Goal: Task Accomplishment & Management: Use online tool/utility

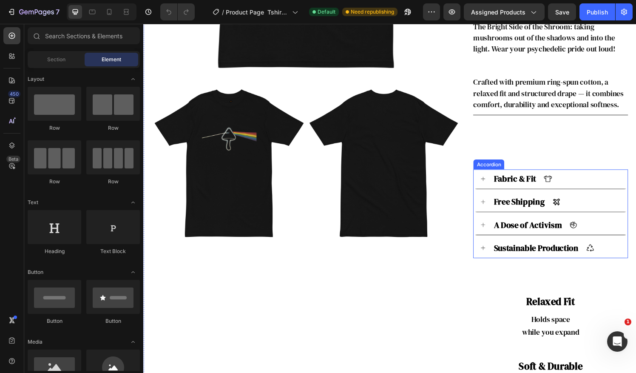
scroll to position [354, 0]
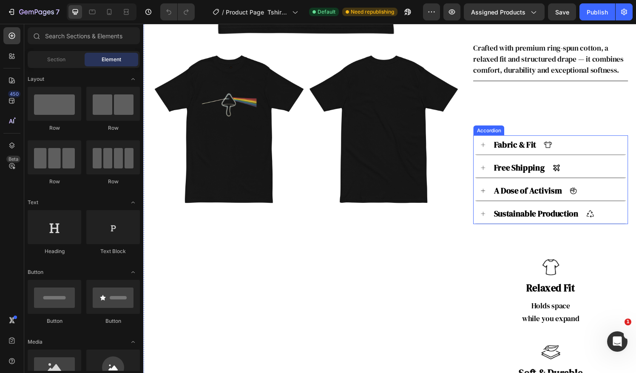
click at [548, 173] on p "Free Shipping" at bounding box center [532, 173] width 53 height 13
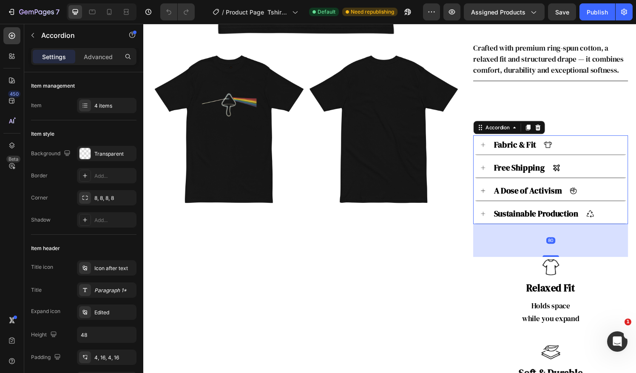
click at [584, 167] on div "Free Shipping" at bounding box center [570, 172] width 133 height 15
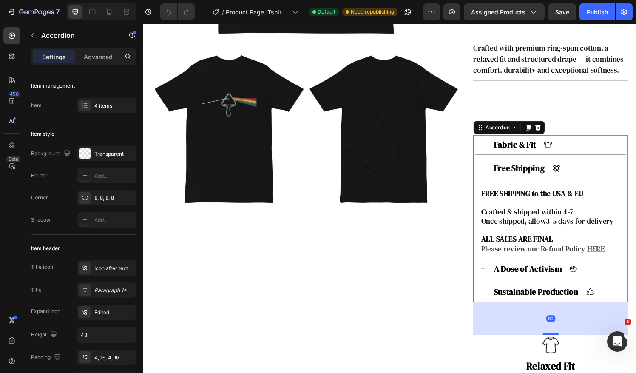
click at [523, 174] on p "Free Shipping" at bounding box center [532, 173] width 53 height 13
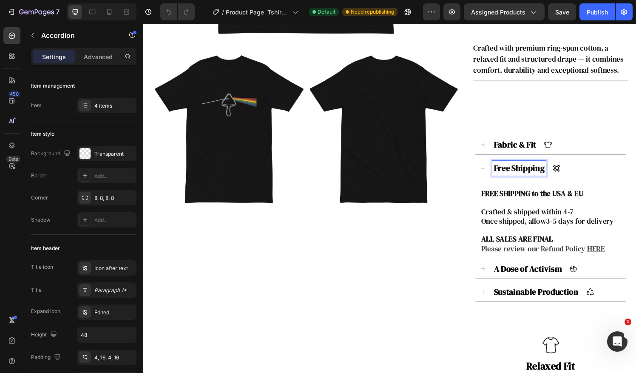
click at [521, 173] on p "Free Shipping" at bounding box center [532, 173] width 53 height 13
click at [575, 197] on strong "USA & EU" at bounding box center [582, 199] width 32 height 11
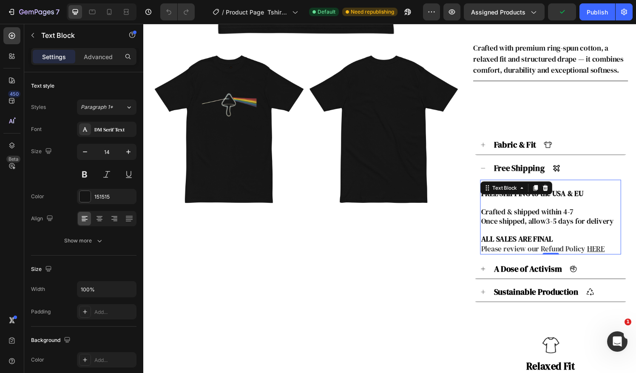
click at [590, 197] on strong "USA & EU" at bounding box center [582, 199] width 32 height 11
click at [595, 198] on p "FREE SHIPPING to the USA & EU ⁠⁠⁠⁠⁠⁠⁠" at bounding box center [565, 200] width 144 height 10
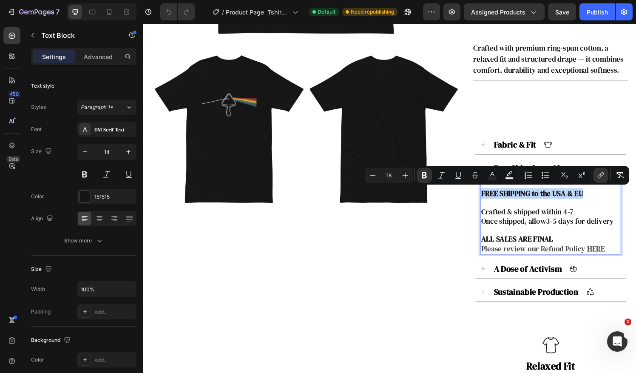
drag, startPoint x: 596, startPoint y: 198, endPoint x: 487, endPoint y: 201, distance: 108.4
click at [492, 201] on div "FREE SHIPPING to the USA & EU C rafted & shipped within 4-7 Once shipped, all o…" at bounding box center [565, 223] width 146 height 77
click at [601, 203] on p "FREE SHIPPING to the USA & EU" at bounding box center [565, 200] width 144 height 10
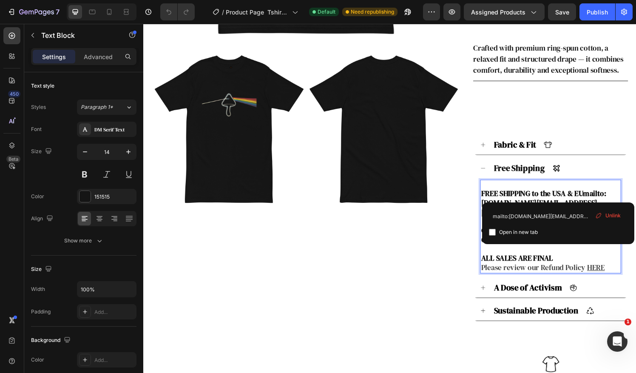
click at [597, 199] on p "FREE SHIPPING to the USA & EUmailto:mushroommuse.store@gmail.com" at bounding box center [565, 209] width 144 height 29
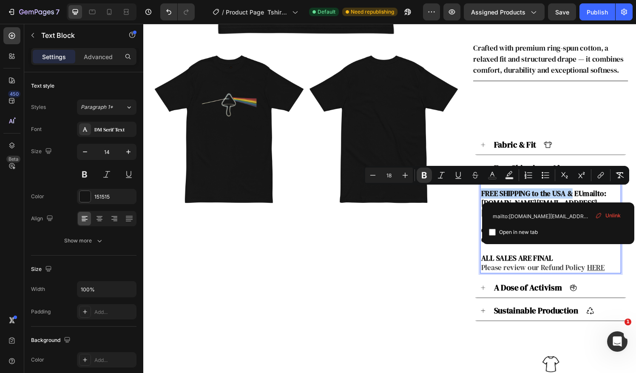
drag, startPoint x: 597, startPoint y: 199, endPoint x: 489, endPoint y: 201, distance: 108.0
click at [493, 201] on p "FREE SHIPPING to the USA & EUmailto:mushroommuse.store@gmail.com" at bounding box center [565, 209] width 144 height 29
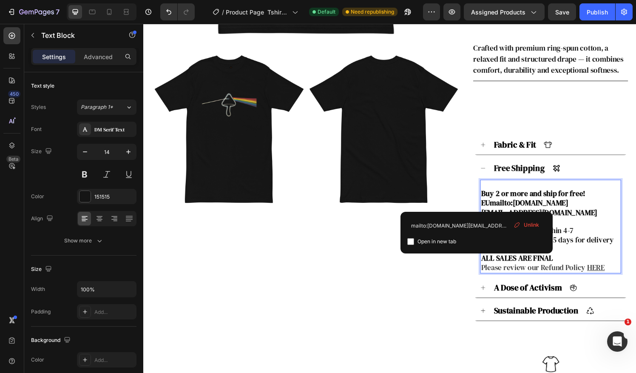
click at [585, 224] on p "Rich Text Editor. Editing area: main" at bounding box center [565, 228] width 144 height 9
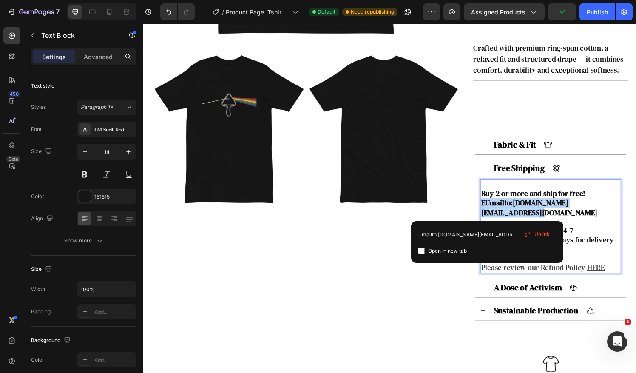
drag, startPoint x: 508, startPoint y: 222, endPoint x: 487, endPoint y: 210, distance: 25.1
click at [487, 210] on div "Buy 2 or more and ship for free! EUmailto:mushroommuse.store@gmail.com C rafted…" at bounding box center [564, 234] width 159 height 100
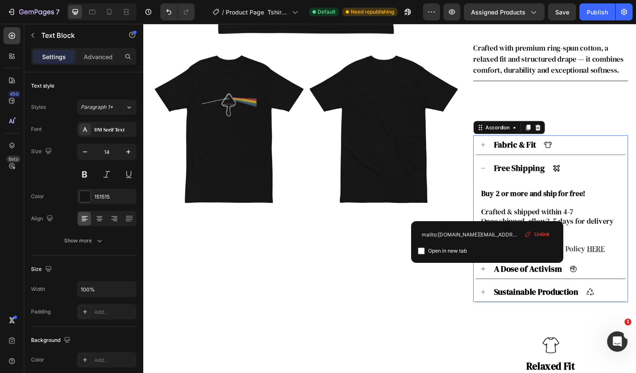
click at [518, 170] on p "Free Shipping" at bounding box center [532, 173] width 53 height 13
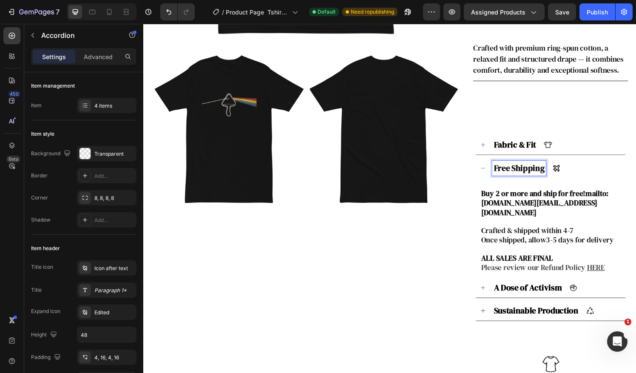
click at [521, 174] on p "Free Shipping" at bounding box center [532, 173] width 53 height 13
drag, startPoint x: 521, startPoint y: 174, endPoint x: 503, endPoint y: 176, distance: 17.5
click at [506, 176] on p "Free Shipping" at bounding box center [532, 173] width 53 height 13
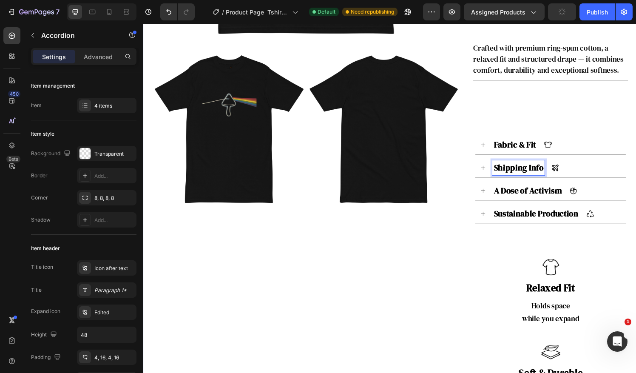
click at [513, 238] on div "'Bright Side of the Shroom' Premium Tee Product Title Row Icon Icon Icon Icon I…" at bounding box center [564, 112] width 160 height 780
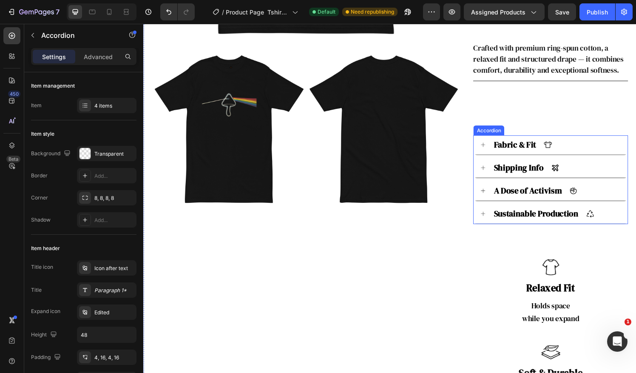
click at [587, 169] on div "Shipping Info" at bounding box center [570, 172] width 133 height 15
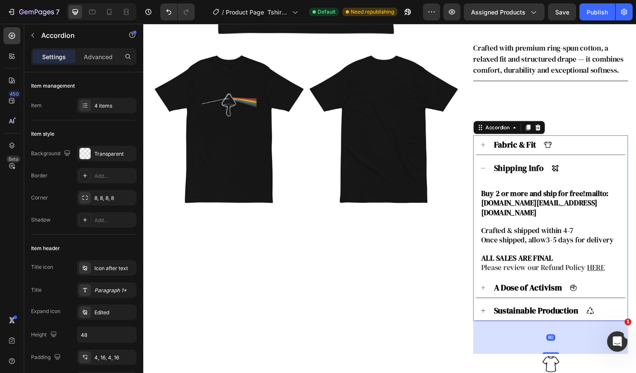
click at [587, 169] on div "Shipping Info" at bounding box center [570, 173] width 133 height 15
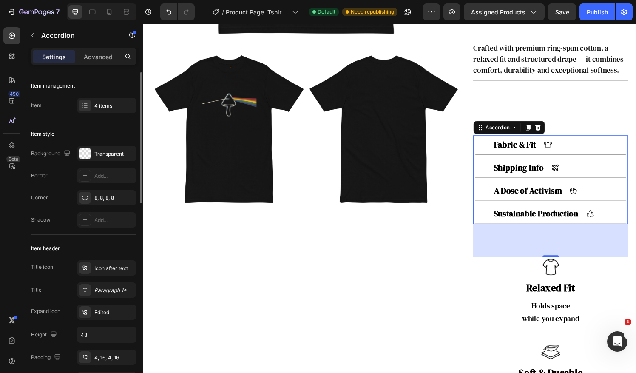
click at [76, 110] on div "Item 4 items" at bounding box center [83, 105] width 105 height 15
click at [82, 104] on icon at bounding box center [85, 105] width 7 height 7
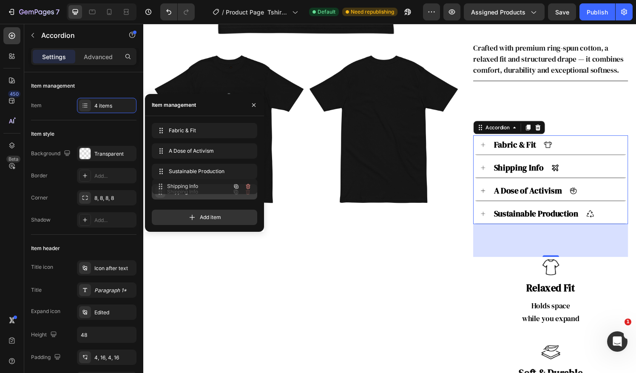
drag, startPoint x: 161, startPoint y: 152, endPoint x: 161, endPoint y: 187, distance: 35.3
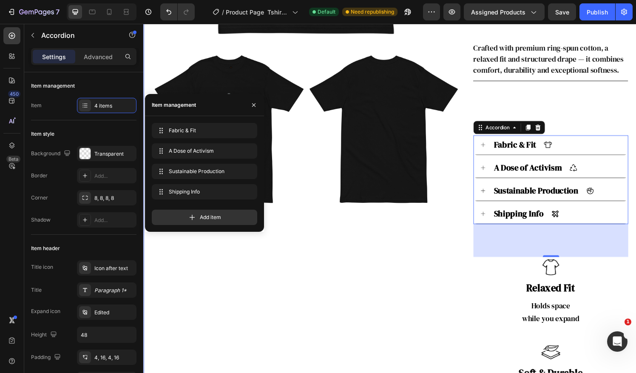
click at [440, 283] on div "Product Images Product Images" at bounding box center [312, 112] width 320 height 780
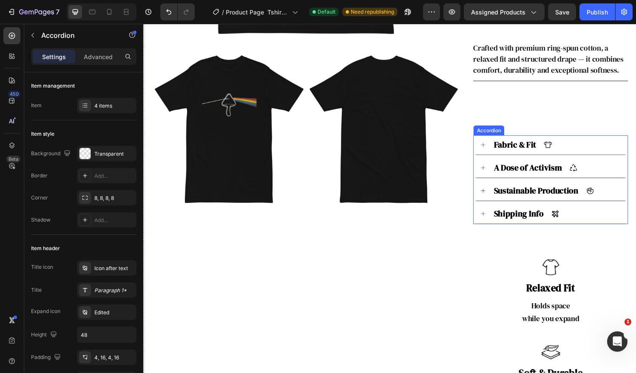
click at [492, 198] on icon at bounding box center [495, 197] width 6 height 6
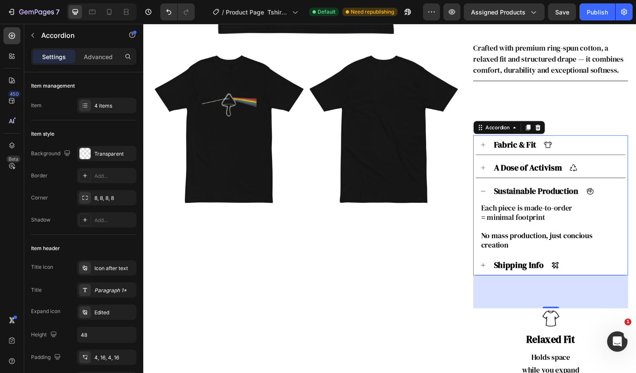
click at [492, 198] on icon at bounding box center [495, 197] width 6 height 6
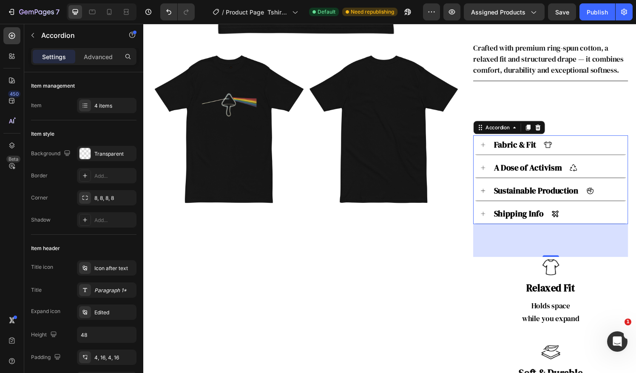
click at [487, 176] on div "A Dose of Activism" at bounding box center [564, 173] width 159 height 20
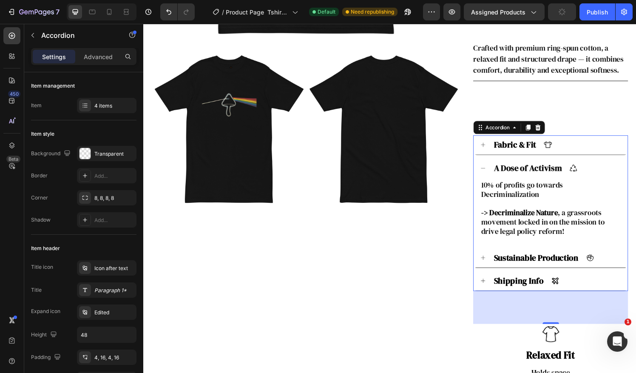
click at [492, 175] on icon at bounding box center [495, 173] width 6 height 6
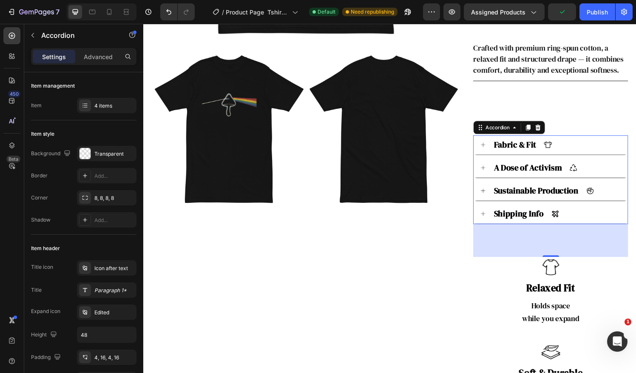
click at [488, 152] on div "Fabric & Fit" at bounding box center [564, 149] width 159 height 20
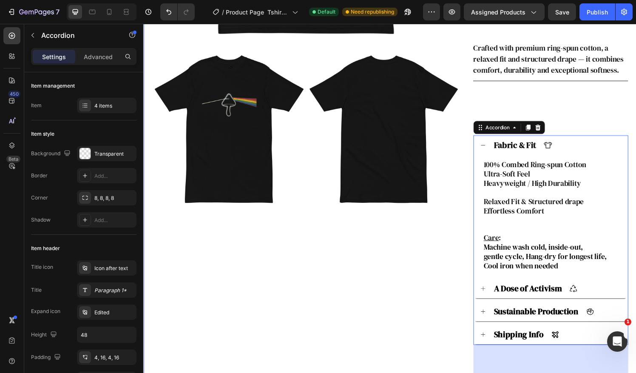
click at [590, 122] on div "'Bright Side of the Shroom' Premium Tee Product Title Row Icon Icon Icon Icon I…" at bounding box center [564, 174] width 160 height 905
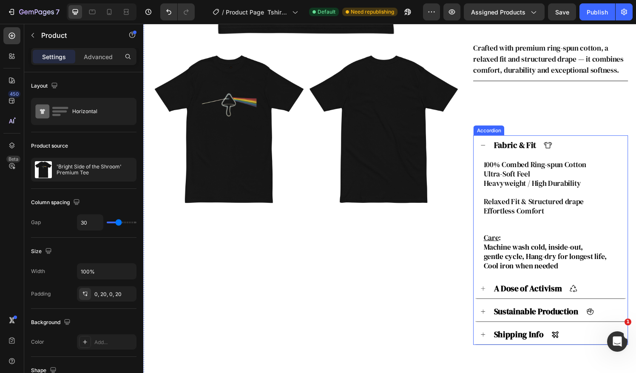
click at [493, 149] on div "Fabric & Fit" at bounding box center [564, 149] width 159 height 20
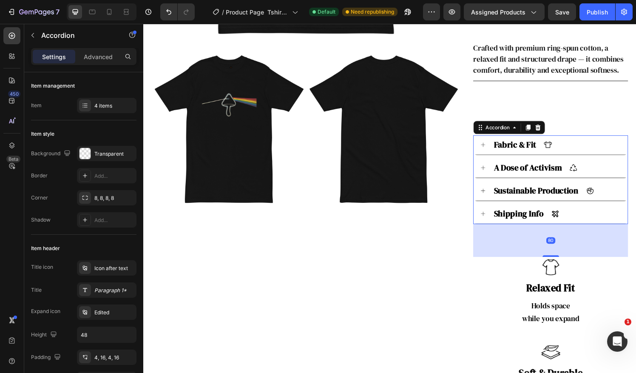
click at [494, 222] on div "Shipping Info" at bounding box center [564, 221] width 159 height 20
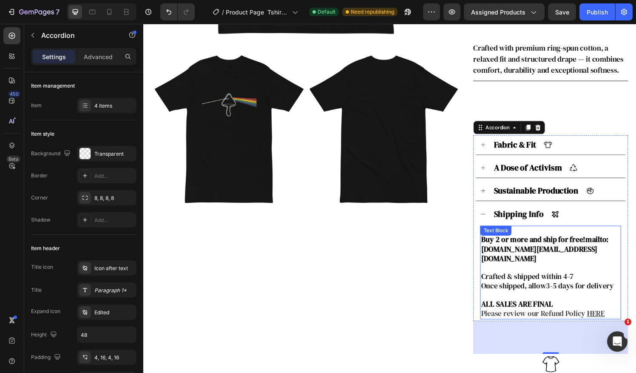
click at [515, 262] on p "Buy 2 or more and ship for free!mailto:mushroommuse.store@gmail.com" at bounding box center [565, 257] width 144 height 29
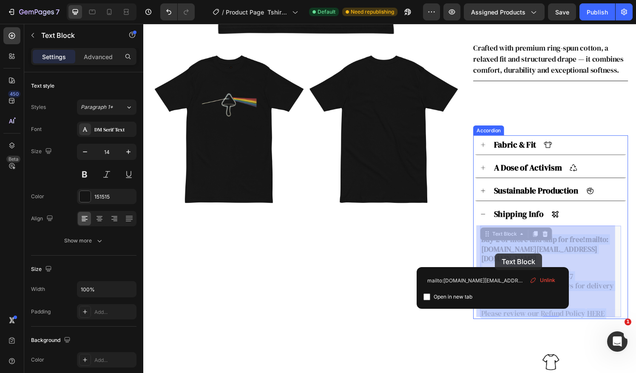
drag, startPoint x: 515, startPoint y: 267, endPoint x: 507, endPoint y: 261, distance: 9.4
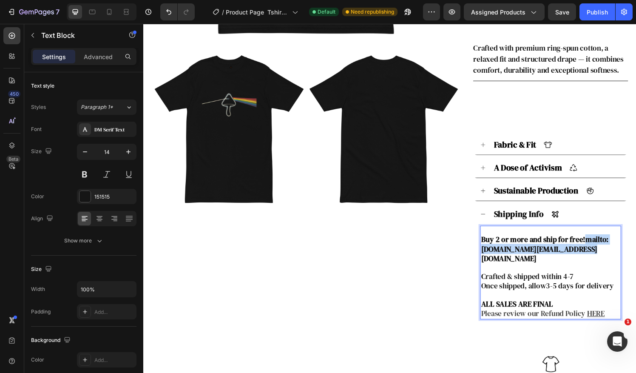
drag, startPoint x: 515, startPoint y: 264, endPoint x: 505, endPoint y: 258, distance: 11.6
click at [505, 258] on p "Buy 2 or more and ship for free!mailto:mushroommuse.store@gmail.com" at bounding box center [565, 257] width 144 height 29
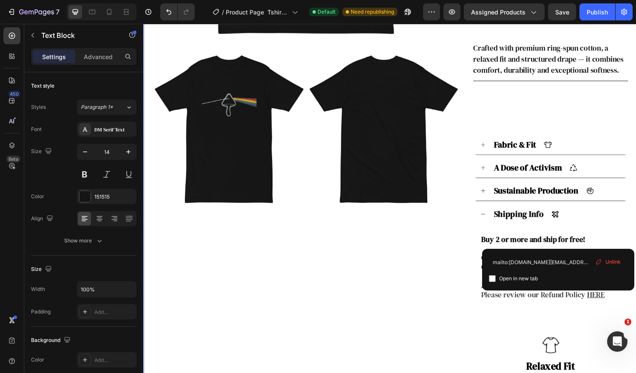
click at [433, 330] on div "Product Images Product Images" at bounding box center [312, 152] width 320 height 861
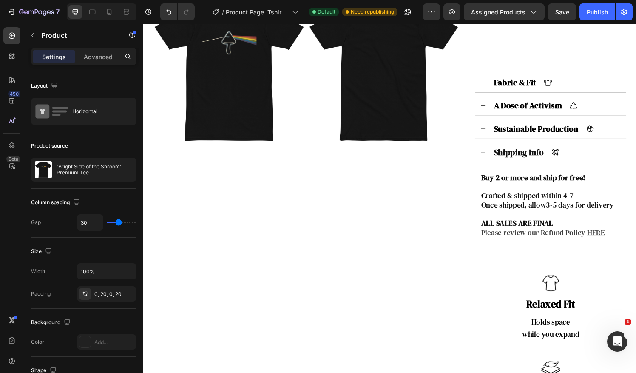
scroll to position [425, 0]
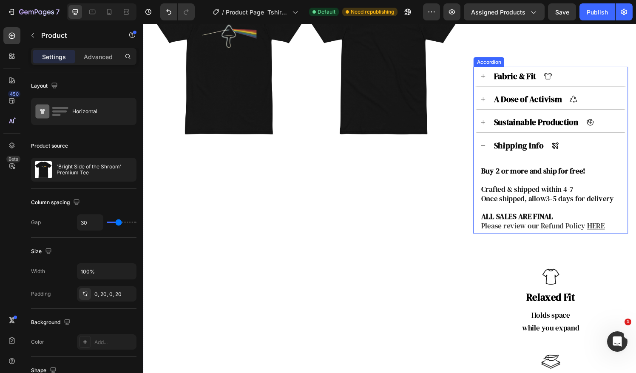
click at [492, 149] on icon at bounding box center [495, 150] width 6 height 6
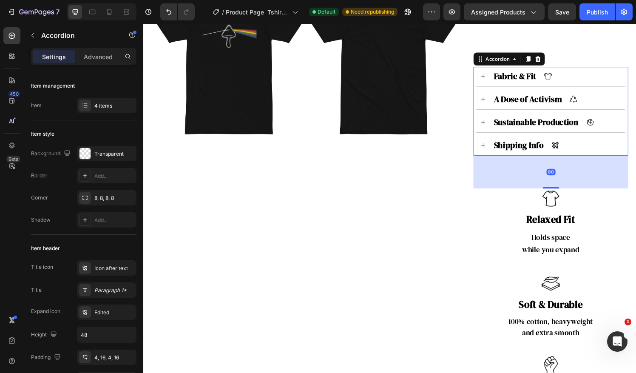
click at [461, 230] on div "Product Images Product Images" at bounding box center [312, 52] width 320 height 801
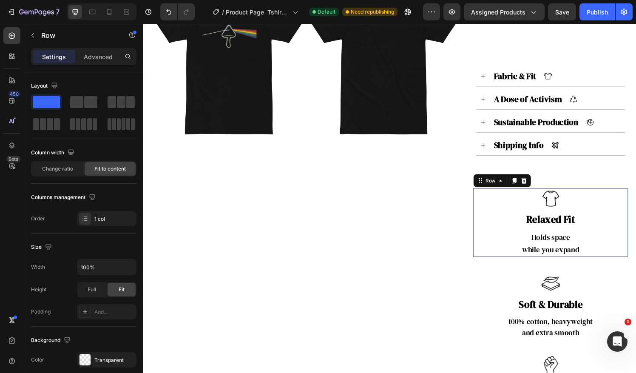
click at [507, 204] on div "Image relaxed fit Heading Holds space while you expand Text block Row 0" at bounding box center [564, 229] width 160 height 71
click at [635, 278] on div "40" at bounding box center [564, 273] width 160 height 17
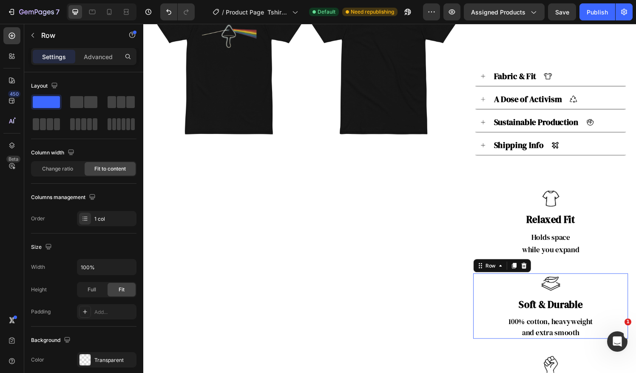
click at [635, 282] on div "Image soft & durable Heading 100% cotton, heavyweight and extra smooth Text blo…" at bounding box center [564, 316] width 160 height 68
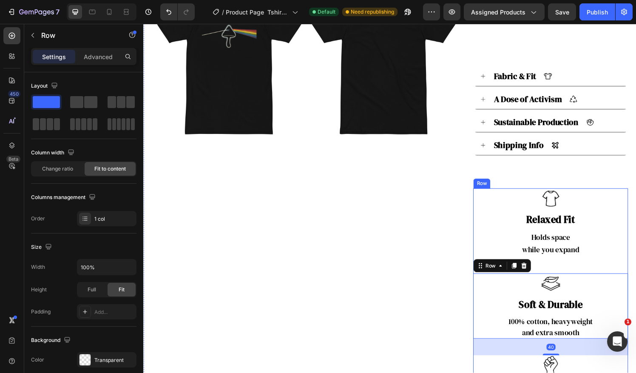
click at [635, 278] on div "Image relaxed fit Heading Holds space while you expand Text block Row Image sof…" at bounding box center [564, 323] width 160 height 258
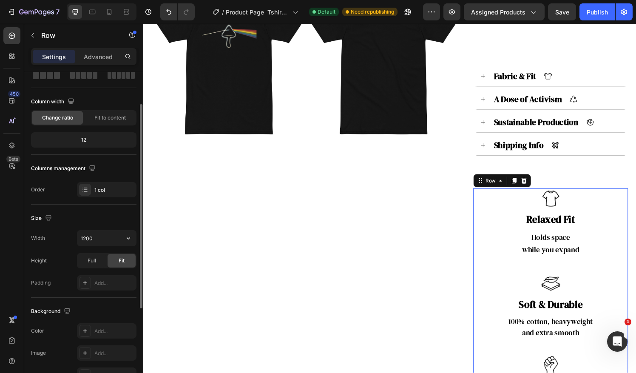
scroll to position [0, 0]
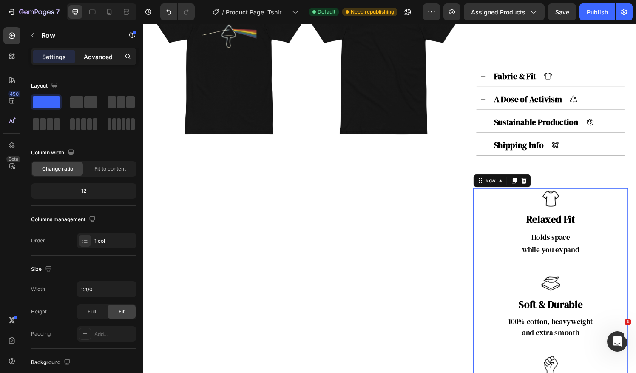
click at [98, 54] on p "Advanced" at bounding box center [98, 56] width 29 height 9
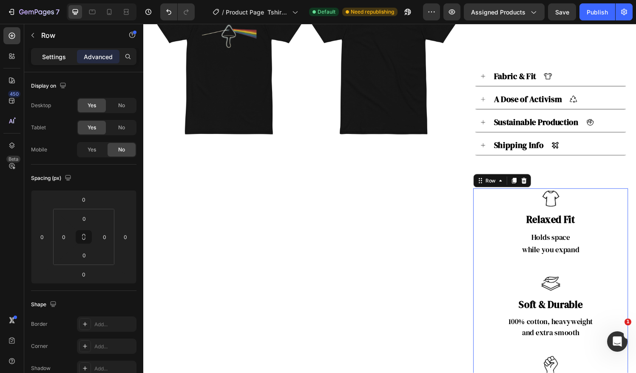
click at [60, 54] on p "Settings" at bounding box center [54, 56] width 24 height 9
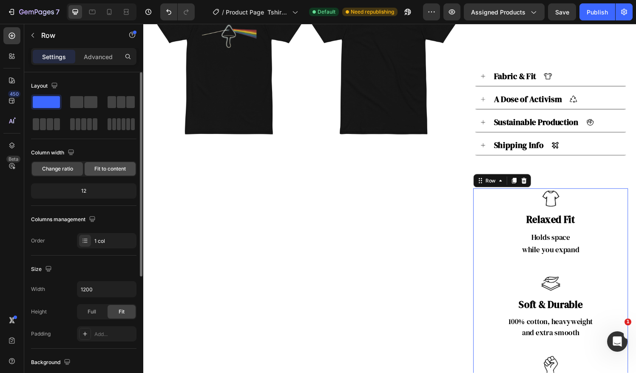
click at [107, 166] on span "Fit to content" at bounding box center [109, 169] width 31 height 8
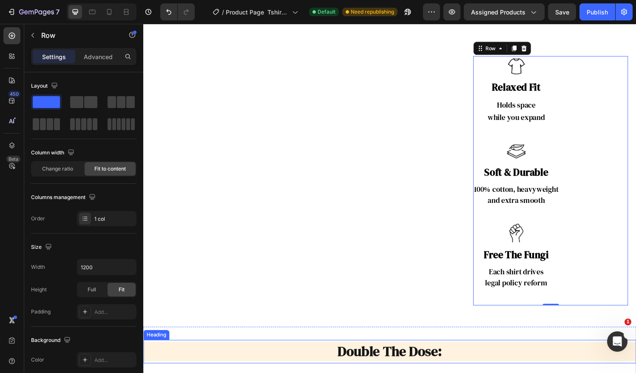
scroll to position [567, 0]
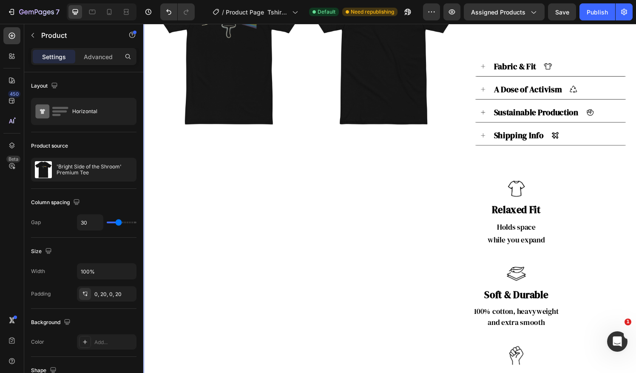
scroll to position [425, 0]
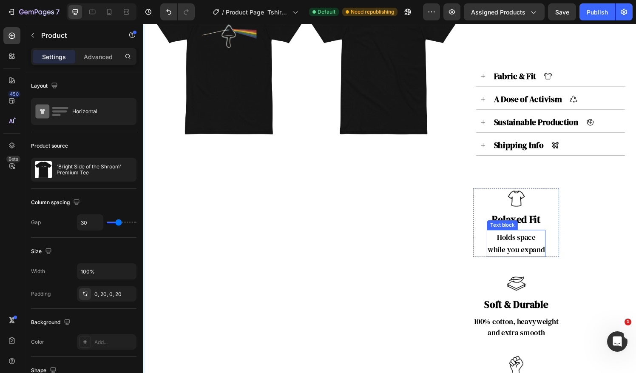
click at [536, 251] on p "while you expand" at bounding box center [528, 257] width 59 height 13
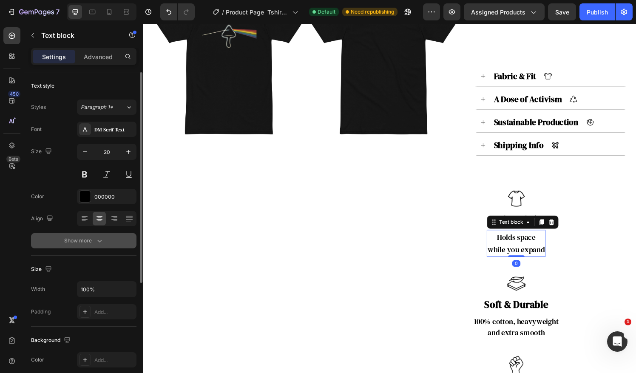
click at [83, 236] on div "Show more" at bounding box center [84, 240] width 40 height 8
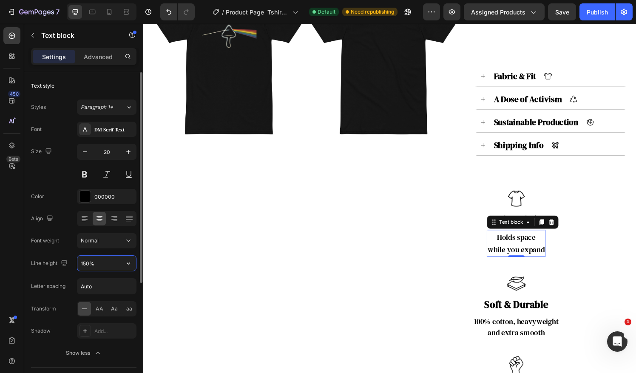
click at [95, 259] on input "150%" at bounding box center [106, 262] width 59 height 15
click at [99, 261] on input "150%" at bounding box center [106, 262] width 59 height 15
click at [129, 261] on icon "button" at bounding box center [128, 263] width 8 height 8
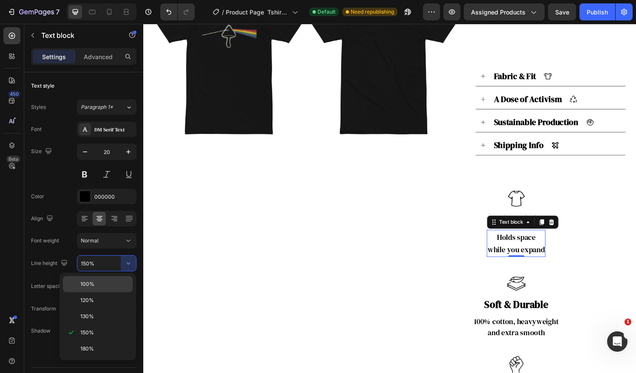
click at [99, 284] on p "100%" at bounding box center [104, 284] width 48 height 8
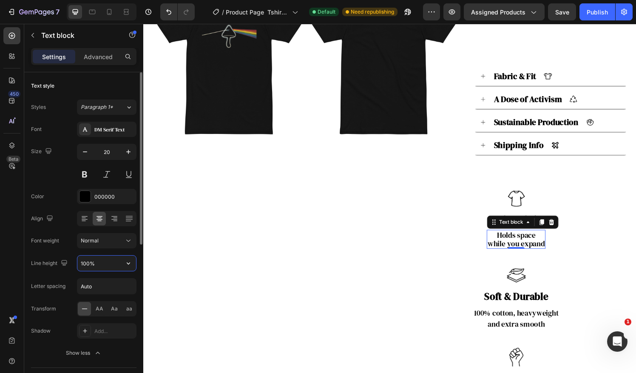
click at [108, 263] on input "100%" at bounding box center [106, 262] width 59 height 15
click at [107, 264] on input "100%" at bounding box center [106, 262] width 59 height 15
click at [119, 259] on input "100%" at bounding box center [106, 262] width 59 height 15
click at [127, 261] on icon "button" at bounding box center [128, 263] width 8 height 8
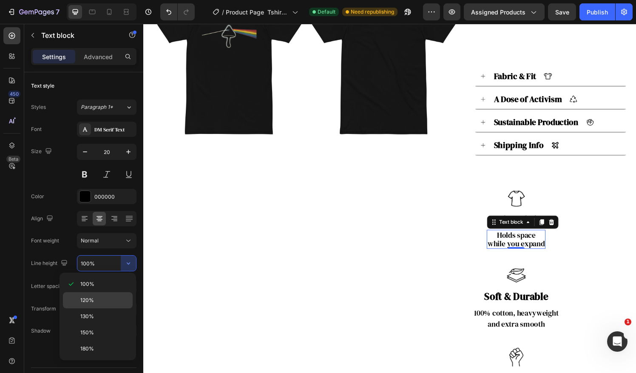
click at [99, 300] on p "120%" at bounding box center [104, 300] width 48 height 8
type input "120%"
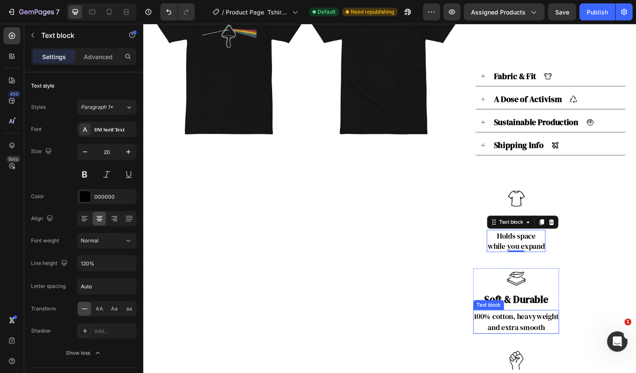
click at [548, 333] on span "and extra smooth" at bounding box center [528, 338] width 59 height 11
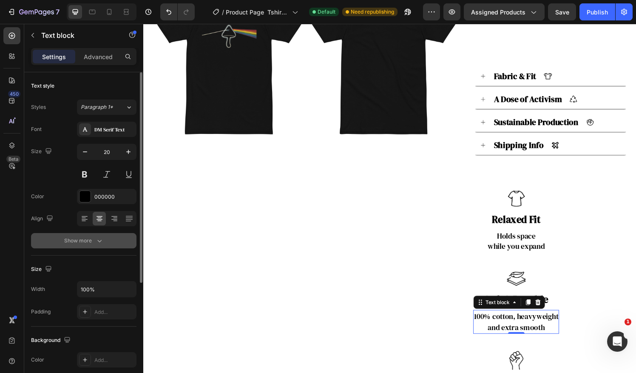
click at [99, 238] on icon "button" at bounding box center [99, 240] width 8 height 8
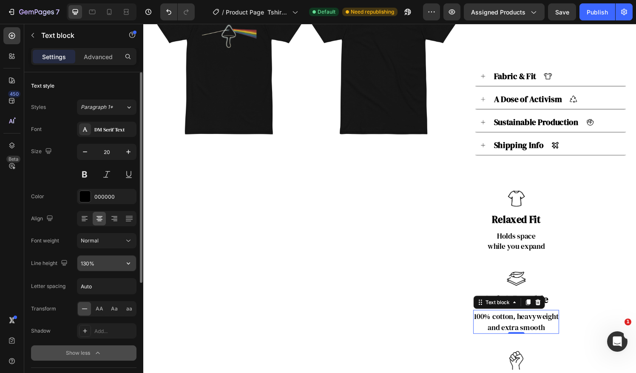
click at [117, 264] on input "130%" at bounding box center [106, 262] width 59 height 15
click at [136, 263] on div "Text style Styles Paragraph 1* Font DM Serif Text Size 20 Color 000000 Align Fo…" at bounding box center [83, 234] width 119 height 325
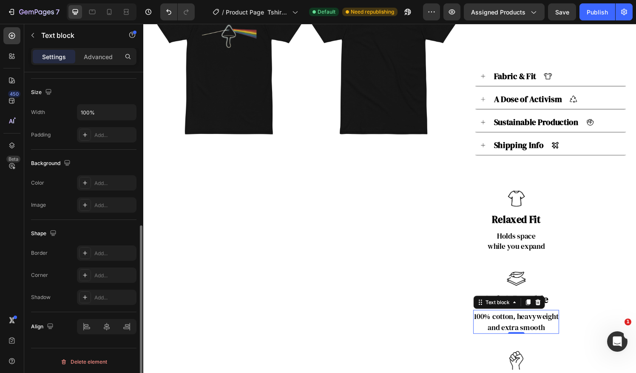
drag, startPoint x: 135, startPoint y: 263, endPoint x: 99, endPoint y: 231, distance: 48.1
click at [99, 231] on div "Shape" at bounding box center [83, 234] width 105 height 14
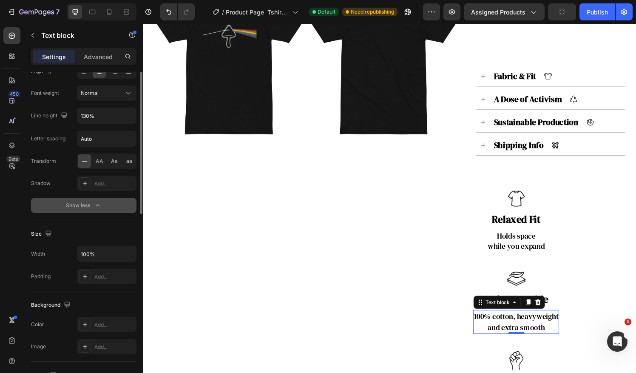
scroll to position [76, 0]
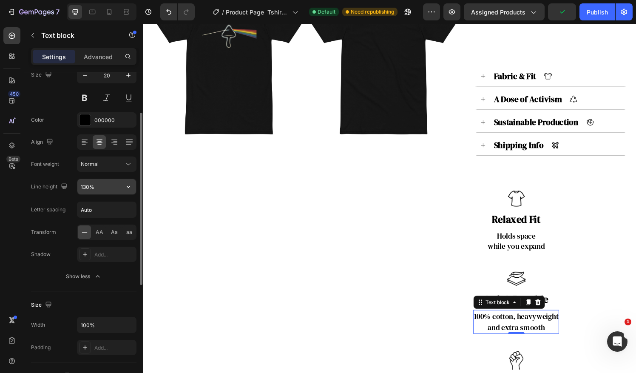
click at [106, 181] on input "130%" at bounding box center [106, 186] width 59 height 15
click at [125, 184] on icon "button" at bounding box center [128, 186] width 8 height 8
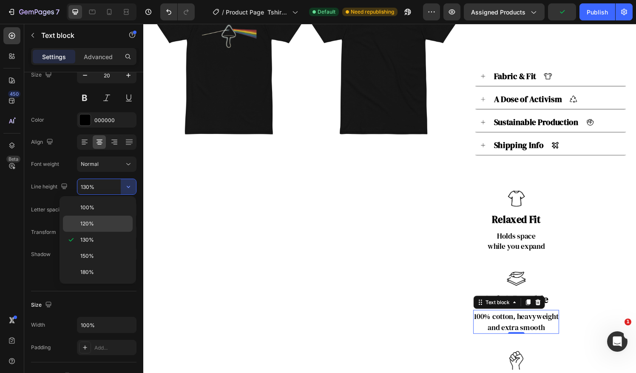
click at [100, 223] on p "120%" at bounding box center [104, 224] width 48 height 8
type input "120%"
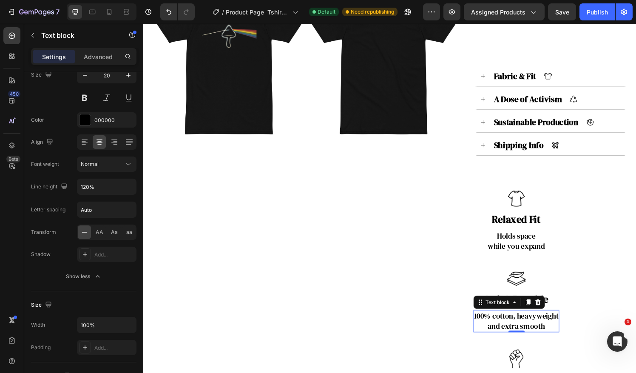
click at [454, 357] on div "Product Images Product Images" at bounding box center [312, 49] width 320 height 794
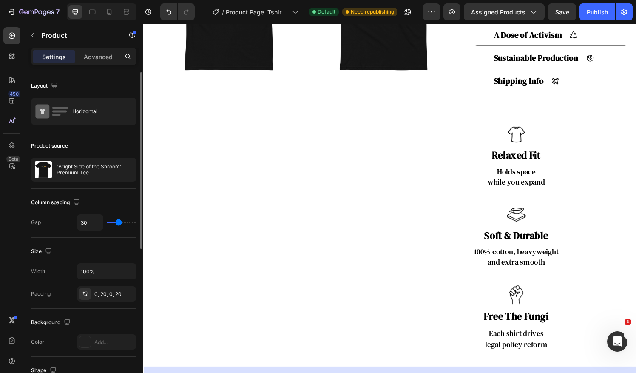
scroll to position [496, 0]
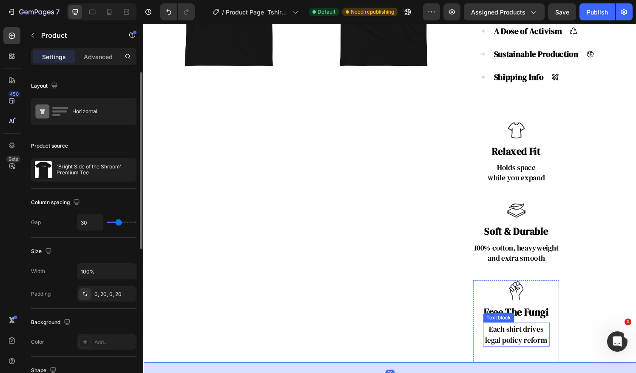
click at [521, 343] on span "Each shirt drives" at bounding box center [529, 339] width 57 height 11
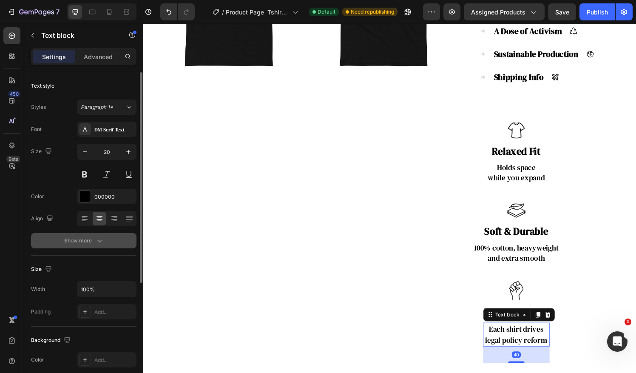
click at [104, 241] on button "Show more" at bounding box center [83, 240] width 105 height 15
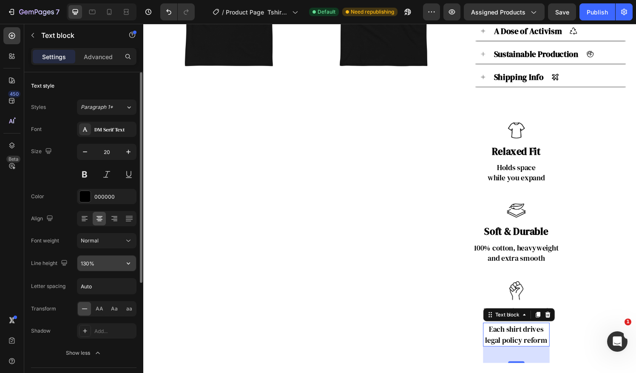
click at [112, 259] on input "130%" at bounding box center [106, 262] width 59 height 15
click at [134, 262] on button "button" at bounding box center [128, 262] width 15 height 15
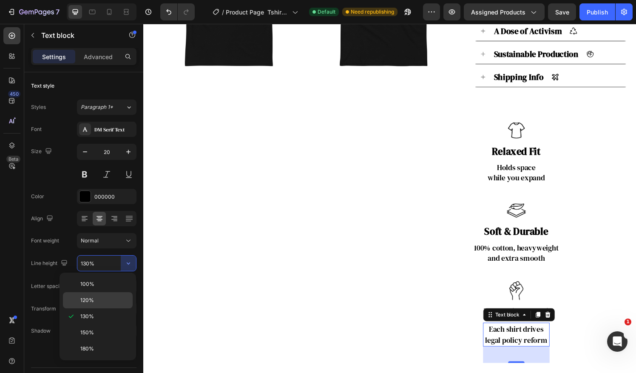
click at [112, 297] on p "120%" at bounding box center [104, 300] width 48 height 8
type input "120%"
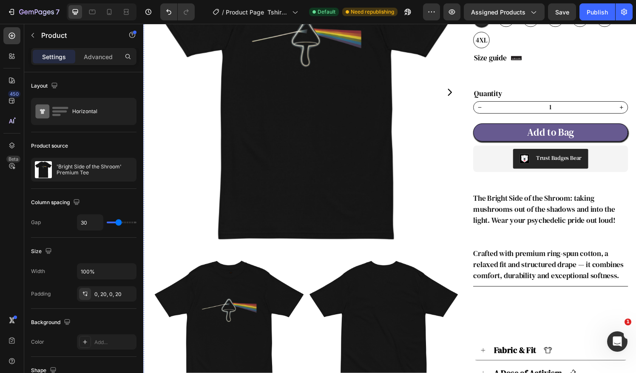
scroll to position [0, 0]
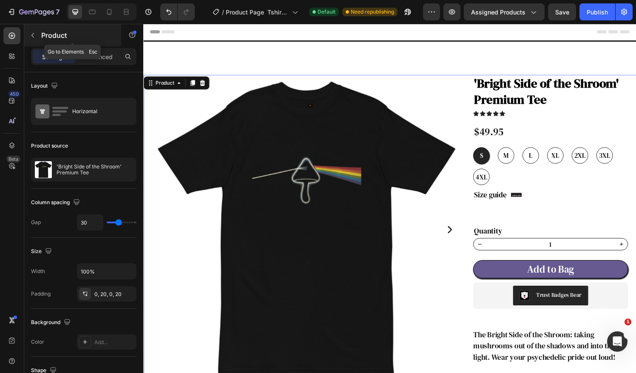
click at [32, 37] on icon "button" at bounding box center [32, 35] width 7 height 7
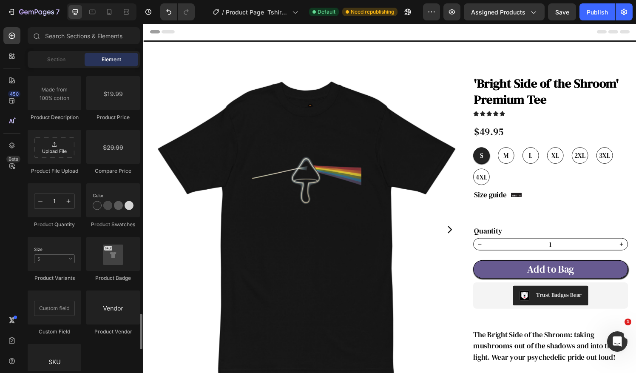
scroll to position [1487, 0]
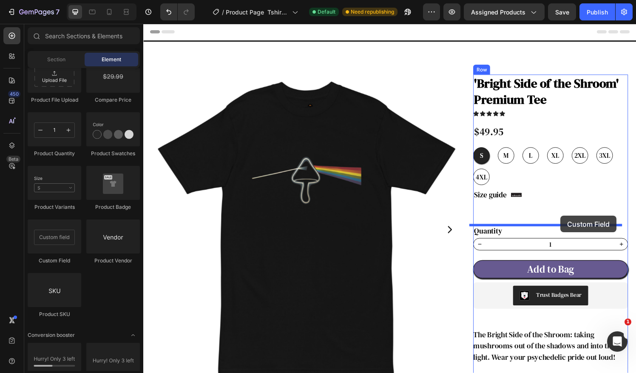
drag, startPoint x: 202, startPoint y: 265, endPoint x: 575, endPoint y: 222, distance: 375.6
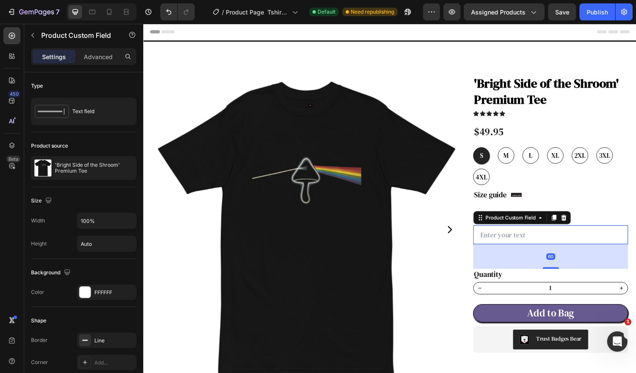
click at [548, 241] on input "text" at bounding box center [564, 242] width 160 height 20
type input "BUY 2+ for FREE SHIPPING"
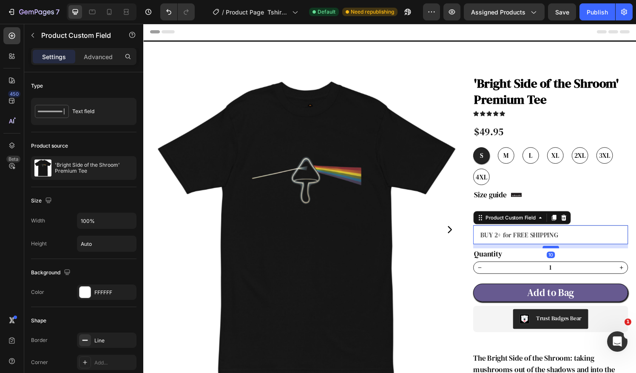
drag, startPoint x: 562, startPoint y: 275, endPoint x: 559, endPoint y: 253, distance: 21.5
click at [559, 252] on div "10" at bounding box center [564, 252] width 160 height 0
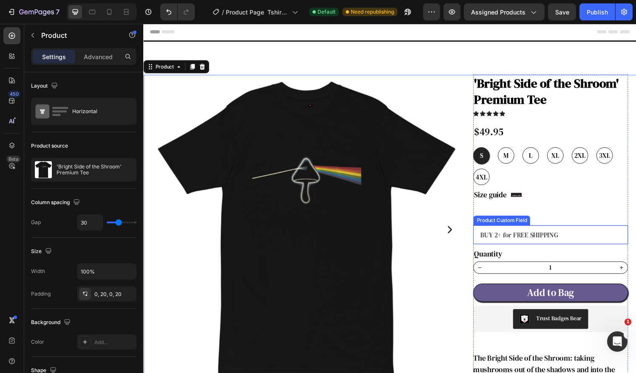
click at [578, 237] on input "BUY 2+ for FREE SHIPPING" at bounding box center [564, 242] width 160 height 20
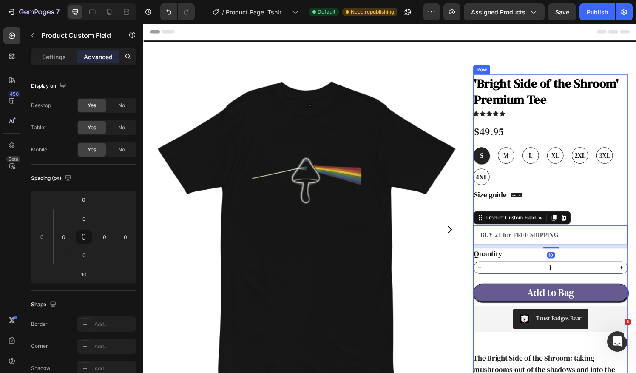
click at [619, 217] on div "'Bright Side of the Shroom' Premium Tee Product Title Row Icon Icon Icon Icon I…" at bounding box center [564, 284] width 160 height 416
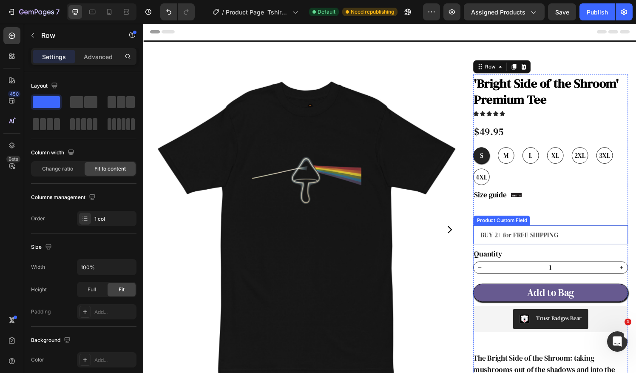
click at [569, 241] on input "BUY 2+ for FREE SHIPPING" at bounding box center [564, 242] width 160 height 20
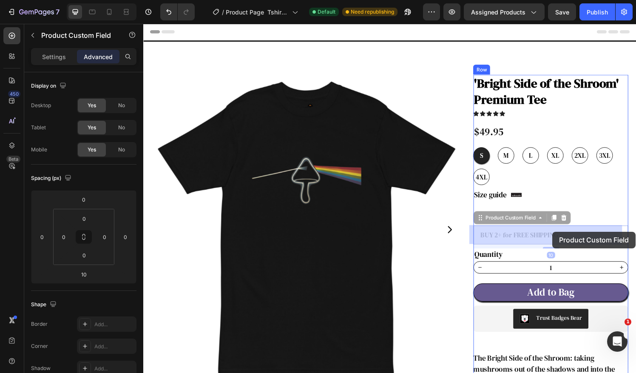
drag, startPoint x: 571, startPoint y: 241, endPoint x: 567, endPoint y: 239, distance: 4.8
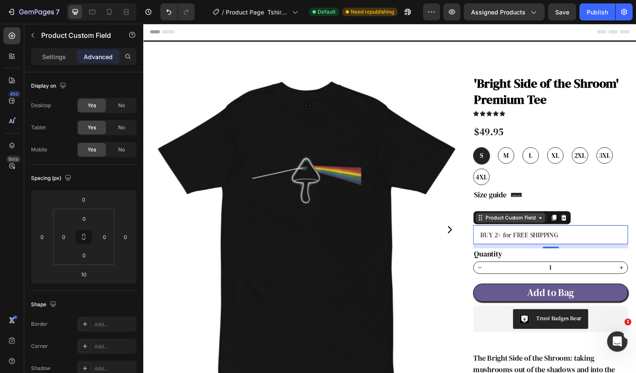
click at [511, 224] on div "Product Custom Field" at bounding box center [522, 225] width 55 height 8
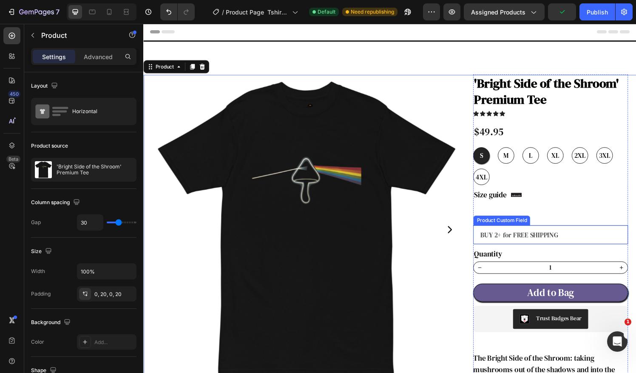
click at [486, 249] on input "BUY 2+ for FREE SHIPPING" at bounding box center [564, 242] width 160 height 20
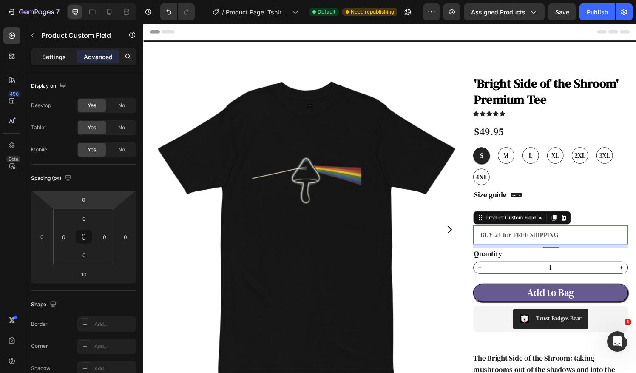
click at [61, 57] on p "Settings" at bounding box center [54, 56] width 24 height 9
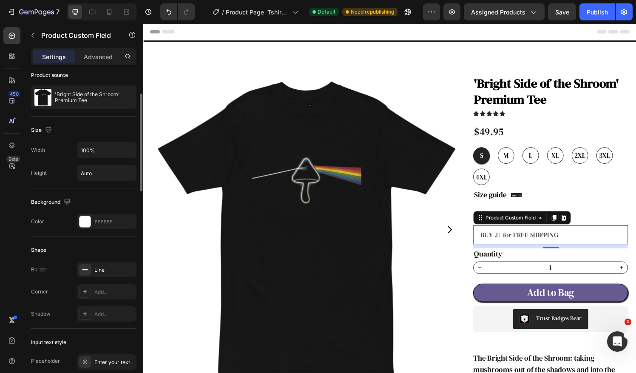
scroll to position [142, 0]
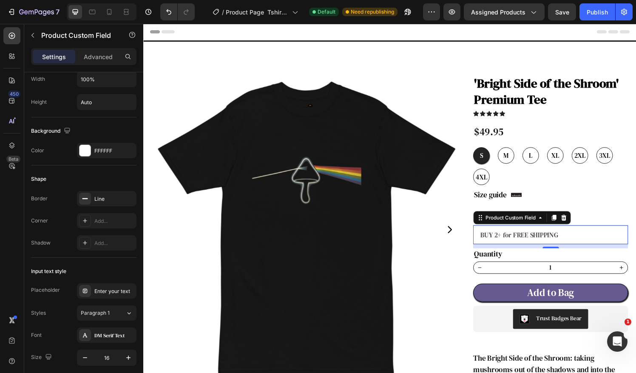
click at [563, 235] on input "BUY 2+ for FREE SHIPPING" at bounding box center [564, 242] width 160 height 20
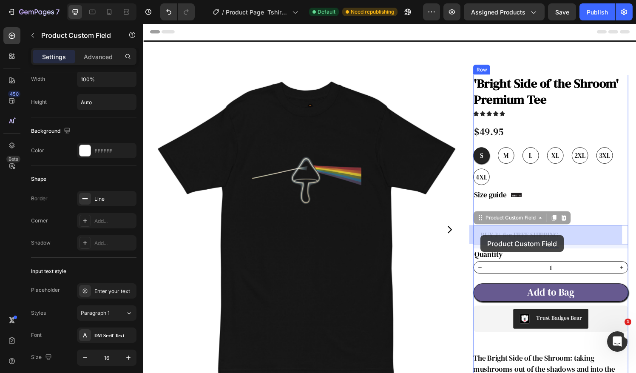
drag, startPoint x: 568, startPoint y: 240, endPoint x: 492, endPoint y: 243, distance: 76.1
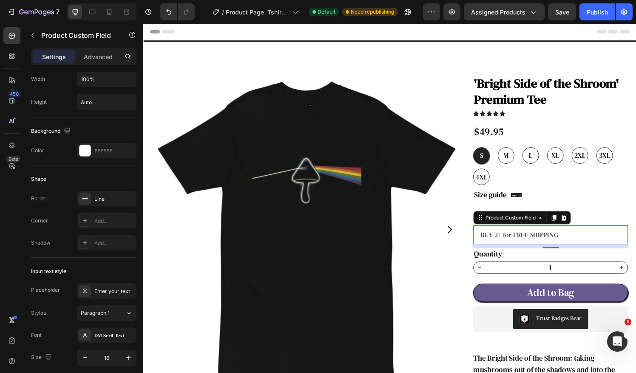
click at [569, 242] on input "BUY 2+ for FREE SHIPPING" at bounding box center [564, 242] width 160 height 20
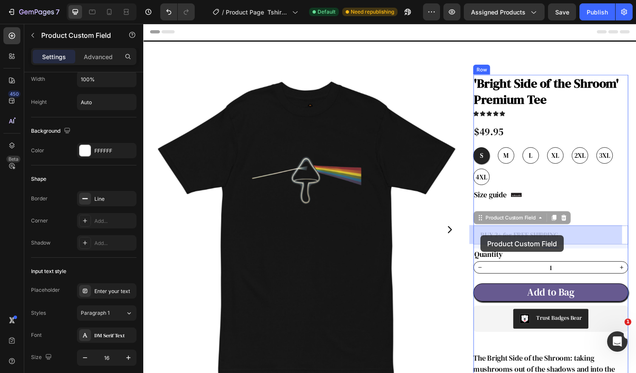
drag, startPoint x: 567, startPoint y: 240, endPoint x: 492, endPoint y: 243, distance: 75.3
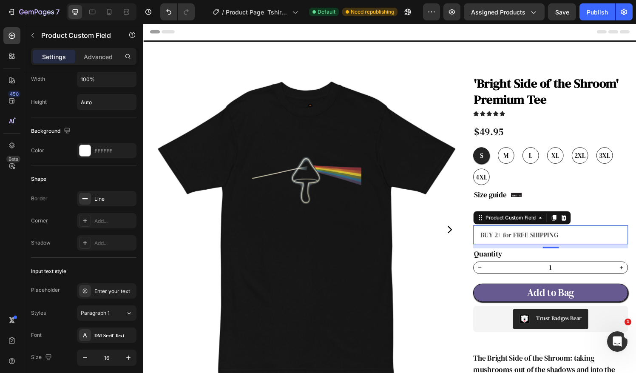
click at [561, 243] on input "BUY 2+ for FREE SHIPPING" at bounding box center [564, 242] width 160 height 20
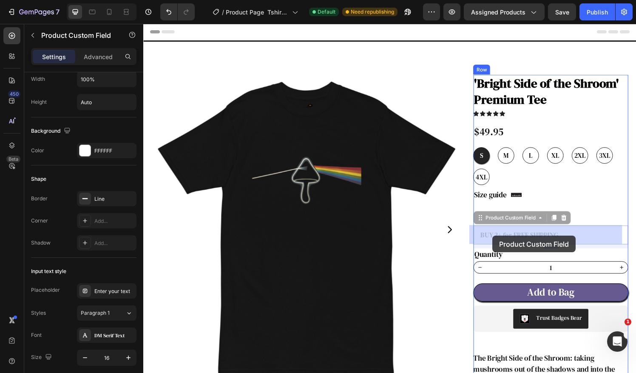
drag, startPoint x: 565, startPoint y: 242, endPoint x: 505, endPoint y: 241, distance: 59.9
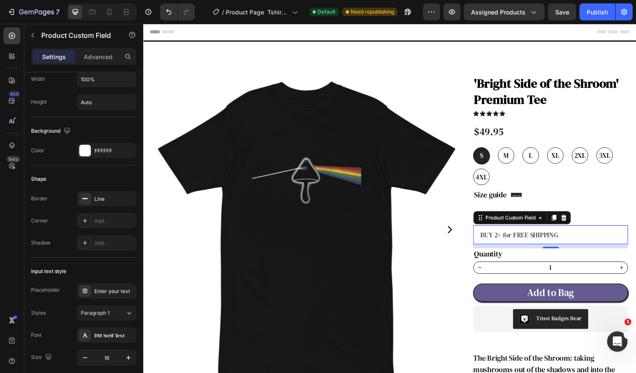
click at [516, 243] on input "BUY 2+ for FREE SHIPPING" at bounding box center [564, 242] width 160 height 20
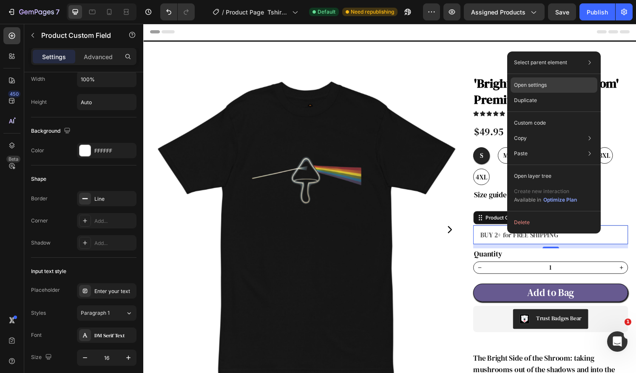
click at [552, 82] on div "Open settings" at bounding box center [553, 84] width 87 height 15
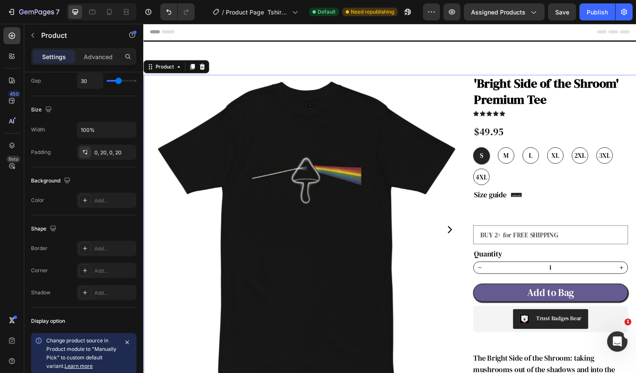
scroll to position [0, 0]
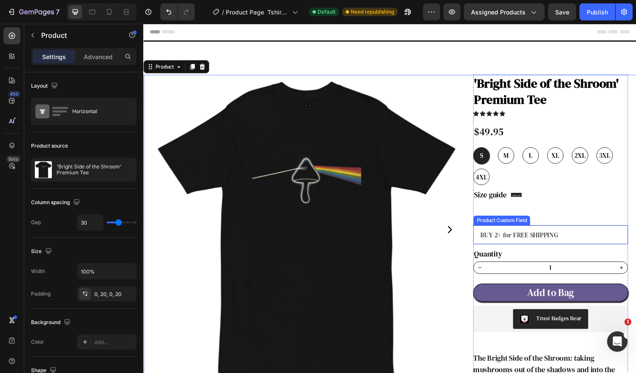
click at [617, 241] on input "BUY 2+ for FREE SHIPPING" at bounding box center [564, 242] width 160 height 20
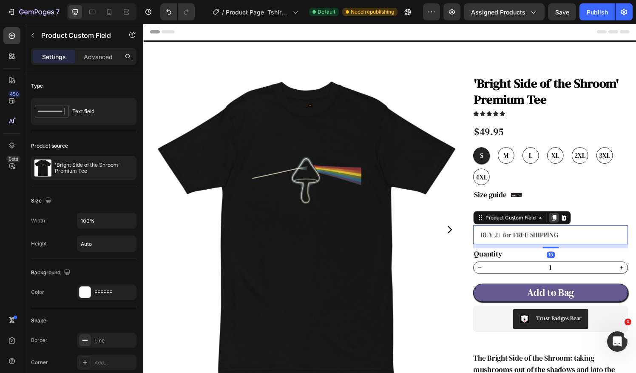
click at [568, 226] on div at bounding box center [568, 224] width 10 height 10
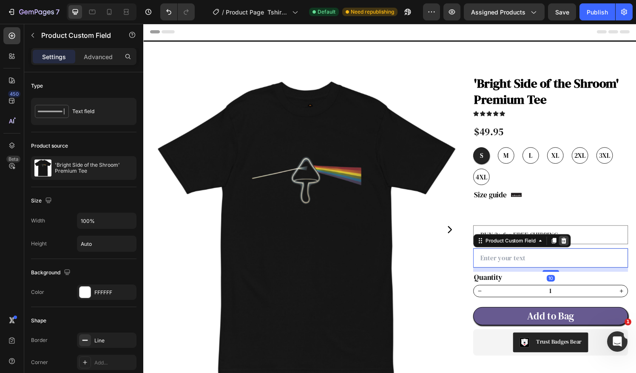
click at [575, 247] on icon at bounding box center [578, 248] width 7 height 7
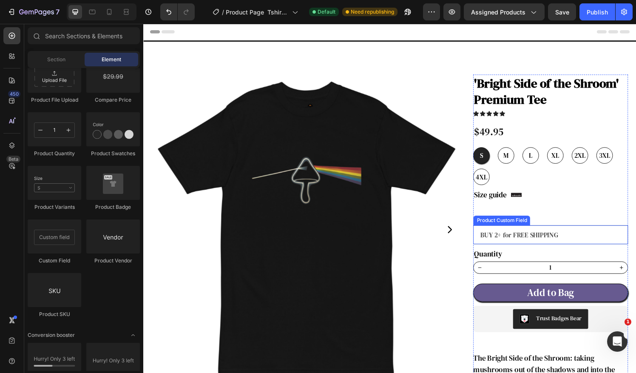
click at [588, 242] on input "BUY 2+ for FREE SHIPPING" at bounding box center [564, 242] width 160 height 20
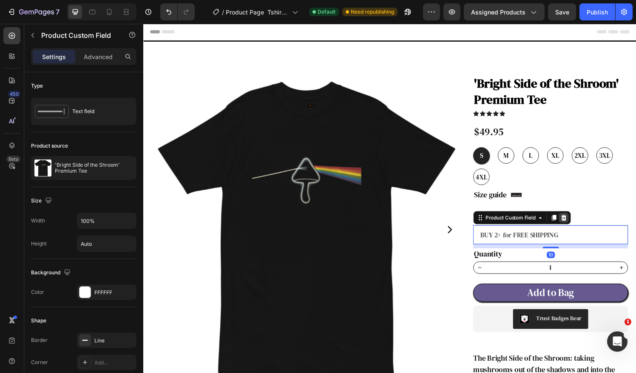
click at [576, 228] on div at bounding box center [578, 224] width 10 height 10
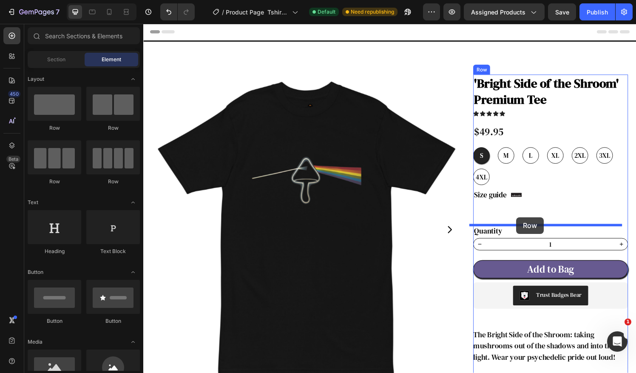
drag, startPoint x: 196, startPoint y: 126, endPoint x: 529, endPoint y: 224, distance: 346.9
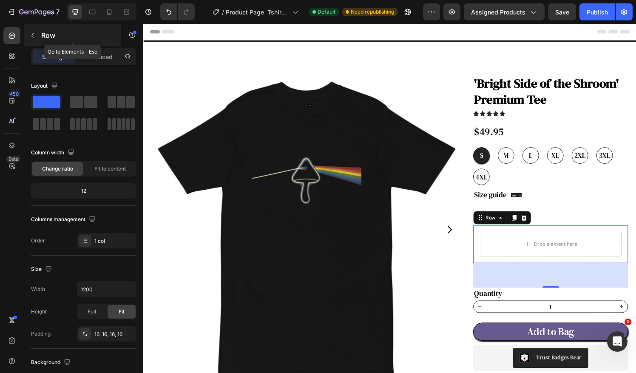
click at [37, 39] on button "button" at bounding box center [33, 35] width 14 height 14
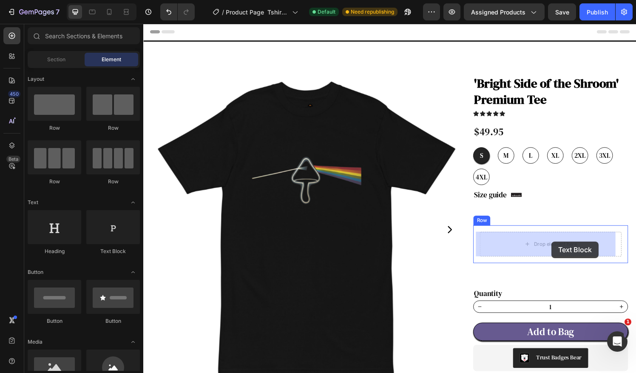
drag, startPoint x: 247, startPoint y: 256, endPoint x: 566, endPoint y: 249, distance: 318.8
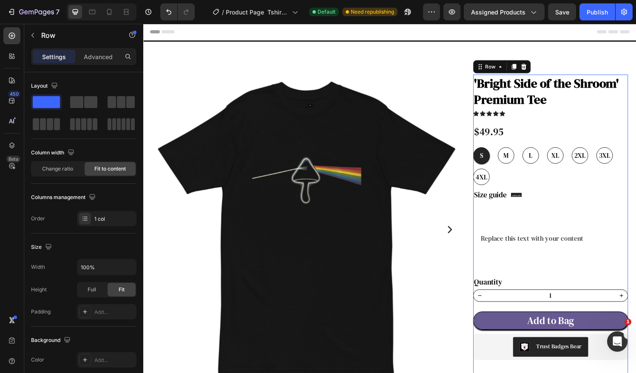
click at [527, 273] on div "'Bright Side of the Shroom' Premium Tee Product Title Row Icon Icon Icon Icon I…" at bounding box center [564, 298] width 160 height 445
click at [555, 237] on div "Replace this text with your content Text Block Row" at bounding box center [564, 246] width 160 height 28
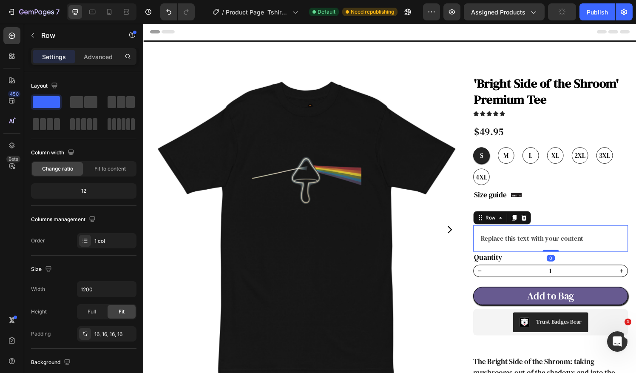
drag, startPoint x: 558, startPoint y: 284, endPoint x: 558, endPoint y: 238, distance: 46.3
click at [558, 238] on div "Replace this text with your content Text Block Row 0" at bounding box center [564, 246] width 160 height 28
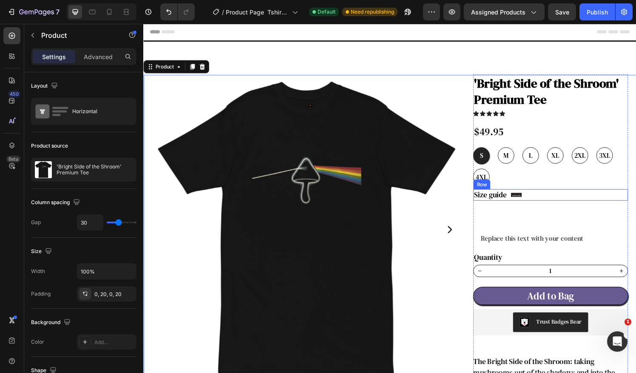
click at [550, 199] on div "Icon Size guide Text Block Row" at bounding box center [564, 200] width 160 height 11
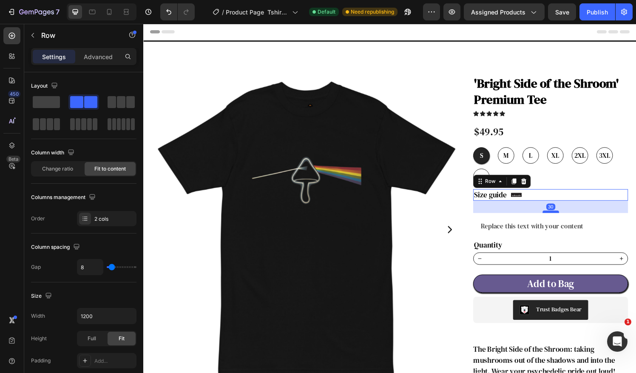
drag, startPoint x: 557, startPoint y: 230, endPoint x: 566, endPoint y: 218, distance: 15.6
click at [566, 218] on div at bounding box center [564, 218] width 17 height 3
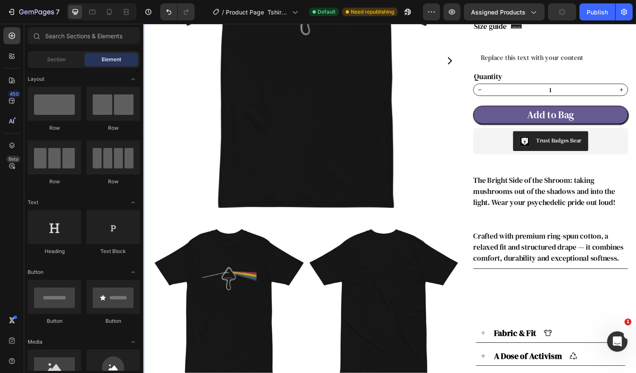
scroll to position [32, 0]
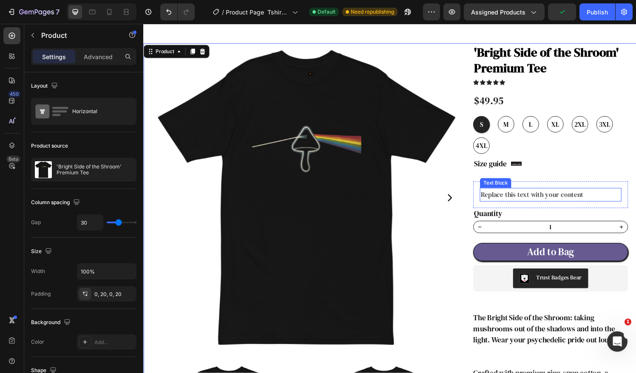
click at [542, 200] on div "Replace this text with your content" at bounding box center [564, 201] width 147 height 14
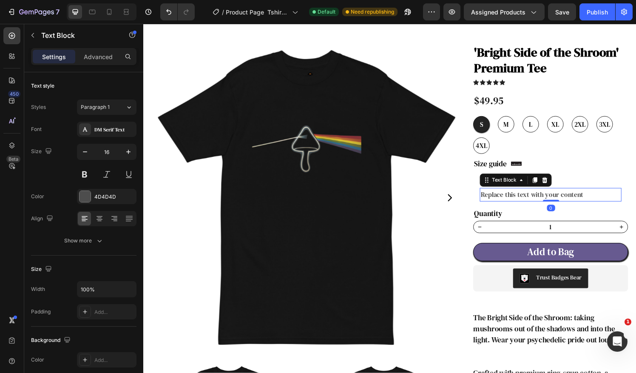
click at [604, 201] on div "Replace this text with your content" at bounding box center [564, 201] width 147 height 14
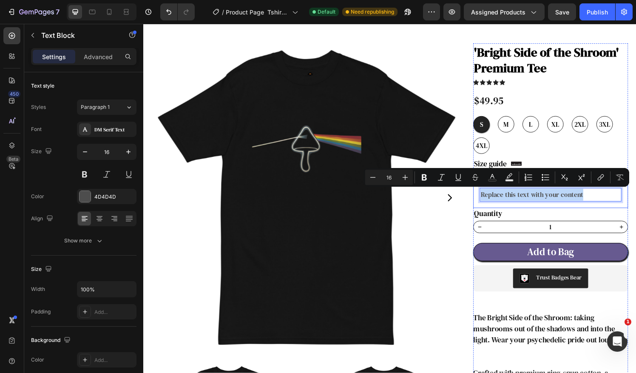
drag, startPoint x: 604, startPoint y: 201, endPoint x: 480, endPoint y: 208, distance: 124.3
click at [484, 208] on div "Replace this text with your content Text Block 0 Row" at bounding box center [564, 201] width 160 height 28
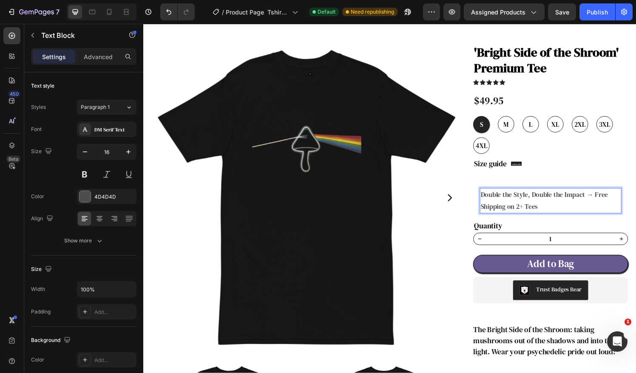
click at [598, 201] on p "Double the Style, Double the Impact → Free Shipping on 2+ Tees" at bounding box center [564, 207] width 145 height 25
click at [624, 212] on p "→ Free Shipping on 2+ Tees" at bounding box center [564, 213] width 145 height 12
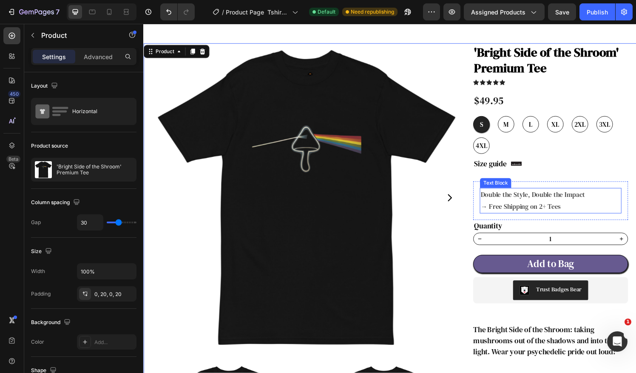
click at [584, 214] on p "→ Free Shipping on 2+ Tees" at bounding box center [564, 213] width 145 height 12
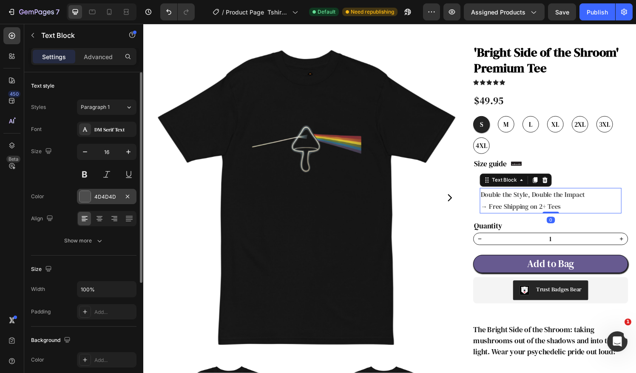
click at [86, 199] on div at bounding box center [84, 196] width 11 height 11
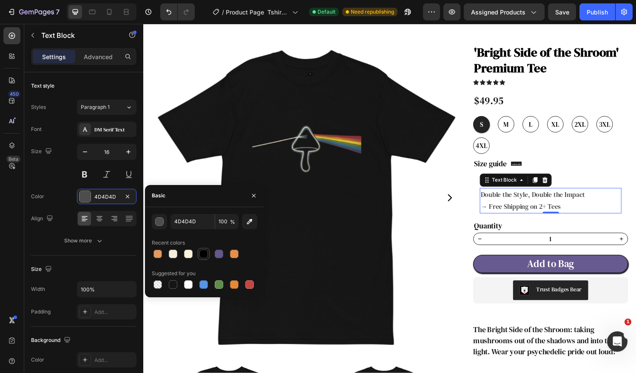
click at [206, 253] on div at bounding box center [203, 253] width 8 height 8
type input "000000"
click at [84, 173] on button at bounding box center [84, 174] width 15 height 15
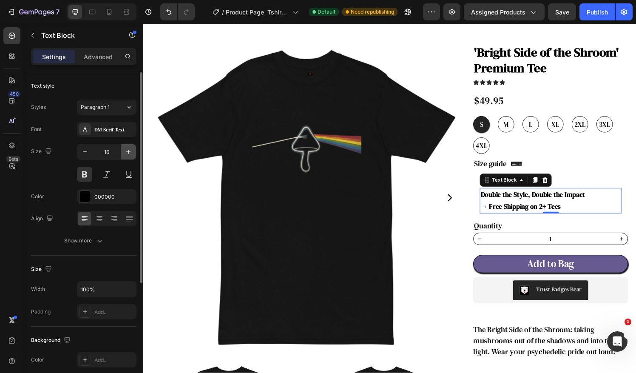
click at [128, 154] on icon "button" at bounding box center [128, 151] width 8 height 8
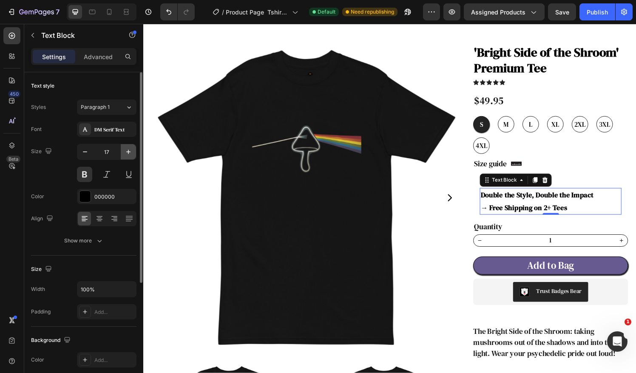
type input "18"
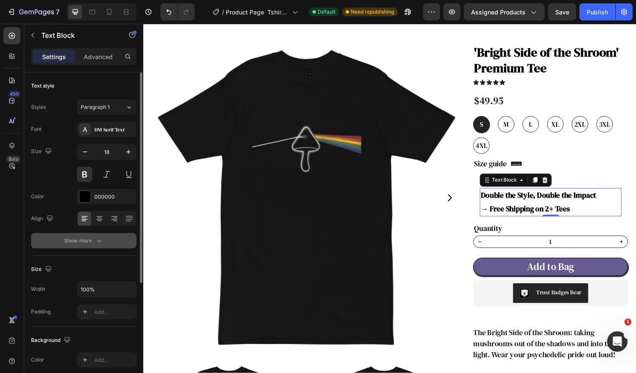
click at [101, 241] on icon "button" at bounding box center [99, 240] width 8 height 8
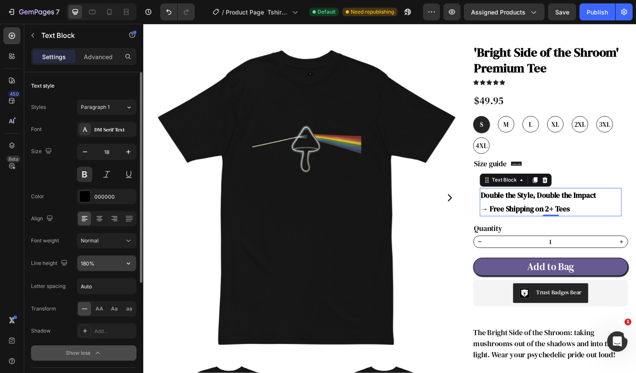
click at [105, 263] on input "180%" at bounding box center [106, 262] width 59 height 15
click at [129, 263] on icon "button" at bounding box center [128, 263] width 8 height 8
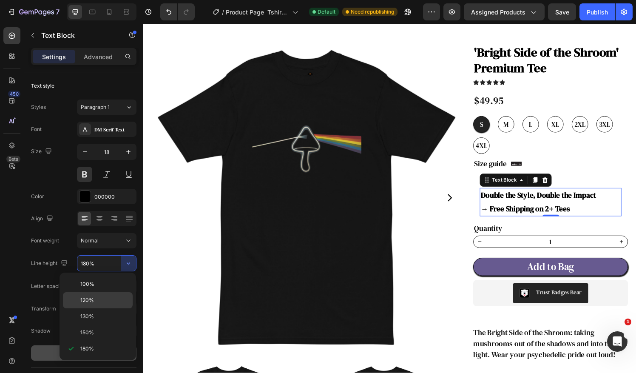
click at [103, 299] on p "120%" at bounding box center [104, 300] width 48 height 8
type input "120%"
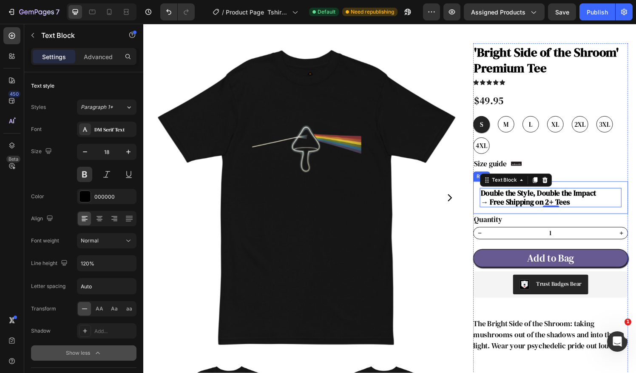
click at [635, 204] on div "Double the Style, Double the Impact → Free Shipping on 2+ Tees Text Block 0 Row" at bounding box center [564, 204] width 160 height 34
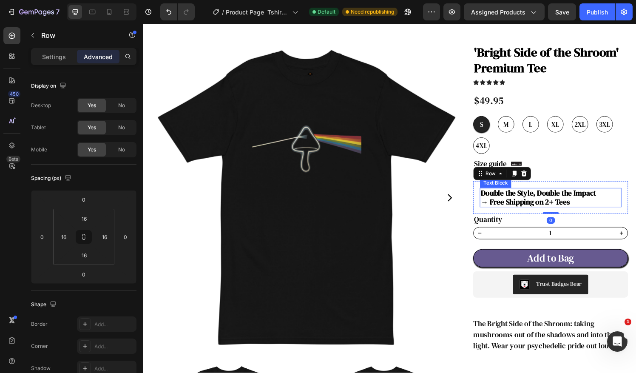
click at [589, 209] on p "→ Free Shipping on 2+ Tees" at bounding box center [564, 208] width 145 height 9
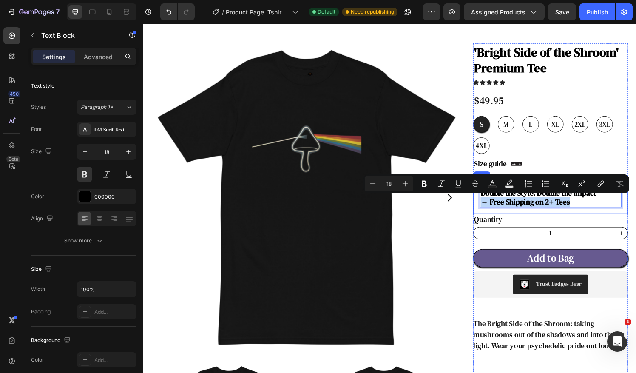
drag, startPoint x: 583, startPoint y: 207, endPoint x: 484, endPoint y: 210, distance: 99.5
click at [484, 210] on div "Double the Style, Double the Impact → Free Shipping on 2+ Tees Text Block 0 Row" at bounding box center [564, 204] width 160 height 34
copy p "→ Free Shipping on 2+ Tees"
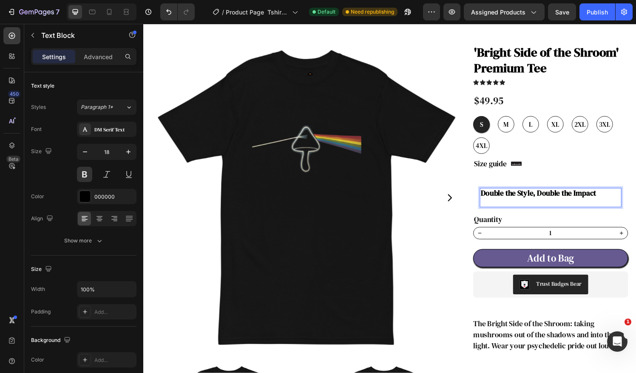
click at [492, 200] on p "Double the Style, Double the Impact" at bounding box center [564, 199] width 145 height 9
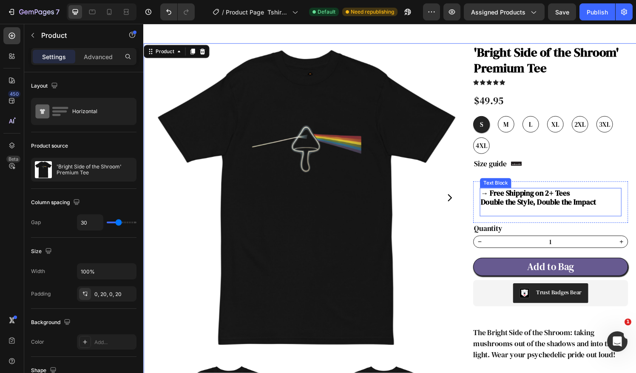
click at [583, 199] on p "→ Free Shipping on 2+ Tees" at bounding box center [564, 199] width 145 height 9
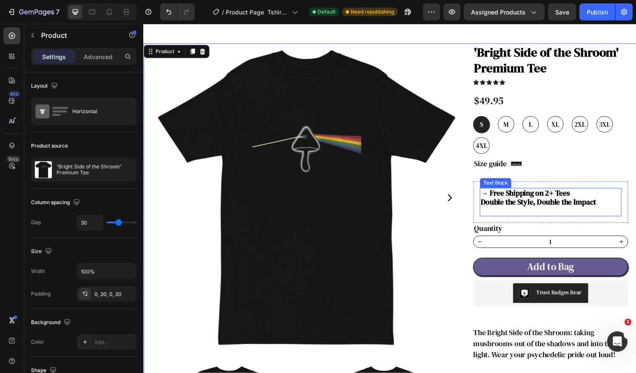
click at [596, 199] on p "→ Free Shipping on 2+ Tees" at bounding box center [564, 199] width 145 height 9
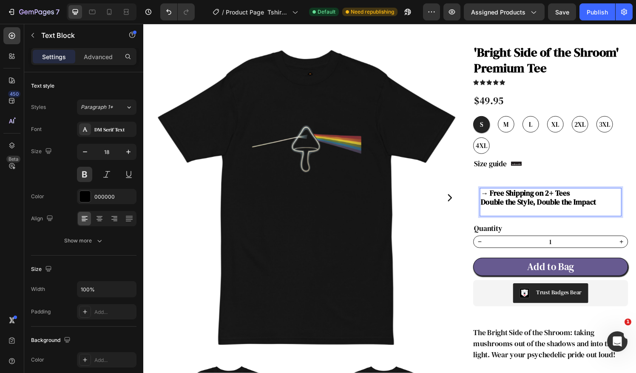
click at [618, 208] on p "Double the Style, Double the Impact" at bounding box center [564, 208] width 145 height 9
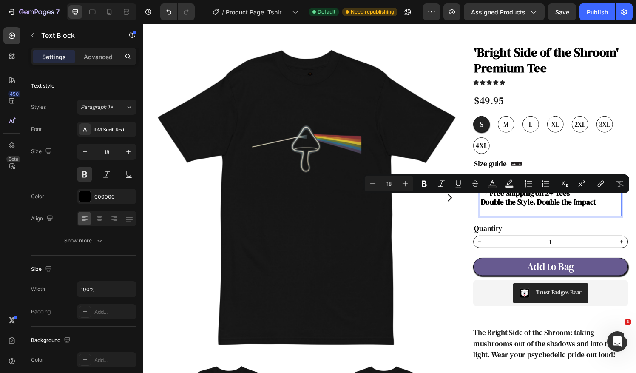
drag, startPoint x: 620, startPoint y: 207, endPoint x: 488, endPoint y: 210, distance: 132.2
click at [492, 210] on p "Double the Style, Double the Impact" at bounding box center [564, 208] width 145 height 9
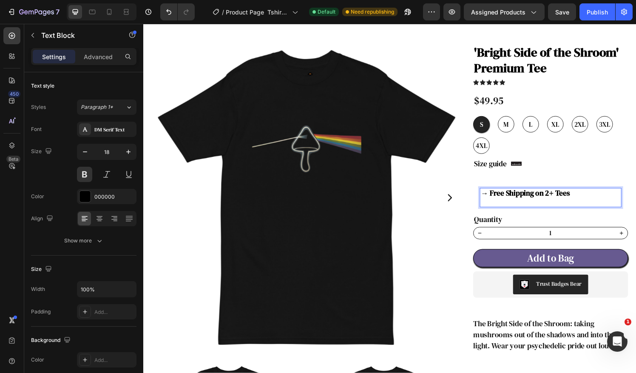
click at [497, 212] on p "Rich Text Editor. Editing area: main" at bounding box center [564, 208] width 145 height 9
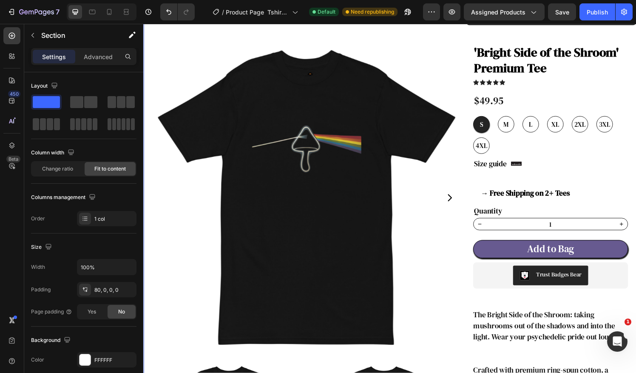
click at [613, 203] on p "→ Free Shipping on 2+ Tees" at bounding box center [564, 199] width 145 height 9
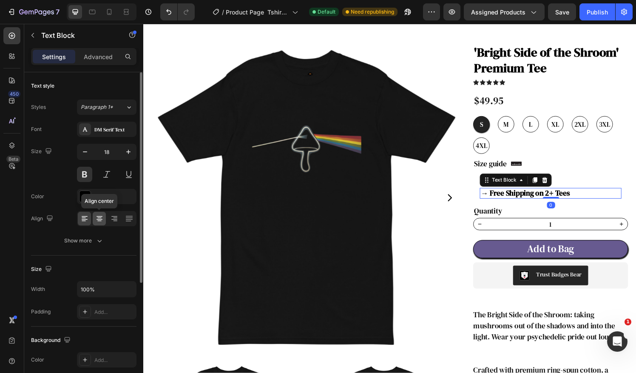
click at [99, 221] on icon at bounding box center [99, 218] width 8 height 8
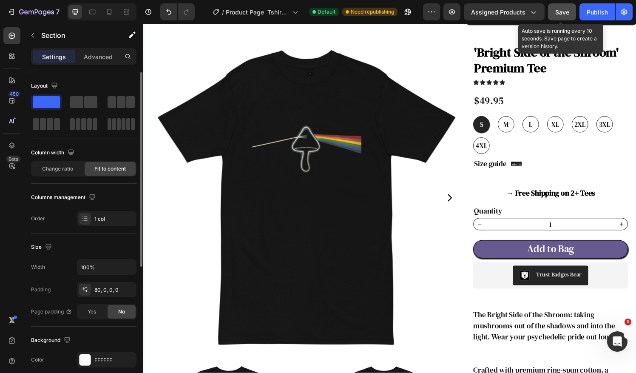
click at [562, 14] on span "Save" at bounding box center [562, 11] width 14 height 7
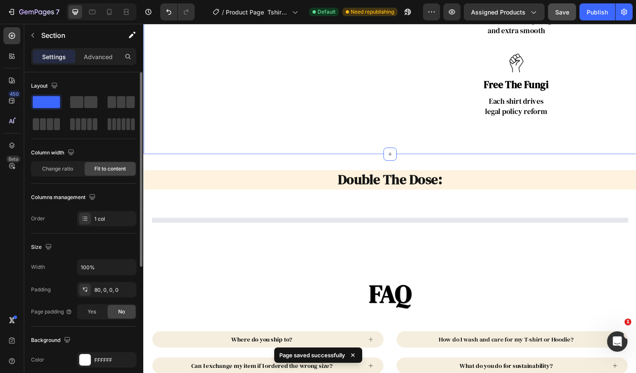
scroll to position [812, 0]
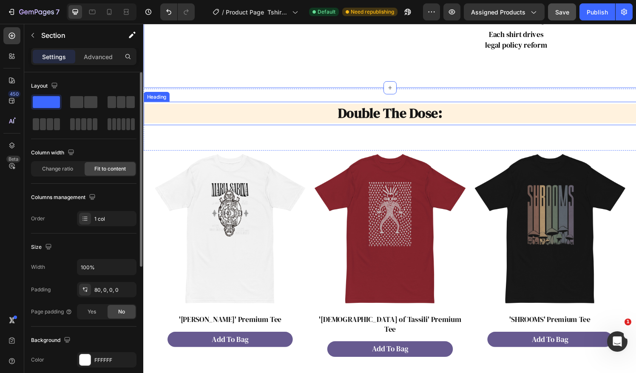
click at [450, 117] on h2 "double the dose:" at bounding box center [398, 117] width 510 height 20
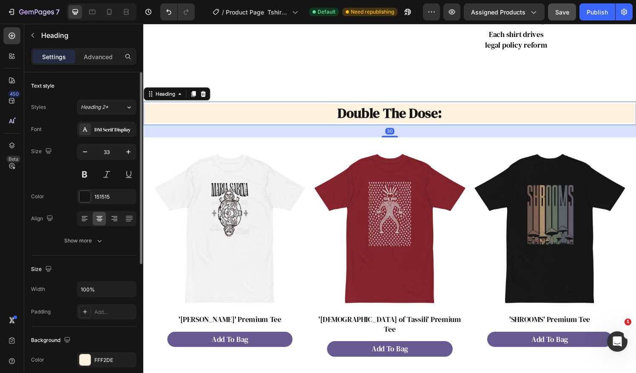
click at [450, 117] on h2 "double the dose:" at bounding box center [398, 117] width 510 height 20
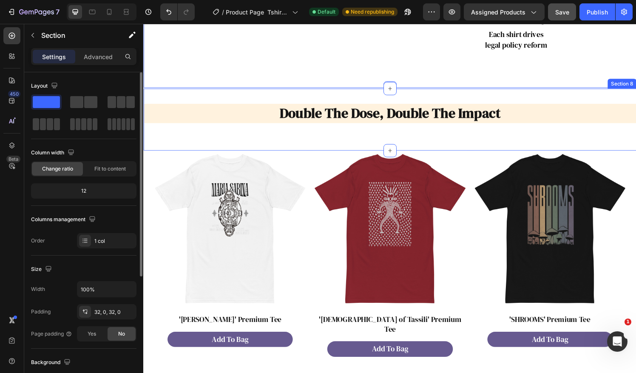
click at [635, 140] on div "double the dose, Double The Impact Heading" at bounding box center [398, 123] width 510 height 37
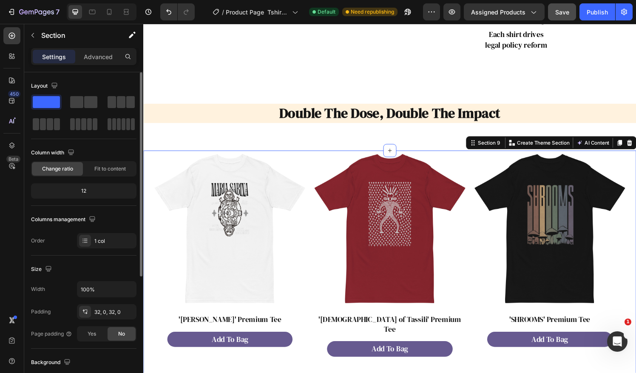
click at [635, 163] on div "Product Images 'Maria Sabina' Premium Tee Product Title Add To Bag Product Cart…" at bounding box center [398, 373] width 510 height 437
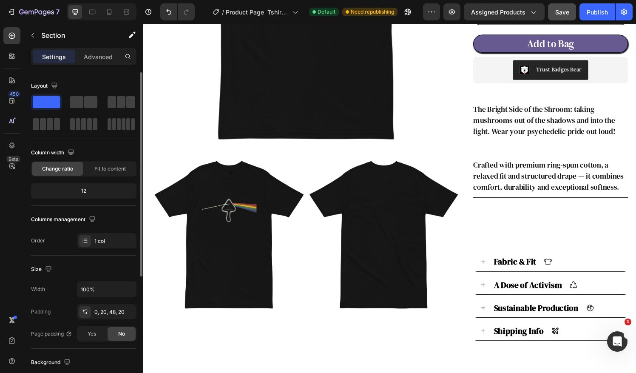
scroll to position [0, 0]
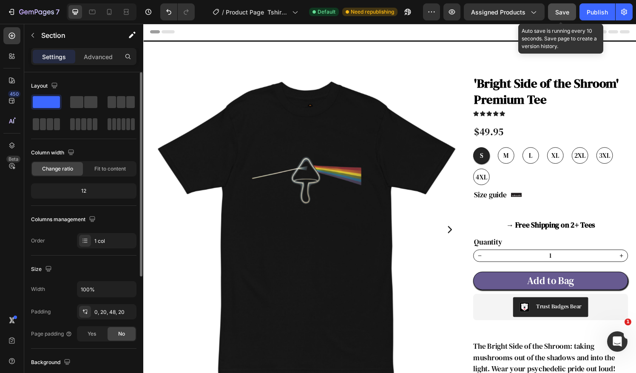
click at [565, 14] on span "Save" at bounding box center [562, 11] width 14 height 7
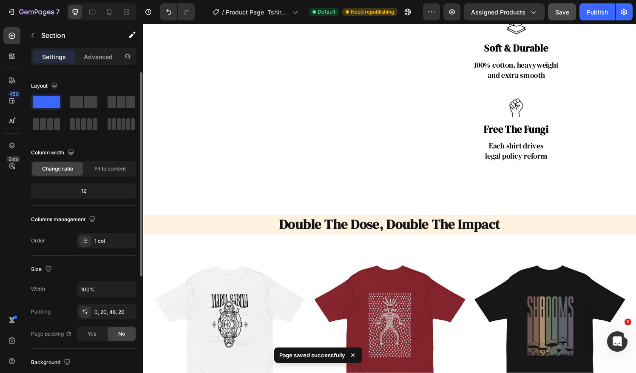
scroll to position [708, 0]
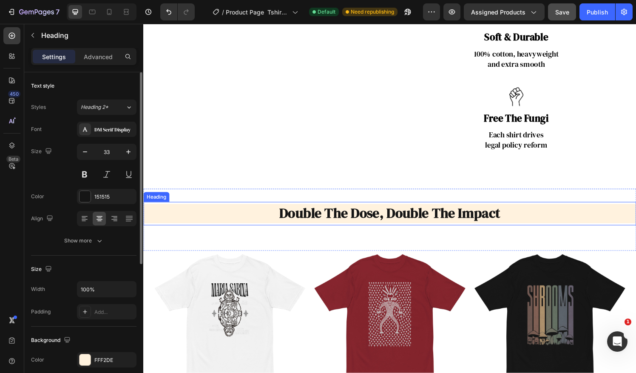
click at [584, 224] on h2 "double the dose, double the impact" at bounding box center [398, 220] width 510 height 20
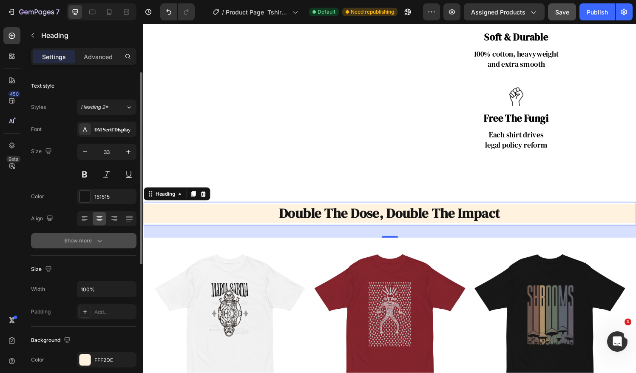
click at [72, 240] on div "Show more" at bounding box center [84, 240] width 40 height 8
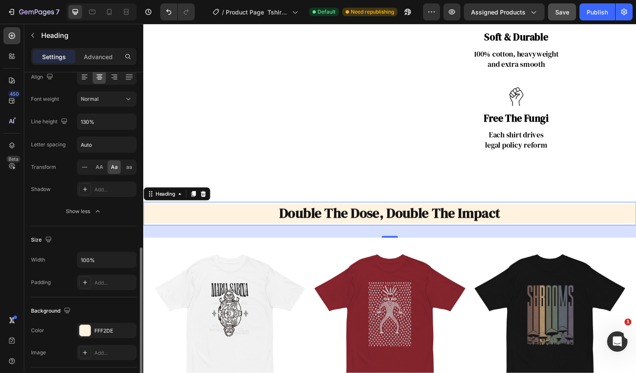
scroll to position [212, 0]
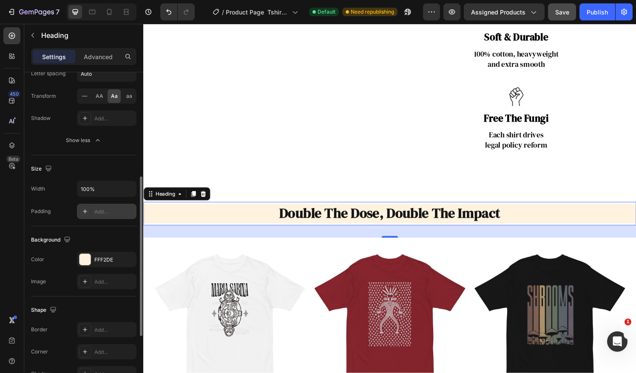
click at [85, 212] on icon at bounding box center [85, 211] width 4 height 4
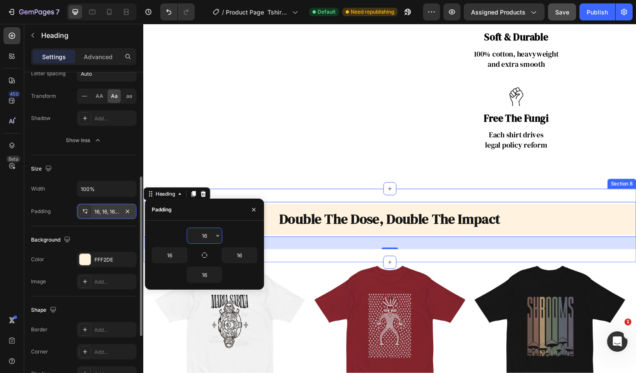
click at [623, 184] on div "Section 8" at bounding box center [638, 189] width 30 height 10
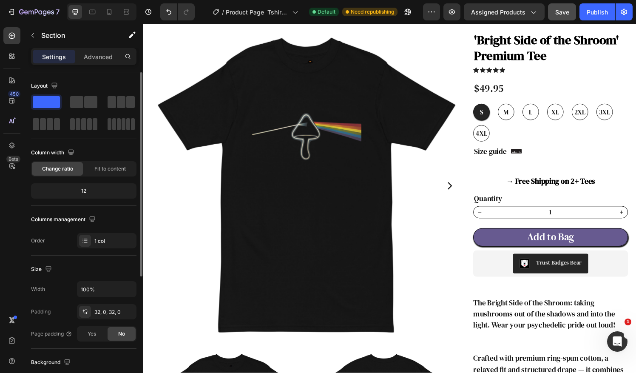
scroll to position [0, 0]
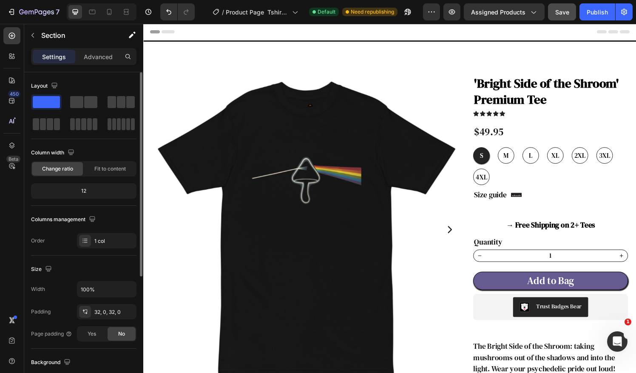
click at [575, 13] on button "Save" at bounding box center [562, 11] width 28 height 17
click at [602, 12] on div "Publish" at bounding box center [596, 12] width 21 height 9
click at [110, 14] on icon at bounding box center [109, 12] width 8 height 8
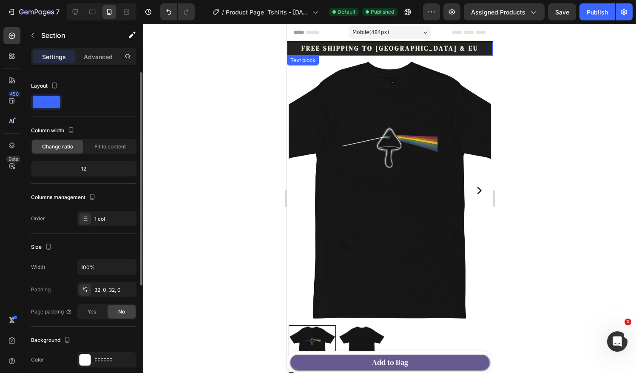
click at [458, 49] on p "Free Shipping to US & EU" at bounding box center [389, 49] width 204 height 10
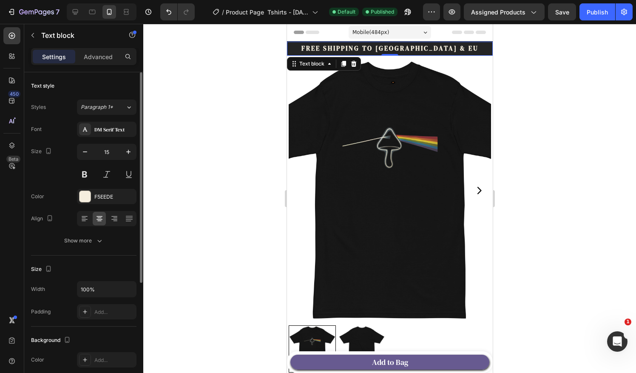
click at [378, 47] on p "Free Shipping to US & EU" at bounding box center [389, 49] width 204 height 10
click at [445, 49] on p "Free Shipping to US & EU" at bounding box center [389, 49] width 204 height 10
drag, startPoint x: 437, startPoint y: 49, endPoint x: 331, endPoint y: 49, distance: 105.8
click at [331, 49] on p "Free Shipping to US & EU" at bounding box center [389, 49] width 204 height 10
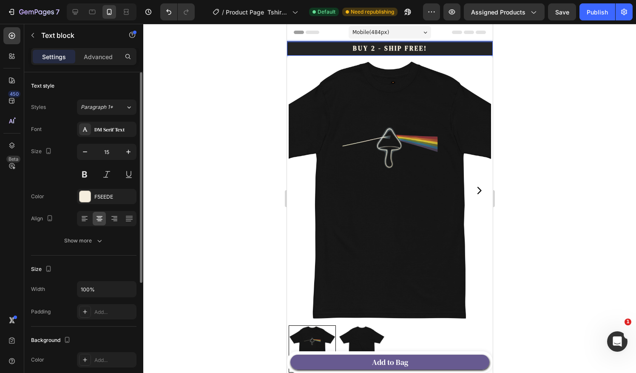
click at [369, 49] on p "Buy 2 - Ship Free!" at bounding box center [389, 49] width 204 height 10
click at [419, 51] on p "Buy 2 or more - Ship Free!" at bounding box center [389, 49] width 204 height 10
click at [543, 114] on div at bounding box center [389, 198] width 493 height 349
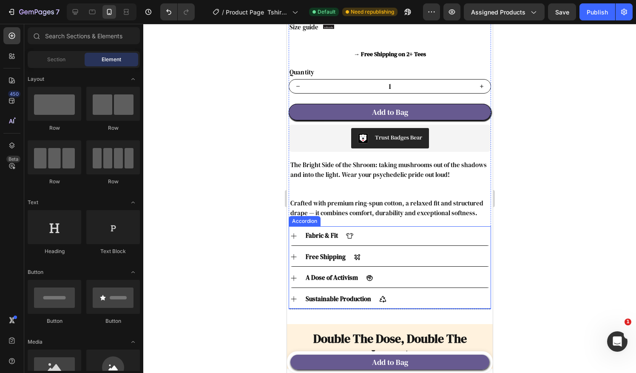
scroll to position [496, 0]
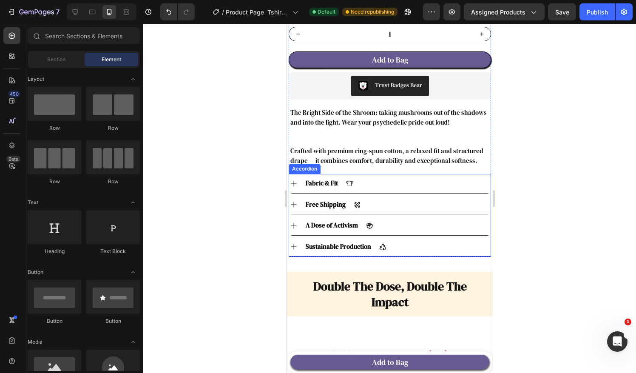
click at [295, 201] on icon at bounding box center [293, 205] width 8 height 8
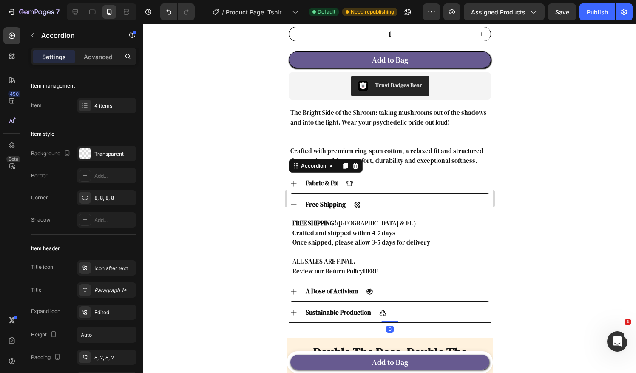
click at [322, 200] on p "Free Shipping" at bounding box center [325, 205] width 40 height 10
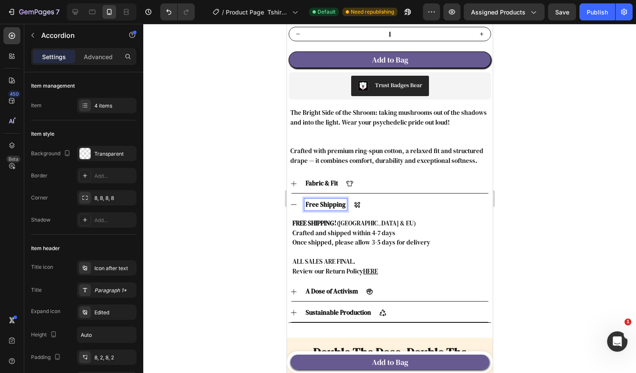
click at [320, 200] on p "Free Shipping" at bounding box center [325, 205] width 40 height 10
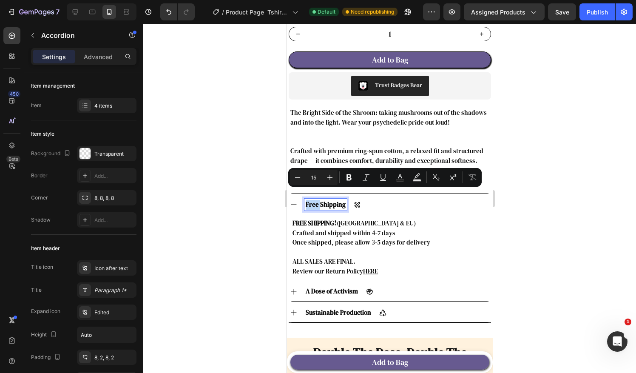
drag, startPoint x: 320, startPoint y: 195, endPoint x: 306, endPoint y: 198, distance: 13.8
click at [306, 200] on p "Free Shipping" at bounding box center [325, 205] width 40 height 10
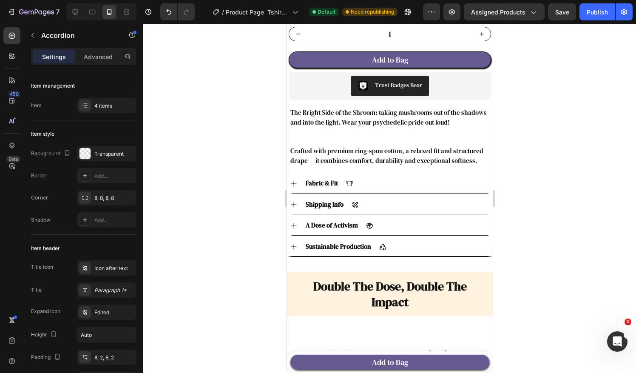
click at [392, 198] on div "Shipping Info" at bounding box center [396, 204] width 185 height 12
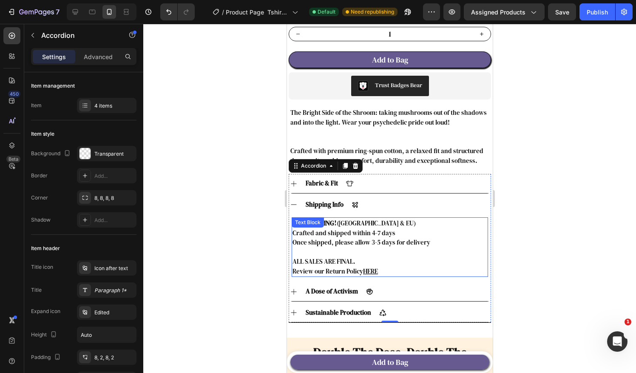
click at [371, 218] on p "FREE SHIPPING ! (USA & EU)" at bounding box center [389, 223] width 195 height 10
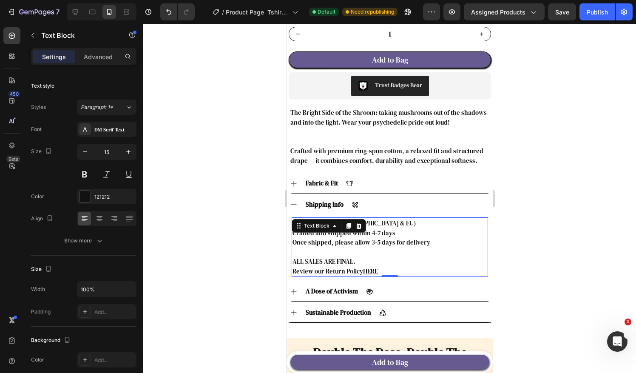
click at [374, 218] on p "FREE SHIPPING ! (USA & EU)" at bounding box center [389, 223] width 195 height 10
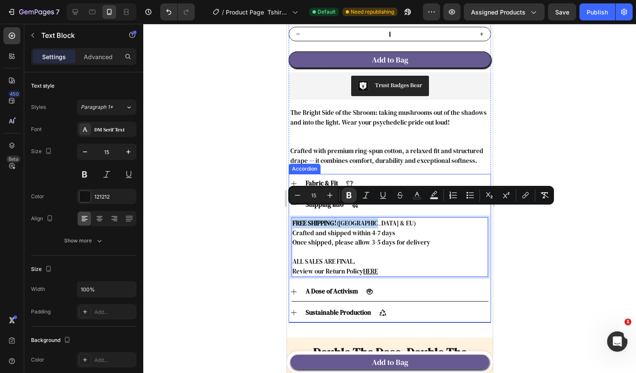
drag, startPoint x: 376, startPoint y: 213, endPoint x: 288, endPoint y: 215, distance: 87.6
click at [288, 215] on div "Fabric & Fit Shipping Info FREE SHIPPING ! (USA & EU) C rafted and shipped with…" at bounding box center [389, 248] width 202 height 148
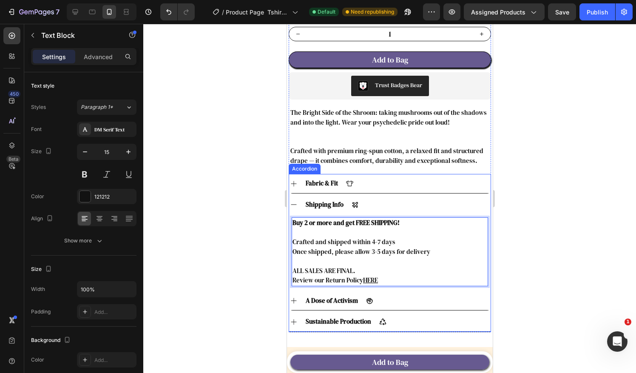
click at [459, 198] on div "Shipping Info" at bounding box center [396, 204] width 185 height 12
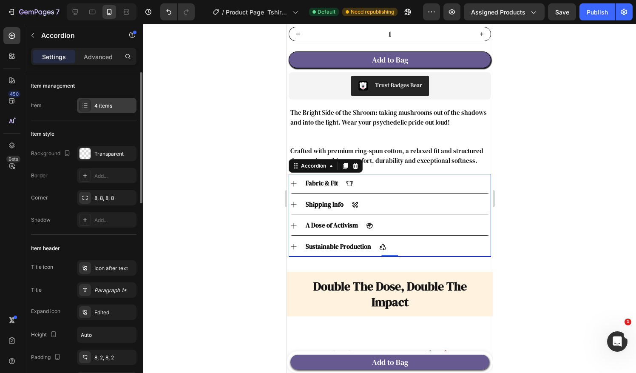
click at [96, 102] on div "4 items" at bounding box center [114, 106] width 40 height 8
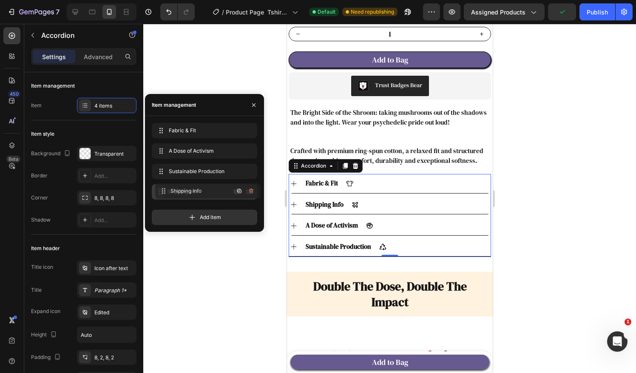
drag, startPoint x: 159, startPoint y: 151, endPoint x: 162, endPoint y: 191, distance: 40.1
click at [296, 201] on icon at bounding box center [293, 205] width 8 height 8
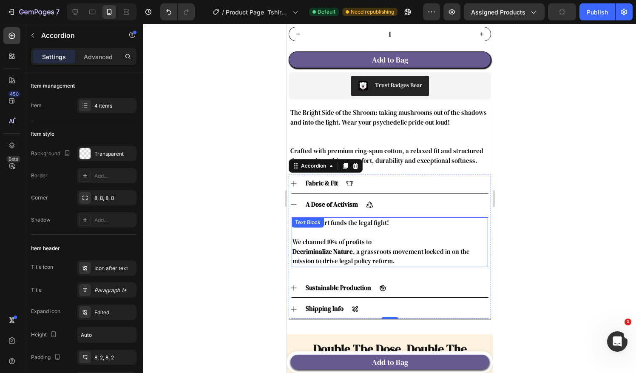
click at [386, 218] on span "Every T-shirt funds the legal fight!" at bounding box center [340, 222] width 96 height 9
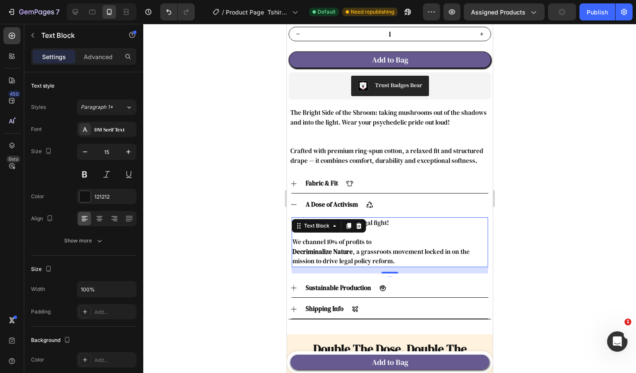
click at [386, 218] on span "Every T-shirt funds the legal fight!" at bounding box center [340, 222] width 96 height 9
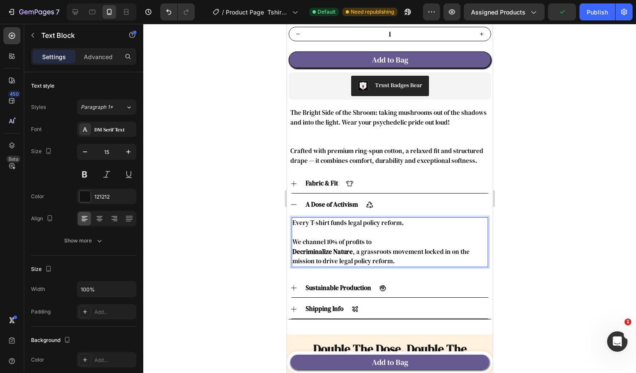
click at [391, 250] on span "Decriminalize Nature , a grassroots movement locked in on the mission to drive …" at bounding box center [380, 256] width 177 height 19
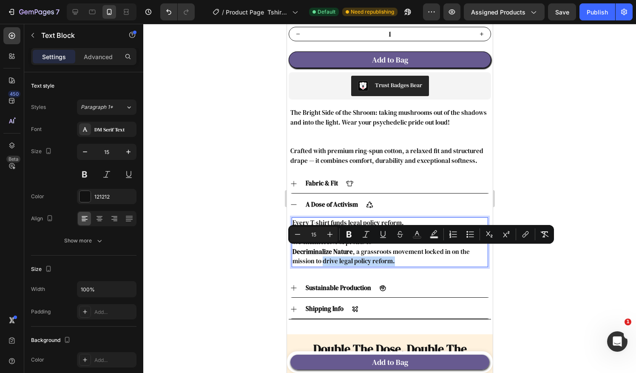
drag, startPoint x: 393, startPoint y: 251, endPoint x: 323, endPoint y: 255, distance: 69.4
click at [323, 255] on p "Decriminalize Nature , a grassroots movement locked in on the mission to drive …" at bounding box center [389, 256] width 195 height 19
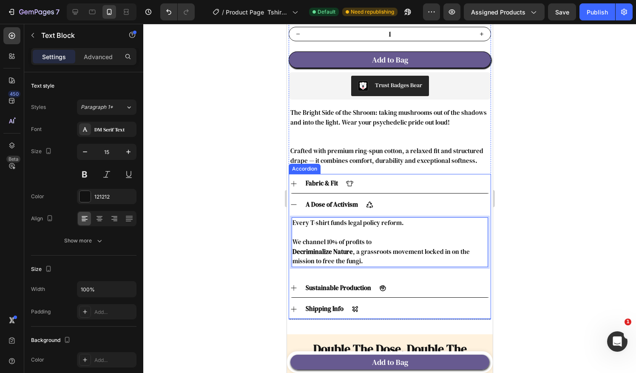
click at [415, 198] on div "A Dose of Activism" at bounding box center [396, 204] width 185 height 12
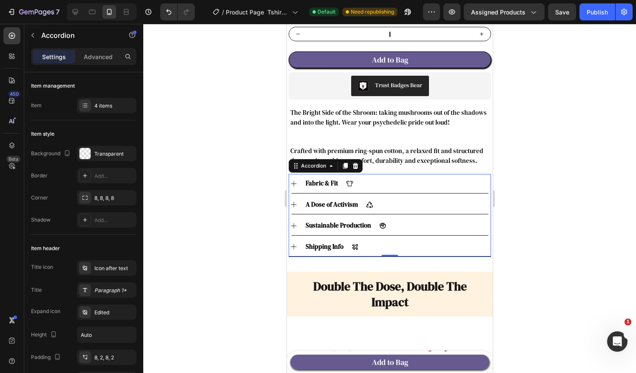
click at [388, 198] on div "A Dose of Activism" at bounding box center [396, 204] width 185 height 12
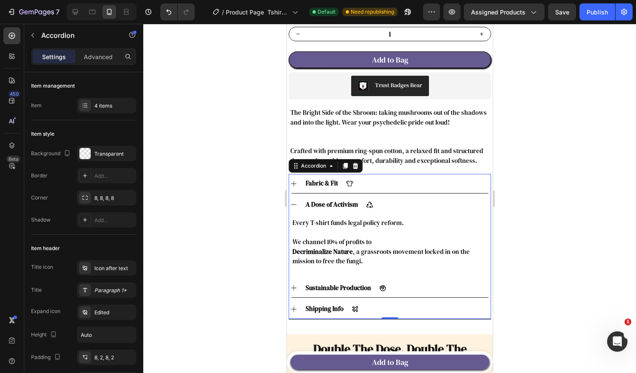
click at [369, 201] on icon at bounding box center [368, 204] width 7 height 7
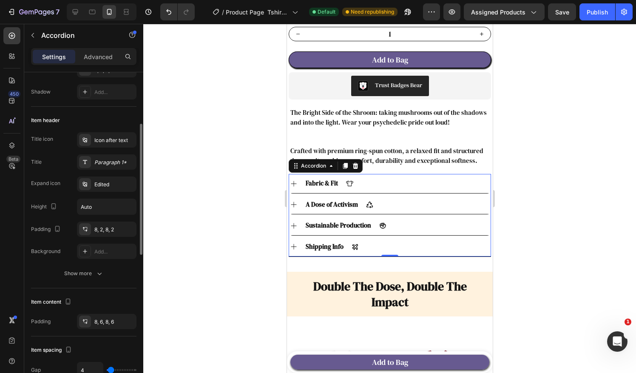
scroll to position [57, 0]
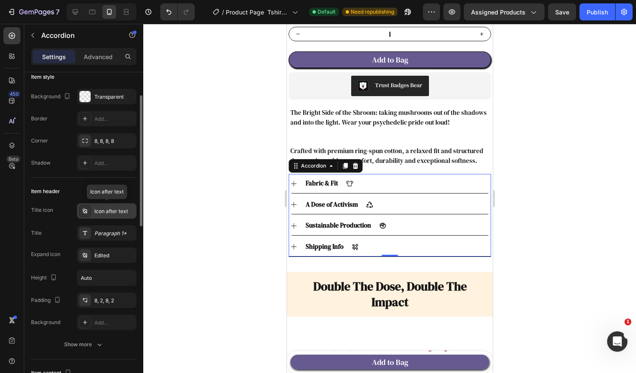
click at [83, 211] on icon at bounding box center [85, 210] width 7 height 7
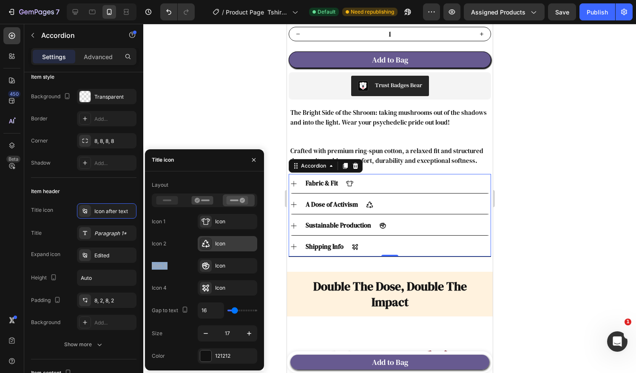
drag, startPoint x: 204, startPoint y: 266, endPoint x: 207, endPoint y: 242, distance: 24.0
click at [207, 242] on div "Icon 1 Icon Icon 2 Icon Icon 3 Icon Icon 4 Icon" at bounding box center [204, 255] width 105 height 82
click at [205, 242] on icon at bounding box center [205, 243] width 8 height 8
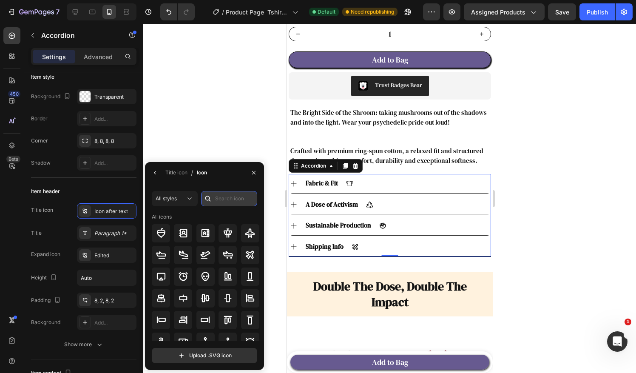
click at [221, 195] on input "text" at bounding box center [229, 198] width 56 height 15
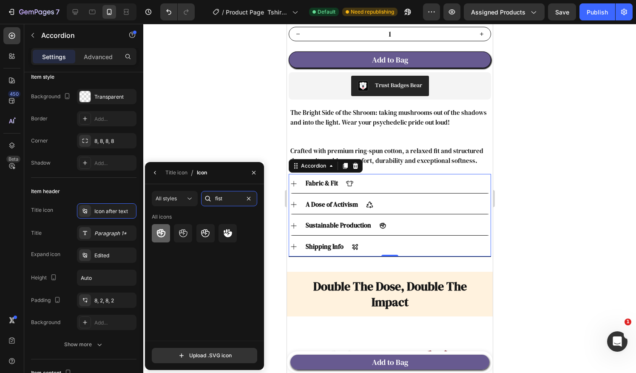
type input "fist"
click at [159, 233] on icon at bounding box center [161, 233] width 10 height 10
click at [156, 171] on icon "button" at bounding box center [155, 172] width 7 height 7
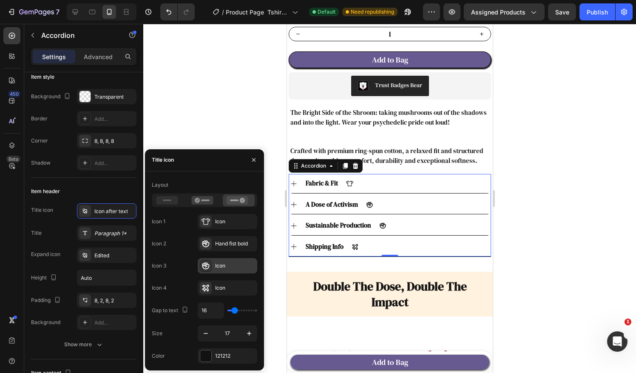
click at [230, 263] on div "Icon" at bounding box center [235, 266] width 40 height 8
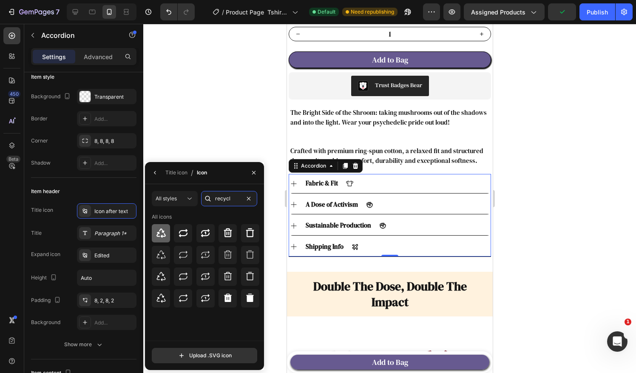
type input "recycl"
click at [161, 228] on icon at bounding box center [160, 232] width 9 height 9
click at [127, 184] on div "Item header" at bounding box center [83, 191] width 105 height 14
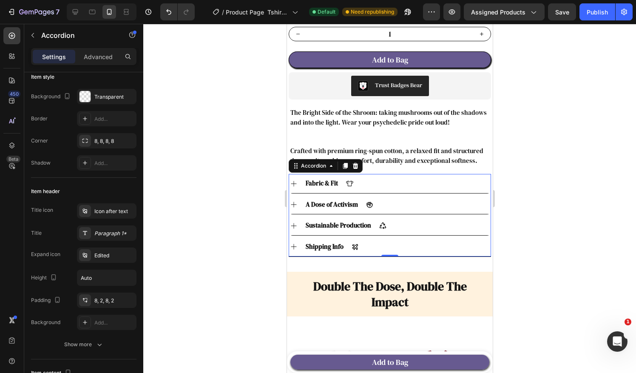
click at [534, 182] on div at bounding box center [389, 198] width 493 height 349
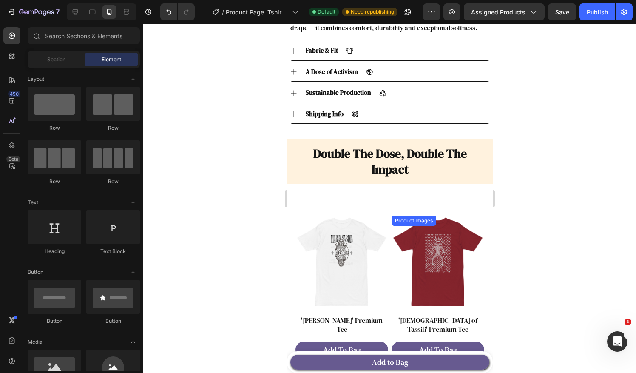
scroll to position [637, 0]
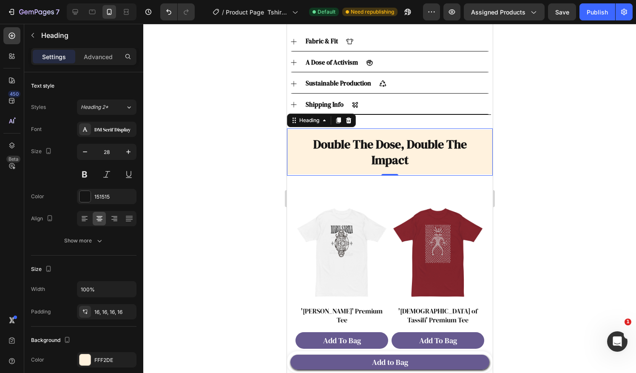
click at [406, 144] on h2 "double the dose, double the impact" at bounding box center [389, 152] width 206 height 45
click at [99, 55] on p "Advanced" at bounding box center [98, 56] width 29 height 9
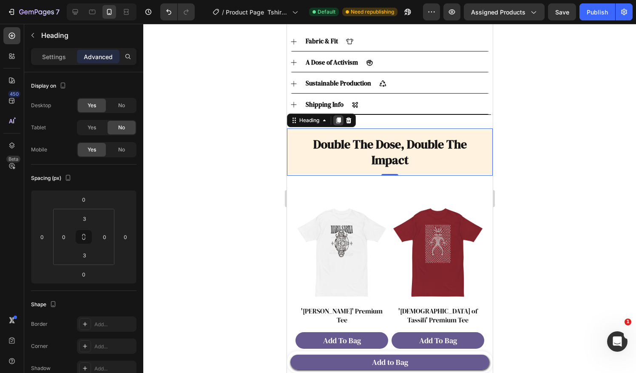
click at [339, 118] on icon at bounding box center [338, 121] width 5 height 6
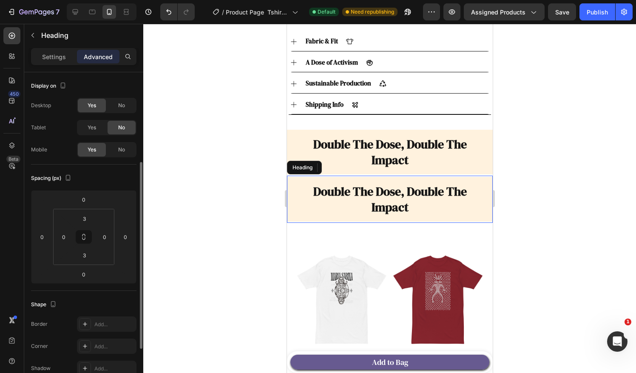
scroll to position [57, 0]
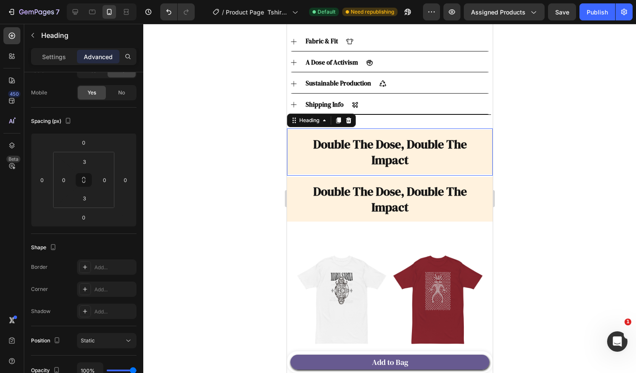
click at [299, 140] on h2 "double the dose, double the impact" at bounding box center [389, 152] width 206 height 45
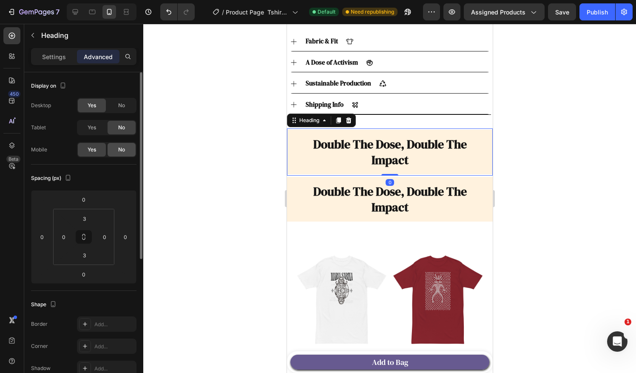
click at [121, 148] on span "No" at bounding box center [121, 150] width 7 height 8
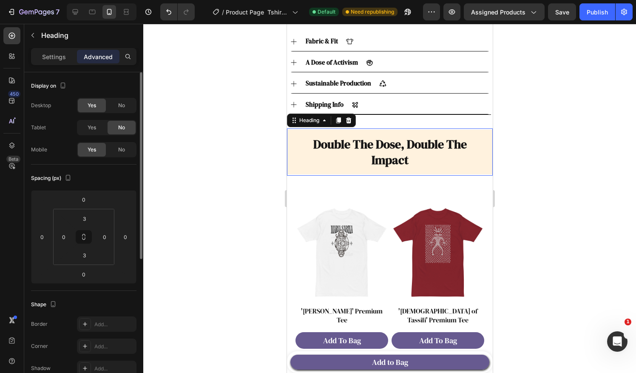
drag, startPoint x: 313, startPoint y: 146, endPoint x: 517, endPoint y: 177, distance: 205.9
click at [314, 146] on h2 "double the dose, double the impact" at bounding box center [389, 152] width 206 height 45
click at [117, 104] on div "No" at bounding box center [122, 106] width 28 height 14
click at [381, 141] on h2 "double the dose, double the impact" at bounding box center [389, 152] width 206 height 45
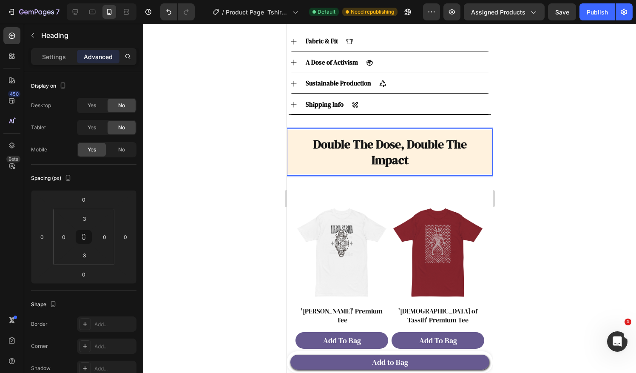
click at [431, 146] on p "double the dose, double the impact" at bounding box center [389, 151] width 192 height 31
click at [548, 157] on div at bounding box center [389, 198] width 493 height 349
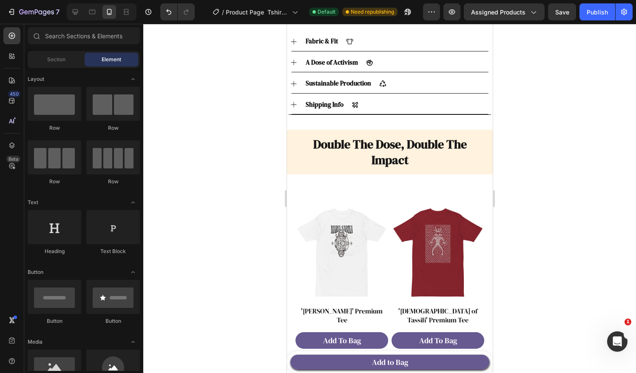
click at [457, 150] on p "double the dose, double the impact" at bounding box center [389, 151] width 192 height 31
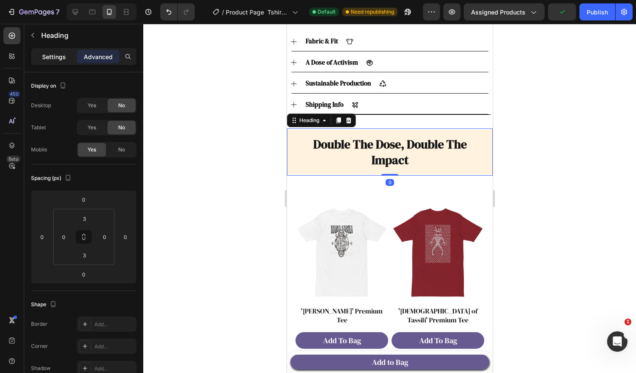
click at [56, 53] on p "Settings" at bounding box center [54, 56] width 24 height 9
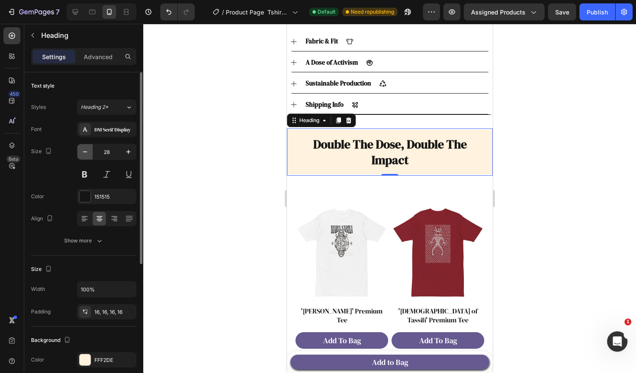
click at [85, 150] on icon "button" at bounding box center [85, 151] width 8 height 8
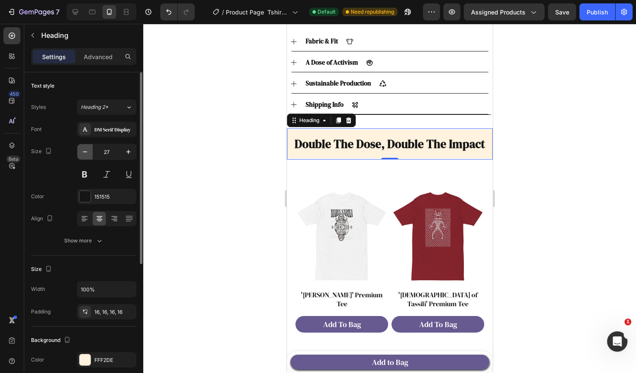
click at [85, 150] on icon "button" at bounding box center [85, 151] width 8 height 8
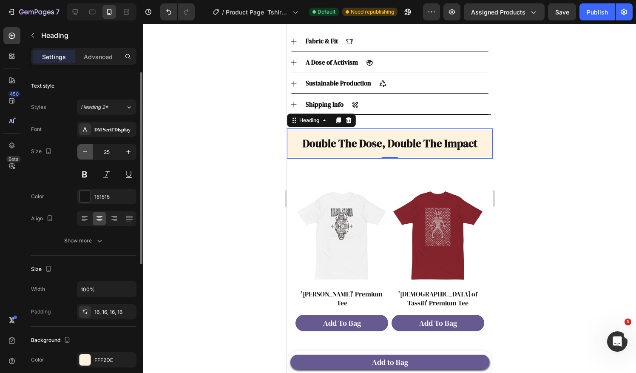
type input "24"
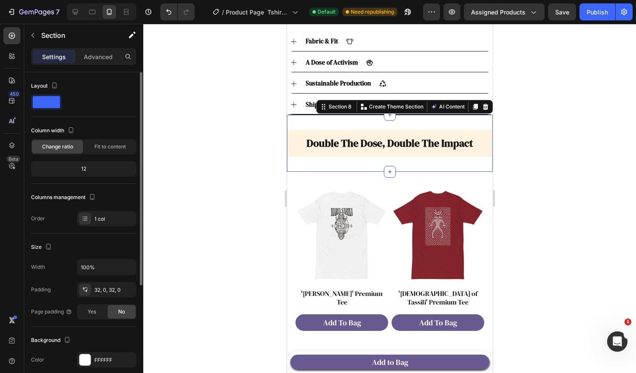
click at [399, 115] on div "double the dose, double the impact Heading double the dose, double the impact H…" at bounding box center [389, 143] width 206 height 57
click at [619, 140] on div at bounding box center [389, 198] width 493 height 349
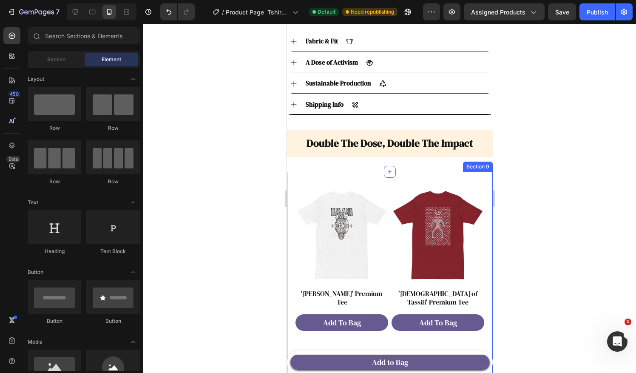
scroll to position [567, 0]
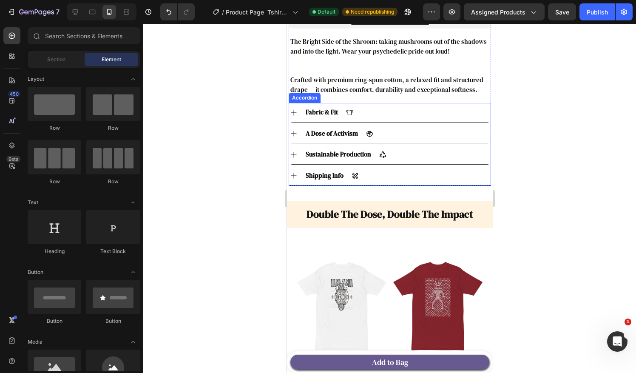
click at [421, 173] on div "Shipping Info" at bounding box center [389, 176] width 201 height 20
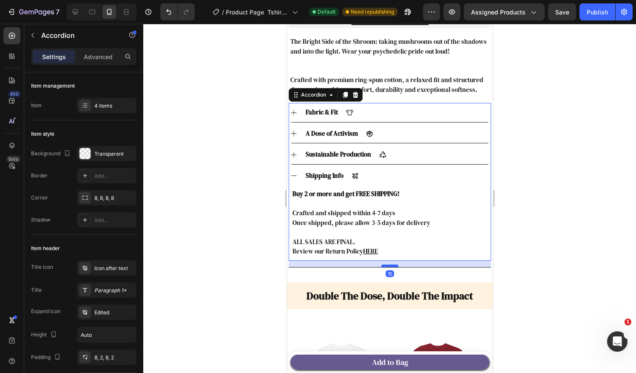
drag, startPoint x: 392, startPoint y: 249, endPoint x: 391, endPoint y: 255, distance: 6.4
click at [391, 264] on div at bounding box center [389, 265] width 17 height 3
type input "100%"
type input "100"
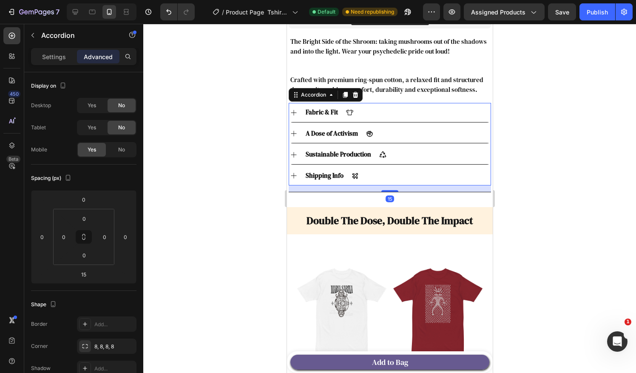
click at [552, 255] on div at bounding box center [389, 198] width 493 height 349
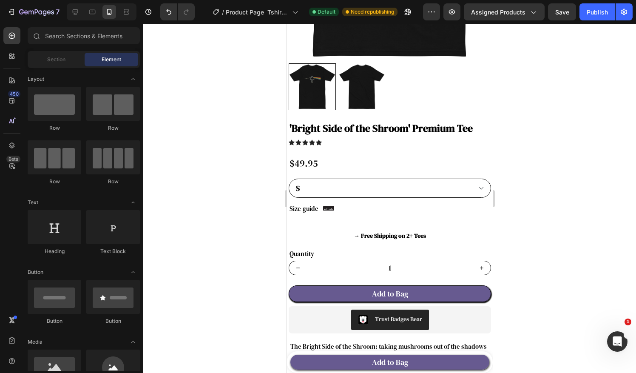
scroll to position [212, 0]
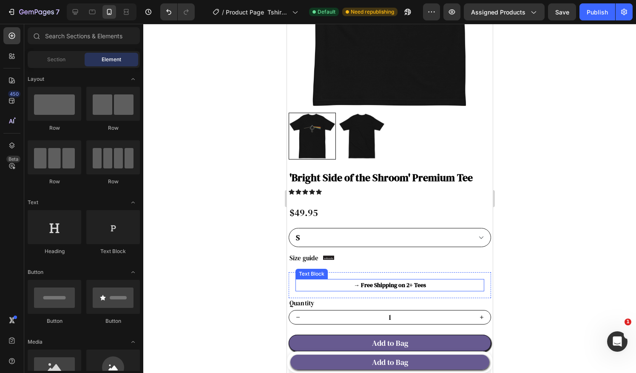
click at [411, 280] on p "→ Free Shipping on 2+ Tees" at bounding box center [389, 285] width 187 height 11
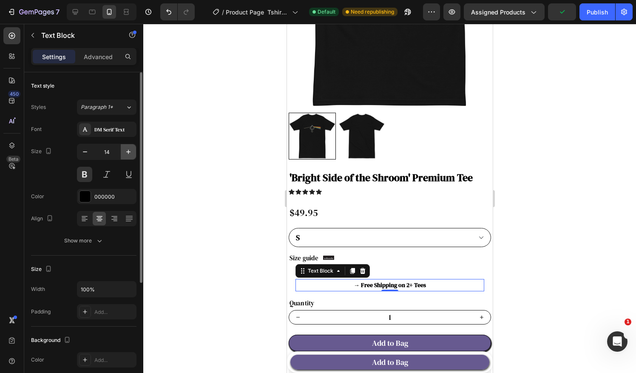
click at [128, 150] on icon "button" at bounding box center [128, 152] width 4 height 4
type input "18"
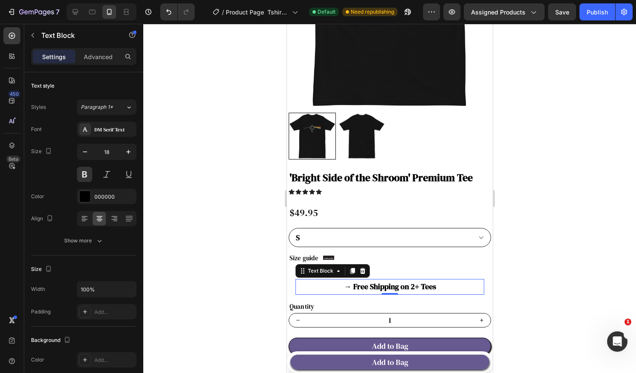
click at [541, 239] on div at bounding box center [389, 198] width 493 height 349
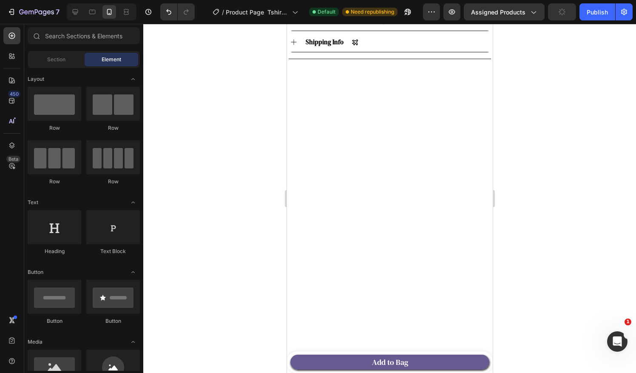
scroll to position [0, 0]
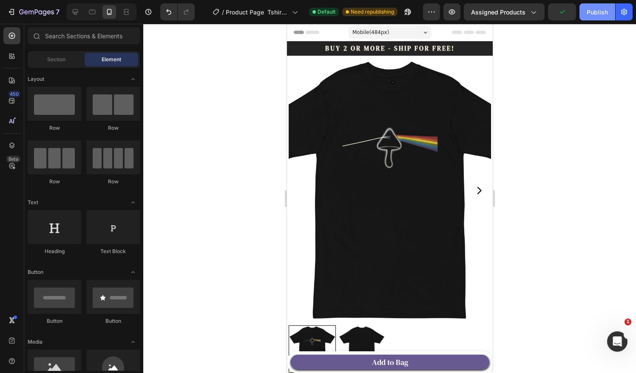
click at [599, 18] on button "Publish" at bounding box center [597, 11] width 36 height 17
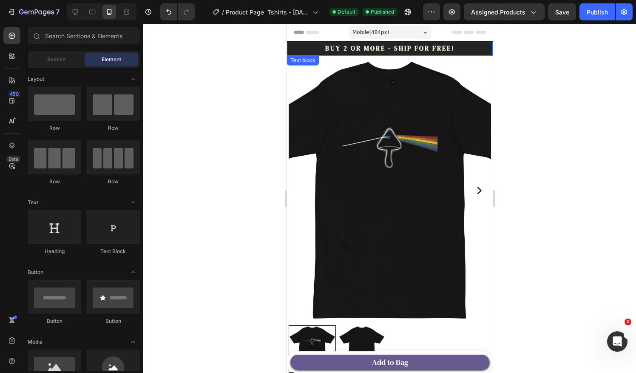
click at [473, 46] on p "Buy 2 or more - Ship for Free!" at bounding box center [389, 49] width 204 height 10
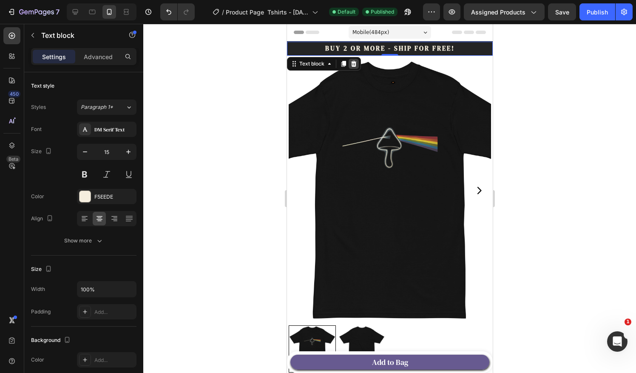
click at [351, 65] on icon at bounding box center [354, 63] width 6 height 6
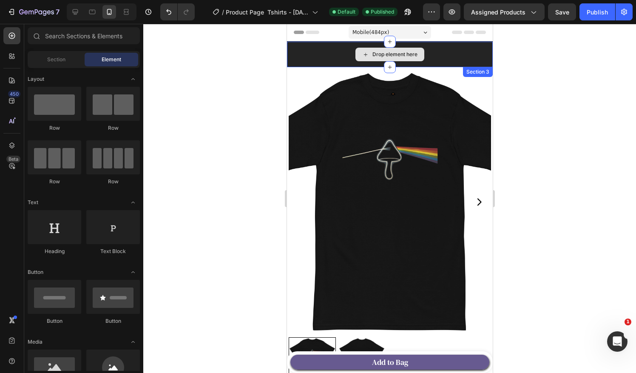
click at [468, 48] on div "Drop element here" at bounding box center [389, 54] width 206 height 25
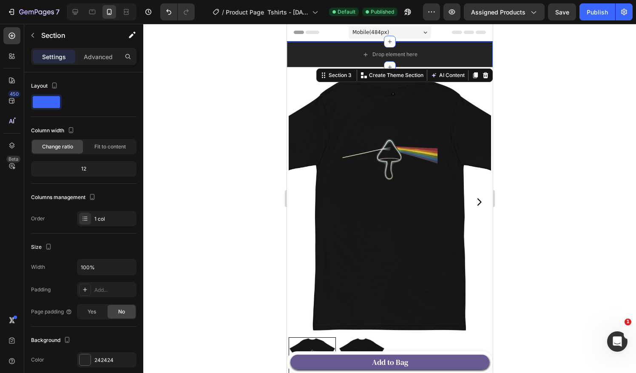
click at [482, 76] on icon at bounding box center [485, 75] width 6 height 6
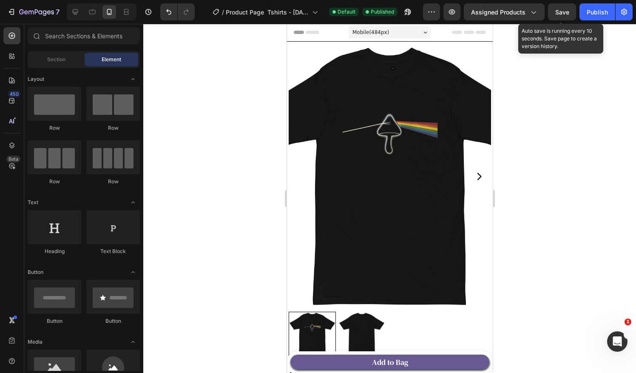
click at [567, 14] on span "Save" at bounding box center [562, 11] width 14 height 7
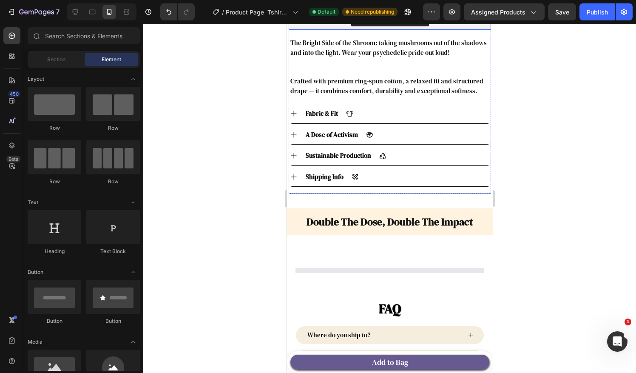
scroll to position [567, 0]
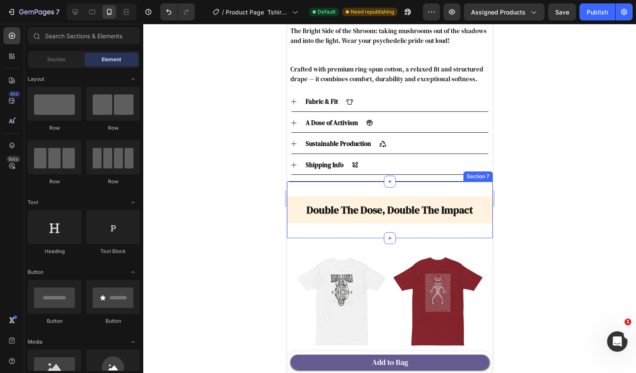
click at [420, 181] on div "double the dose, double the impact Heading double the dose, double the impact H…" at bounding box center [389, 209] width 206 height 57
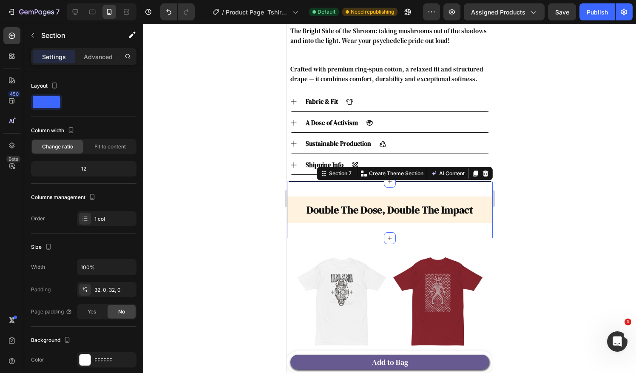
click at [411, 181] on div "double the dose, double the impact Heading double the dose, double the impact H…" at bounding box center [389, 209] width 206 height 57
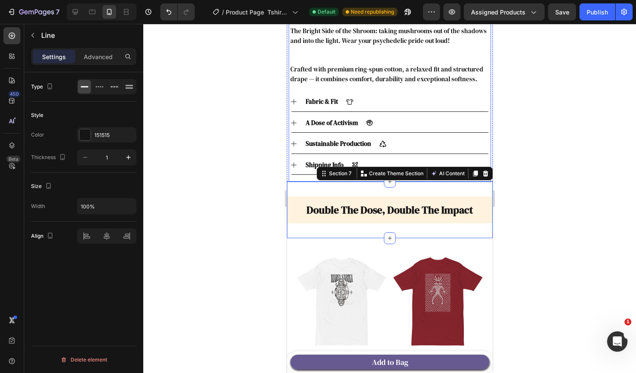
click at [411, 181] on div at bounding box center [389, 181] width 202 height 0
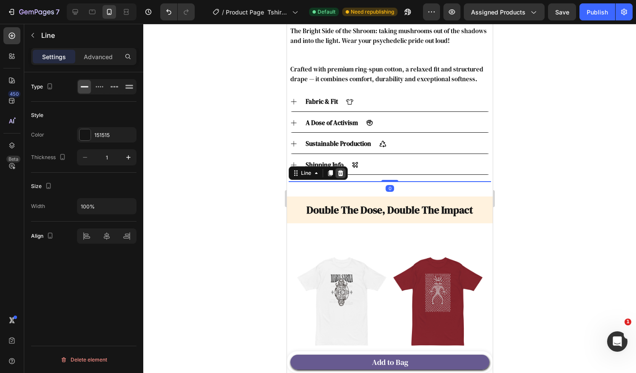
click at [341, 170] on icon at bounding box center [340, 173] width 6 height 6
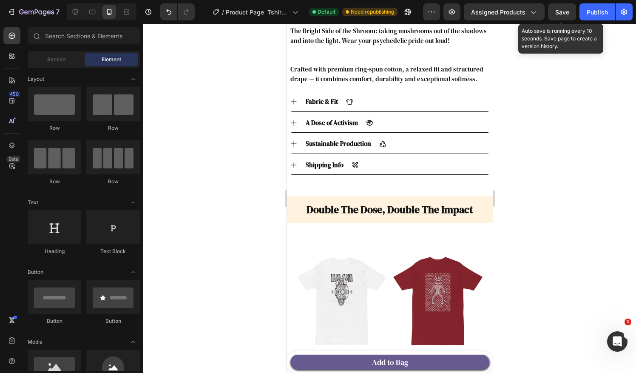
click at [564, 12] on span "Save" at bounding box center [562, 11] width 14 height 7
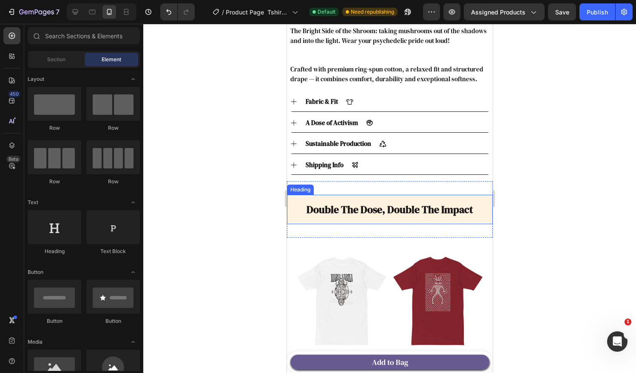
click at [427, 198] on h2 "double the dose, double the impact" at bounding box center [389, 209] width 206 height 27
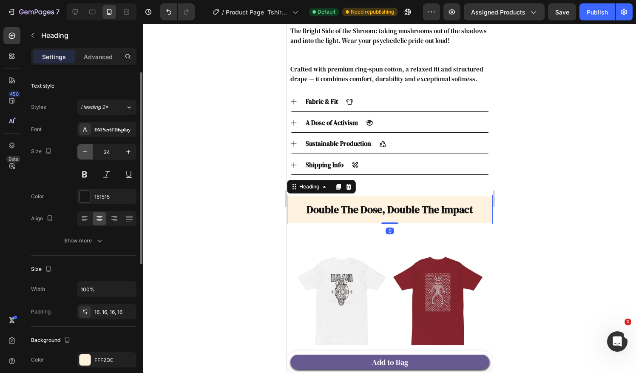
click at [84, 153] on icon "button" at bounding box center [85, 151] width 8 height 8
type input "22"
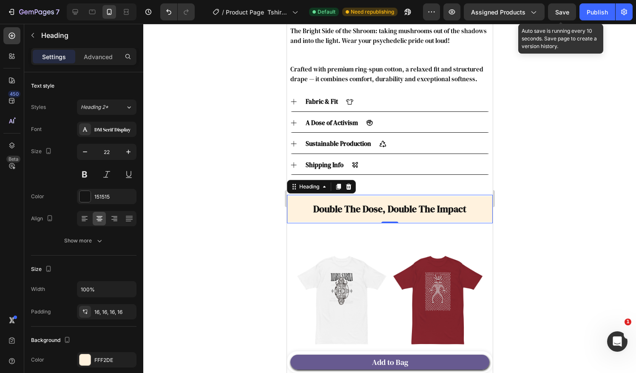
click at [567, 13] on span "Save" at bounding box center [562, 11] width 14 height 7
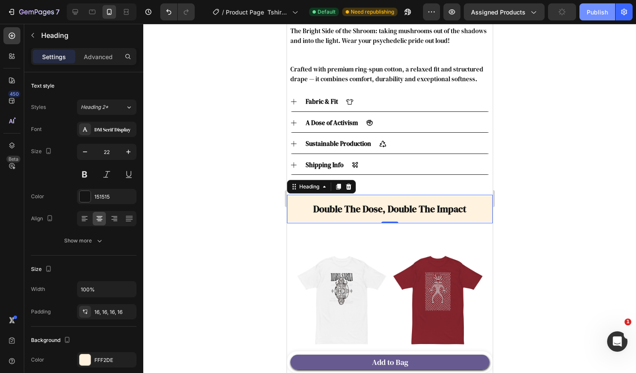
click at [592, 13] on div "Publish" at bounding box center [596, 12] width 21 height 9
click at [384, 199] on h2 "double the dose, double the impact" at bounding box center [389, 209] width 206 height 26
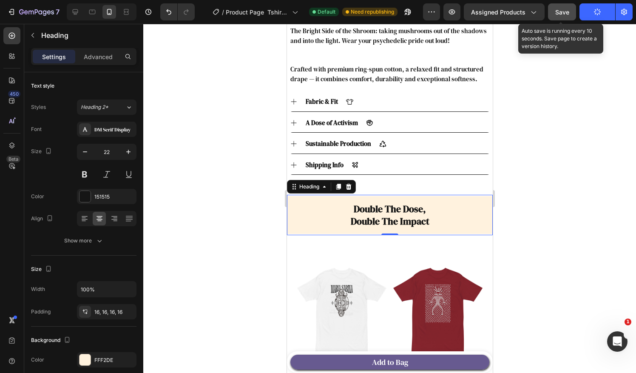
click at [570, 11] on button "Save" at bounding box center [562, 11] width 28 height 17
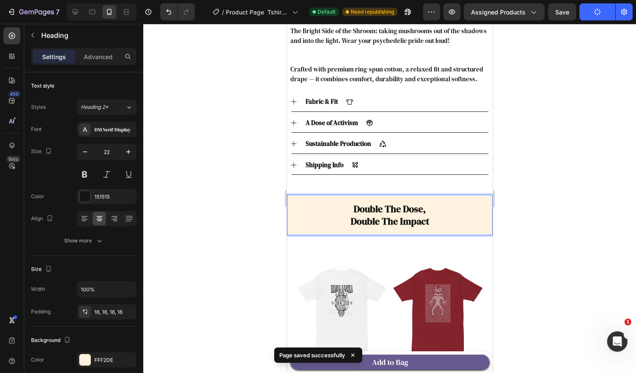
click at [544, 216] on div at bounding box center [389, 198] width 493 height 349
click at [450, 210] on p "double the dose, double the impact" at bounding box center [389, 215] width 192 height 24
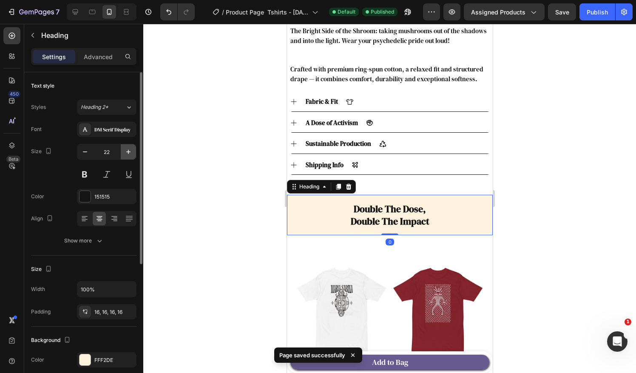
click at [128, 153] on icon "button" at bounding box center [128, 152] width 4 height 4
type input "24"
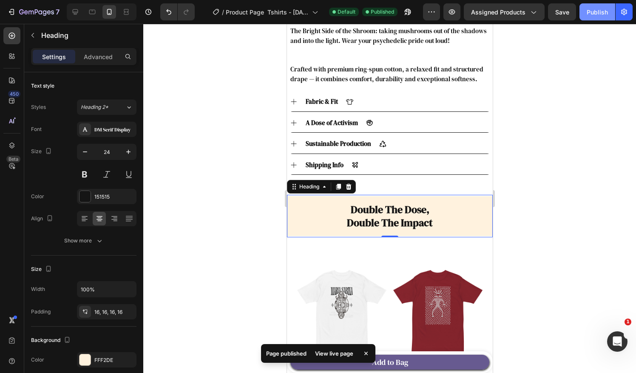
click at [594, 17] on button "Publish" at bounding box center [597, 11] width 36 height 17
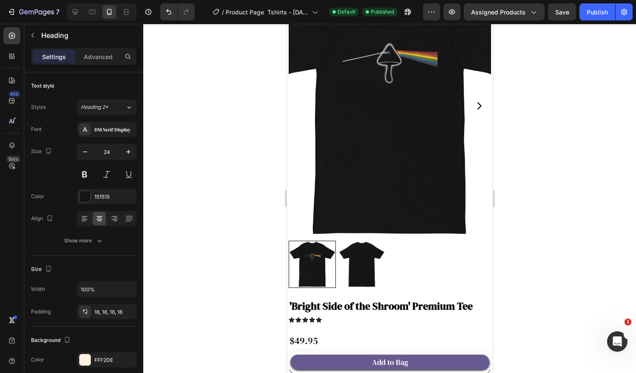
scroll to position [0, 0]
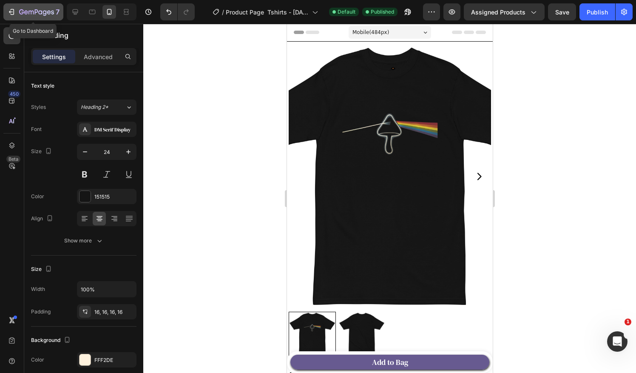
click at [17, 5] on button "7" at bounding box center [33, 11] width 60 height 17
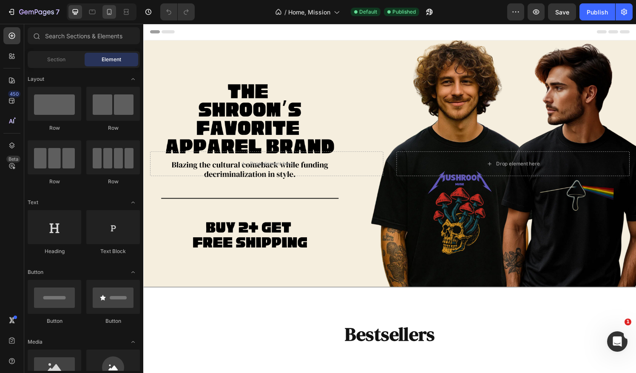
click at [104, 18] on div at bounding box center [109, 12] width 14 height 14
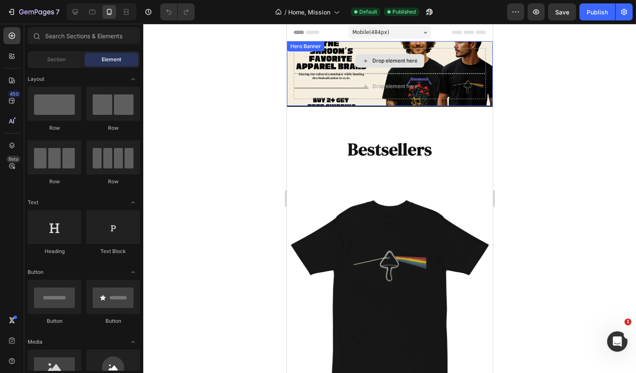
click at [446, 64] on div "Drop element here" at bounding box center [389, 60] width 192 height 25
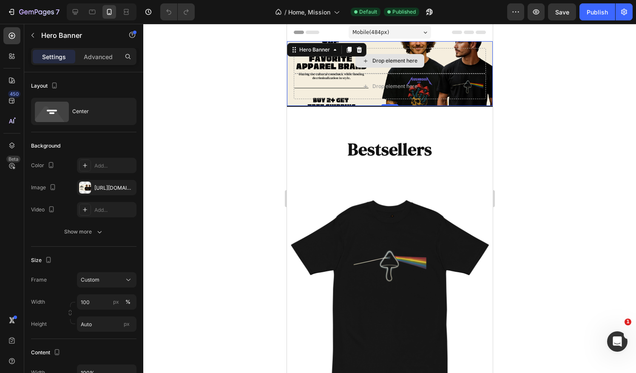
click at [437, 66] on div "Drop element here" at bounding box center [389, 60] width 192 height 25
click at [456, 65] on div "Drop element here" at bounding box center [389, 60] width 192 height 25
click at [103, 54] on p "Advanced" at bounding box center [98, 56] width 29 height 9
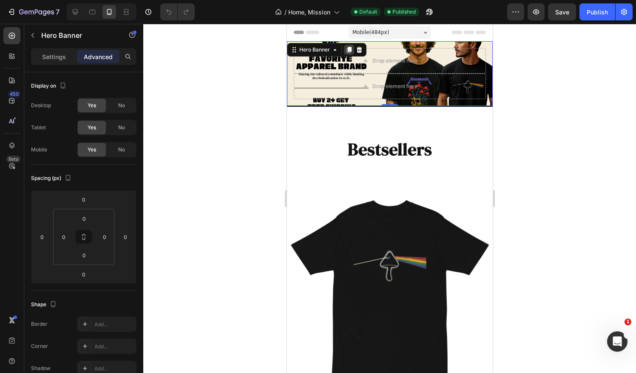
click at [349, 51] on icon at bounding box center [348, 50] width 5 height 6
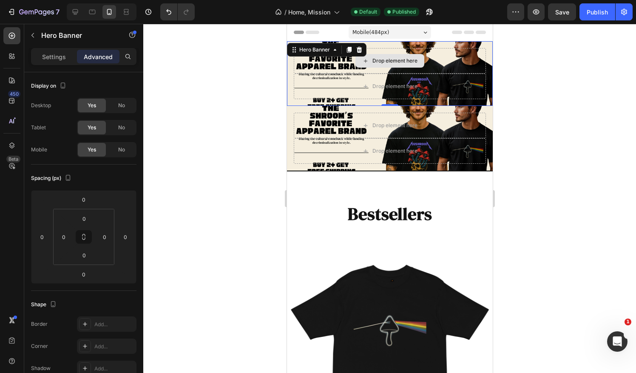
click at [447, 65] on div "Drop element here" at bounding box center [389, 60] width 192 height 25
click at [121, 130] on span "No" at bounding box center [121, 128] width 7 height 8
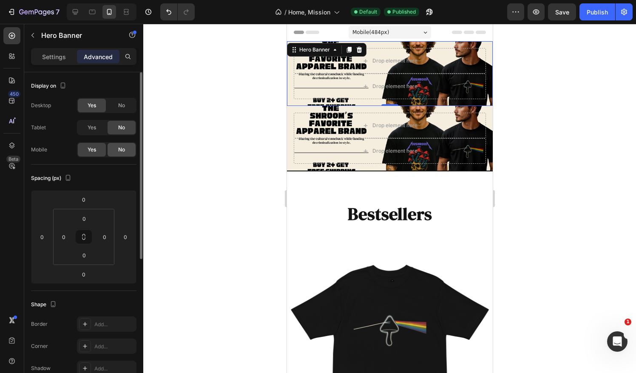
click at [120, 147] on span "No" at bounding box center [121, 150] width 7 height 8
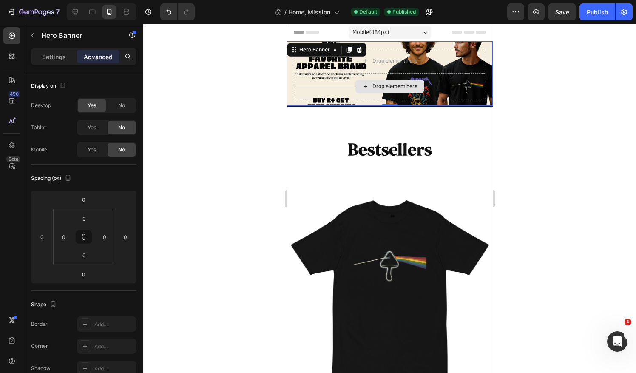
click at [325, 86] on div "Drop element here" at bounding box center [389, 86] width 192 height 25
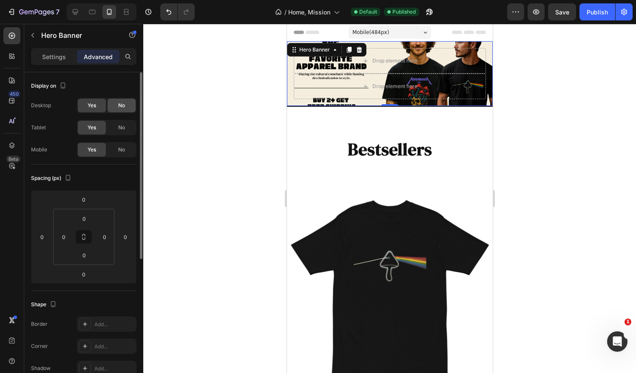
click at [125, 106] on span "No" at bounding box center [121, 106] width 7 height 8
click at [124, 124] on span "No" at bounding box center [121, 128] width 7 height 8
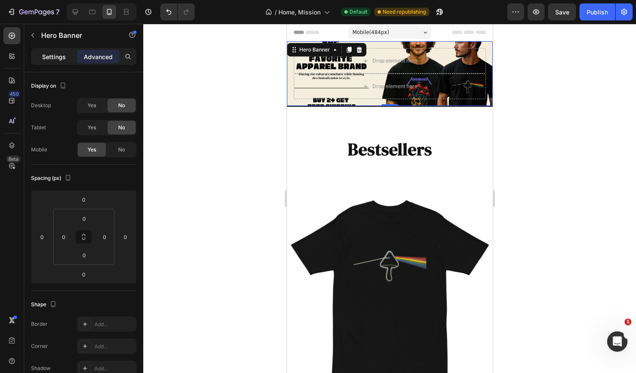
click at [65, 55] on p "Settings" at bounding box center [54, 56] width 24 height 9
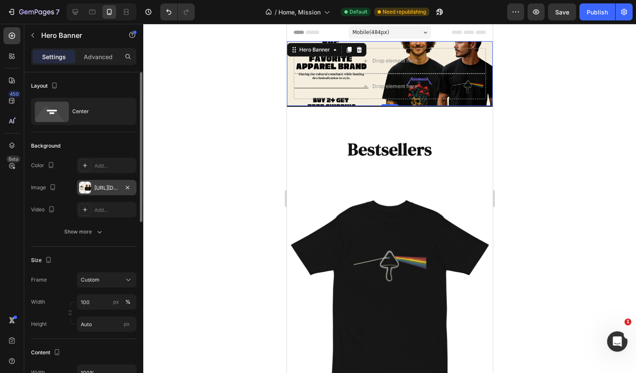
click at [113, 186] on div "[URL][DOMAIN_NAME]" at bounding box center [106, 188] width 25 height 8
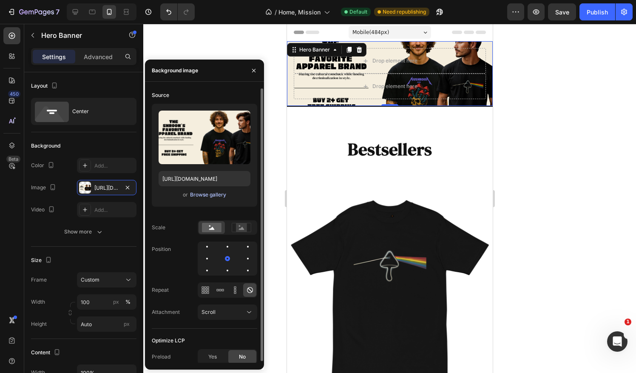
click at [204, 193] on div "Browse gallery" at bounding box center [208, 195] width 36 height 8
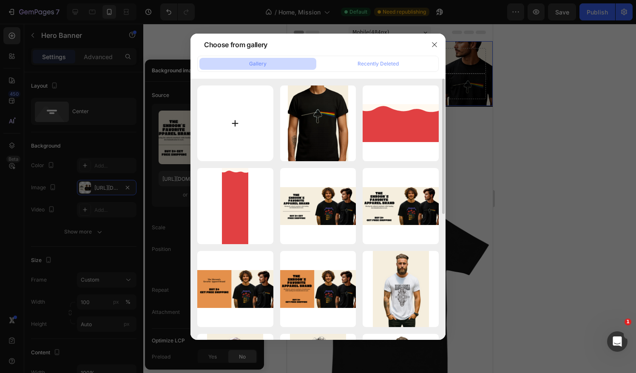
click at [234, 125] on input "file" at bounding box center [235, 123] width 76 height 76
type input "C:\fakepath\BUY 2+ GET FREE SHIPPING.png"
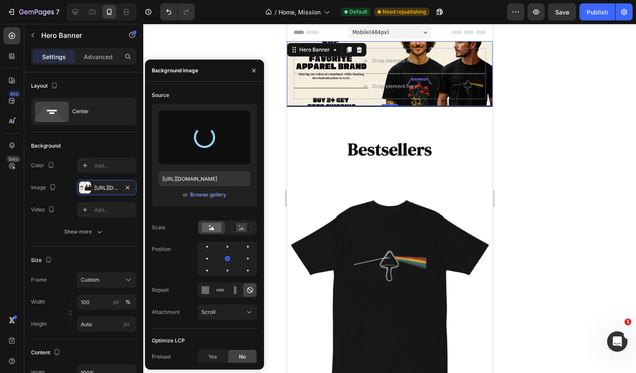
type input "[URL][DOMAIN_NAME]"
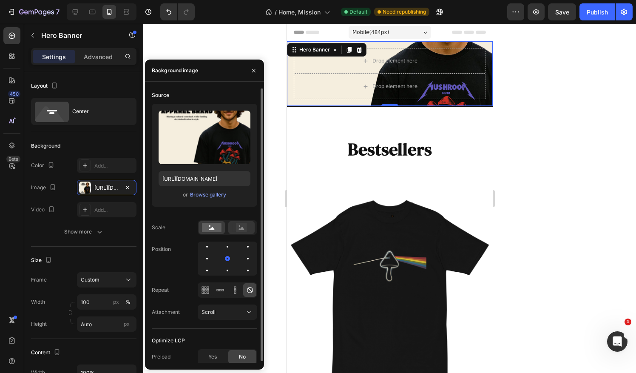
click at [241, 232] on div at bounding box center [241, 227] width 26 height 13
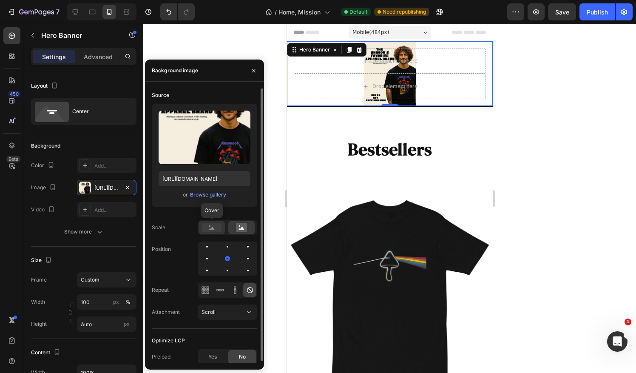
click at [212, 227] on icon at bounding box center [212, 228] width 6 height 3
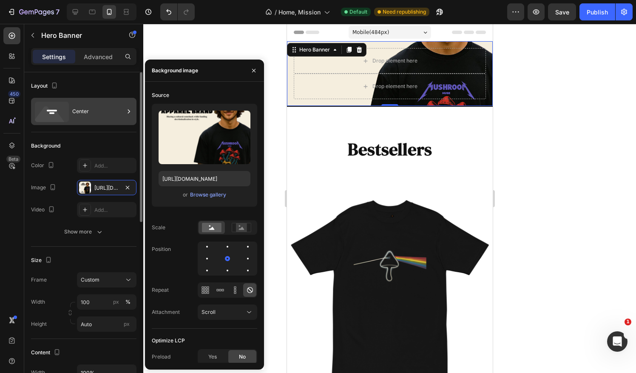
click at [94, 109] on div "Center" at bounding box center [98, 112] width 52 height 20
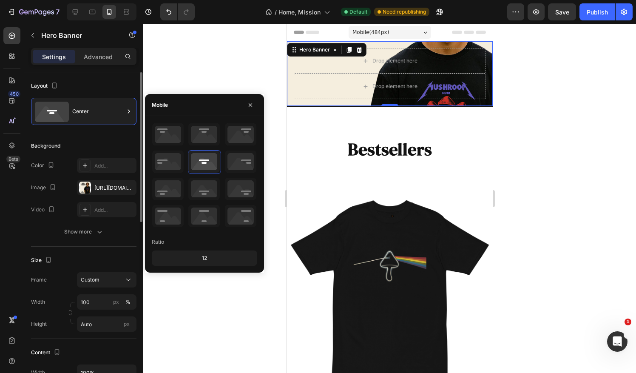
click at [92, 79] on div "Layout" at bounding box center [83, 86] width 105 height 14
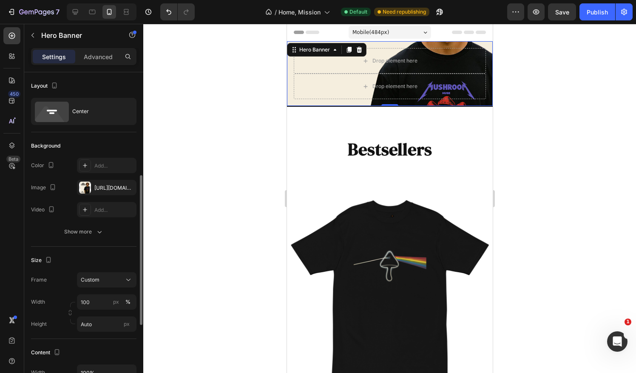
scroll to position [71, 0]
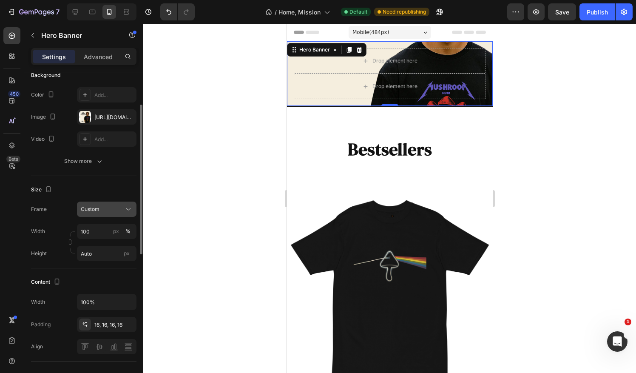
click at [122, 208] on div "Custom" at bounding box center [102, 209] width 42 height 8
click at [118, 228] on span "As banner source" at bounding box center [101, 230] width 42 height 8
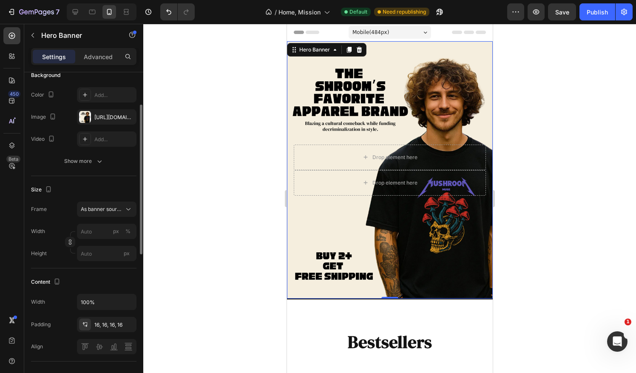
click at [113, 181] on div "Size Frame As banner source Width px % Height px" at bounding box center [83, 222] width 105 height 92
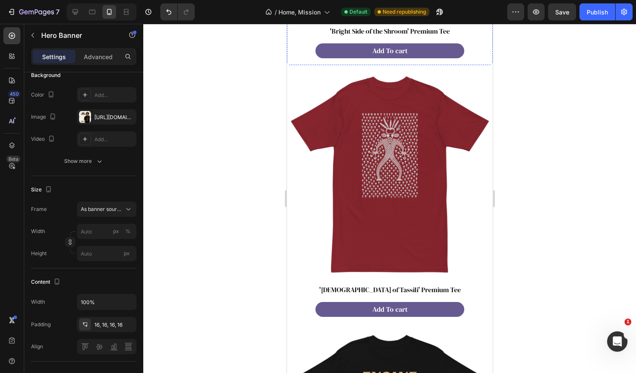
scroll to position [283, 0]
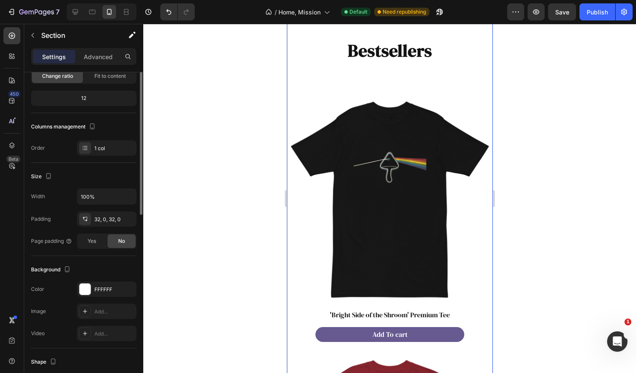
scroll to position [0, 0]
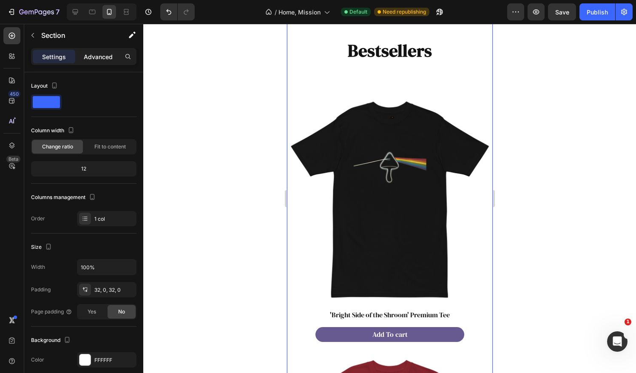
click at [96, 59] on p "Advanced" at bounding box center [98, 56] width 29 height 9
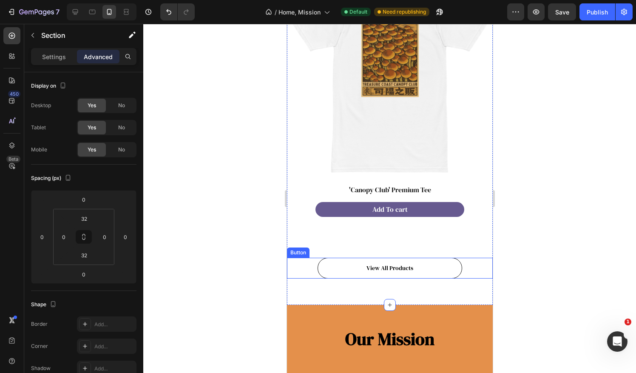
scroll to position [1912, 0]
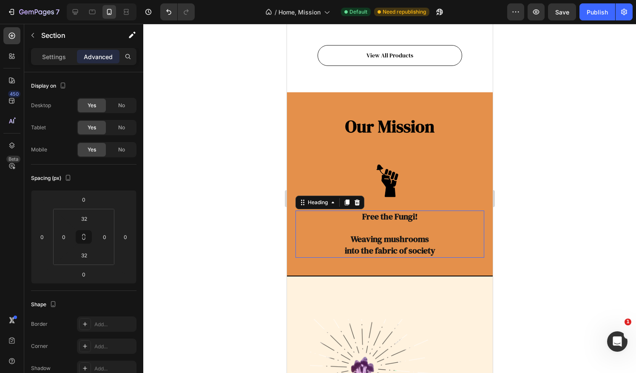
click at [422, 244] on strong "into the fabric of society" at bounding box center [389, 250] width 91 height 12
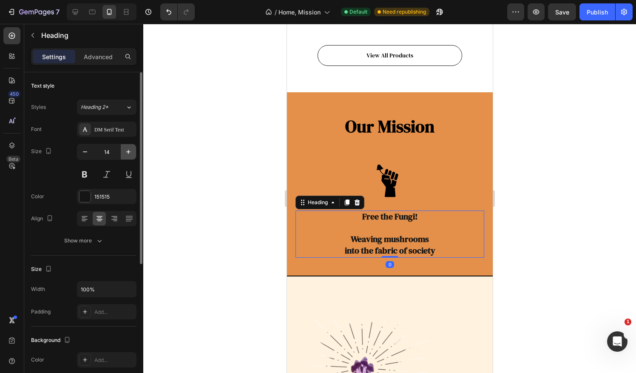
click at [127, 152] on icon "button" at bounding box center [128, 151] width 8 height 8
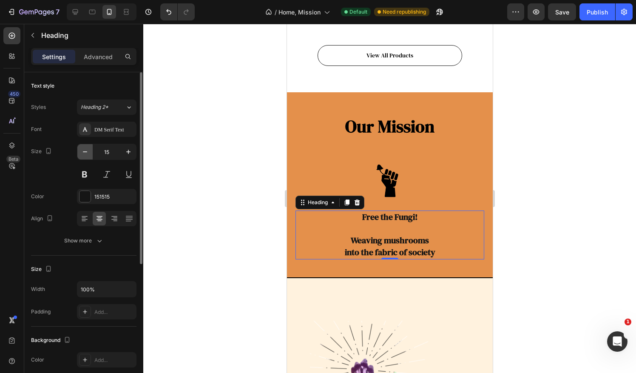
click at [77, 151] on button "button" at bounding box center [84, 151] width 15 height 15
type input "14"
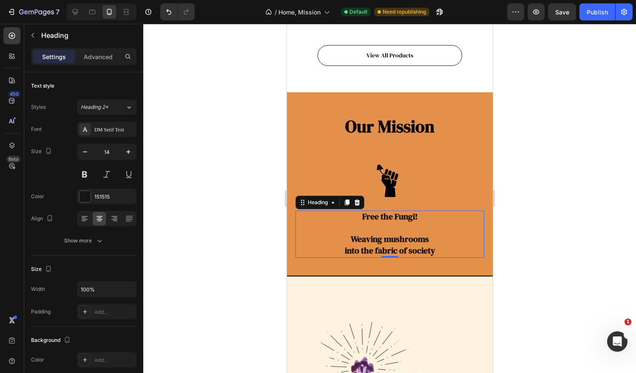
click at [434, 210] on h3 "Free the Fungi! Weaving mushrooms into the fabric of society" at bounding box center [389, 233] width 189 height 47
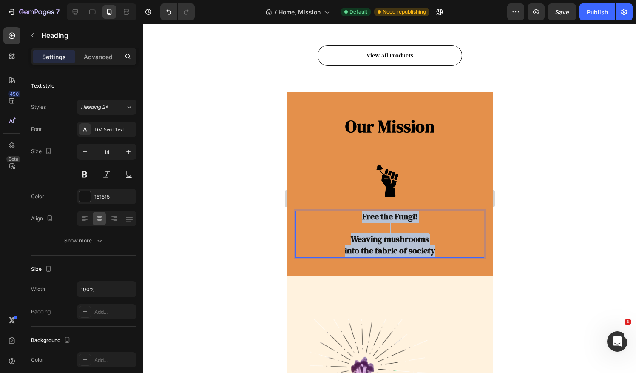
drag, startPoint x: 409, startPoint y: 205, endPoint x: 352, endPoint y: 180, distance: 62.1
click at [352, 211] on p "Free the Fungi! Weaving mushrooms into the fabric of society" at bounding box center [389, 233] width 187 height 45
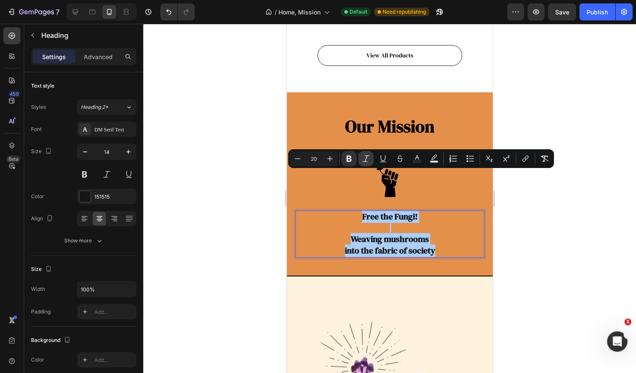
click at [365, 162] on icon "Editor contextual toolbar" at bounding box center [366, 158] width 8 height 8
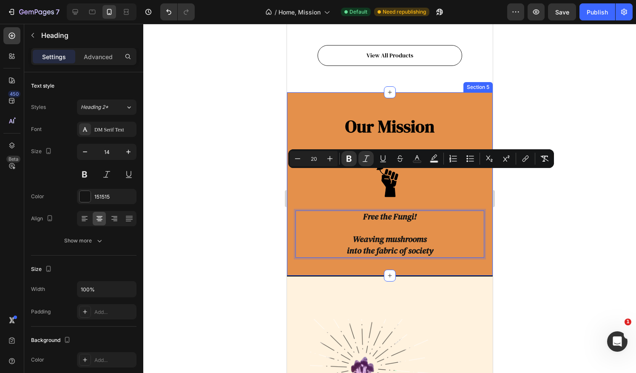
click at [576, 222] on div at bounding box center [389, 198] width 493 height 349
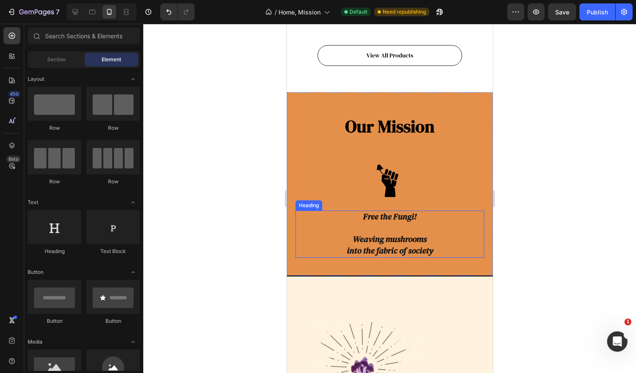
click at [429, 244] on strong "into the fabric of society" at bounding box center [389, 250] width 86 height 12
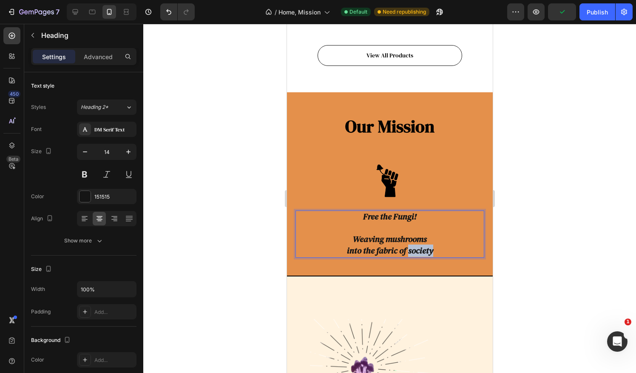
drag, startPoint x: 432, startPoint y: 211, endPoint x: 405, endPoint y: 212, distance: 26.8
click at [405, 212] on p "Free the Fungi! Weaving mushrooms into the fabric of society" at bounding box center [389, 233] width 187 height 45
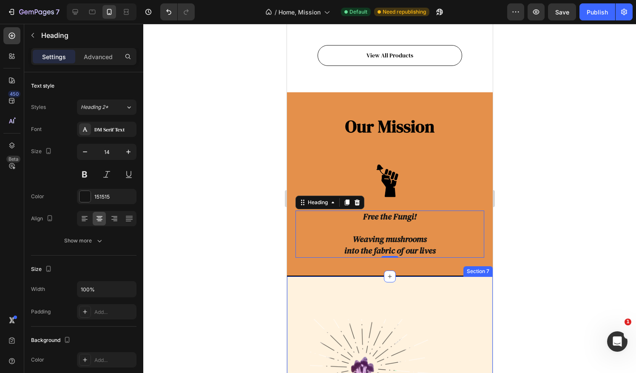
click at [541, 229] on div at bounding box center [389, 198] width 493 height 349
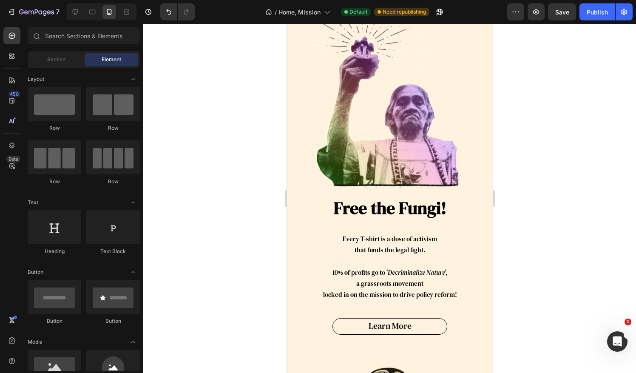
scroll to position [2195, 0]
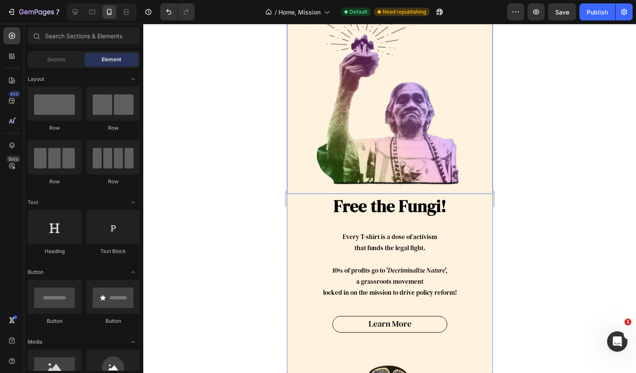
click at [408, 153] on img at bounding box center [389, 91] width 206 height 206
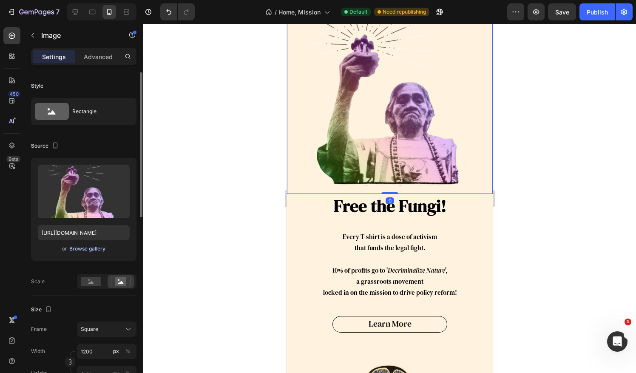
click at [88, 251] on div "Browse gallery" at bounding box center [87, 249] width 36 height 8
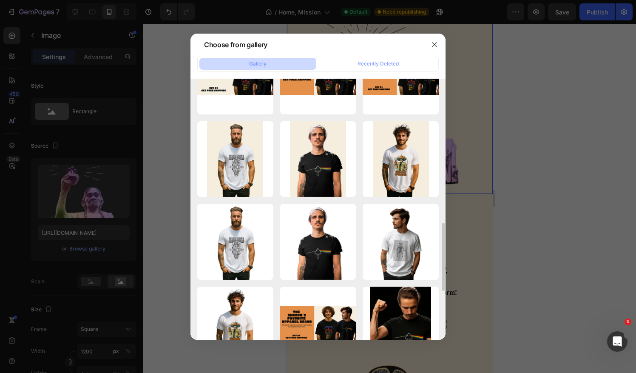
scroll to position [283, 0]
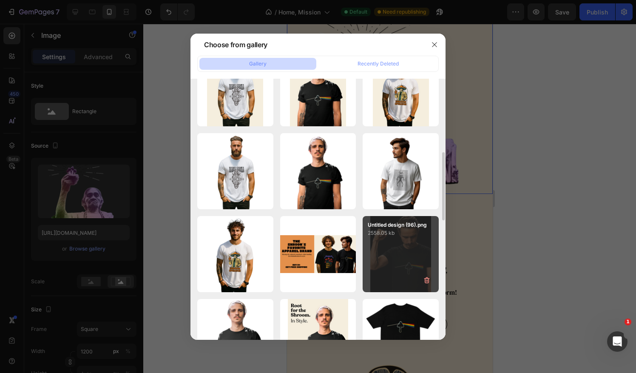
click at [406, 235] on p "2558.05 kb" at bounding box center [401, 233] width 66 height 8
type input "[URL][DOMAIN_NAME]"
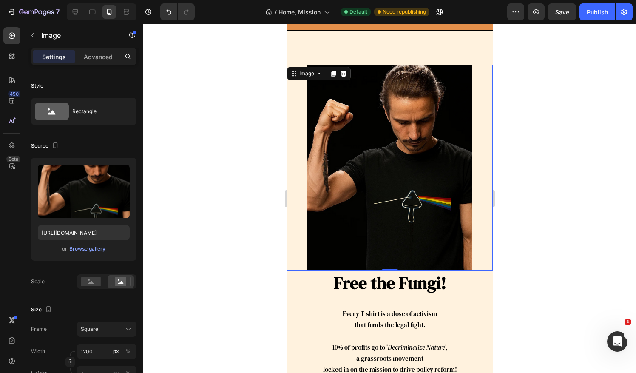
scroll to position [2054, 0]
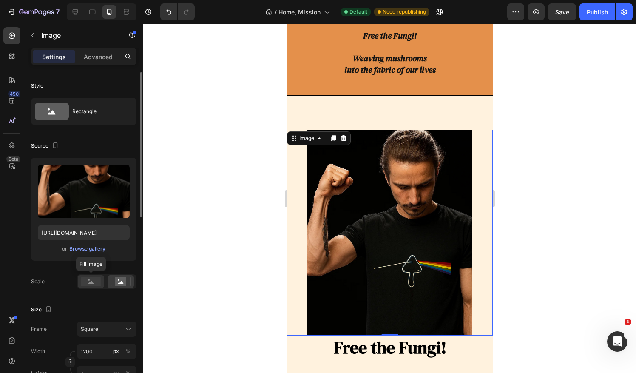
click at [93, 280] on rect at bounding box center [91, 281] width 20 height 9
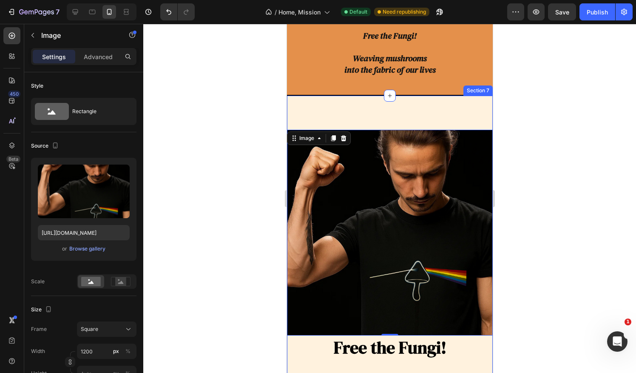
click at [464, 110] on div "Free the Fungi! Heading Every T-shirt is a dose of activism that funds the lega…" at bounding box center [389, 353] width 206 height 514
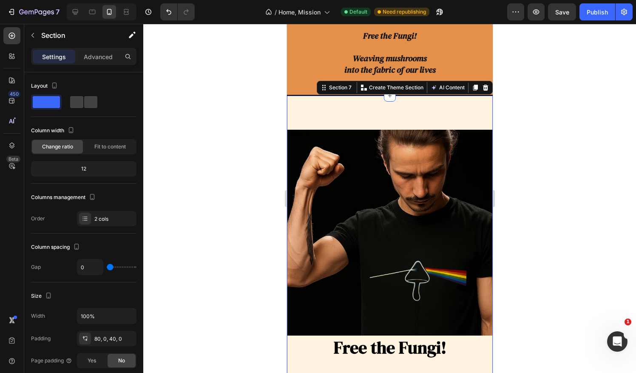
click at [556, 141] on div at bounding box center [389, 198] width 493 height 349
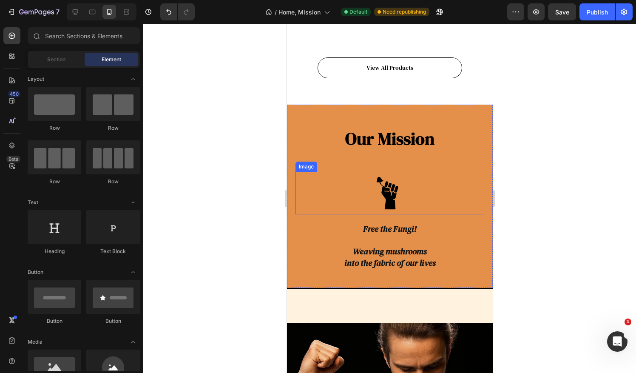
scroll to position [1912, 0]
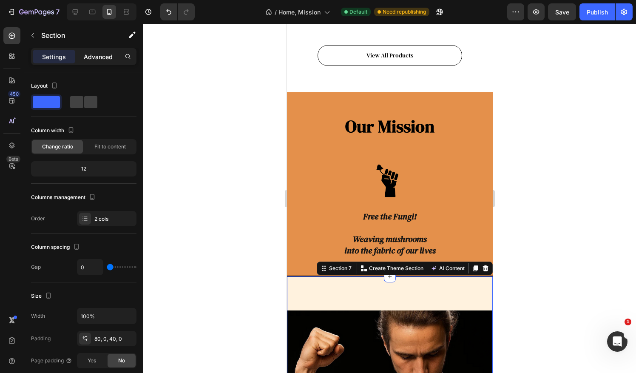
click at [90, 55] on p "Advanced" at bounding box center [98, 56] width 29 height 9
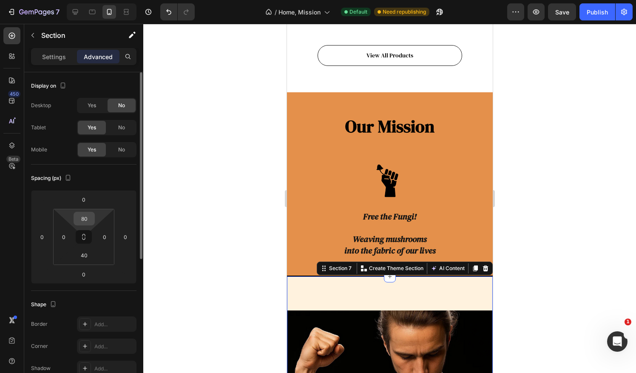
click at [92, 218] on input "80" at bounding box center [84, 218] width 17 height 13
type input "0"
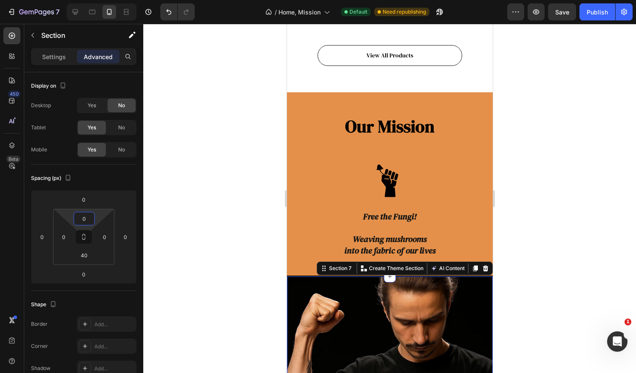
click at [568, 251] on div at bounding box center [389, 198] width 493 height 349
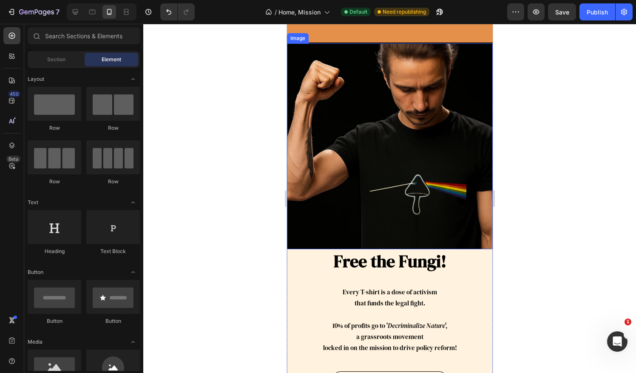
scroll to position [2125, 0]
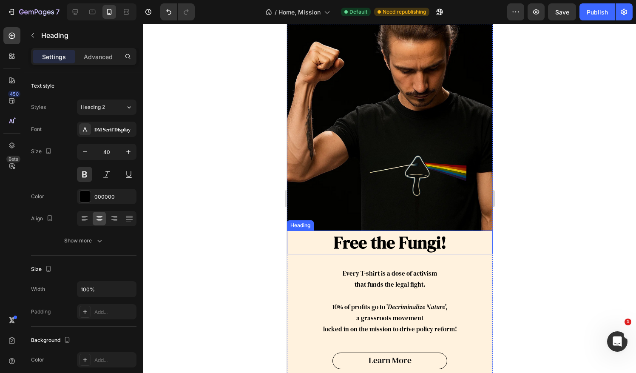
click at [460, 230] on h2 "Free the Fungi!" at bounding box center [389, 242] width 206 height 24
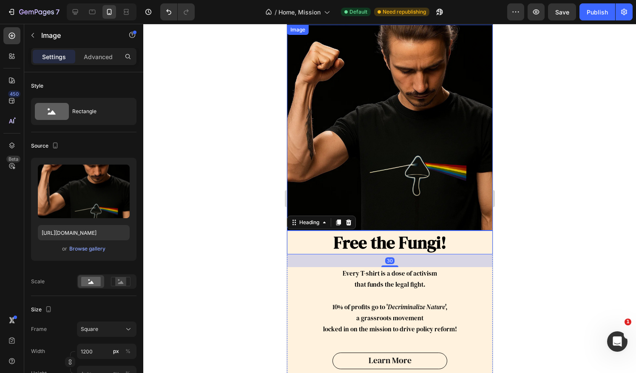
click at [402, 212] on img at bounding box center [389, 128] width 206 height 206
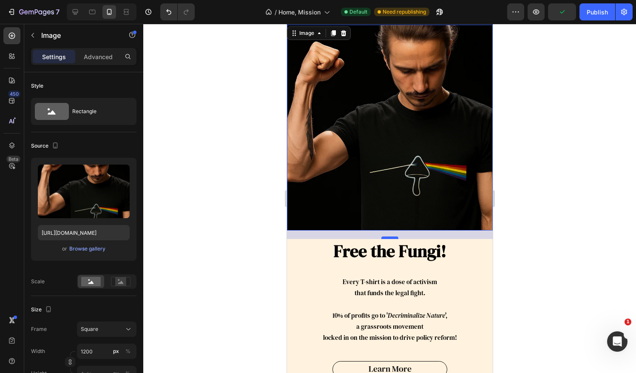
drag, startPoint x: 391, startPoint y: 222, endPoint x: 389, endPoint y: 230, distance: 8.7
click at [389, 236] on div at bounding box center [389, 237] width 17 height 3
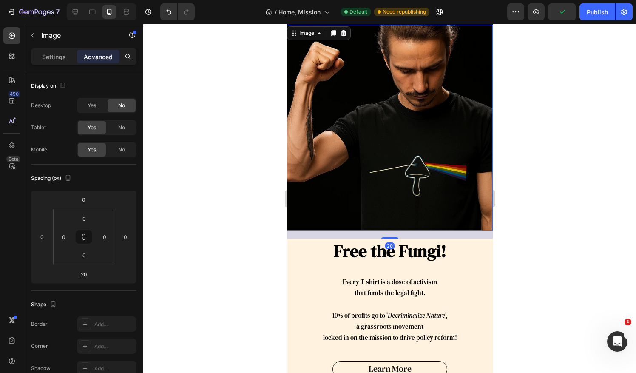
click at [565, 232] on div at bounding box center [389, 198] width 493 height 349
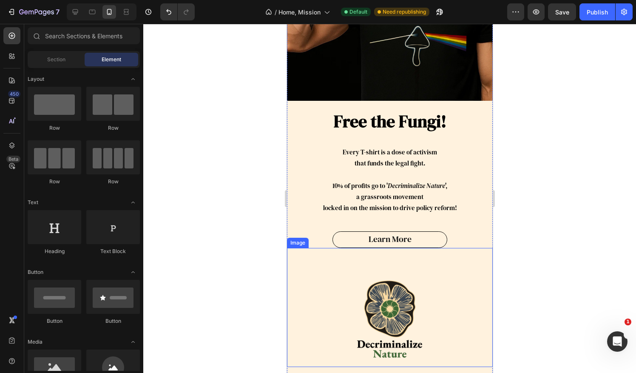
scroll to position [2266, 0]
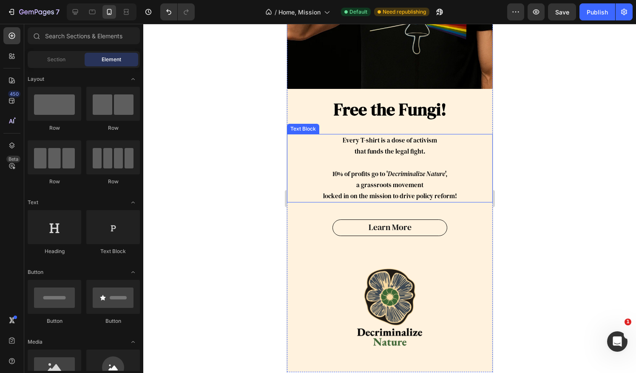
click at [428, 148] on p "that funds the legal fight." at bounding box center [389, 151] width 204 height 11
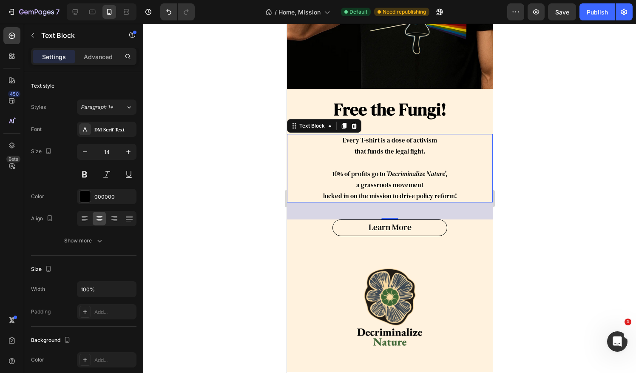
click at [373, 136] on span "Every T-shirt is a dose of activism" at bounding box center [389, 140] width 94 height 9
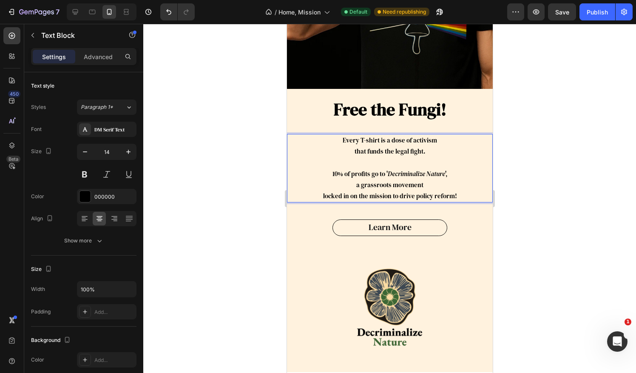
click at [375, 136] on span "Every T-shirt is a dose of activism" at bounding box center [389, 140] width 94 height 9
drag, startPoint x: 375, startPoint y: 134, endPoint x: 360, endPoint y: 138, distance: 15.8
click at [360, 138] on p "Every T-shirt is a dose of activism" at bounding box center [389, 140] width 204 height 11
click at [548, 153] on div at bounding box center [389, 198] width 493 height 349
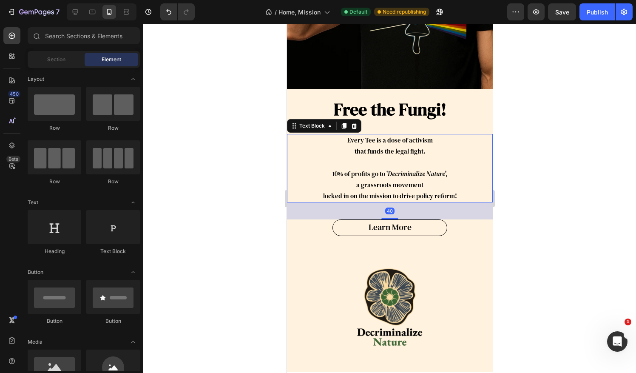
click at [419, 147] on span "that funds the legal fight." at bounding box center [389, 151] width 71 height 9
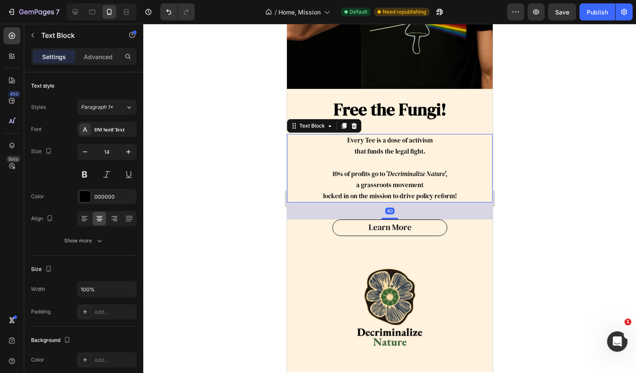
click at [532, 164] on div at bounding box center [389, 198] width 493 height 349
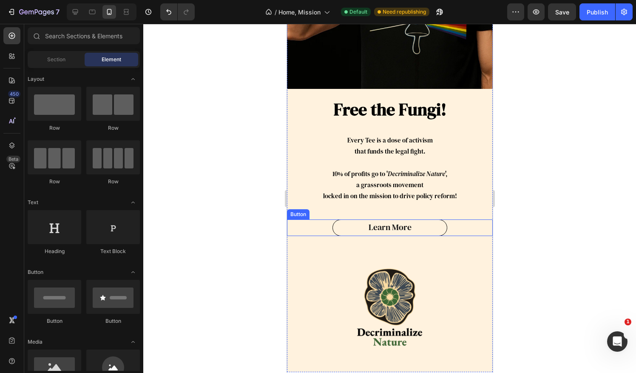
click at [449, 219] on div "learn more Button" at bounding box center [389, 227] width 206 height 17
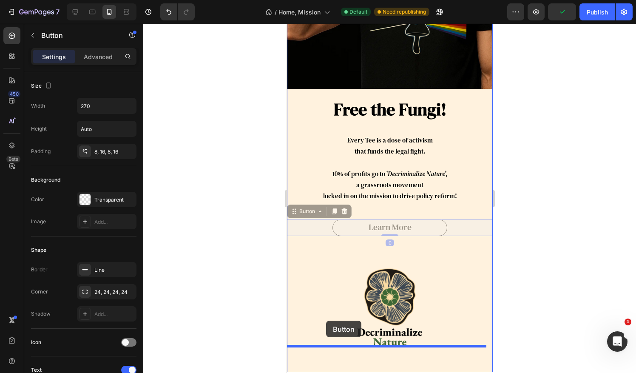
drag, startPoint x: 302, startPoint y: 204, endPoint x: 326, endPoint y: 320, distance: 119.3
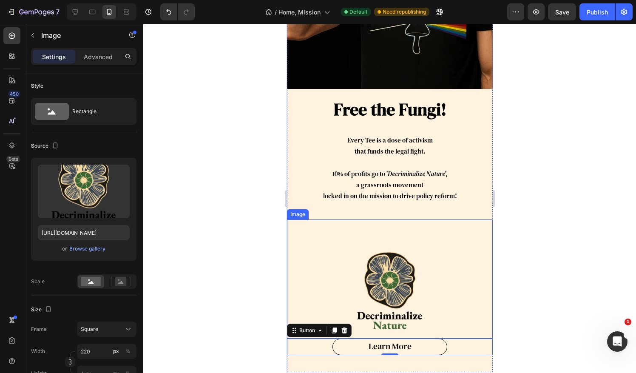
click at [422, 245] on img at bounding box center [389, 291] width 93 height 93
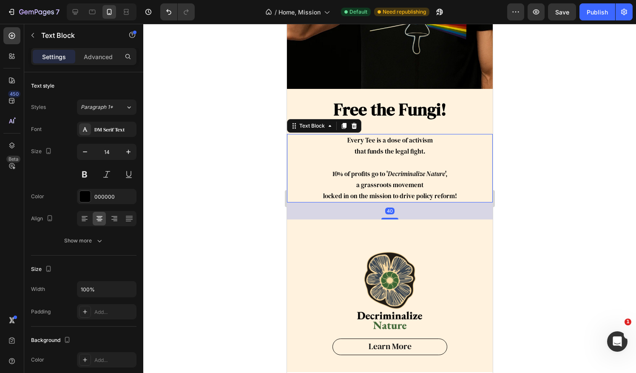
click at [403, 191] on span "locked in on the mission to drive policy reform!" at bounding box center [390, 195] width 134 height 9
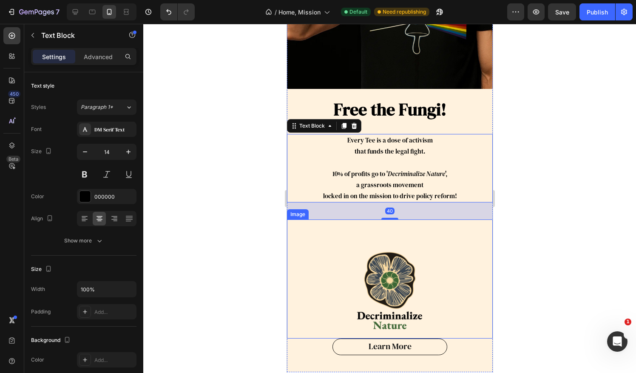
click at [388, 218] on div at bounding box center [389, 219] width 17 height 2
click at [388, 217] on div at bounding box center [389, 218] width 17 height 3
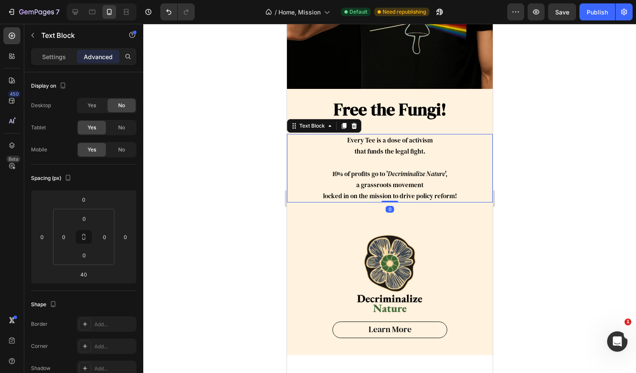
drag, startPoint x: 388, startPoint y: 210, endPoint x: 390, endPoint y: 190, distance: 20.0
click at [390, 190] on div "Every Tee is a dose of activism that funds the legal fight. 10% of profits go t…" at bounding box center [389, 168] width 206 height 68
type input "0"
click at [546, 239] on div at bounding box center [389, 198] width 493 height 349
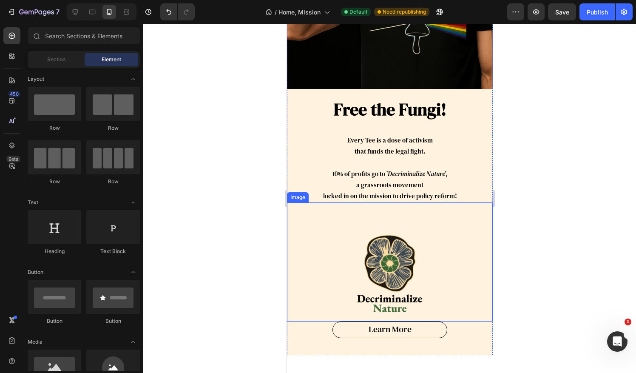
click at [595, 183] on div at bounding box center [389, 198] width 493 height 349
click at [575, 131] on div at bounding box center [389, 198] width 493 height 349
click at [531, 120] on div at bounding box center [389, 198] width 493 height 349
click at [470, 111] on h2 "Free the Fungi!" at bounding box center [389, 109] width 206 height 24
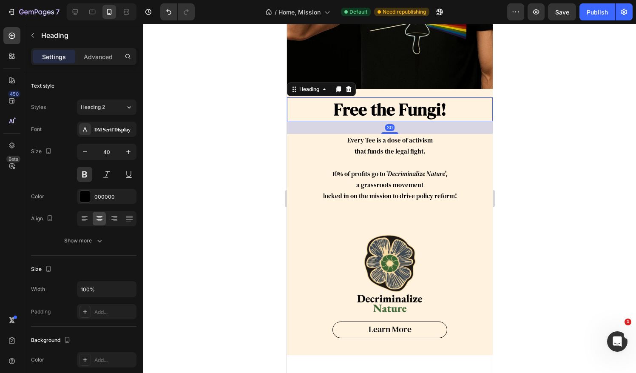
click at [541, 111] on div at bounding box center [389, 198] width 493 height 349
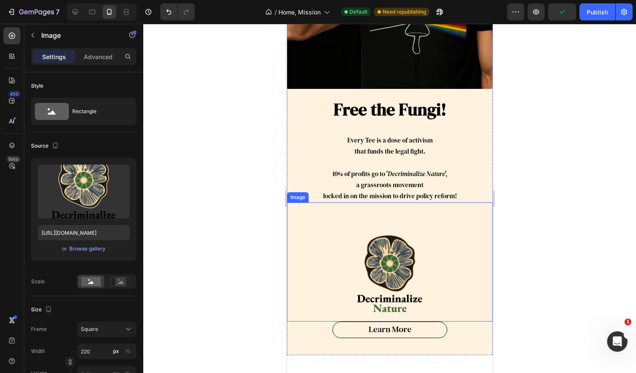
click at [418, 205] on div "Image" at bounding box center [389, 261] width 206 height 119
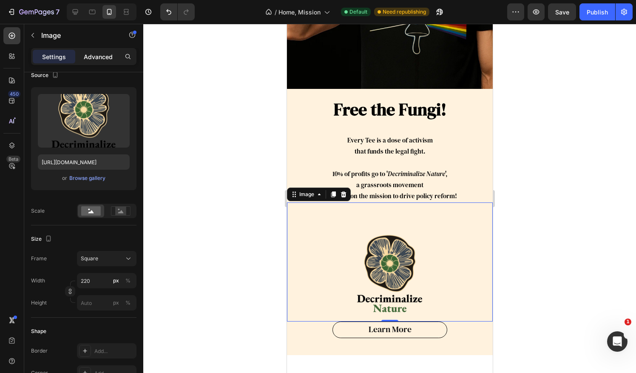
click at [104, 60] on p "Advanced" at bounding box center [98, 56] width 29 height 9
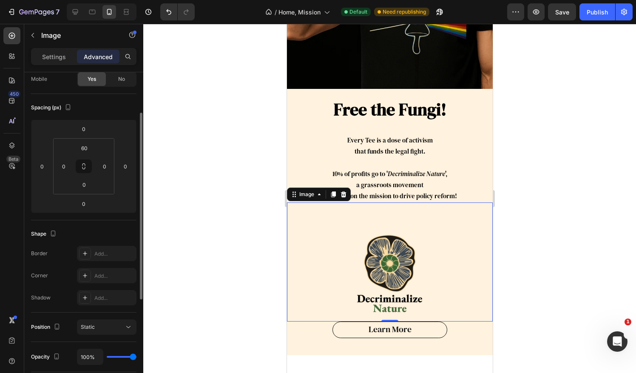
scroll to position [0, 0]
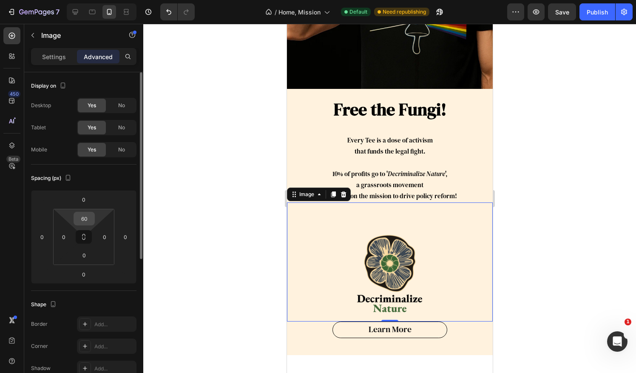
click at [90, 214] on input "60" at bounding box center [84, 218] width 17 height 13
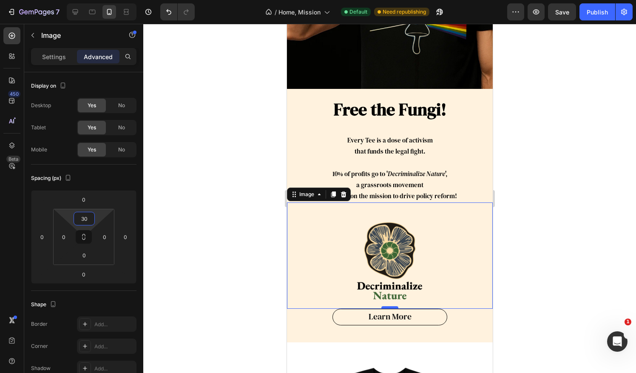
type input "30"
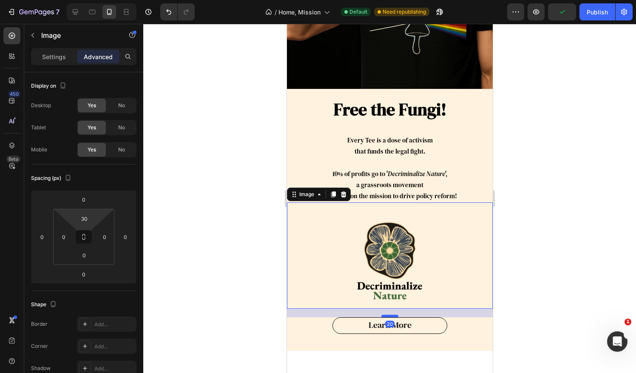
drag, startPoint x: 387, startPoint y: 297, endPoint x: 388, endPoint y: 306, distance: 8.5
click at [388, 314] on div at bounding box center [389, 315] width 17 height 3
type input "20"
click at [579, 275] on div at bounding box center [389, 198] width 493 height 349
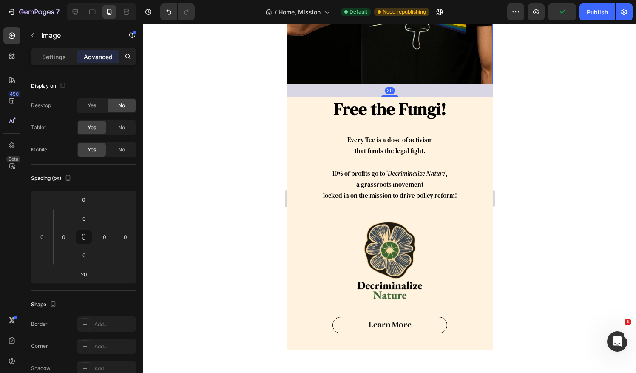
scroll to position [2271, 0]
drag, startPoint x: 388, startPoint y: 90, endPoint x: 386, endPoint y: 94, distance: 5.0
click at [386, 94] on div "Free the Fungi! Heading Every Tee is a dose of activism that funds the legal fi…" at bounding box center [389, 115] width 206 height 472
type input "30"
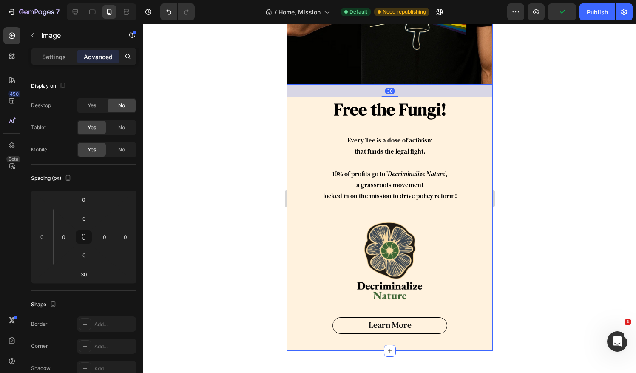
click at [542, 126] on div at bounding box center [389, 198] width 493 height 349
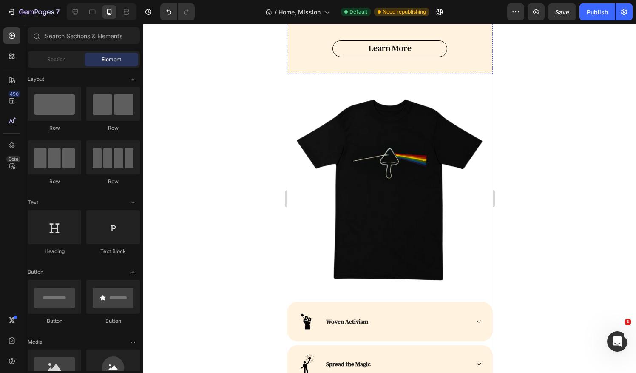
scroll to position [2554, 0]
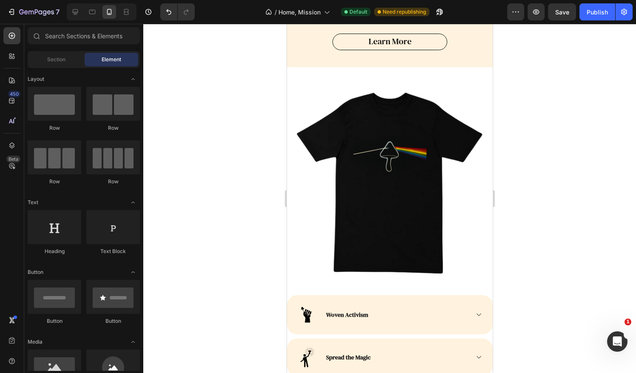
click at [566, 164] on div at bounding box center [389, 198] width 493 height 349
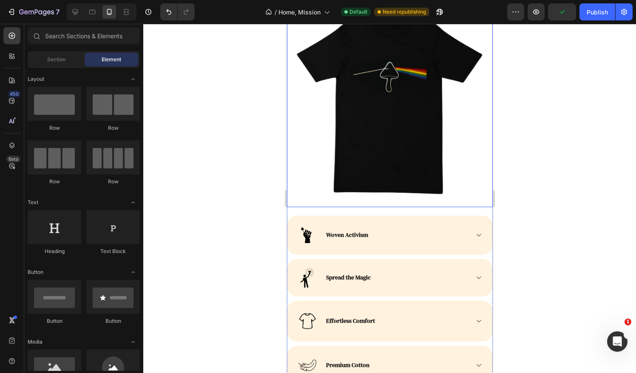
scroll to position [2696, 0]
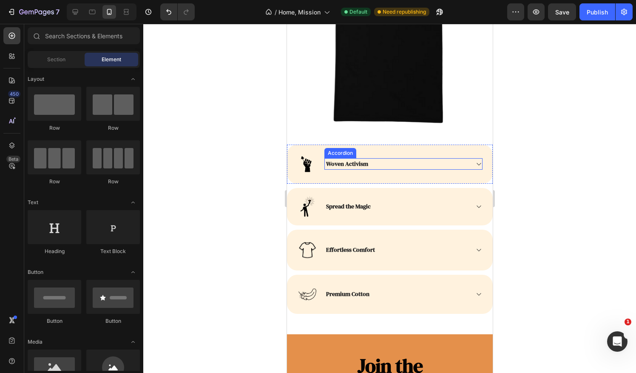
click at [475, 161] on icon at bounding box center [478, 164] width 6 height 7
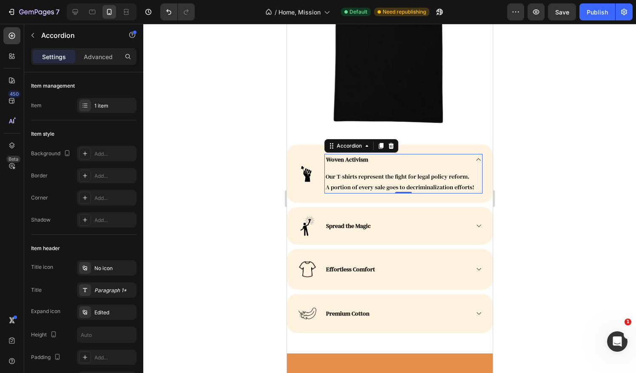
click at [365, 156] on p "Woven Activism" at bounding box center [347, 159] width 42 height 9
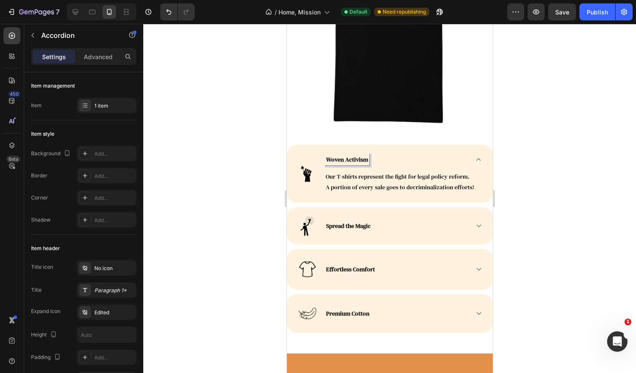
click at [372, 154] on div "Woven Activism" at bounding box center [396, 159] width 144 height 11
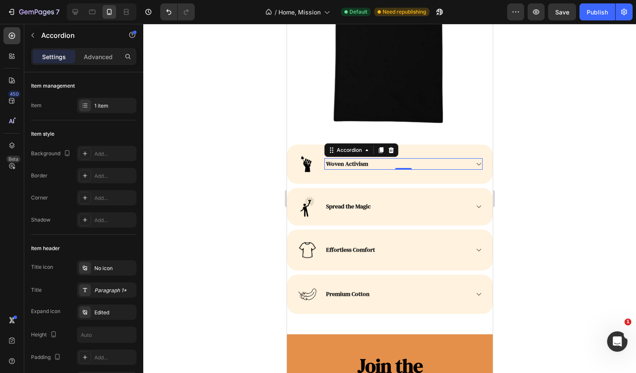
drag, startPoint x: 372, startPoint y: 158, endPoint x: 368, endPoint y: 159, distance: 4.3
click at [368, 159] on div "Woven Activism" at bounding box center [396, 163] width 144 height 11
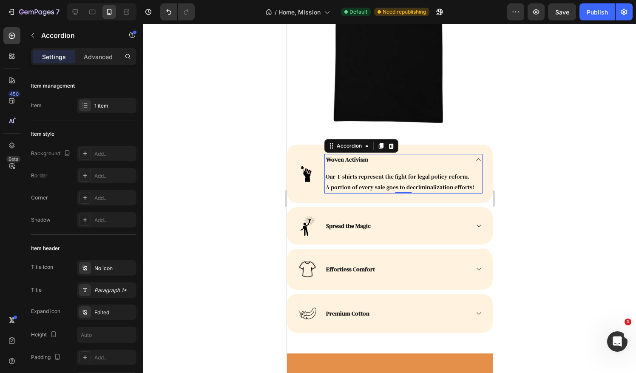
click at [364, 155] on p "Woven Activism" at bounding box center [347, 159] width 42 height 9
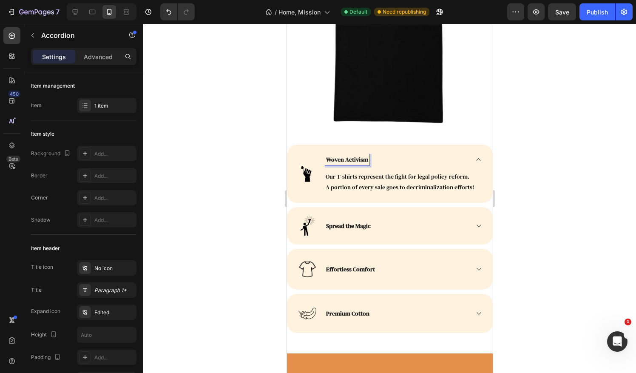
click at [367, 156] on p "Woven Activism" at bounding box center [347, 159] width 42 height 9
click at [373, 154] on div "Woven Activism" at bounding box center [396, 159] width 144 height 11
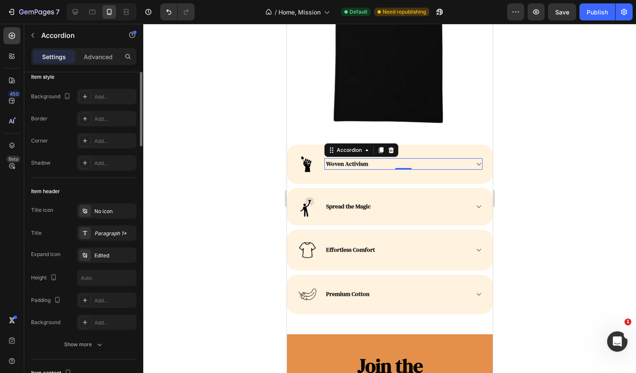
scroll to position [0, 0]
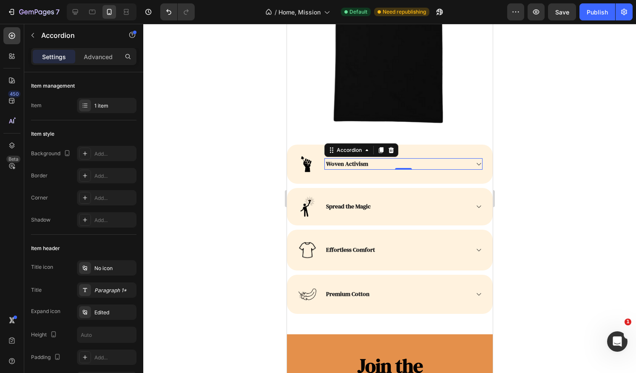
click at [354, 159] on p "Woven Activism" at bounding box center [347, 163] width 42 height 9
click at [364, 159] on p "Woven Activism" at bounding box center [347, 163] width 42 height 9
drag, startPoint x: 366, startPoint y: 157, endPoint x: 326, endPoint y: 159, distance: 40.0
click at [326, 159] on p "Woven Activism" at bounding box center [347, 163] width 42 height 9
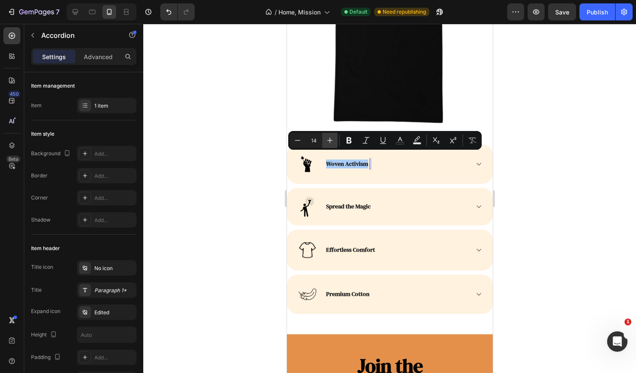
click at [333, 142] on icon "Editor contextual toolbar" at bounding box center [330, 140] width 8 height 8
type input "16"
click at [365, 202] on p "Spread the Magic" at bounding box center [348, 206] width 45 height 9
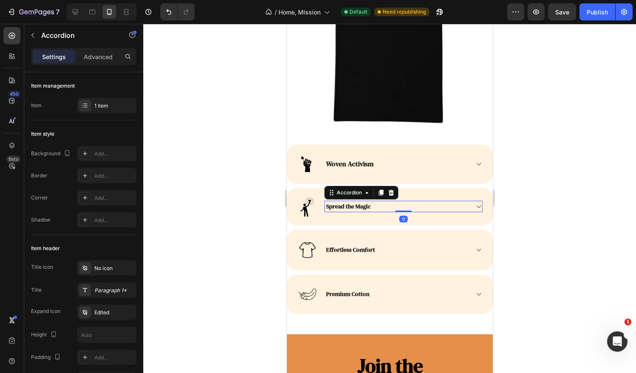
click at [369, 202] on p "Spread the Magic" at bounding box center [348, 206] width 45 height 9
drag, startPoint x: 369, startPoint y: 201, endPoint x: 324, endPoint y: 199, distance: 45.5
click at [324, 201] on div "Spread the Magic" at bounding box center [403, 206] width 158 height 11
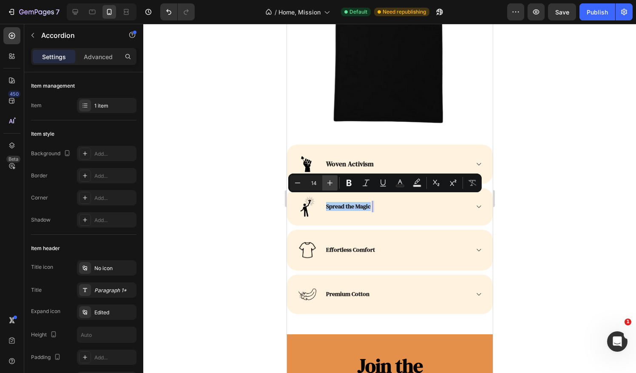
click at [328, 179] on icon "Editor contextual toolbar" at bounding box center [330, 182] width 8 height 8
type input "16"
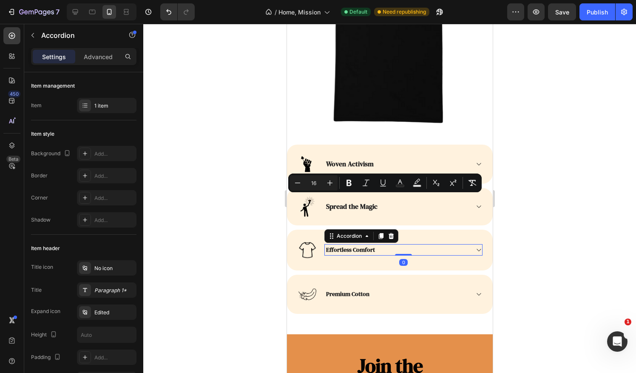
click at [372, 246] on p "Effortless Comfort" at bounding box center [350, 249] width 49 height 9
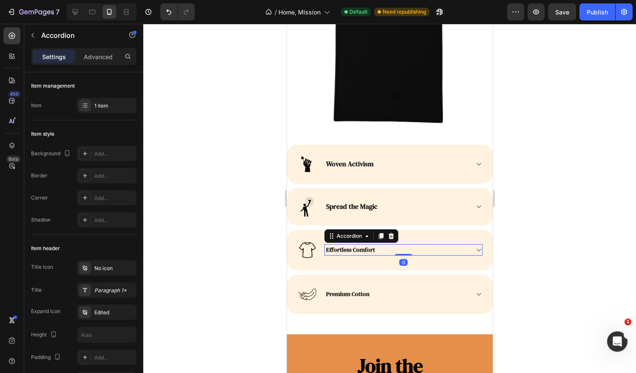
click at [372, 245] on p "Effortless Comfort" at bounding box center [350, 249] width 49 height 9
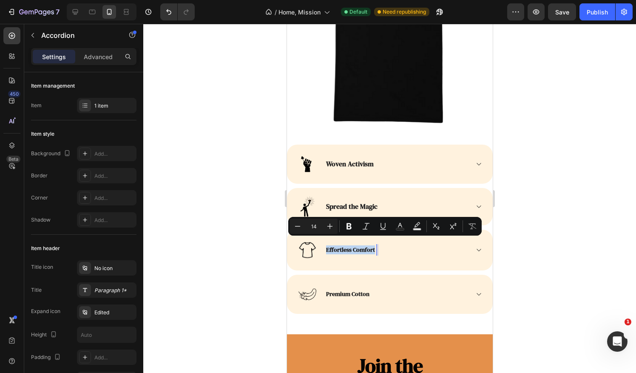
drag, startPoint x: 373, startPoint y: 243, endPoint x: 325, endPoint y: 242, distance: 48.5
click at [325, 244] on div "Effortless Comfort" at bounding box center [349, 249] width 51 height 11
click at [334, 229] on button "Plus" at bounding box center [329, 225] width 15 height 15
type input "16"
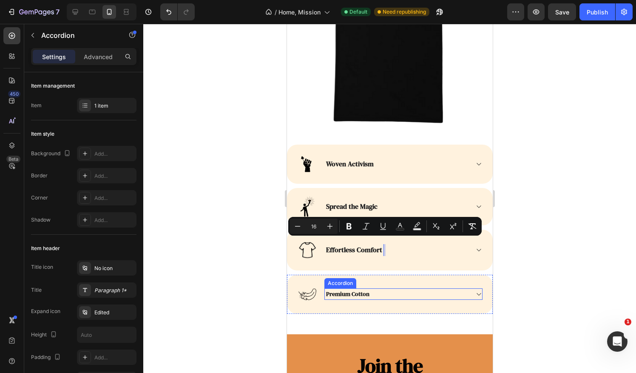
click at [363, 289] on p "Premium Cotton" at bounding box center [347, 293] width 43 height 9
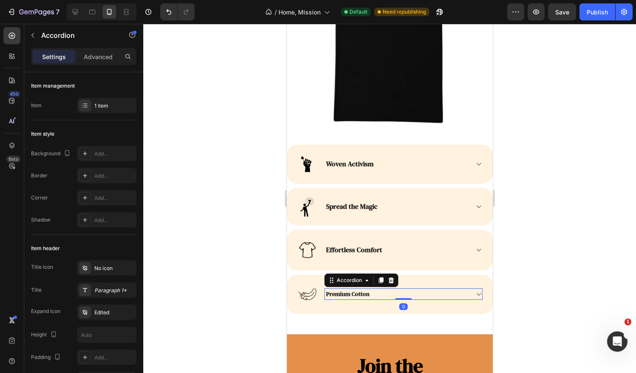
click at [368, 289] on p "Premium Cotton" at bounding box center [347, 293] width 43 height 9
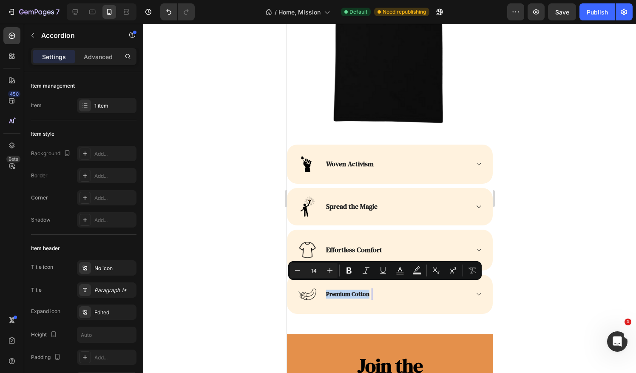
drag, startPoint x: 368, startPoint y: 288, endPoint x: 325, endPoint y: 287, distance: 42.9
click at [326, 289] on p "Premium Cotton" at bounding box center [347, 293] width 43 height 9
click at [331, 274] on icon "Editor contextual toolbar" at bounding box center [330, 270] width 8 height 8
type input "16"
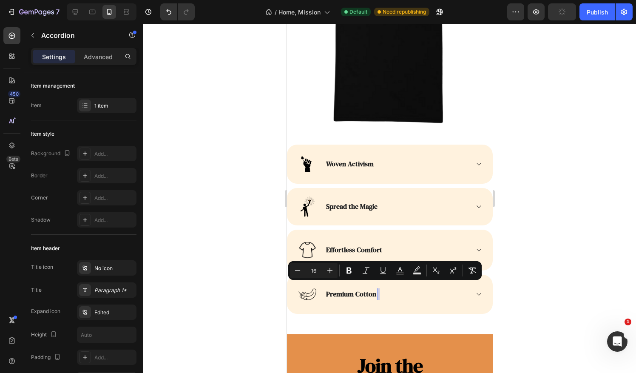
click at [558, 261] on div at bounding box center [389, 198] width 493 height 349
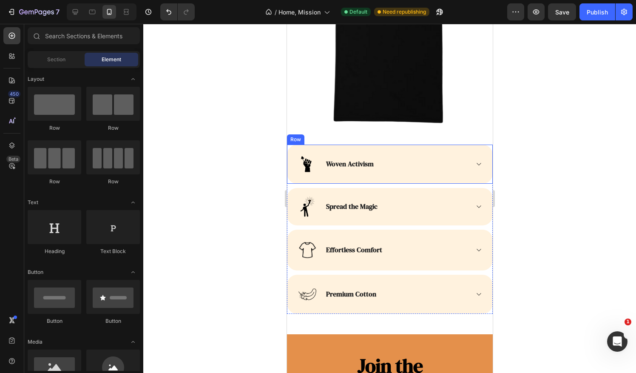
click at [435, 146] on div "Image Woven Activism Accordion Row" at bounding box center [389, 163] width 206 height 39
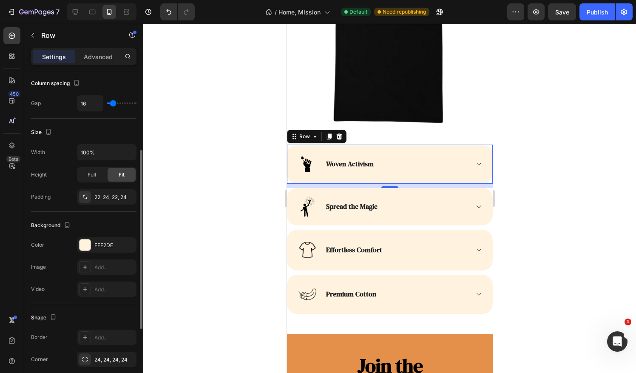
scroll to position [267, 0]
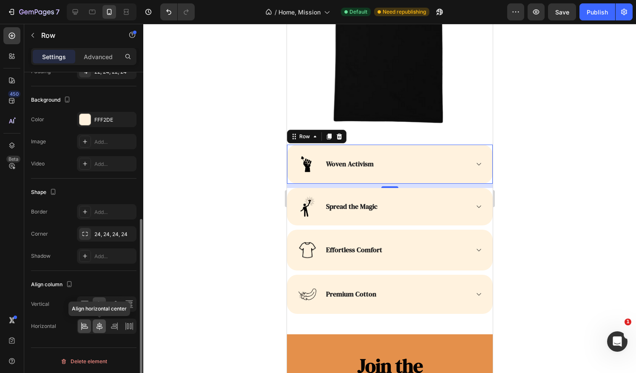
click at [101, 322] on icon at bounding box center [99, 326] width 8 height 8
click at [87, 326] on icon at bounding box center [85, 327] width 6 height 2
click at [96, 280] on div "Align column" at bounding box center [83, 285] width 105 height 14
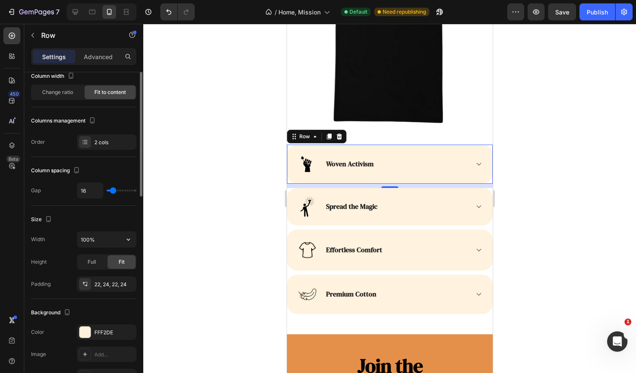
scroll to position [0, 0]
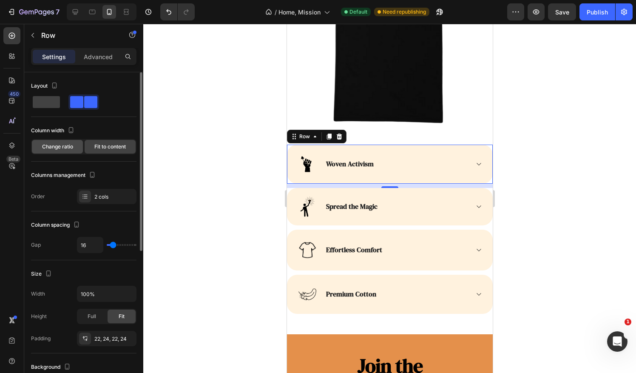
click at [70, 148] on span "Change ratio" at bounding box center [57, 147] width 31 height 8
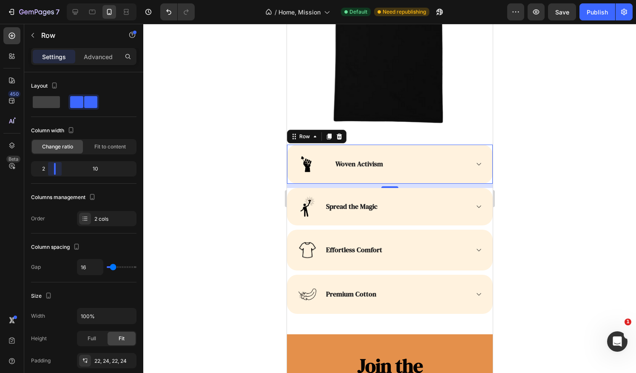
drag, startPoint x: 54, startPoint y: 173, endPoint x: 47, endPoint y: 173, distance: 7.7
click at [47, 0] on body "7 Version history / Home, Mission Default Need republishing Preview Save Publis…" at bounding box center [318, 0] width 636 height 0
click at [417, 158] on div "Woven Activism" at bounding box center [401, 164] width 134 height 12
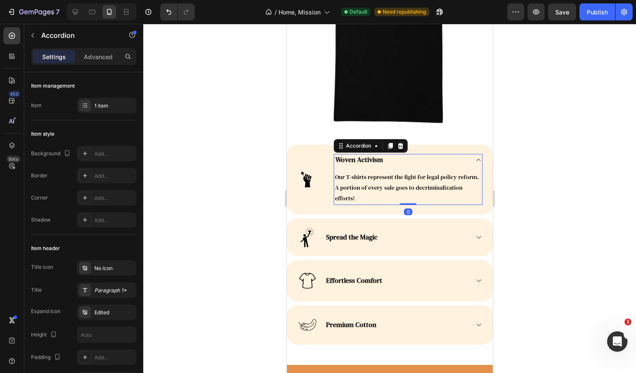
click at [542, 169] on div at bounding box center [389, 198] width 493 height 349
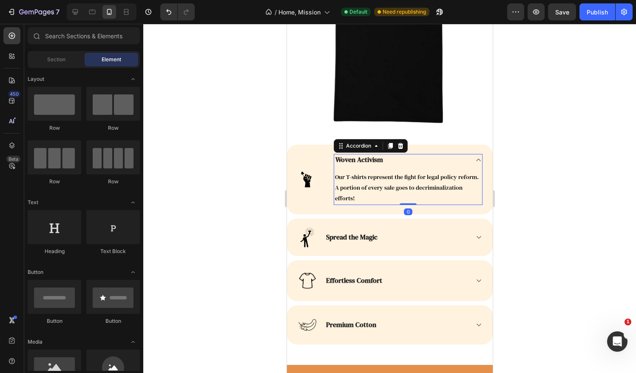
click at [446, 157] on div "Woven Activism" at bounding box center [401, 160] width 134 height 12
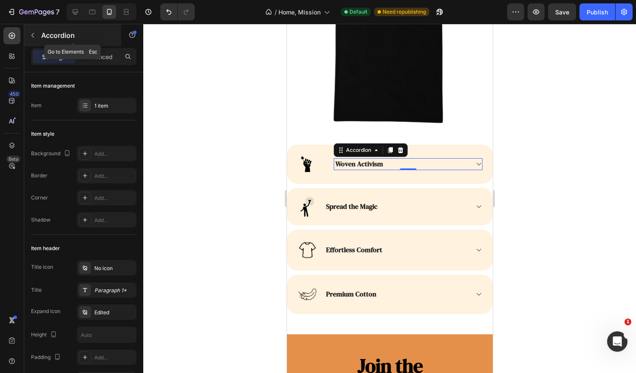
click at [34, 34] on icon "button" at bounding box center [32, 35] width 7 height 7
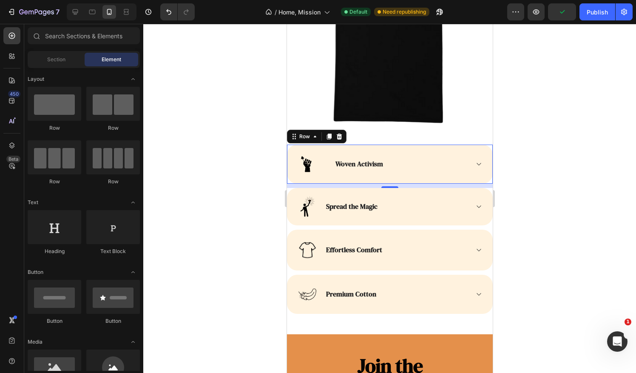
click at [330, 162] on div "Image Woven Activism Accordion Row 0" at bounding box center [389, 163] width 206 height 39
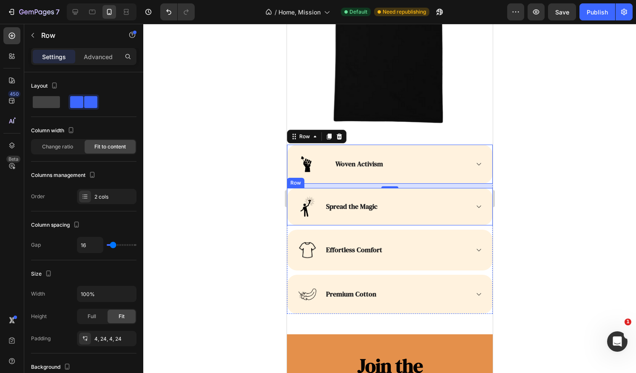
click at [416, 190] on div "Spread the Magic Accordion" at bounding box center [403, 207] width 158 height 34
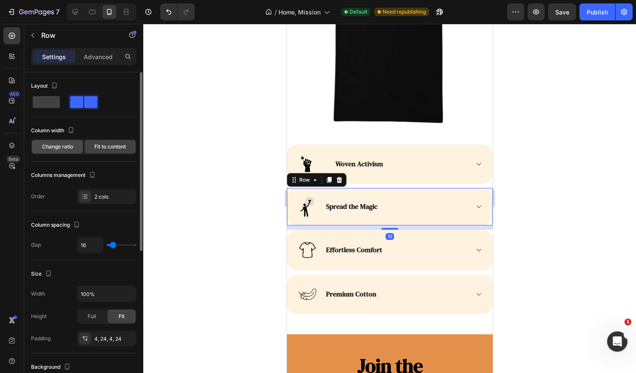
click at [70, 143] on span "Change ratio" at bounding box center [57, 147] width 31 height 8
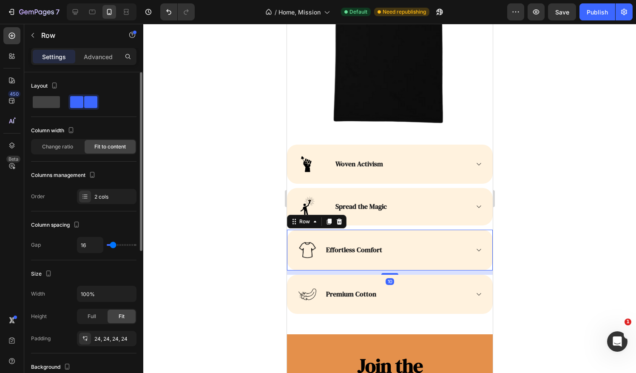
click at [422, 232] on div "Image Effortless Comfort Accordion Row 10" at bounding box center [389, 249] width 206 height 41
click at [68, 149] on span "Change ratio" at bounding box center [57, 147] width 31 height 8
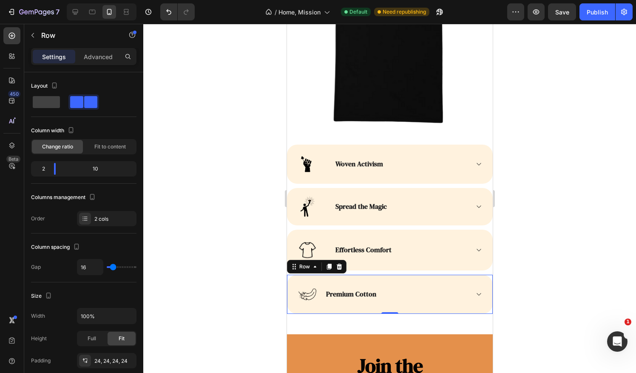
click at [415, 284] on div "Premium Cotton Accordion" at bounding box center [403, 294] width 158 height 20
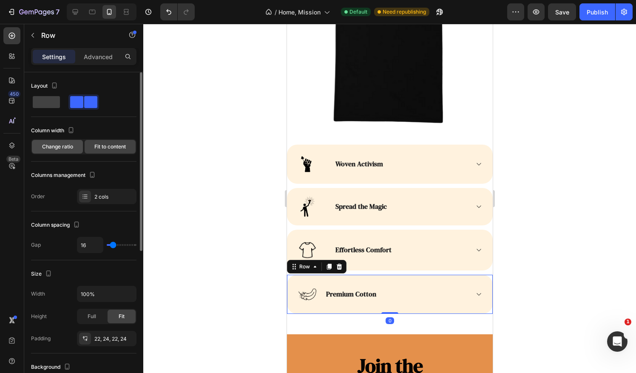
click at [61, 147] on span "Change ratio" at bounding box center [57, 147] width 31 height 8
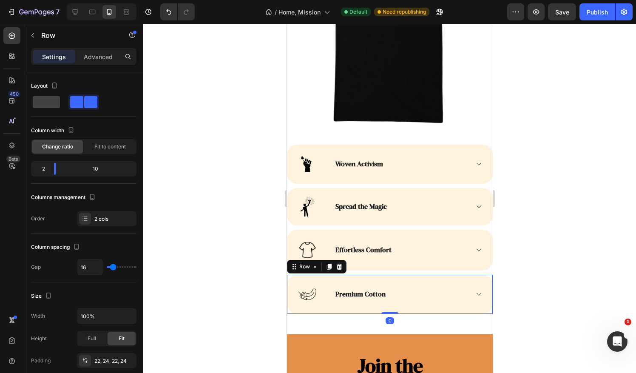
click at [596, 193] on div at bounding box center [389, 198] width 493 height 349
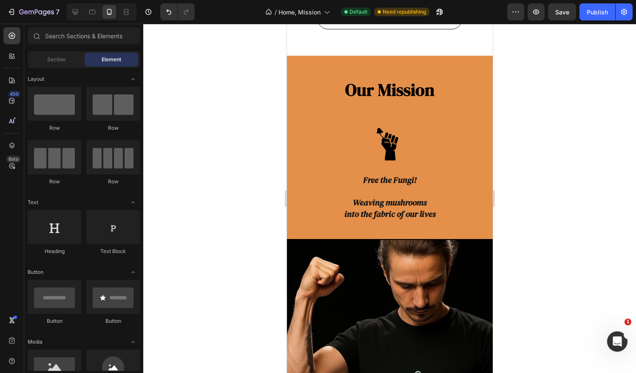
scroll to position [1878, 0]
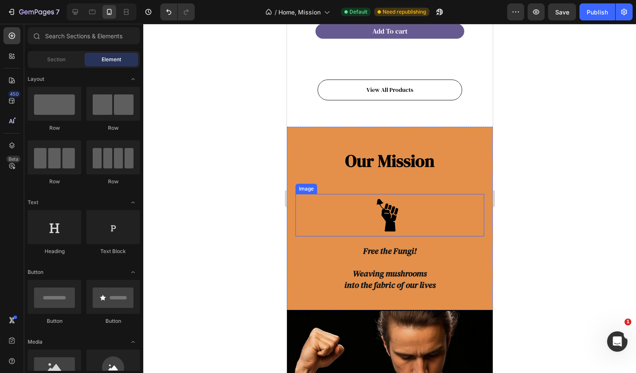
click at [389, 194] on img at bounding box center [389, 215] width 42 height 42
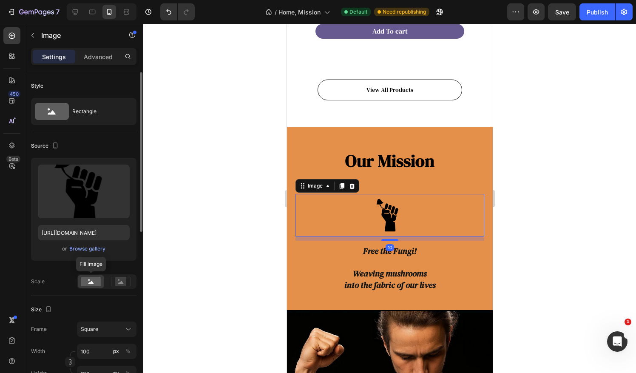
click at [89, 280] on circle at bounding box center [89, 280] width 2 height 2
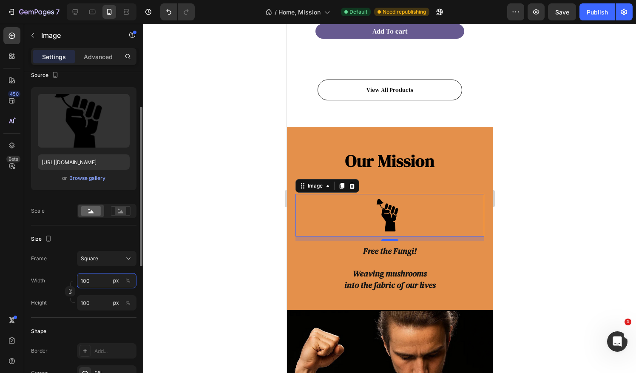
click at [97, 279] on input "100" at bounding box center [106, 280] width 59 height 15
click at [99, 303] on p "Full 100%" at bounding box center [104, 300] width 49 height 8
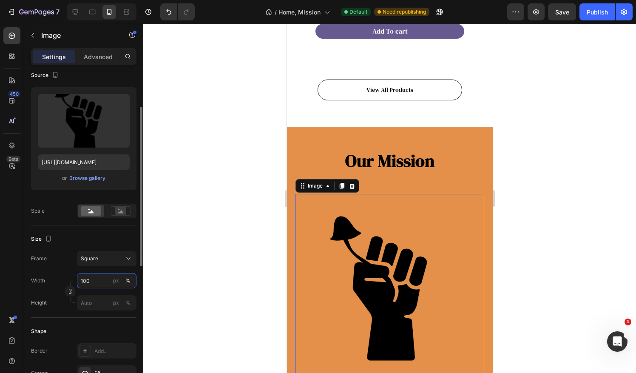
click at [90, 279] on input "100" at bounding box center [106, 280] width 59 height 15
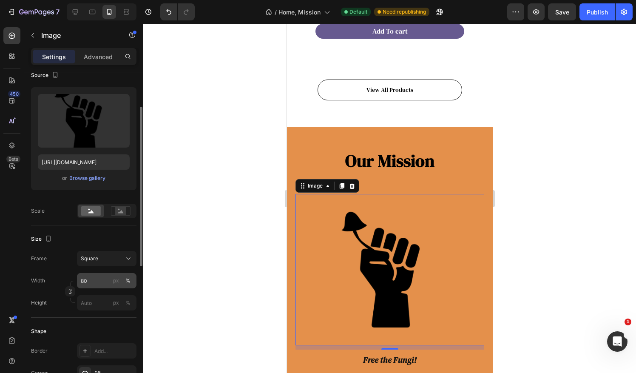
click at [131, 280] on button "%" at bounding box center [128, 280] width 10 height 10
click at [99, 279] on input "80" at bounding box center [106, 280] width 59 height 15
drag, startPoint x: 97, startPoint y: 279, endPoint x: 76, endPoint y: 280, distance: 21.3
click at [76, 280] on div "Width 80 px %" at bounding box center [83, 280] width 105 height 15
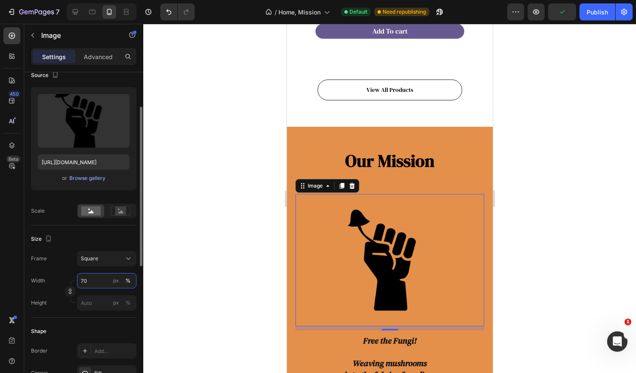
type input "70"
click at [131, 277] on button "%" at bounding box center [128, 280] width 10 height 10
click at [635, 0] on html "7 Version history / Home, Mission Default Need republishing Preview Publish 450…" at bounding box center [318, 0] width 636 height 0
click at [577, 199] on div at bounding box center [389, 198] width 493 height 349
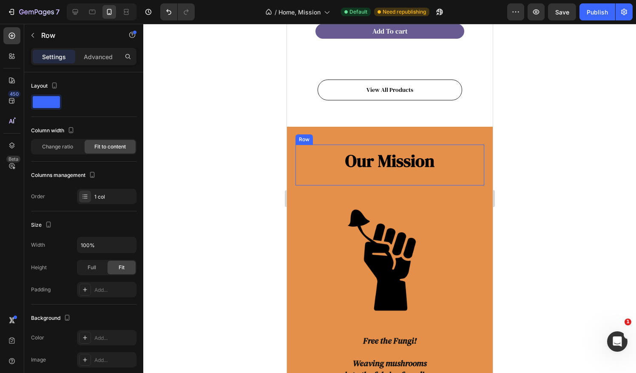
click at [455, 144] on div "Our Mission Heading Row" at bounding box center [389, 164] width 189 height 41
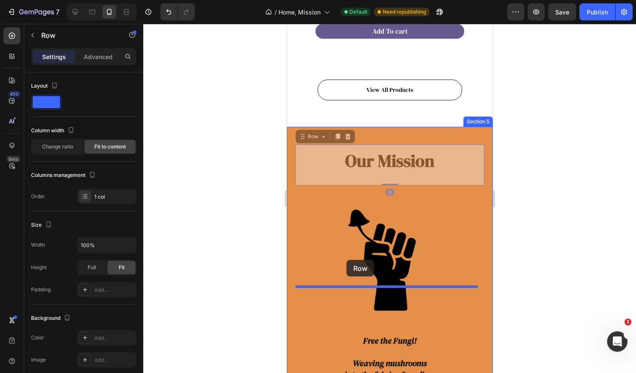
drag, startPoint x: 315, startPoint y: 127, endPoint x: 346, endPoint y: 260, distance: 136.1
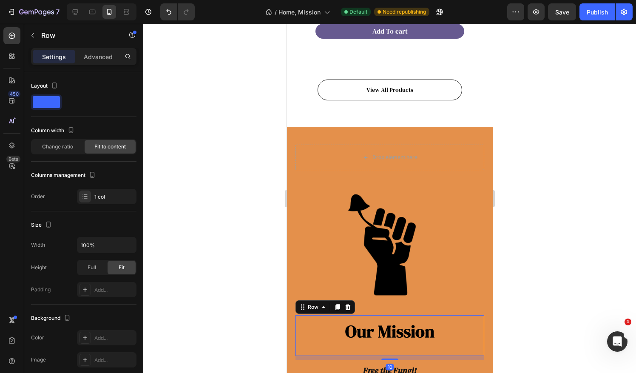
click at [592, 212] on div at bounding box center [389, 198] width 493 height 349
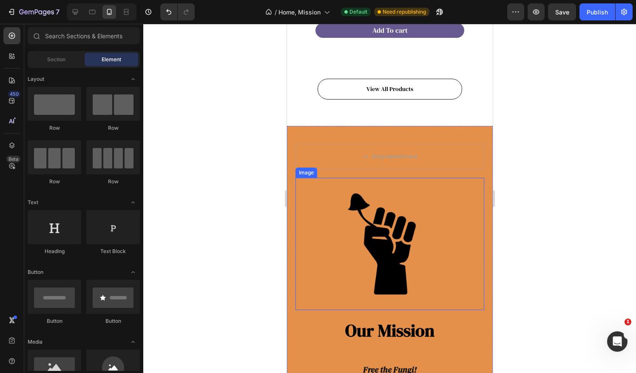
scroll to position [1878, 0]
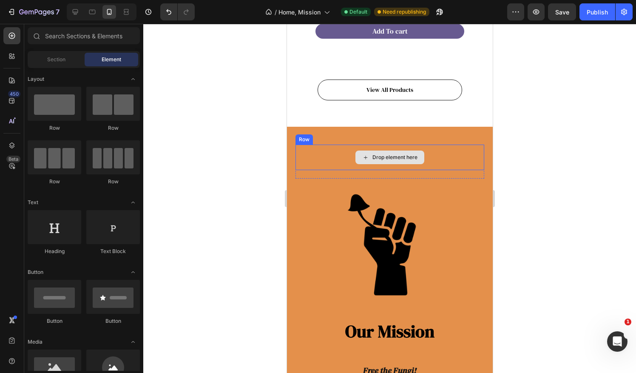
click at [459, 144] on div "Drop element here" at bounding box center [389, 156] width 189 height 25
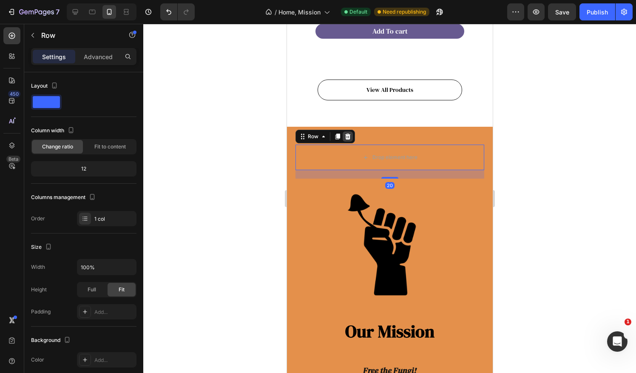
click at [347, 133] on icon at bounding box center [348, 136] width 6 height 6
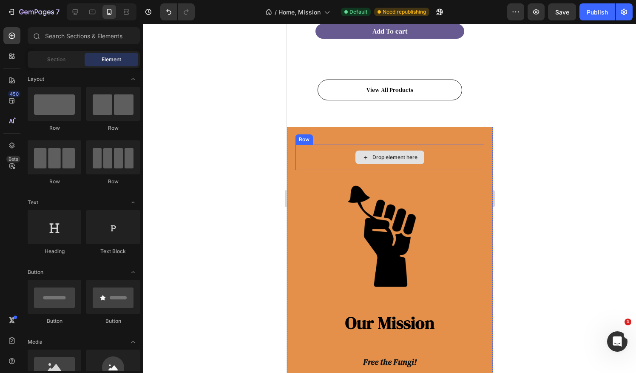
click at [448, 144] on div "Drop element here" at bounding box center [389, 156] width 189 height 25
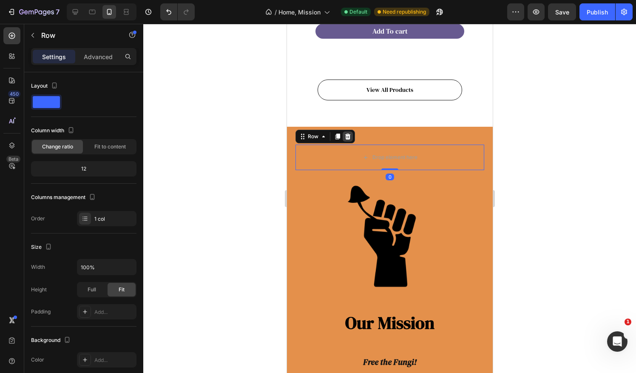
click at [348, 133] on icon at bounding box center [348, 136] width 6 height 6
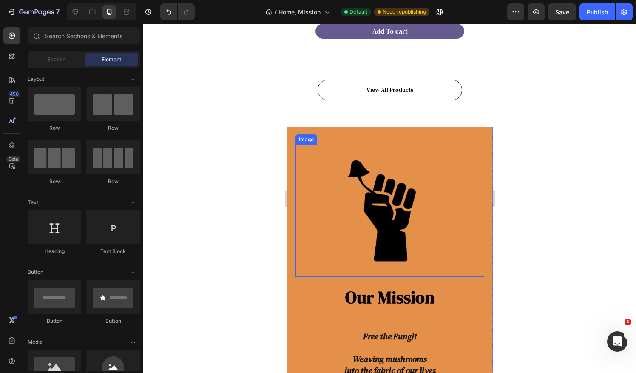
click at [575, 194] on div at bounding box center [389, 198] width 493 height 349
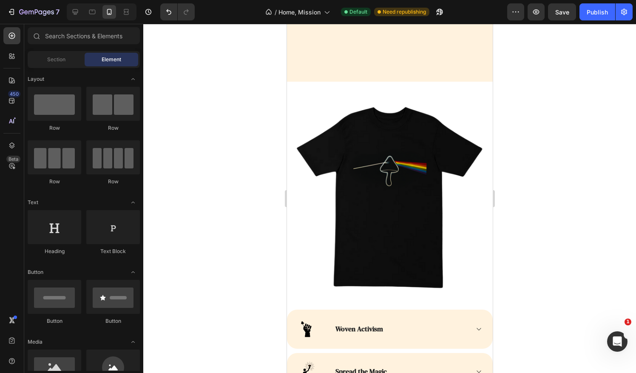
scroll to position [2799, 0]
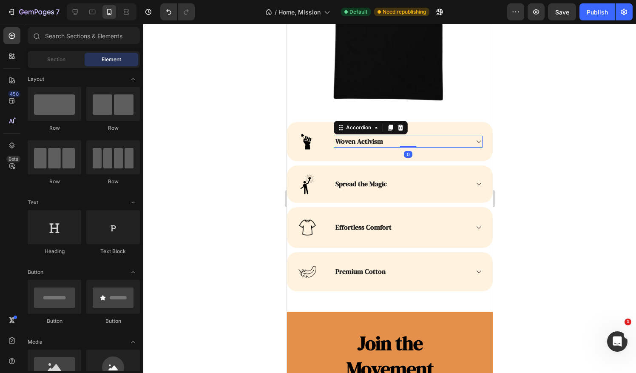
click at [475, 138] on icon at bounding box center [478, 141] width 6 height 7
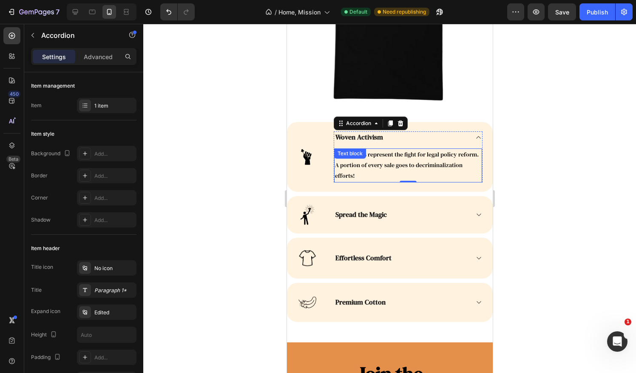
click at [394, 157] on p "Our T-shirts represent the fight for legal policy reform." at bounding box center [407, 154] width 146 height 11
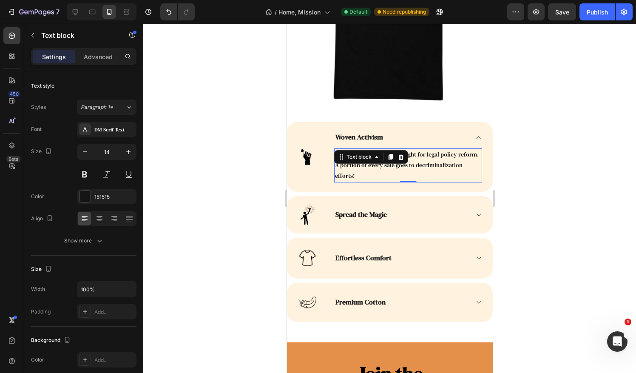
click at [356, 160] on p "Our T-shirts represent the fight for legal policy reform." at bounding box center [407, 154] width 146 height 11
click at [393, 149] on p "Our T-shirts represent the fight for legal policy reform." at bounding box center [407, 154] width 146 height 11
click at [357, 155] on p "Our T-shirts represent the fight for legal policy reform." at bounding box center [407, 154] width 146 height 11
click at [402, 149] on p "Our T-shirts represent the fight for legal policy reform." at bounding box center [407, 154] width 146 height 11
click at [393, 149] on p "Our T-shirts represent the fight for legal policy reform." at bounding box center [407, 154] width 146 height 11
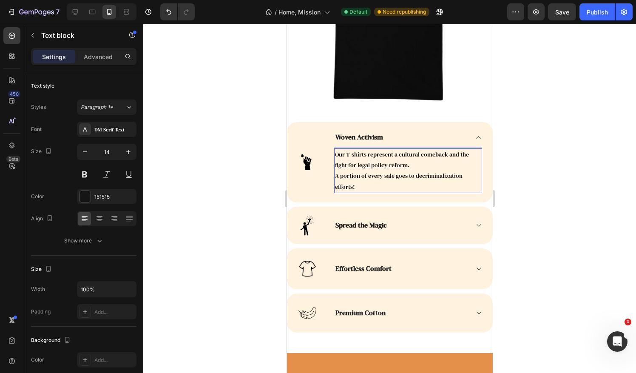
click at [418, 156] on p "Our T-shirts represent a cultural comeback and the fight for legal policy refor…" at bounding box center [407, 159] width 146 height 21
click at [552, 161] on div at bounding box center [389, 198] width 493 height 349
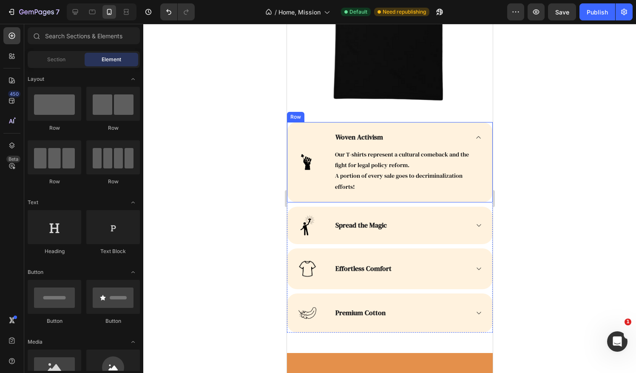
click at [475, 133] on div "Image Woven Activism Our T-shirts represent a cultural comeback and the fight f…" at bounding box center [389, 162] width 206 height 80
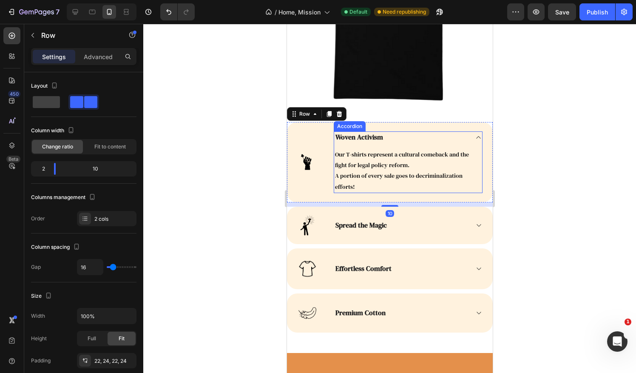
click at [476, 136] on icon at bounding box center [478, 137] width 4 height 3
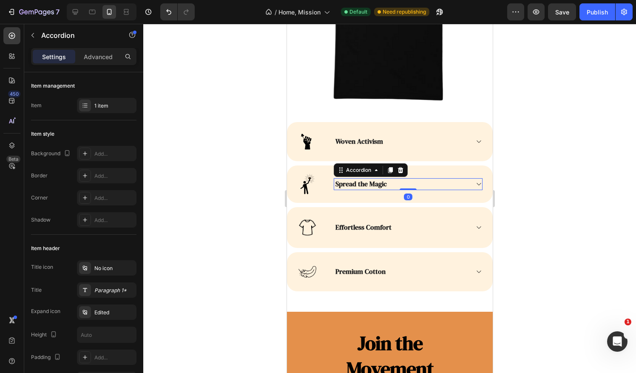
click at [475, 181] on icon at bounding box center [478, 184] width 6 height 7
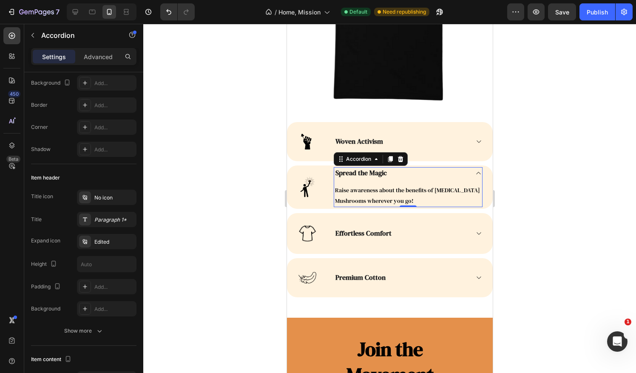
click at [475, 170] on icon at bounding box center [478, 173] width 6 height 7
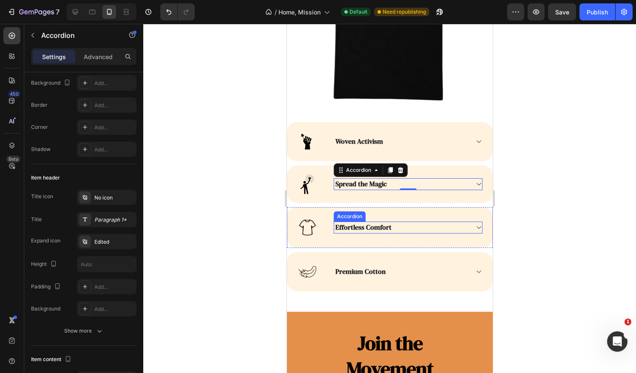
click at [475, 224] on icon at bounding box center [478, 227] width 6 height 7
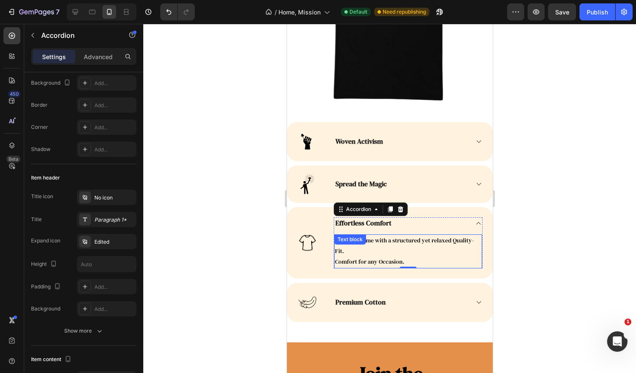
click at [335, 256] on p "Comfort for any Occasion." at bounding box center [407, 261] width 146 height 11
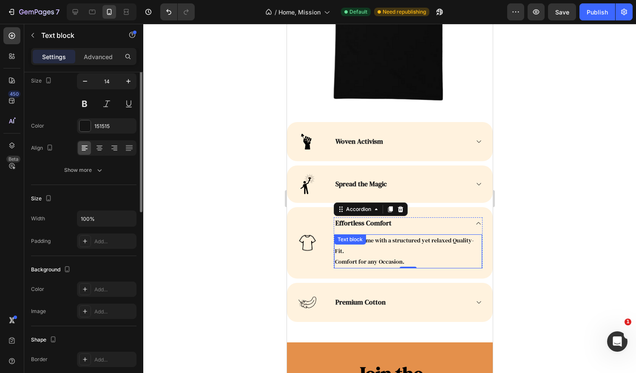
scroll to position [0, 0]
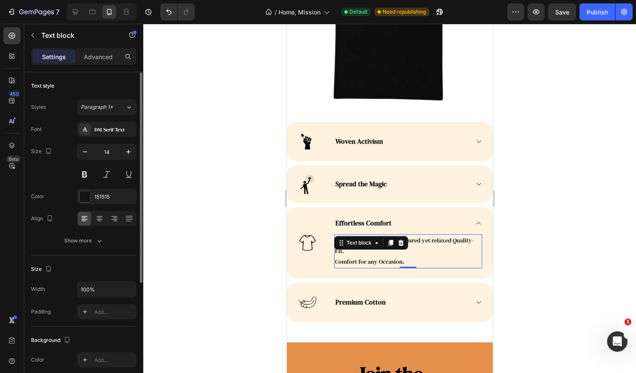
click at [334, 256] on p "Comfort for any Occasion." at bounding box center [407, 261] width 146 height 11
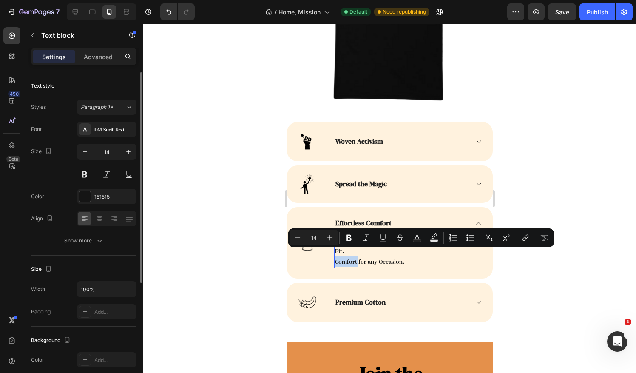
click at [334, 256] on p "Comfort for any Occasion." at bounding box center [407, 261] width 146 height 11
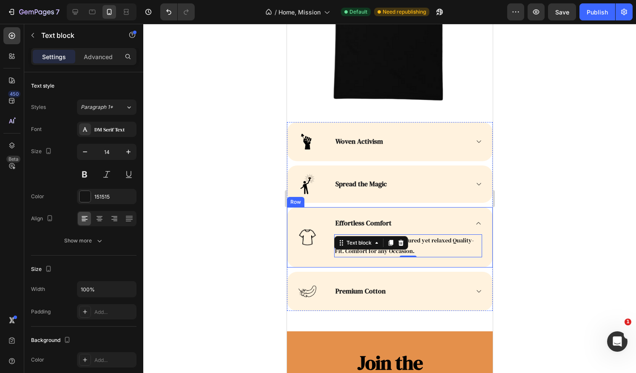
click at [521, 236] on div at bounding box center [389, 198] width 493 height 349
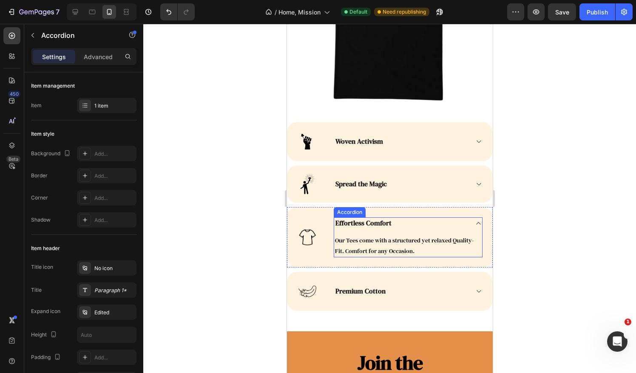
click at [475, 220] on icon at bounding box center [478, 223] width 6 height 7
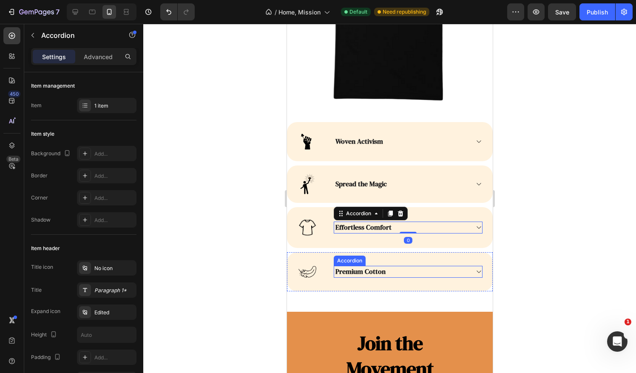
click at [472, 266] on div "Premium Cotton" at bounding box center [408, 272] width 148 height 12
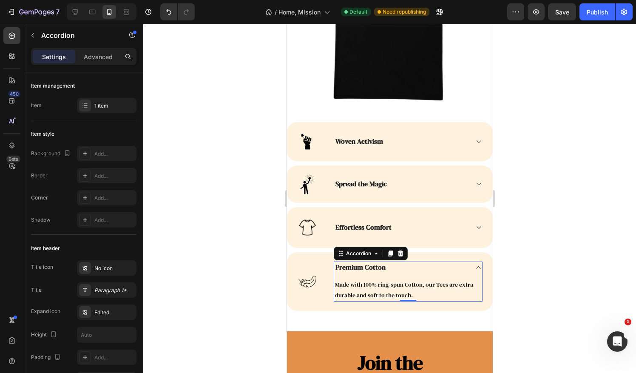
click at [475, 264] on icon at bounding box center [478, 267] width 6 height 7
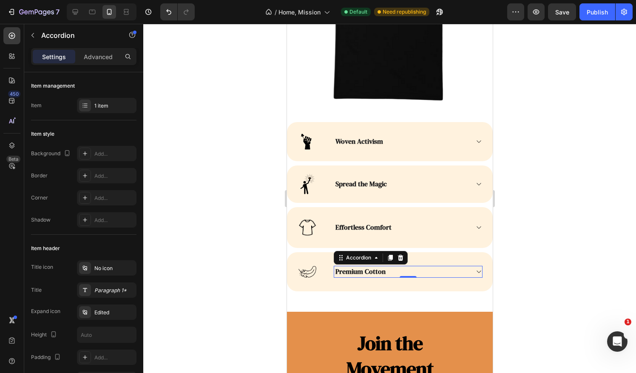
click at [531, 238] on div at bounding box center [389, 198] width 493 height 349
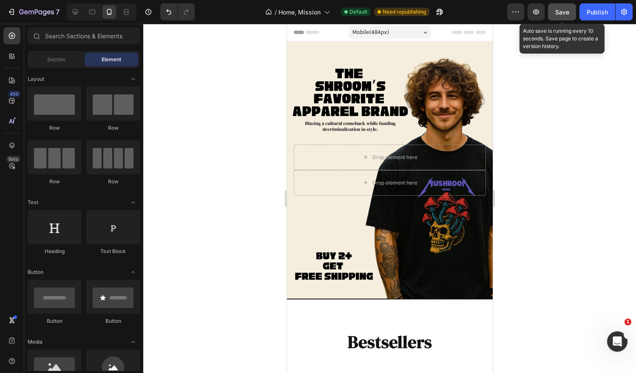
click at [573, 15] on button "Save" at bounding box center [562, 11] width 28 height 17
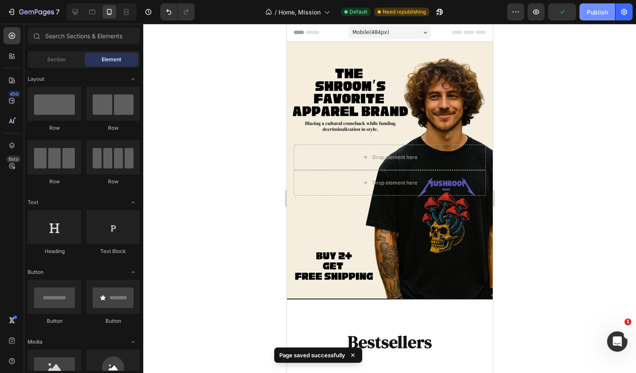
click at [595, 13] on div "Publish" at bounding box center [596, 12] width 21 height 9
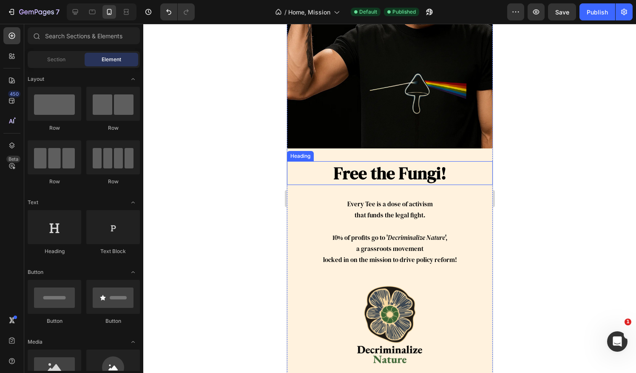
scroll to position [2266, 0]
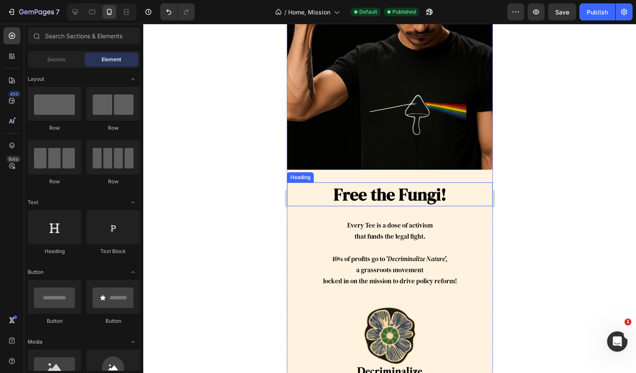
click at [406, 189] on h2 "Free the Fungi!" at bounding box center [389, 194] width 206 height 24
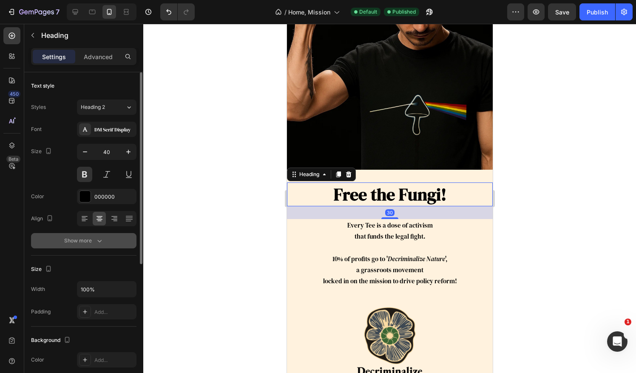
click at [93, 238] on div "Show more" at bounding box center [84, 240] width 40 height 8
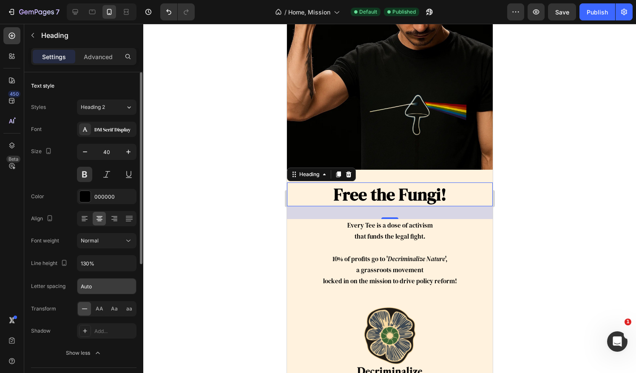
click at [104, 291] on input "Auto" at bounding box center [106, 285] width 59 height 15
click at [104, 284] on input "Auto" at bounding box center [106, 285] width 59 height 15
drag, startPoint x: 107, startPoint y: 282, endPoint x: 66, endPoint y: 282, distance: 40.8
click at [66, 282] on div "Letter spacing Auto" at bounding box center [83, 286] width 105 height 16
drag, startPoint x: 93, startPoint y: 284, endPoint x: 72, endPoint y: 288, distance: 21.2
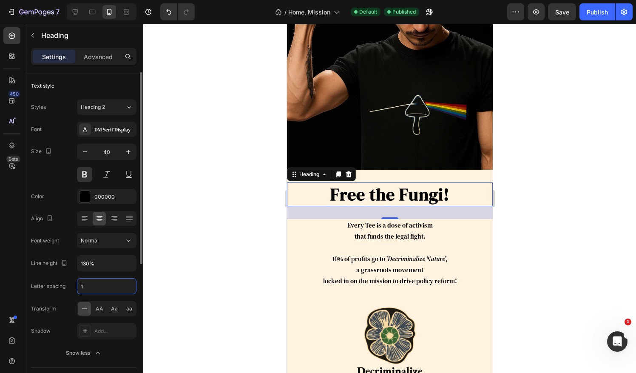
click at [72, 288] on div "Letter spacing 1" at bounding box center [83, 286] width 105 height 16
drag, startPoint x: 89, startPoint y: 286, endPoint x: 83, endPoint y: 286, distance: 5.5
click at [83, 286] on input "-5" at bounding box center [106, 285] width 59 height 15
type input "-1"
click at [69, 275] on div "Font DM Serif Display Size 40 Color 000000 Align Font weight Normal Line height…" at bounding box center [83, 241] width 105 height 239
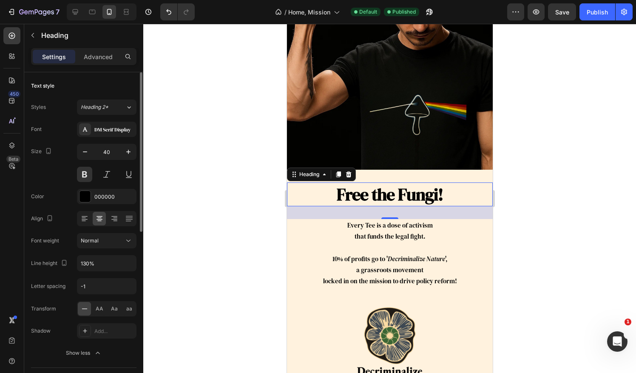
click at [57, 176] on div "Size 40" at bounding box center [83, 163] width 105 height 38
click at [543, 217] on div at bounding box center [389, 198] width 493 height 349
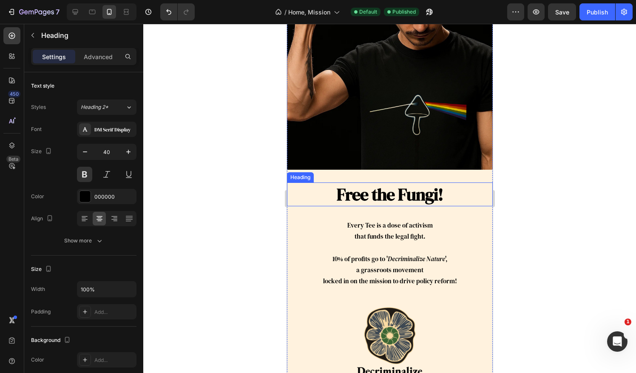
click at [456, 186] on h2 "Free the Fungi!" at bounding box center [389, 194] width 206 height 24
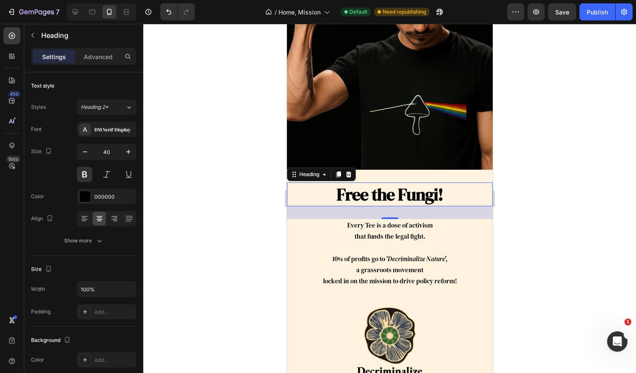
click at [248, 242] on div at bounding box center [389, 198] width 493 height 349
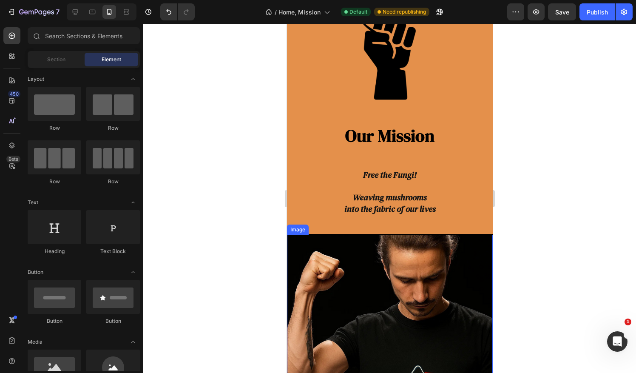
scroll to position [1983, 0]
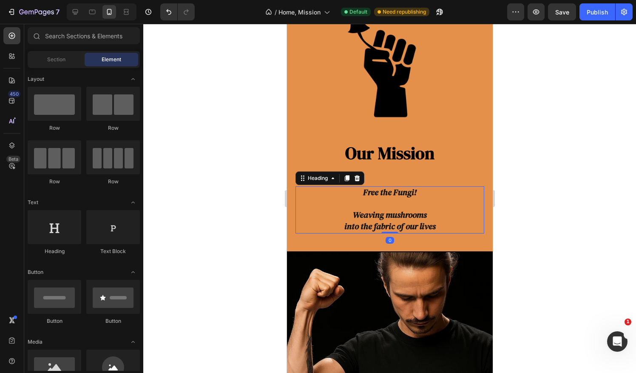
click at [461, 213] on h3 "Free the Fungi! Weaving mushrooms into the fabric of our lives" at bounding box center [389, 209] width 189 height 47
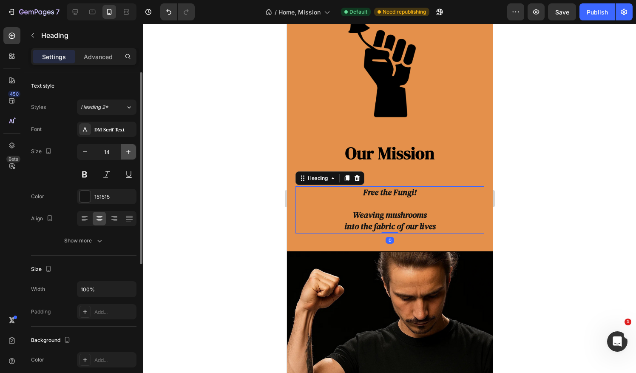
click at [126, 152] on icon "button" at bounding box center [128, 151] width 8 height 8
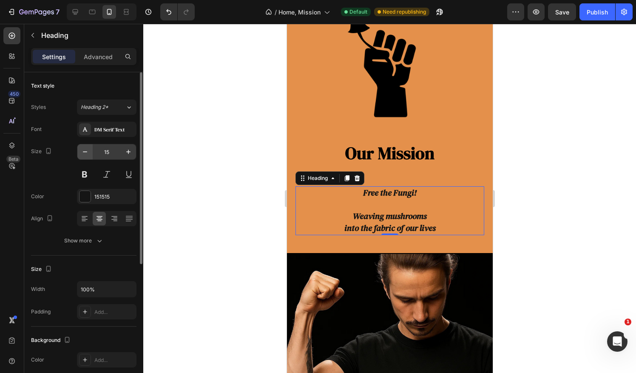
click at [89, 152] on icon "button" at bounding box center [85, 151] width 8 height 8
type input "14"
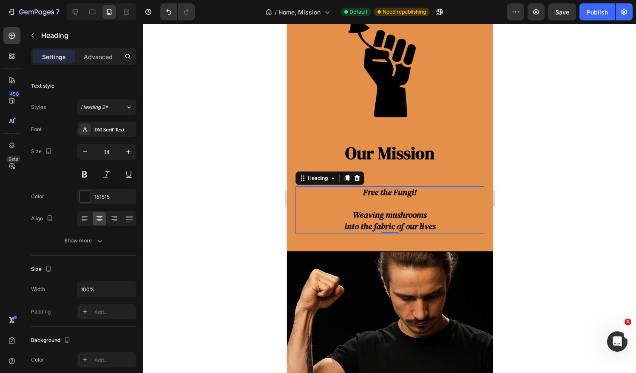
click at [442, 204] on h3 "Free the Fungi! Weaving mushrooms into the fabric of our lives" at bounding box center [389, 209] width 189 height 47
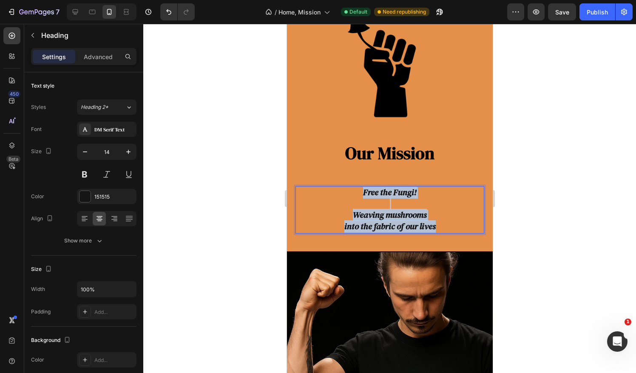
drag, startPoint x: 410, startPoint y: 214, endPoint x: 354, endPoint y: 188, distance: 61.8
click at [354, 188] on p "Free the Fungi! Weaving mushrooms into the fabric of our lives" at bounding box center [389, 209] width 187 height 45
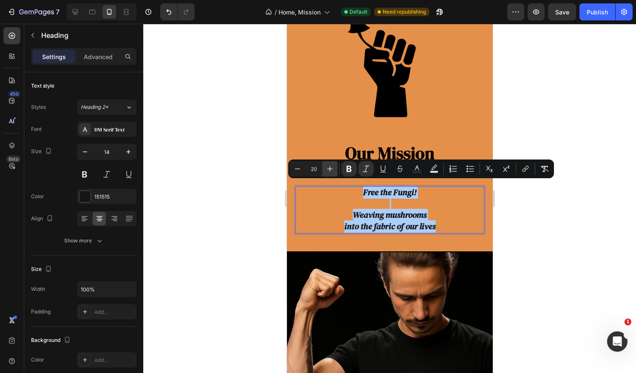
click at [331, 171] on icon "Editor contextual toolbar" at bounding box center [330, 168] width 8 height 8
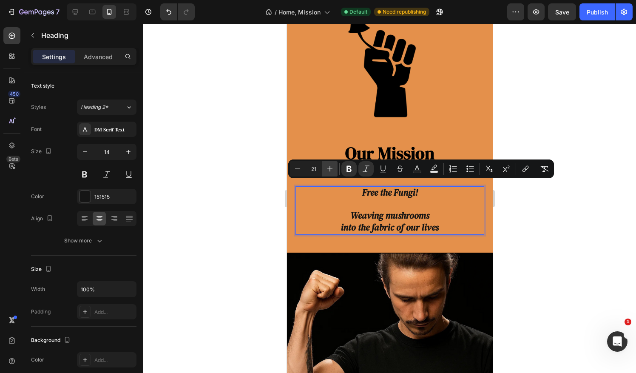
click at [331, 171] on icon "Editor contextual toolbar" at bounding box center [330, 168] width 8 height 8
type input "22"
click at [550, 240] on div at bounding box center [389, 198] width 493 height 349
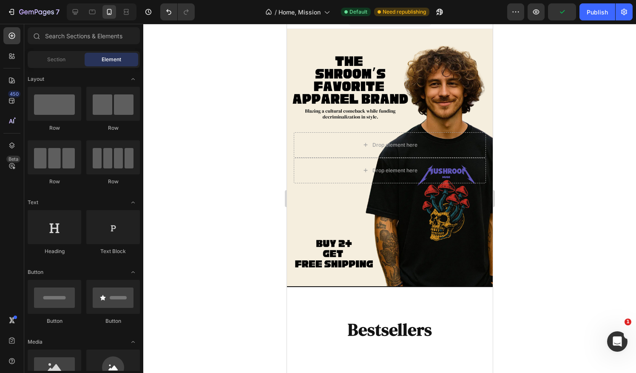
scroll to position [0, 0]
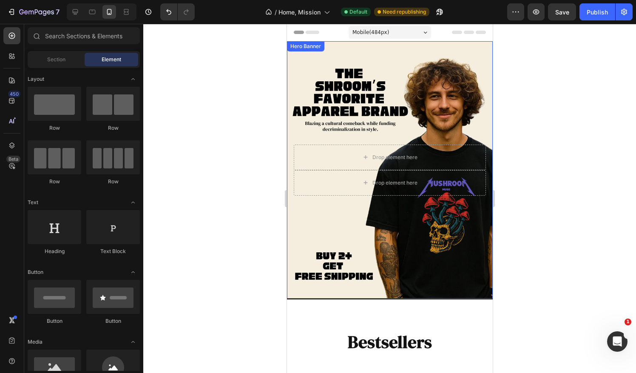
click at [306, 57] on div "Background Image" at bounding box center [389, 169] width 206 height 257
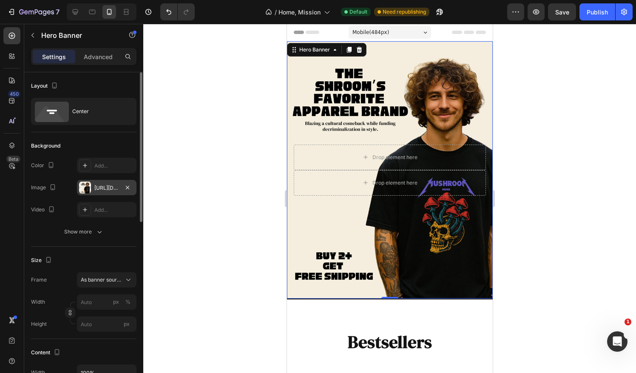
click at [100, 184] on div "[URL][DOMAIN_NAME]" at bounding box center [106, 188] width 25 height 8
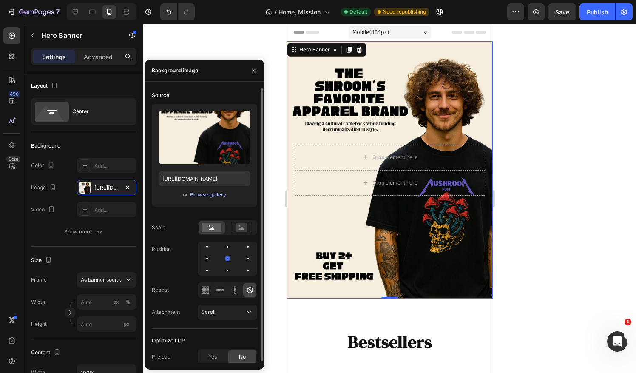
click at [215, 196] on div "Browse gallery" at bounding box center [208, 195] width 36 height 8
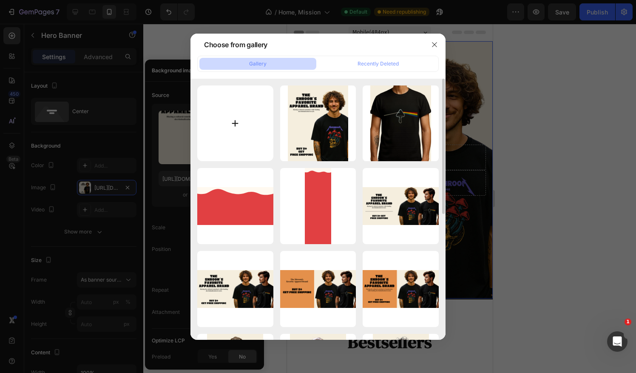
click at [233, 134] on input "file" at bounding box center [235, 123] width 76 height 76
type input "C:\fakepath\BUY 2+ GET FREE SHIPPING (1).png"
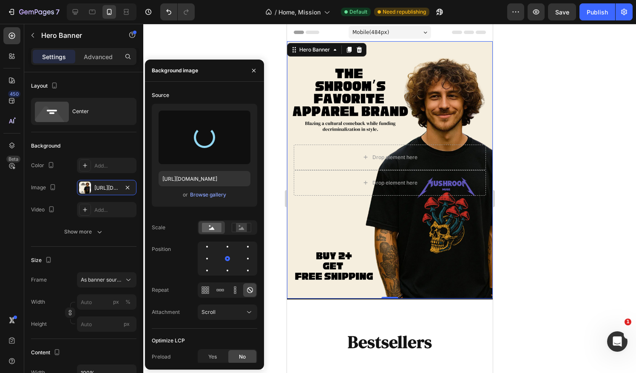
type input "[URL][DOMAIN_NAME]"
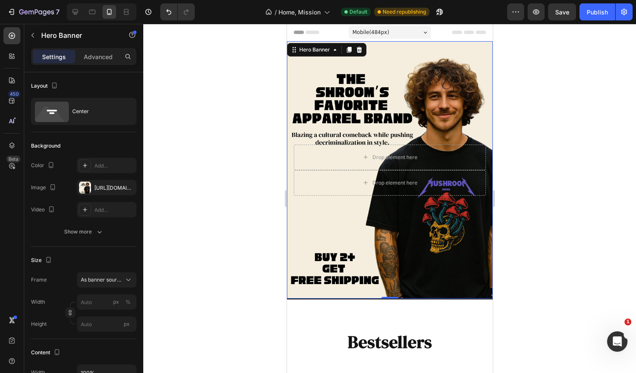
click at [515, 213] on div at bounding box center [389, 198] width 493 height 349
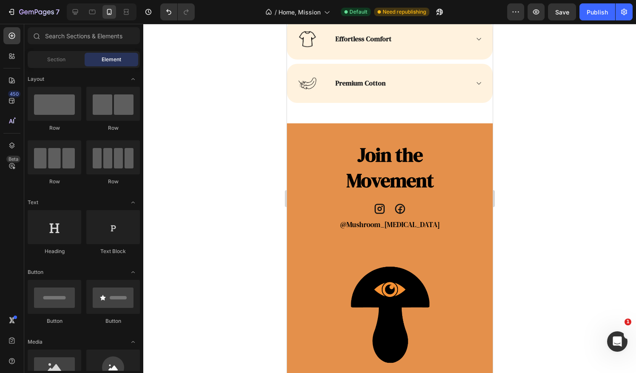
scroll to position [2975, 0]
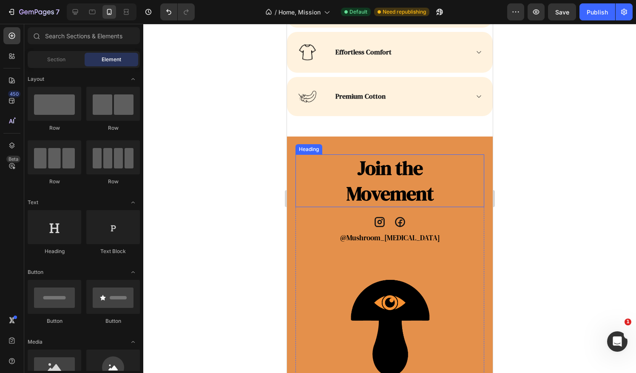
click at [409, 168] on h2 "Join the Movement" at bounding box center [389, 180] width 189 height 53
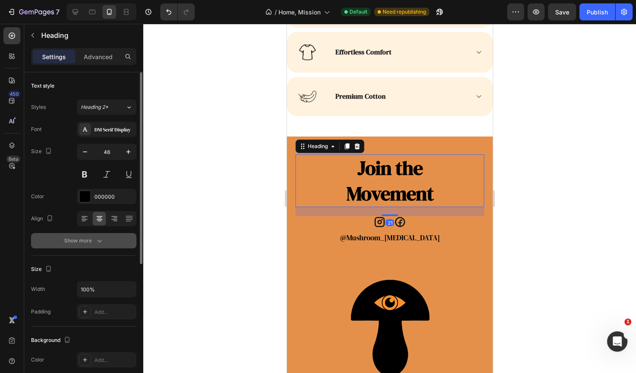
click at [79, 241] on div "Show more" at bounding box center [84, 240] width 40 height 8
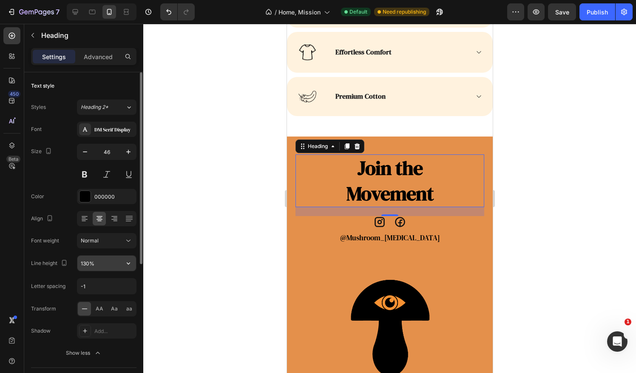
click at [99, 260] on input "130%" at bounding box center [106, 262] width 59 height 15
click at [127, 261] on icon "button" at bounding box center [128, 263] width 8 height 8
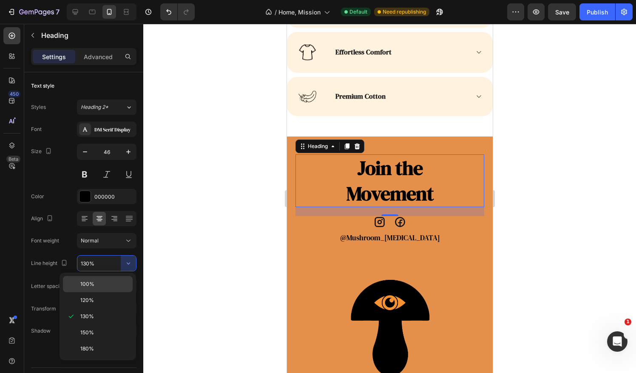
click at [105, 286] on p "100%" at bounding box center [104, 284] width 48 height 8
type input "100%"
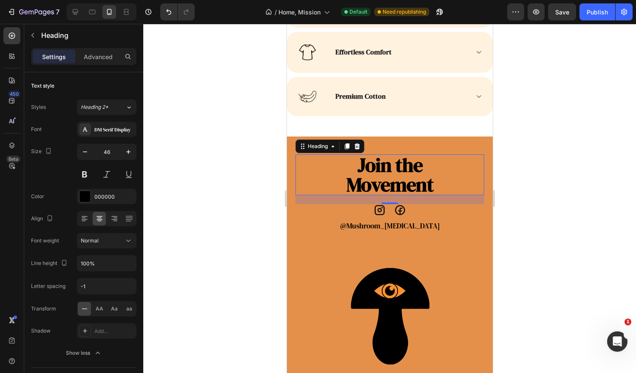
click at [206, 215] on div at bounding box center [389, 198] width 493 height 349
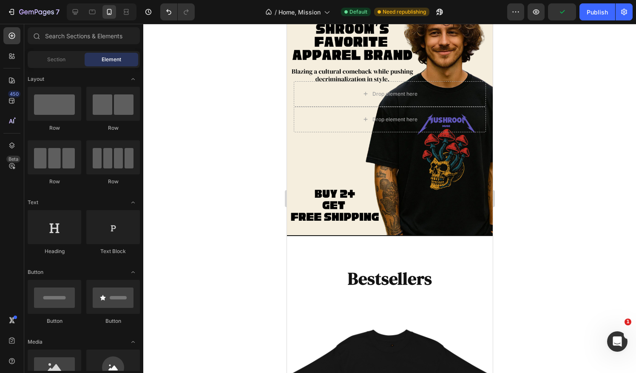
scroll to position [0, 0]
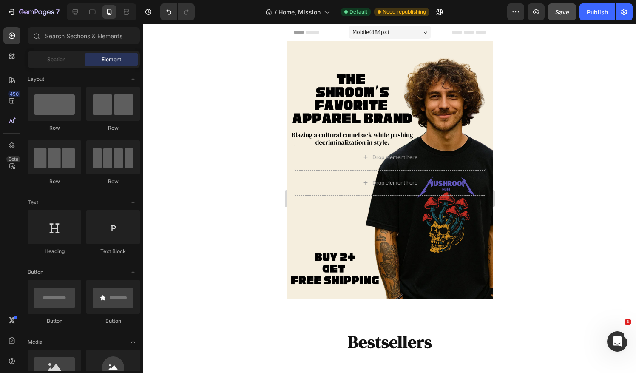
click at [567, 4] on button "Save" at bounding box center [562, 11] width 28 height 17
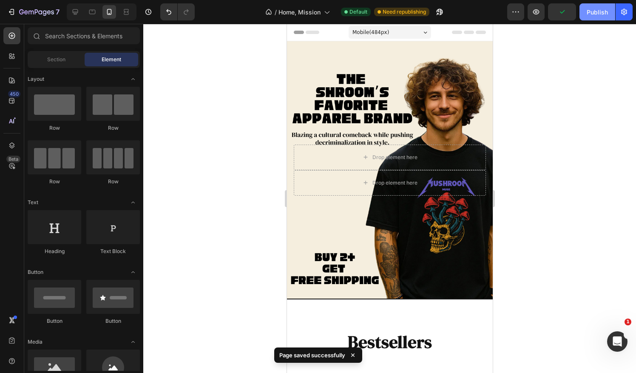
click at [605, 10] on div "Publish" at bounding box center [596, 12] width 21 height 9
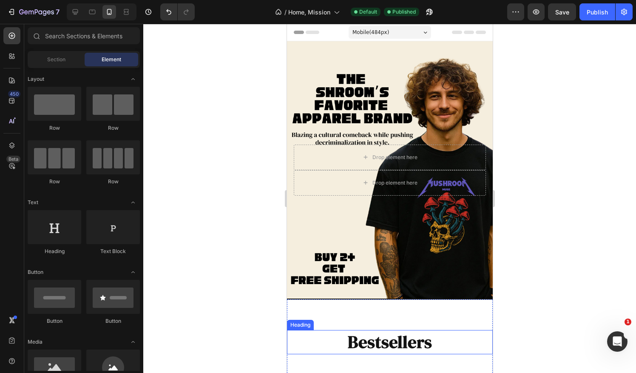
click at [404, 336] on h2 "Bestsellers" at bounding box center [389, 342] width 185 height 24
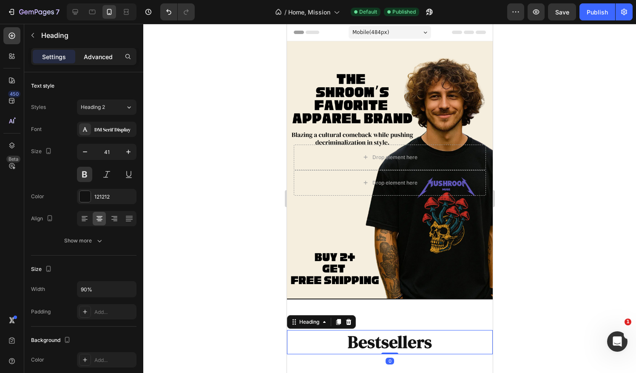
click at [92, 51] on div "Advanced" at bounding box center [98, 57] width 42 height 14
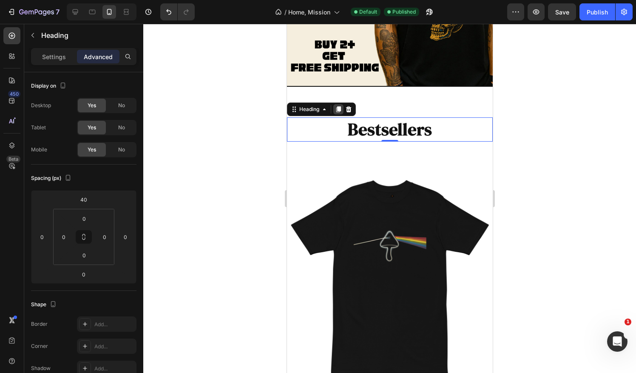
click at [337, 106] on icon at bounding box center [338, 109] width 5 height 6
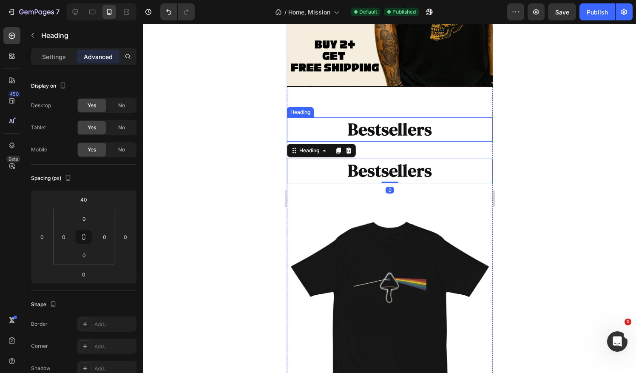
click at [379, 123] on h2 "Bestsellers" at bounding box center [389, 129] width 185 height 24
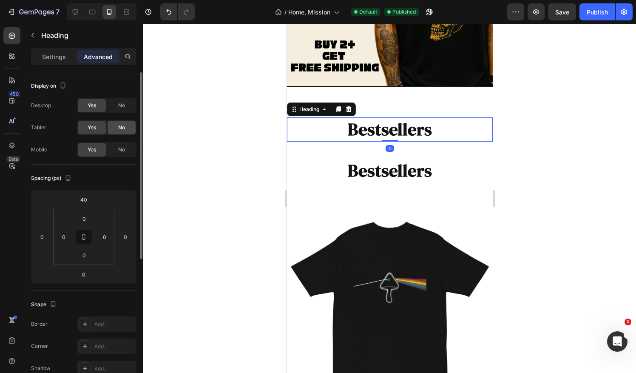
click at [122, 127] on span "No" at bounding box center [121, 128] width 7 height 8
click at [123, 144] on div "No" at bounding box center [122, 150] width 28 height 14
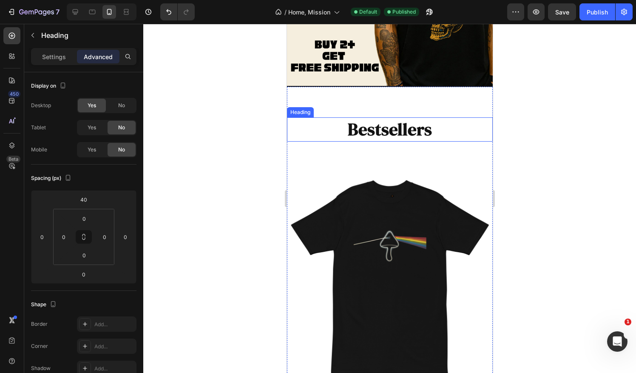
click at [331, 124] on h2 "Bestsellers" at bounding box center [389, 129] width 185 height 24
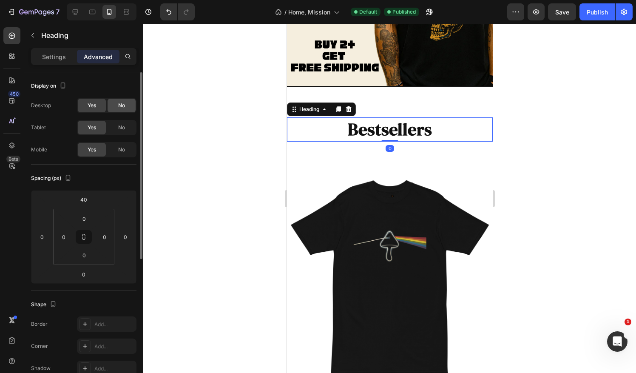
click at [127, 106] on div "No" at bounding box center [122, 106] width 28 height 14
click at [52, 57] on p "Settings" at bounding box center [54, 56] width 24 height 9
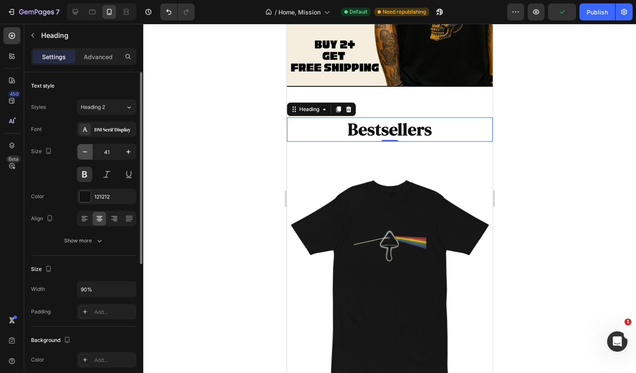
click at [82, 152] on icon "button" at bounding box center [85, 151] width 8 height 8
type input "40"
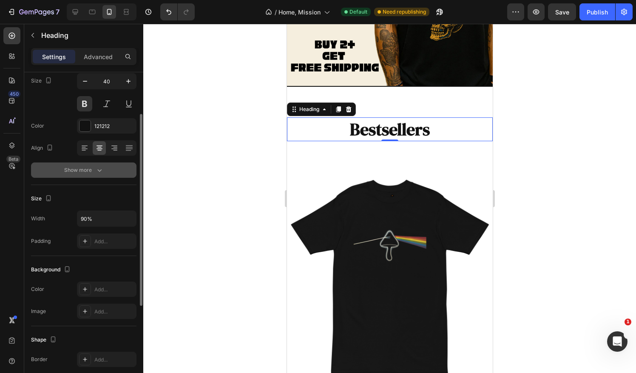
click at [92, 172] on div "Show more" at bounding box center [84, 170] width 40 height 8
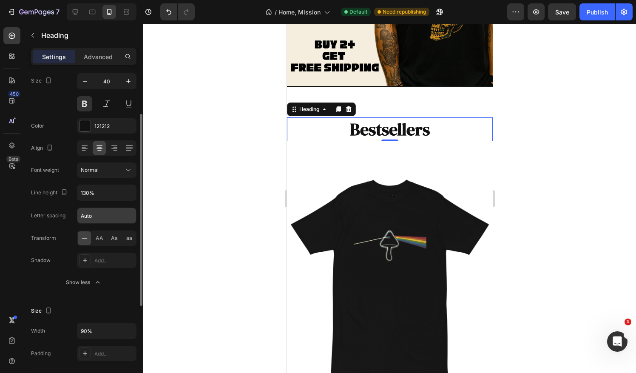
click at [103, 213] on input "Auto" at bounding box center [106, 215] width 59 height 15
type input "0"
type input "-1"
click at [70, 230] on div "Transform AA Aa aa" at bounding box center [83, 237] width 105 height 15
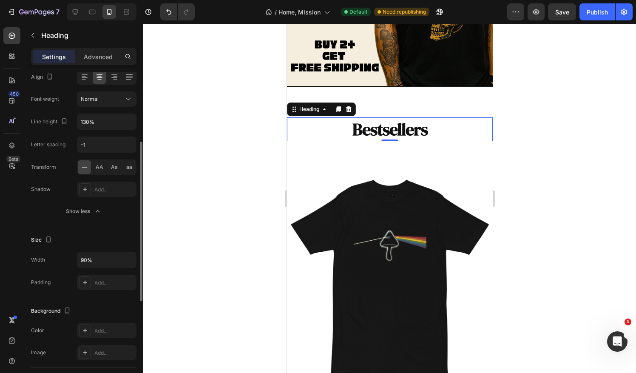
scroll to position [0, 0]
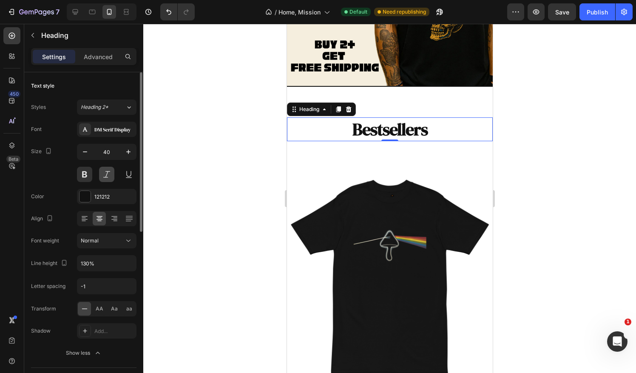
click at [107, 172] on button at bounding box center [106, 174] width 15 height 15
click at [88, 173] on button at bounding box center [84, 174] width 15 height 15
click at [110, 174] on button at bounding box center [106, 174] width 15 height 15
click at [86, 175] on button at bounding box center [84, 174] width 15 height 15
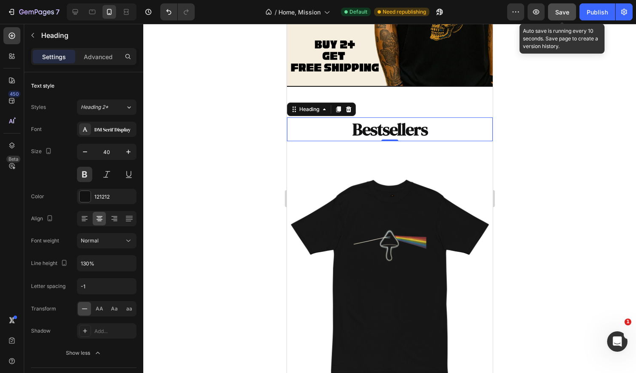
click at [564, 17] on button "Save" at bounding box center [562, 11] width 28 height 17
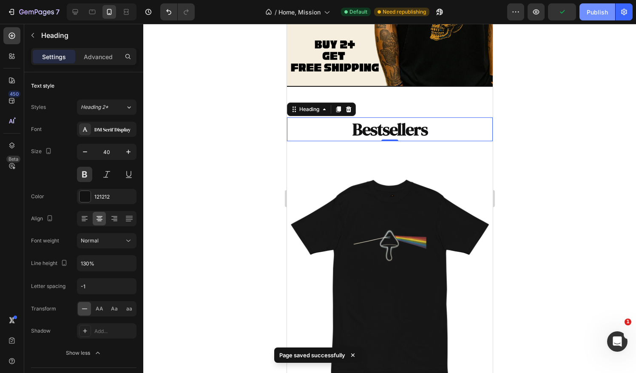
click at [599, 11] on div "Publish" at bounding box center [596, 12] width 21 height 9
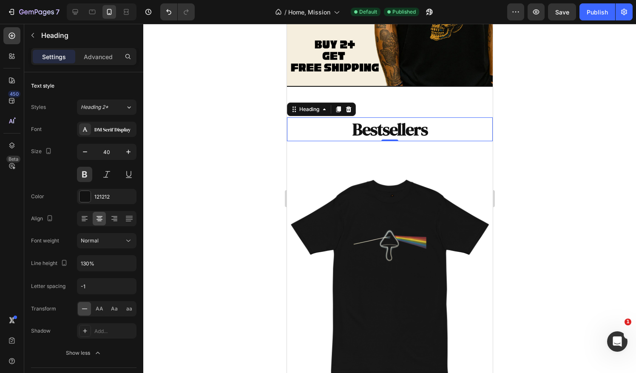
click at [555, 94] on div at bounding box center [389, 198] width 493 height 349
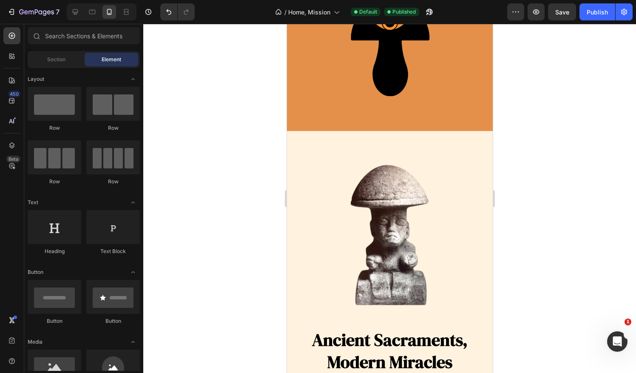
scroll to position [3258, 0]
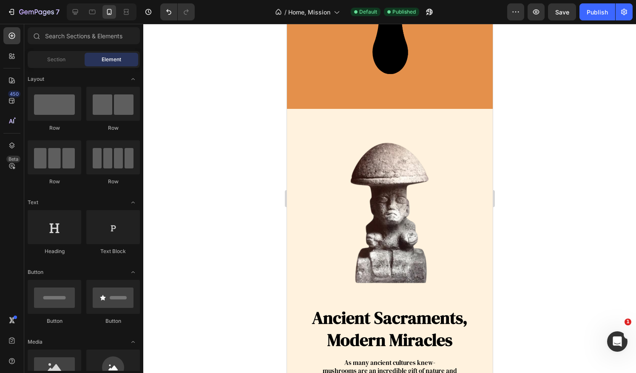
drag, startPoint x: 22, startPoint y: 12, endPoint x: 65, endPoint y: 14, distance: 43.4
click at [65, 14] on div "7" at bounding box center [68, 11] width 136 height 17
click at [74, 12] on icon at bounding box center [76, 12] width 6 height 6
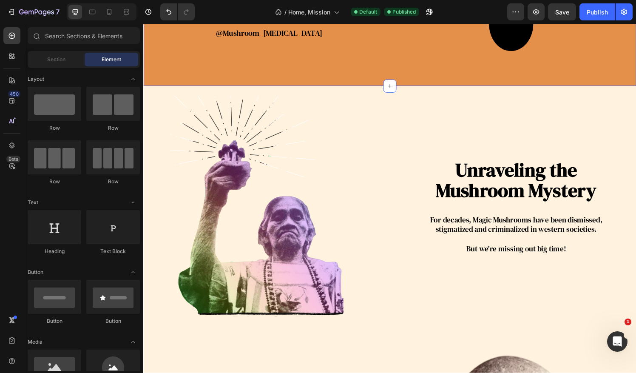
scroll to position [2733, 0]
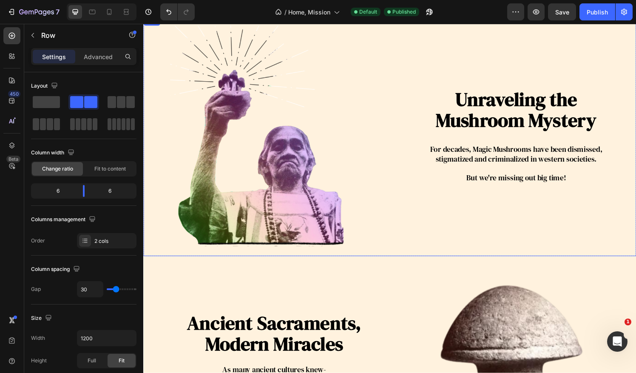
click at [393, 253] on div "Unraveling the Mushroom Mystery Heading For decades, Magic Mushrooms have been …" at bounding box center [398, 140] width 510 height 249
click at [96, 48] on div "Settings Advanced" at bounding box center [83, 56] width 105 height 17
click at [98, 57] on p "Advanced" at bounding box center [98, 56] width 29 height 9
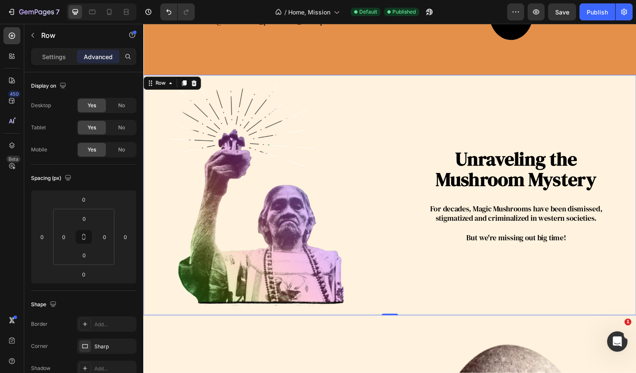
scroll to position [2662, 0]
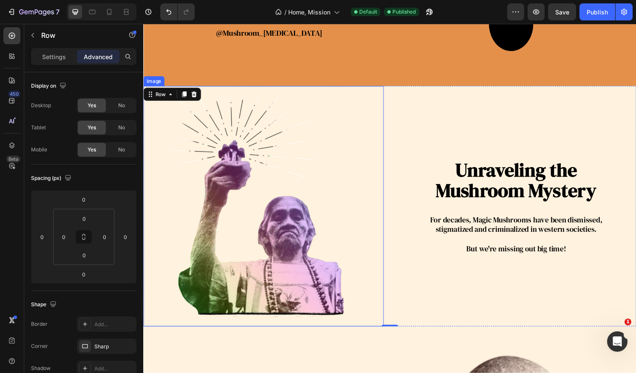
click at [302, 207] on img at bounding box center [267, 212] width 249 height 249
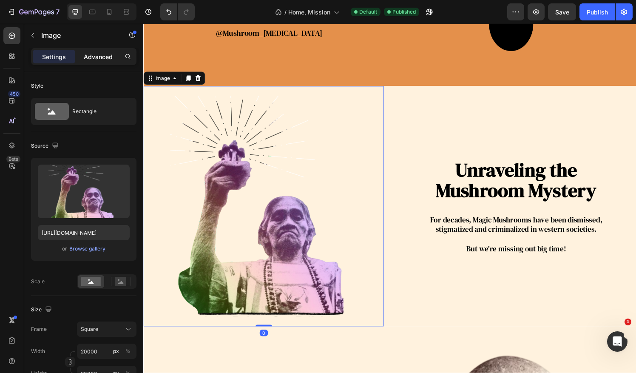
click at [103, 57] on p "Advanced" at bounding box center [98, 56] width 29 height 9
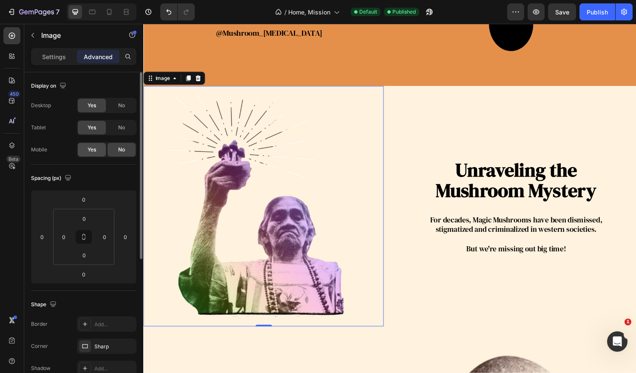
click at [94, 149] on span "Yes" at bounding box center [92, 150] width 8 height 8
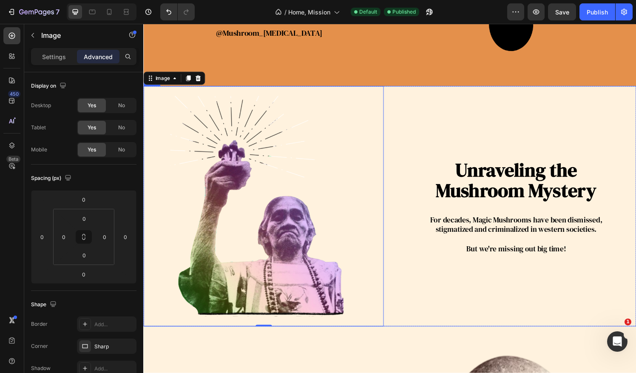
click at [419, 143] on div "Unraveling the Mushroom Mystery Heading For decades, Magic Mushrooms have been …" at bounding box center [529, 212] width 249 height 249
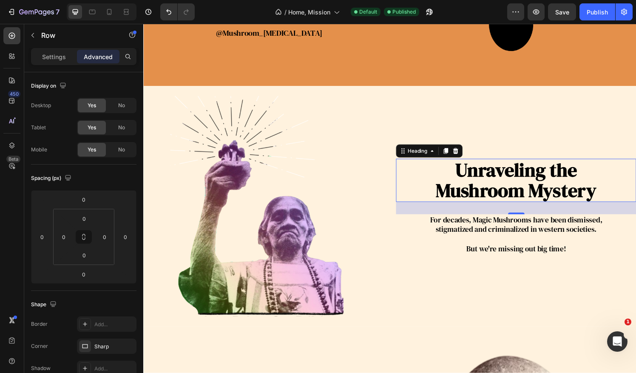
click at [426, 185] on h2 "Unraveling the Mushroom Mystery" at bounding box center [528, 186] width 205 height 45
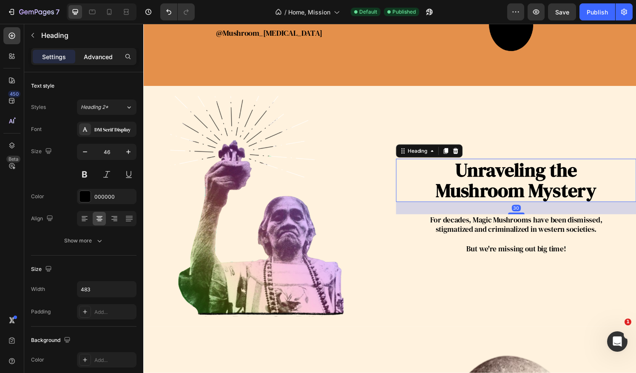
click at [102, 61] on div "Advanced" at bounding box center [98, 57] width 42 height 14
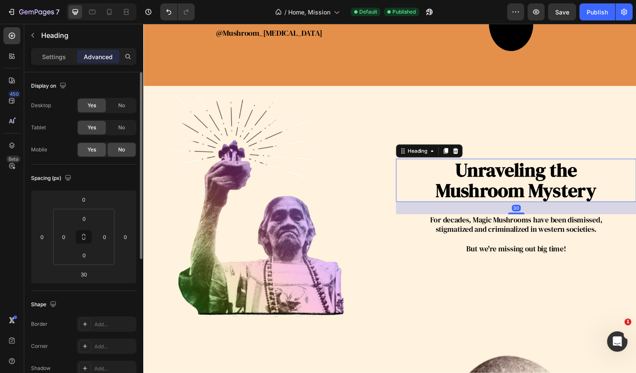
click at [95, 153] on span "Yes" at bounding box center [92, 150] width 8 height 8
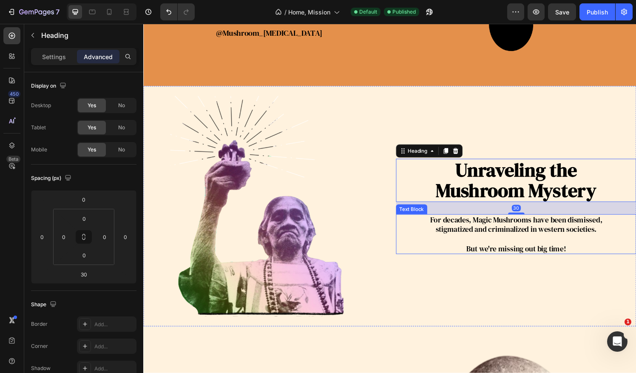
click at [448, 232] on p "stigmatized and criminalized in western societies." at bounding box center [529, 237] width 241 height 10
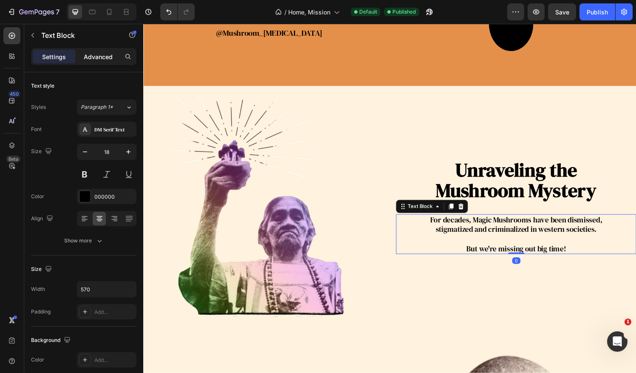
click at [108, 59] on p "Advanced" at bounding box center [98, 56] width 29 height 9
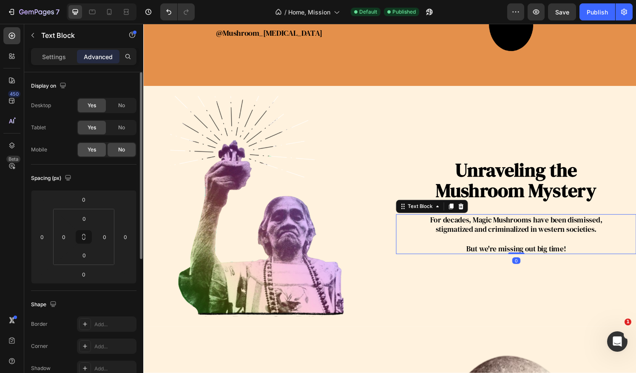
click at [93, 150] on span "Yes" at bounding box center [92, 150] width 8 height 8
click at [110, 14] on icon at bounding box center [109, 12] width 5 height 6
type input "21"
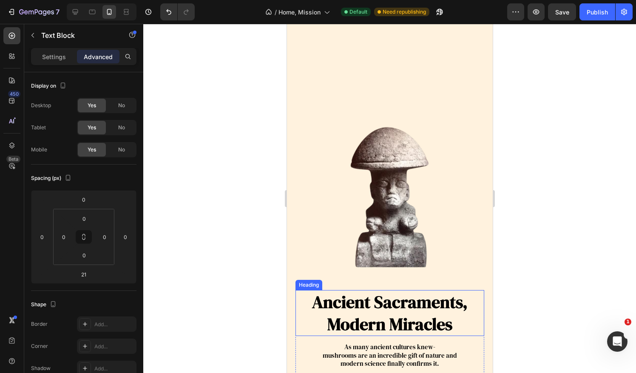
scroll to position [3441, 0]
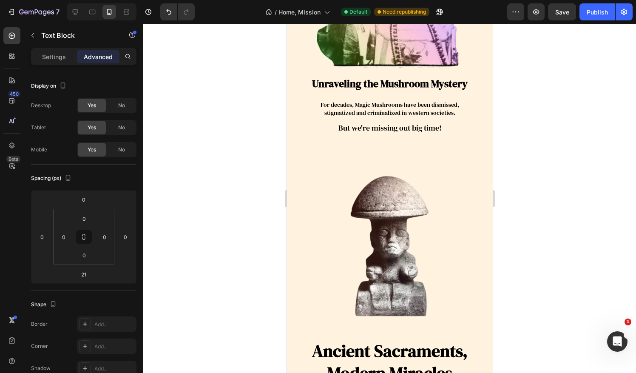
click at [391, 101] on p "For decades, Magic Mushrooms have been dismissed," at bounding box center [389, 105] width 204 height 8
click at [453, 109] on p "stigmatized and criminalized in western societies." at bounding box center [389, 113] width 204 height 8
click at [441, 131] on div "Unraveling the Mushroom Mystery Heading For decades, Magic Mushrooms have been …" at bounding box center [389, 109] width 206 height 66
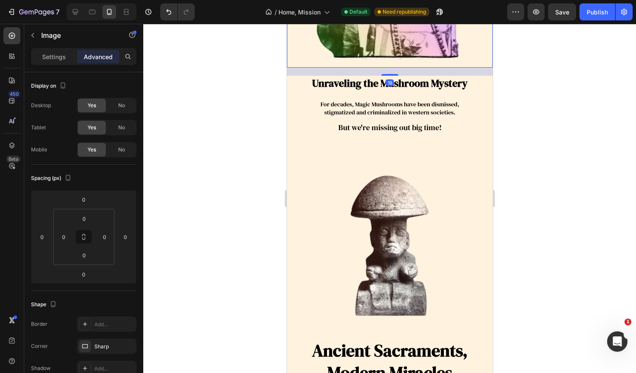
scroll to position [3449, 0]
drag, startPoint x: 391, startPoint y: 69, endPoint x: 389, endPoint y: 77, distance: 8.8
click at [389, 68] on div "20" at bounding box center [389, 68] width 206 height 0
type input "20"
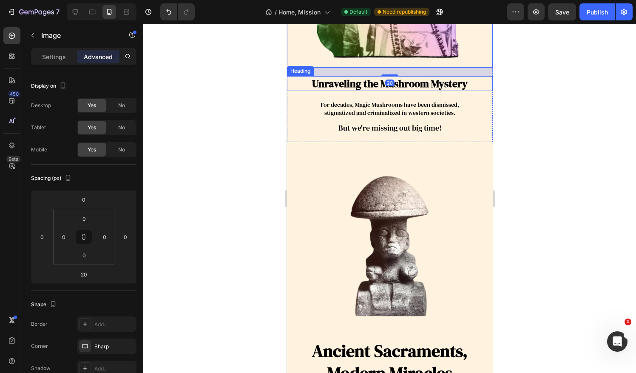
click at [551, 85] on div at bounding box center [389, 198] width 493 height 349
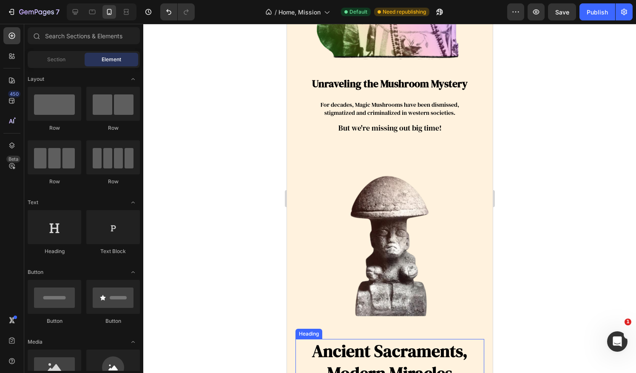
click at [424, 355] on h2 "Ancient Sacraments, Modern Miracles" at bounding box center [389, 362] width 189 height 46
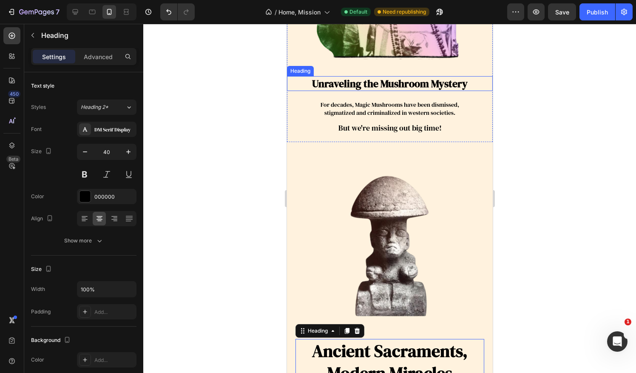
click at [408, 76] on h2 "Unraveling the Mushroom Mystery" at bounding box center [389, 83] width 205 height 15
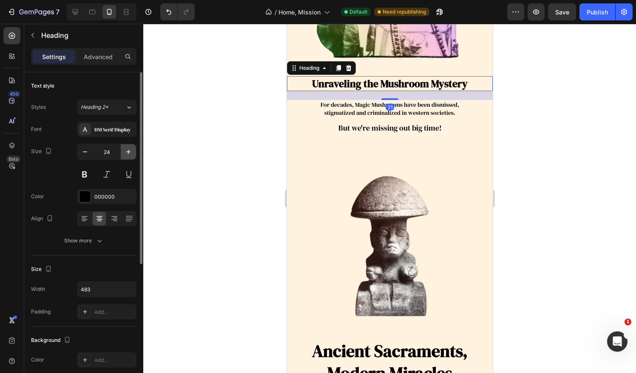
click at [128, 151] on icon "button" at bounding box center [128, 152] width 4 height 4
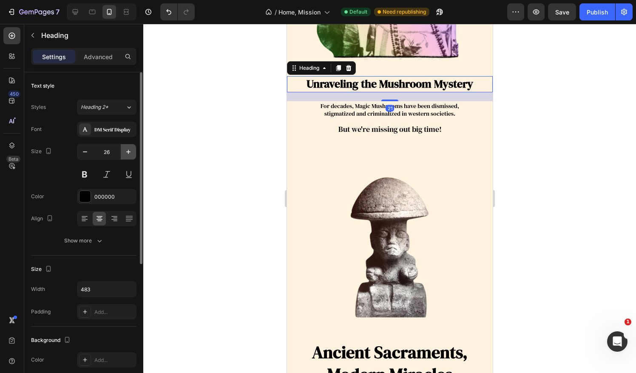
click at [128, 151] on icon "button" at bounding box center [128, 152] width 4 height 4
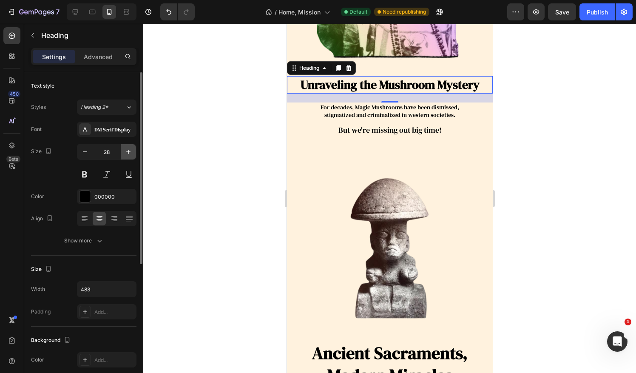
click at [128, 151] on icon "button" at bounding box center [128, 152] width 4 height 4
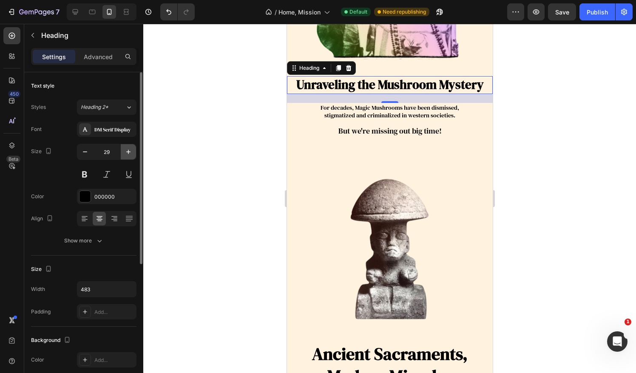
click at [128, 151] on icon "button" at bounding box center [128, 152] width 4 height 4
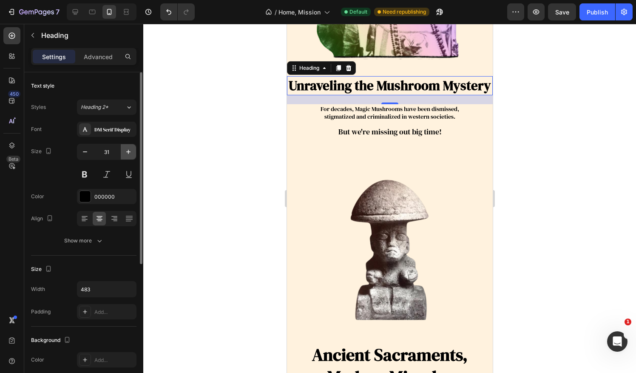
click at [128, 151] on icon "button" at bounding box center [128, 152] width 4 height 4
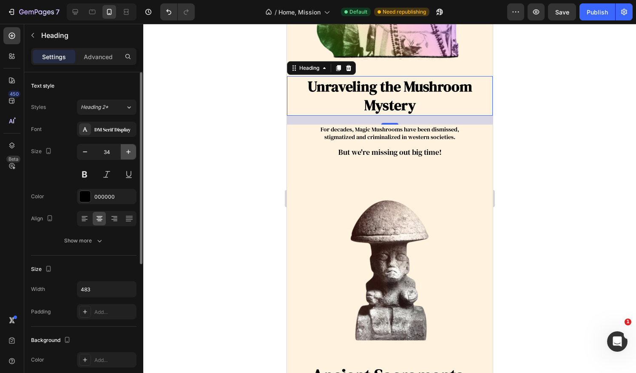
click at [128, 151] on icon "button" at bounding box center [128, 152] width 4 height 4
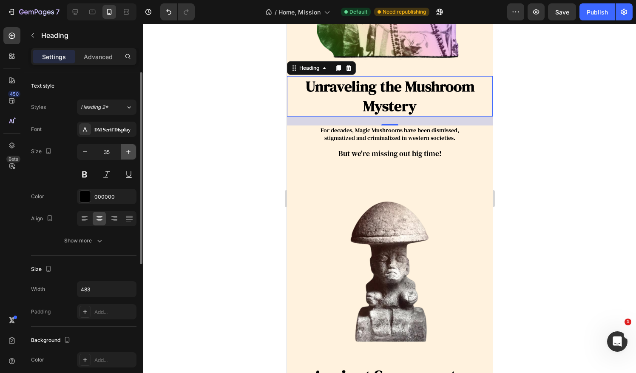
click at [128, 151] on icon "button" at bounding box center [128, 152] width 4 height 4
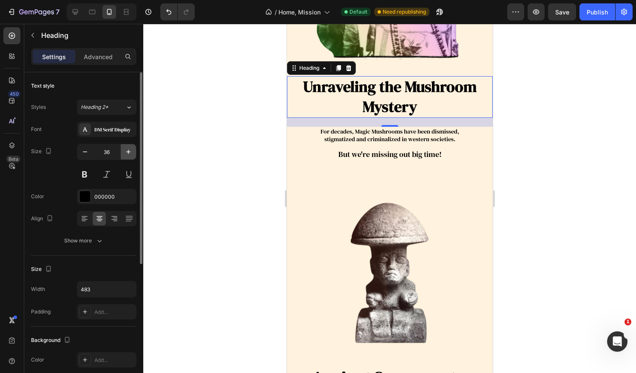
click at [128, 151] on icon "button" at bounding box center [128, 152] width 4 height 4
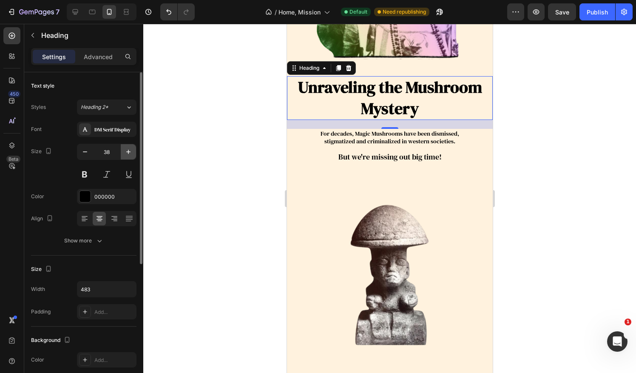
click at [128, 151] on icon "button" at bounding box center [128, 152] width 4 height 4
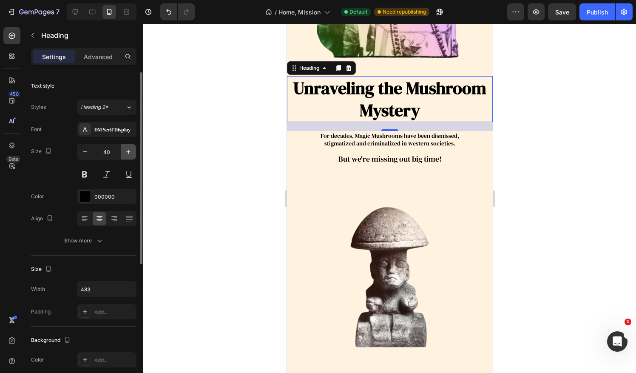
click at [128, 151] on icon "button" at bounding box center [128, 152] width 4 height 4
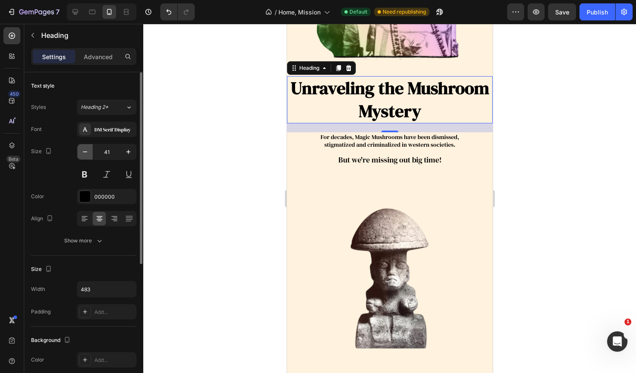
click at [80, 152] on button "button" at bounding box center [84, 151] width 15 height 15
type input "40"
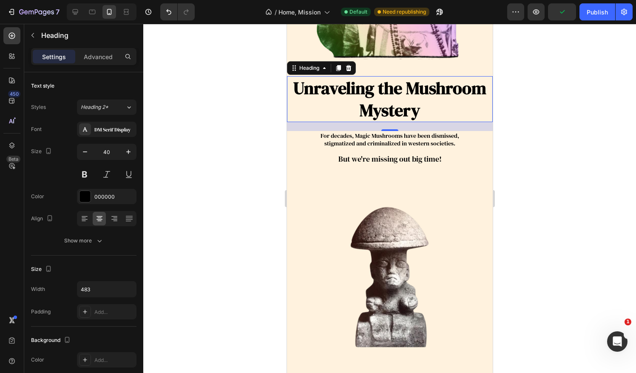
click at [403, 80] on h2 "Unraveling the Mushroom Mystery" at bounding box center [389, 99] width 205 height 46
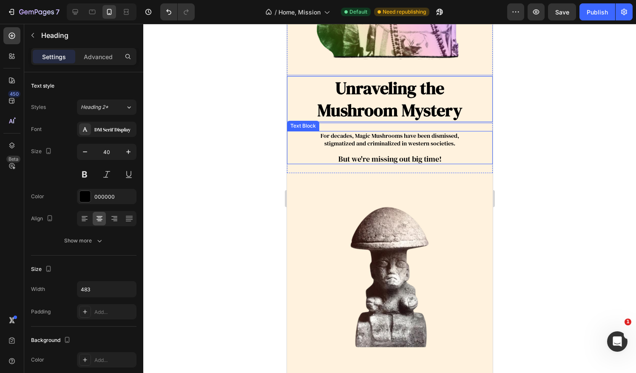
click at [437, 132] on p "For decades, Magic Mushrooms have been dismissed," at bounding box center [389, 136] width 204 height 8
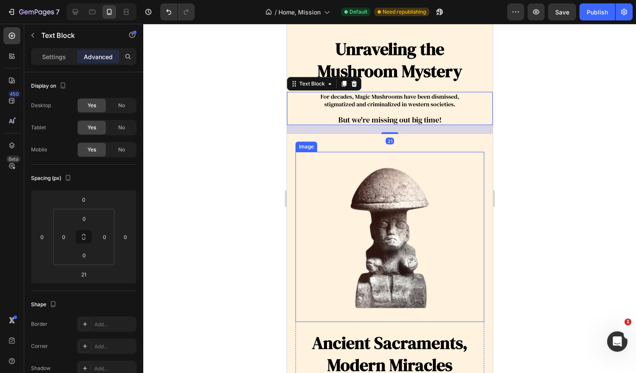
scroll to position [3591, 0]
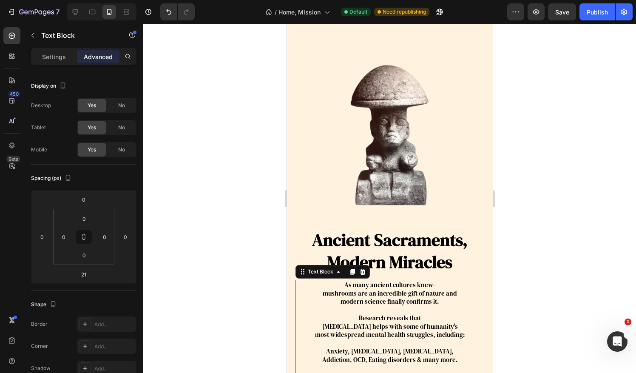
click at [383, 313] on span "Research reveals that" at bounding box center [389, 317] width 62 height 9
click at [46, 60] on p "Settings" at bounding box center [54, 56] width 24 height 9
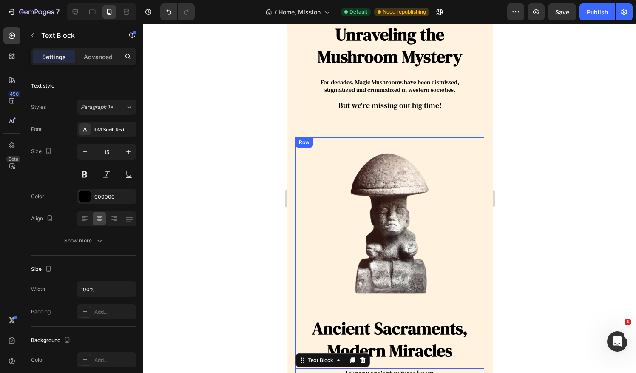
scroll to position [3379, 0]
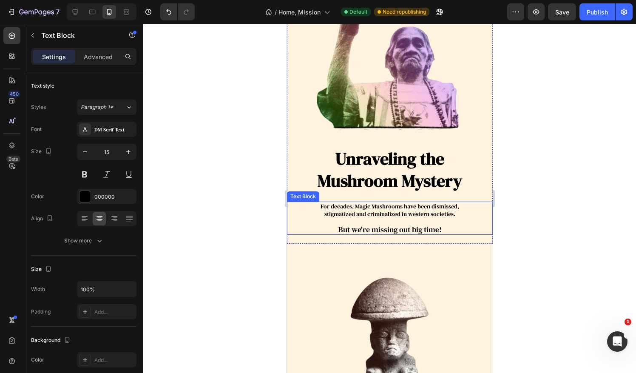
click at [394, 201] on div "For decades, Magic Mushrooms have been dismissed, stigmatized and criminalized …" at bounding box center [389, 217] width 206 height 33
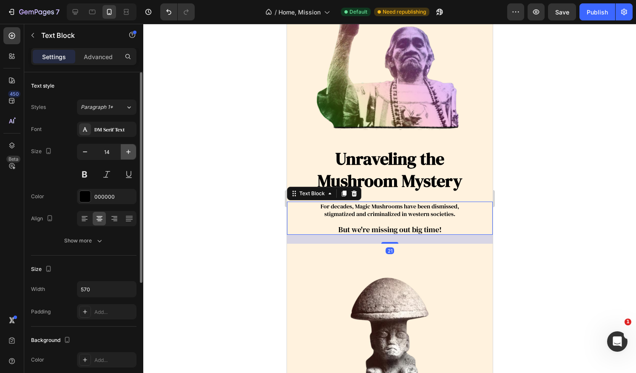
click at [126, 153] on icon "button" at bounding box center [128, 151] width 8 height 8
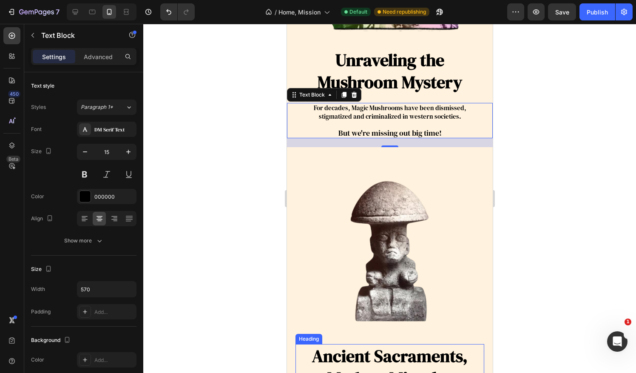
scroll to position [3449, 0]
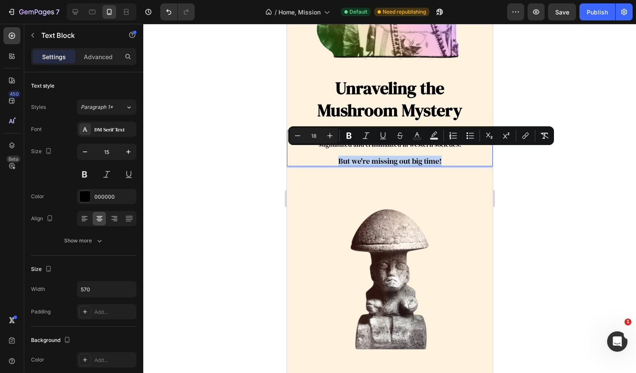
drag, startPoint x: 442, startPoint y: 154, endPoint x: 335, endPoint y: 157, distance: 107.2
click at [335, 157] on p "But we're missing out big time!" at bounding box center [389, 161] width 204 height 9
click at [350, 139] on icon "Editor contextual toolbar" at bounding box center [349, 135] width 8 height 8
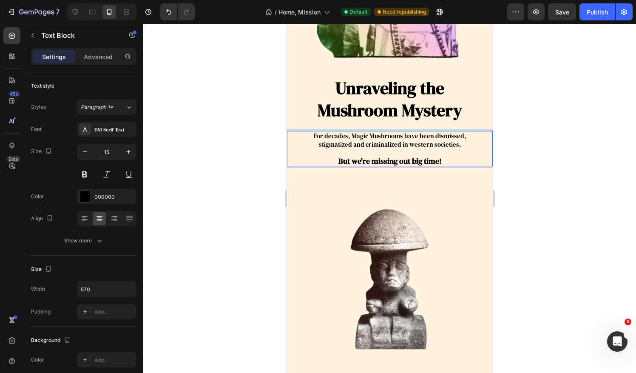
click at [443, 157] on p "But we're missing out big time!" at bounding box center [389, 161] width 204 height 9
drag, startPoint x: 388, startPoint y: 154, endPoint x: 334, endPoint y: 158, distance: 54.1
click at [333, 157] on p "But we're missing out big time!" at bounding box center [389, 161] width 204 height 9
click at [87, 174] on button at bounding box center [84, 174] width 15 height 15
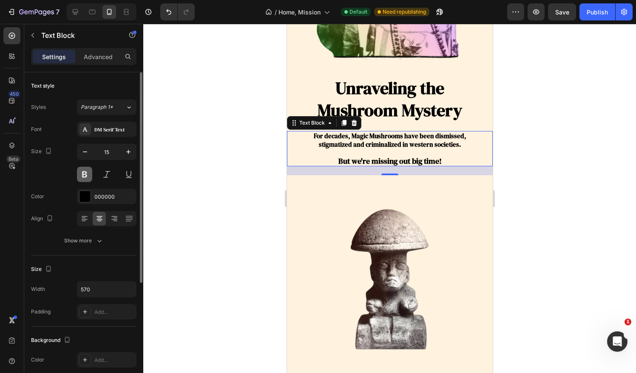
click at [87, 174] on button at bounding box center [84, 174] width 15 height 15
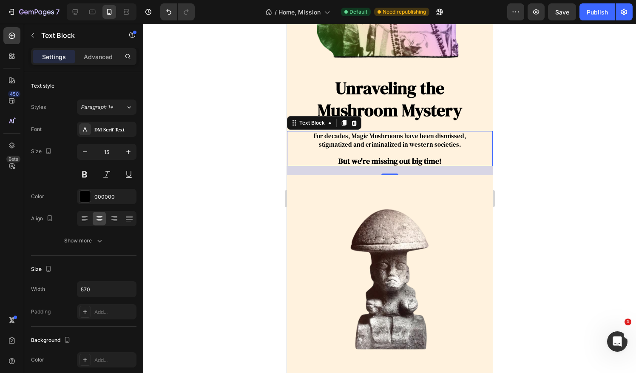
click at [447, 157] on p "But we're missing out big time!" at bounding box center [389, 161] width 204 height 9
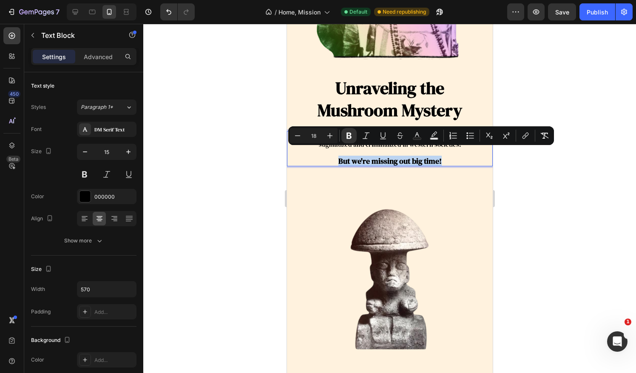
drag, startPoint x: 447, startPoint y: 153, endPoint x: 334, endPoint y: 156, distance: 112.2
click at [334, 157] on p "But we're missing out big time!" at bounding box center [389, 161] width 204 height 9
click at [346, 139] on icon "Editor contextual toolbar" at bounding box center [349, 135] width 8 height 8
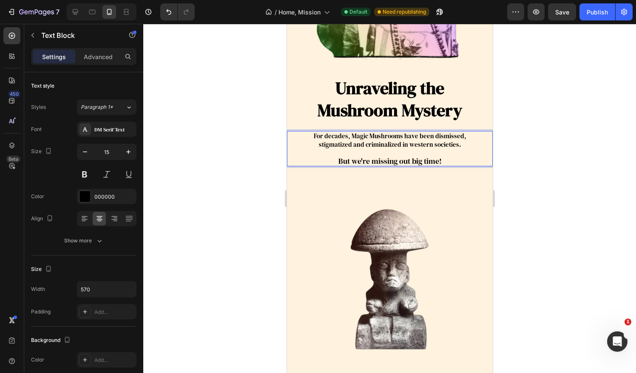
click at [448, 157] on p "But we're missing out big time!" at bounding box center [389, 161] width 204 height 9
drag, startPoint x: 407, startPoint y: 156, endPoint x: 331, endPoint y: 157, distance: 76.1
click at [331, 157] on p "But we're missing out big time!" at bounding box center [389, 161] width 204 height 9
drag, startPoint x: 392, startPoint y: 153, endPoint x: 375, endPoint y: 156, distance: 17.2
click at [375, 156] on span "But we're missing out big time!" at bounding box center [389, 161] width 103 height 11
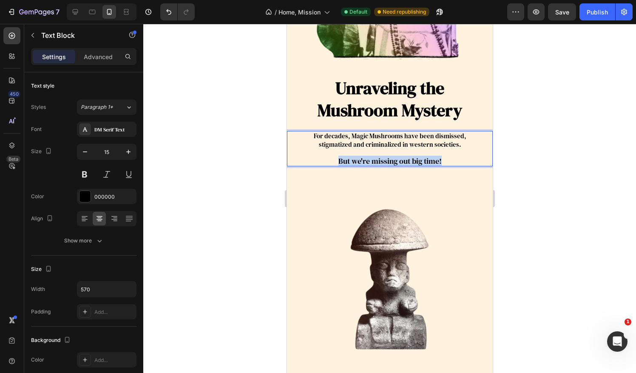
click at [400, 156] on span "But we're missing out big time!" at bounding box center [389, 161] width 103 height 11
drag, startPoint x: 437, startPoint y: 153, endPoint x: 336, endPoint y: 157, distance: 101.6
click at [338, 157] on span "But we're missing out big time!" at bounding box center [389, 161] width 103 height 11
click at [80, 155] on button "button" at bounding box center [84, 151] width 15 height 15
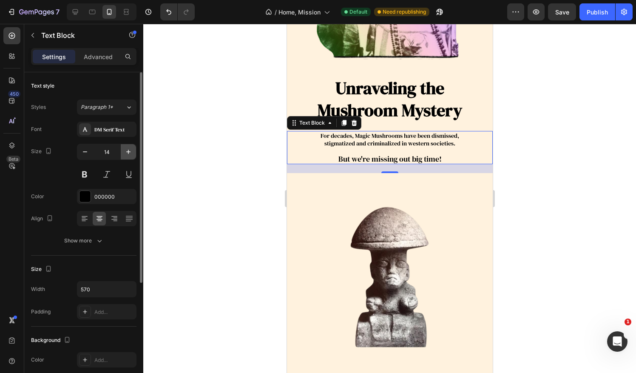
click at [127, 151] on icon "button" at bounding box center [128, 152] width 4 height 4
type input "15"
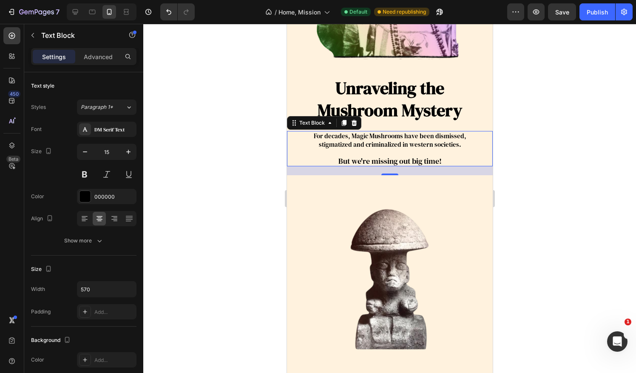
click at [443, 157] on p "But we're missing out big time!" at bounding box center [389, 161] width 204 height 9
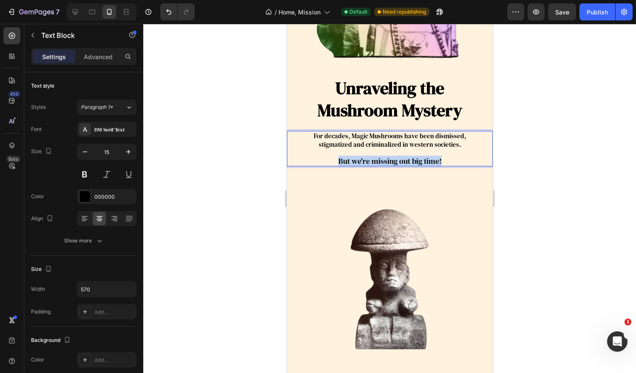
drag, startPoint x: 443, startPoint y: 153, endPoint x: 328, endPoint y: 156, distance: 115.2
click at [328, 157] on p "But we're missing out big time!" at bounding box center [389, 161] width 204 height 9
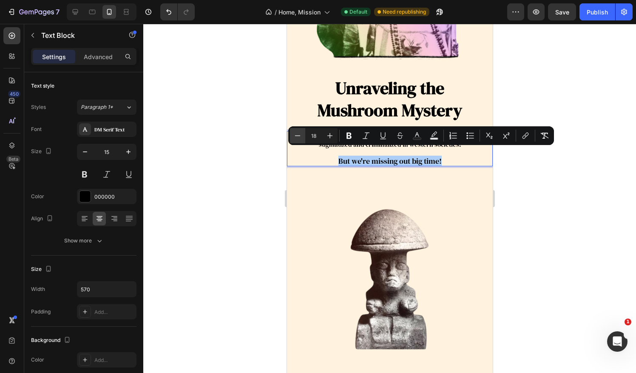
click at [297, 138] on icon "Editor contextual toolbar" at bounding box center [297, 135] width 8 height 8
type input "15"
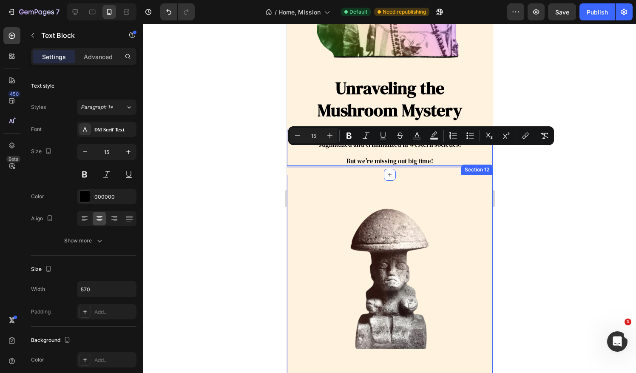
click at [303, 180] on div "Ancient Sacraments, Modern Miracles Heading Ancient Sacraments, Modern Miracles…" at bounding box center [389, 371] width 206 height 393
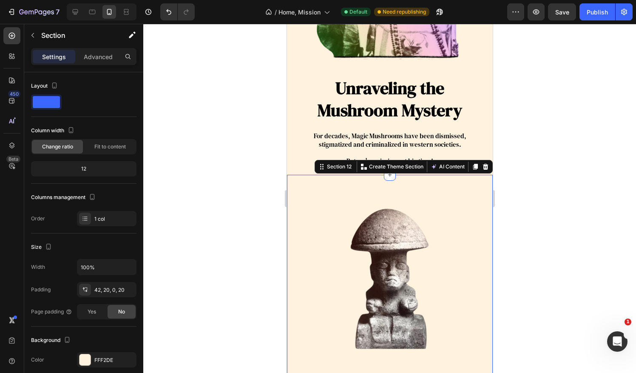
click at [498, 142] on div at bounding box center [389, 198] width 493 height 349
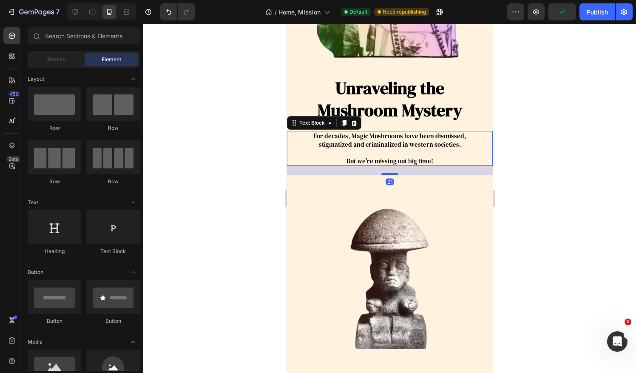
click at [439, 157] on p "But we're missing out big time!" at bounding box center [389, 161] width 204 height 8
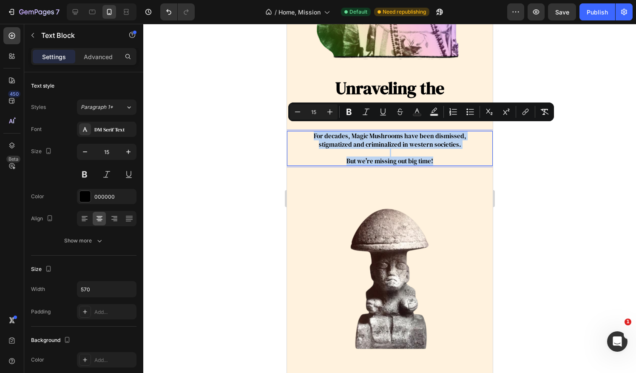
drag, startPoint x: 436, startPoint y: 152, endPoint x: 310, endPoint y: 130, distance: 127.3
click at [310, 131] on div "For decades, Magic Mushrooms have been dismissed, stigmatized and criminalized …" at bounding box center [389, 148] width 206 height 35
click at [328, 110] on icon "Editor contextual toolbar" at bounding box center [330, 112] width 8 height 8
type input "16"
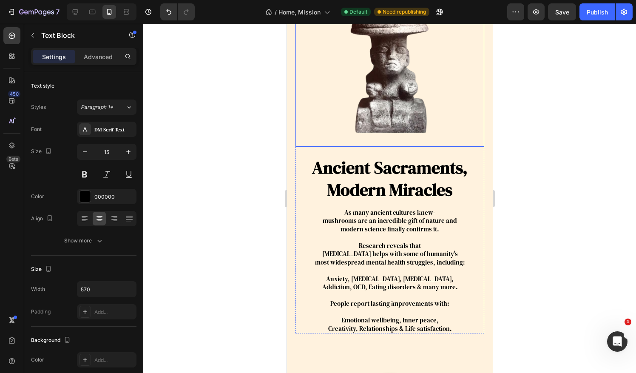
scroll to position [3662, 0]
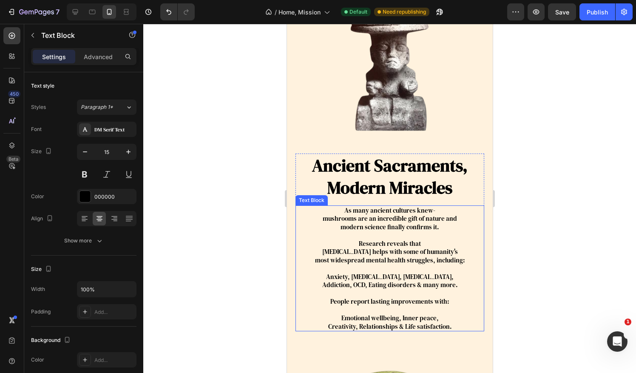
click at [427, 263] on span "most widespread mental health struggles, including:" at bounding box center [389, 259] width 150 height 9
click at [450, 323] on p "Creativity, Relationships & Life satisfaction." at bounding box center [389, 326] width 187 height 8
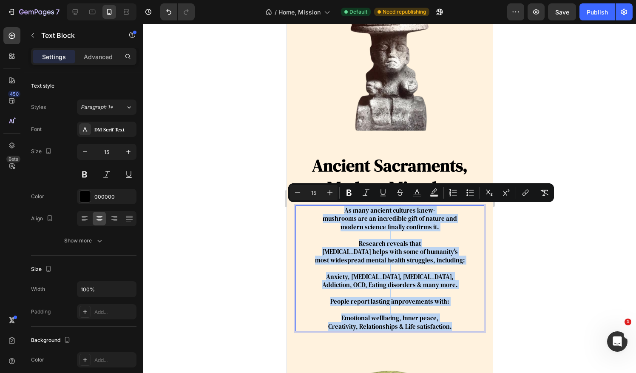
drag, startPoint x: 451, startPoint y: 326, endPoint x: 329, endPoint y: 212, distance: 167.5
click at [329, 212] on div "As many ancient cultures knew- mushrooms are an incredible gift of nature and m…" at bounding box center [389, 268] width 189 height 126
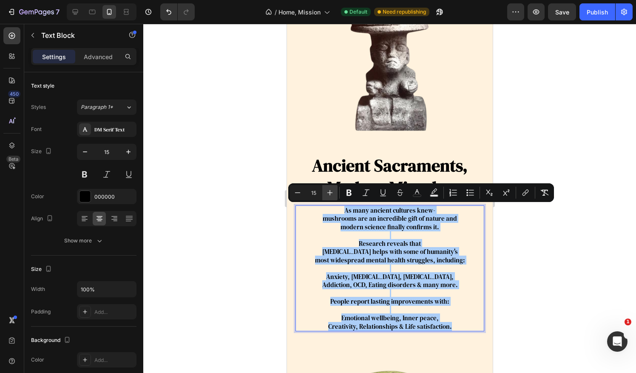
click at [331, 195] on icon "Editor contextual toolbar" at bounding box center [330, 192] width 8 height 8
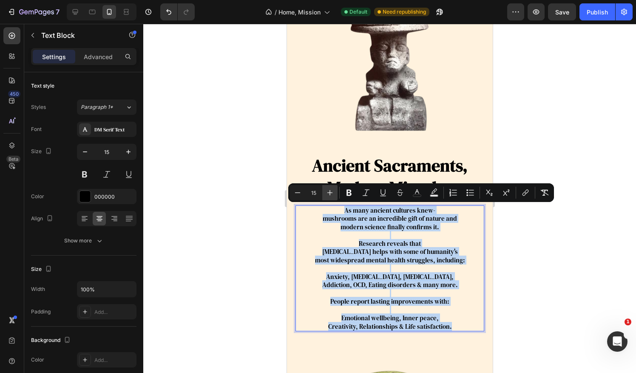
type input "16"
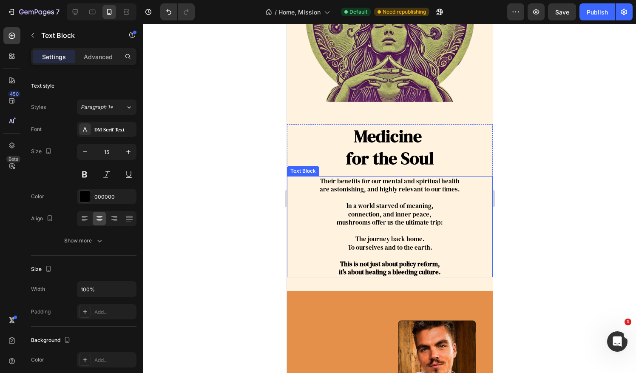
scroll to position [4229, 0]
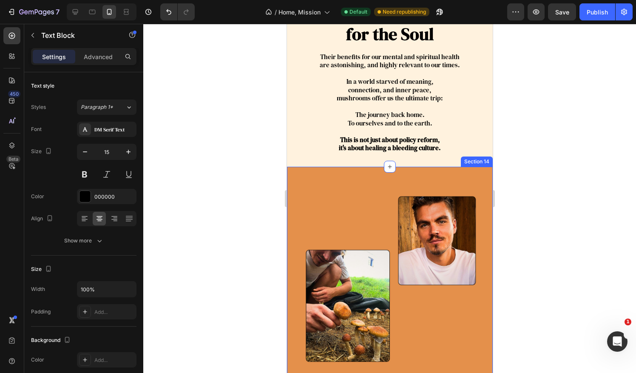
click at [408, 143] on strong "it's about healing a bleeding culture." at bounding box center [389, 147] width 102 height 9
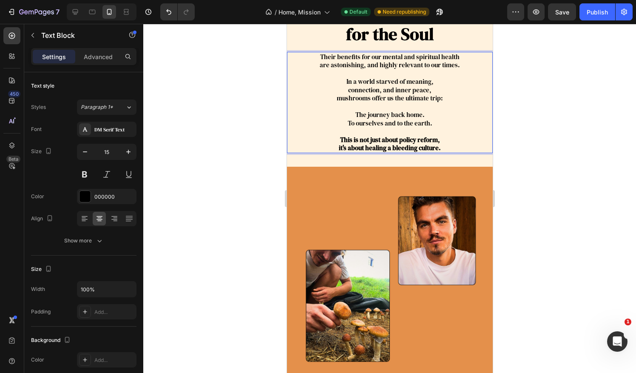
click at [448, 144] on p "it's about healing a bleeding culture." at bounding box center [389, 148] width 204 height 8
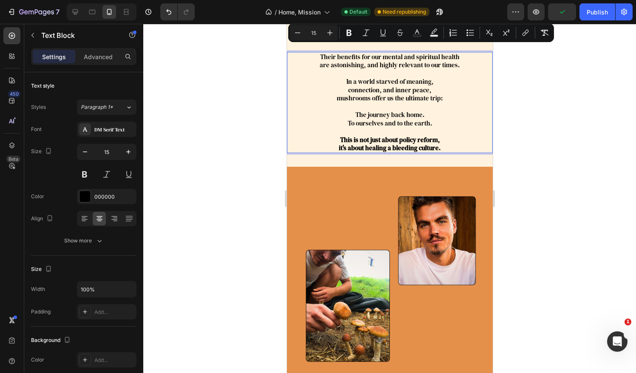
drag, startPoint x: 402, startPoint y: 122, endPoint x: 314, endPoint y: 46, distance: 115.7
click at [314, 52] on div "Their benefits for our mental and spiritual health are astonishing, and highly …" at bounding box center [389, 102] width 206 height 101
click at [331, 34] on icon "Editor contextual toolbar" at bounding box center [330, 32] width 8 height 8
type input "16"
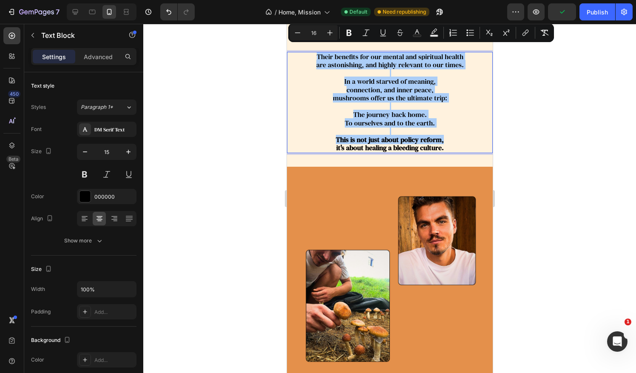
click at [542, 99] on div at bounding box center [389, 198] width 493 height 349
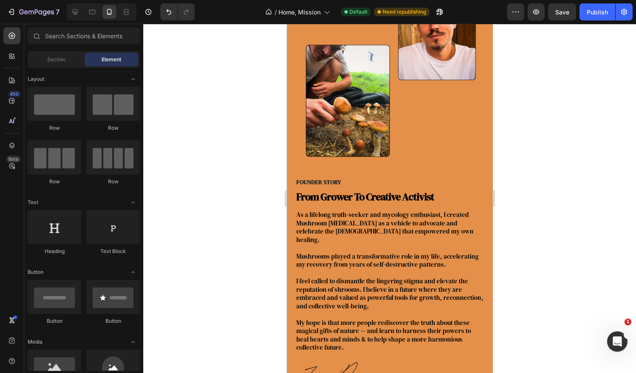
scroll to position [4441, 0]
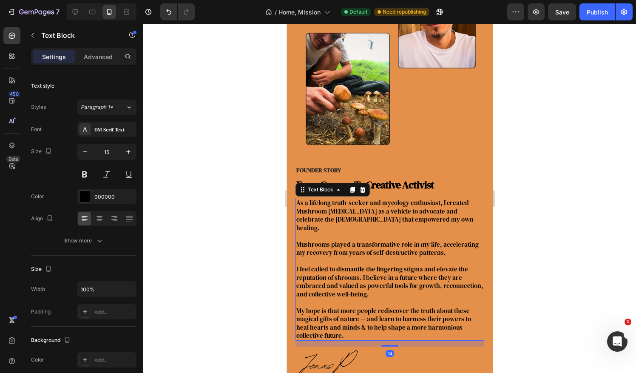
click at [405, 265] on p "I feel called to dismantle the lingering stigma and elevate the reputation of s…" at bounding box center [389, 281] width 187 height 33
click at [350, 320] on p "My hope is that more people rediscover the truth about these magical gifts of n…" at bounding box center [389, 322] width 187 height 33
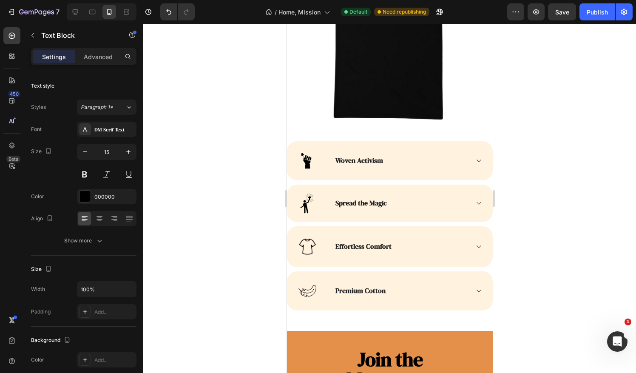
scroll to position [2741, 0]
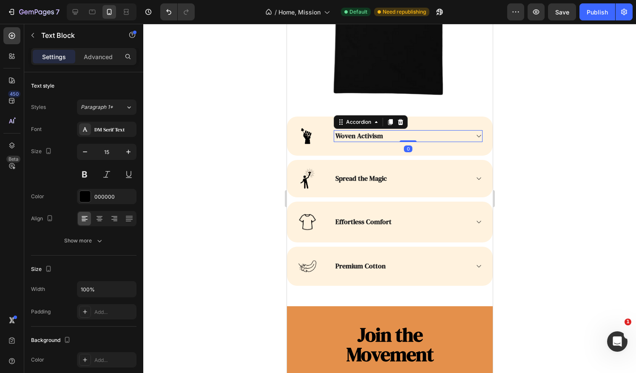
click at [388, 130] on div "Woven Activism" at bounding box center [401, 136] width 134 height 12
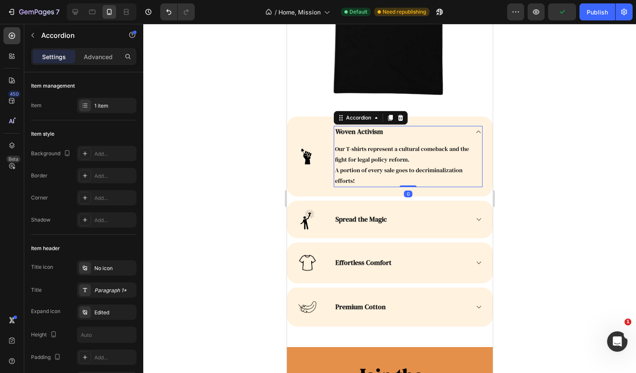
click at [371, 127] on span "Woven Activism" at bounding box center [359, 131] width 48 height 9
click at [378, 127] on span "Woven Activism" at bounding box center [359, 131] width 48 height 9
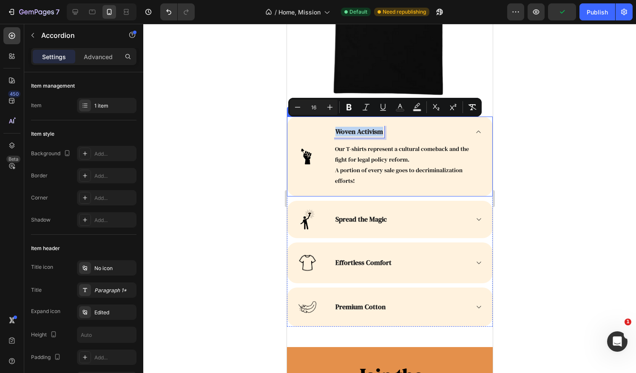
drag, startPoint x: 381, startPoint y: 126, endPoint x: 326, endPoint y: 127, distance: 54.4
click at [326, 127] on div "Image Woven Activism Our T-shirts represent a cultural comeback and the fight f…" at bounding box center [389, 156] width 206 height 80
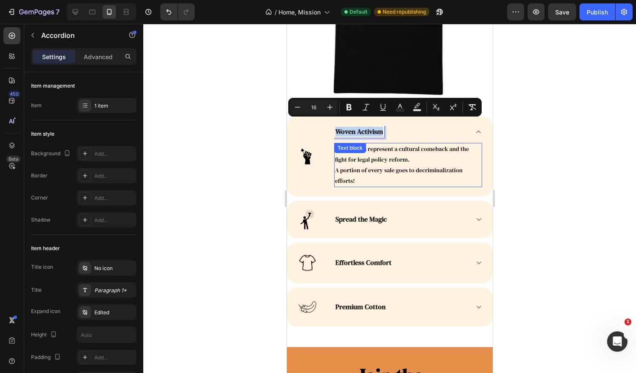
click at [414, 144] on p "Our T-shirts represent a cultural comeback and the fight for legal policy refor…" at bounding box center [407, 154] width 146 height 21
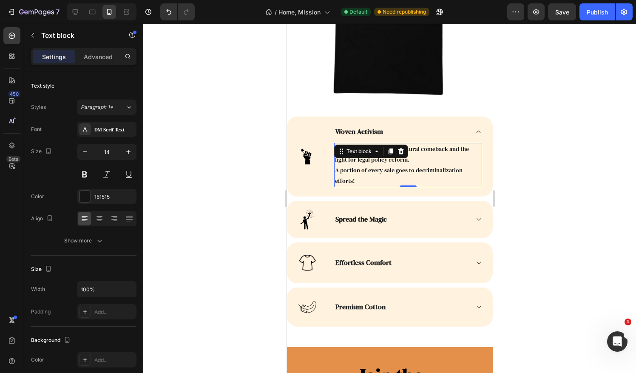
click at [364, 170] on p "A portion of every sale goes to decriminalization efforts!" at bounding box center [407, 175] width 146 height 21
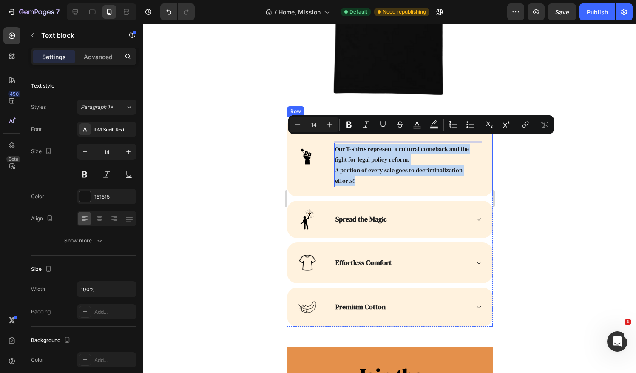
drag, startPoint x: 362, startPoint y: 174, endPoint x: 325, endPoint y: 141, distance: 49.4
click at [325, 141] on div "Image Woven Activism Our T-shirts represent a cultural comeback and the fight f…" at bounding box center [389, 156] width 206 height 80
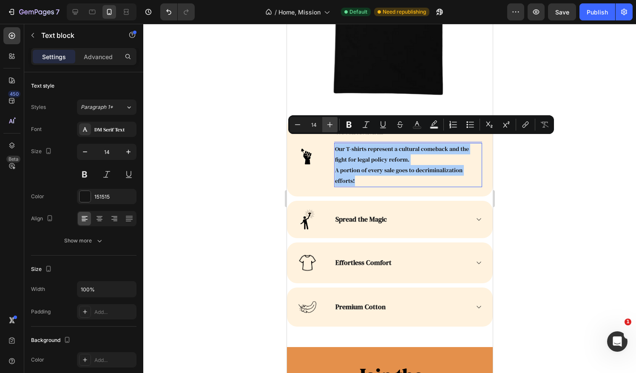
click at [331, 125] on icon "Editor contextual toolbar" at bounding box center [330, 124] width 8 height 8
type input "15"
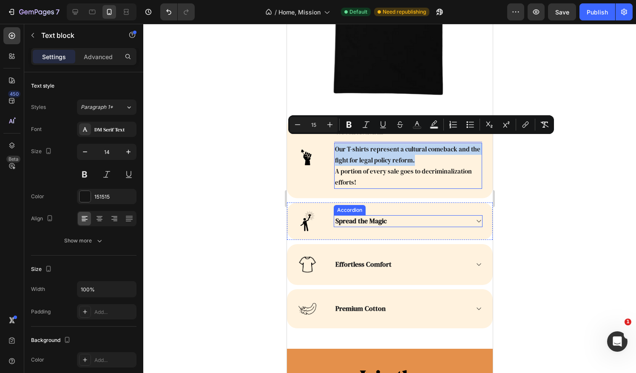
click at [402, 215] on div "Spread the Magic" at bounding box center [401, 221] width 134 height 12
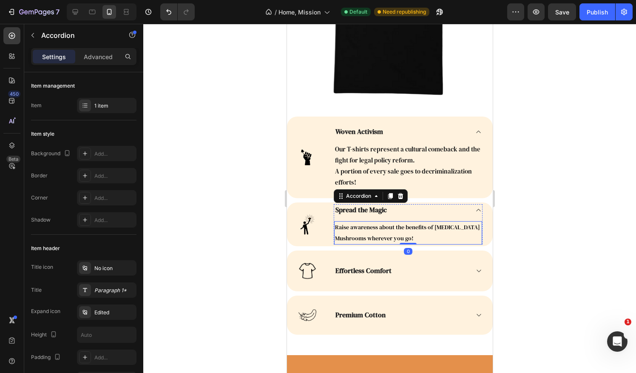
click at [419, 229] on p "Raise awareness about the benefits of [MEDICAL_DATA] Mushrooms wherever you go!" at bounding box center [407, 232] width 146 height 21
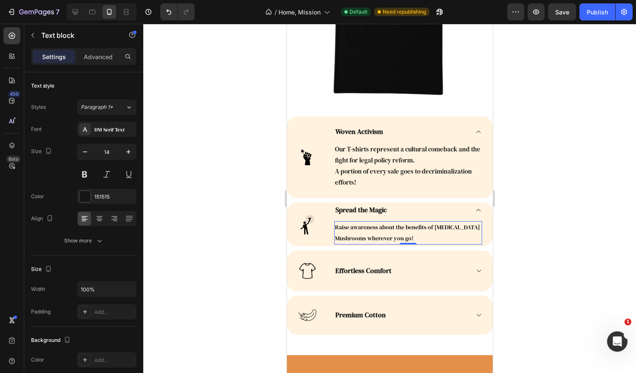
click at [420, 229] on p "Raise awareness about the benefits of [MEDICAL_DATA] Mushrooms wherever you go!" at bounding box center [407, 232] width 146 height 21
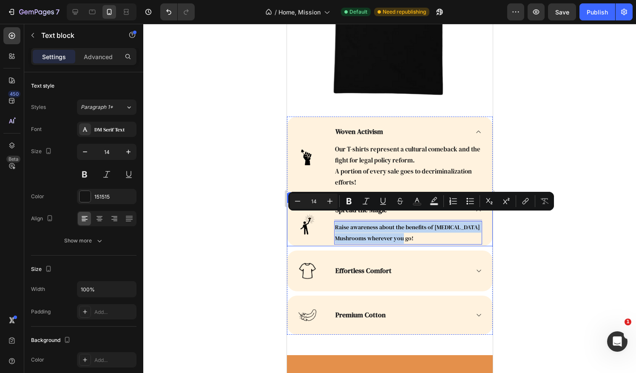
drag, startPoint x: 419, startPoint y: 228, endPoint x: 331, endPoint y: 216, distance: 89.2
click at [331, 216] on div "Image Spread the Magic Raise awareness about the benefits of [MEDICAL_DATA] Mus…" at bounding box center [389, 223] width 206 height 43
click at [331, 202] on icon "Editor contextual toolbar" at bounding box center [330, 201] width 8 height 8
type input "15"
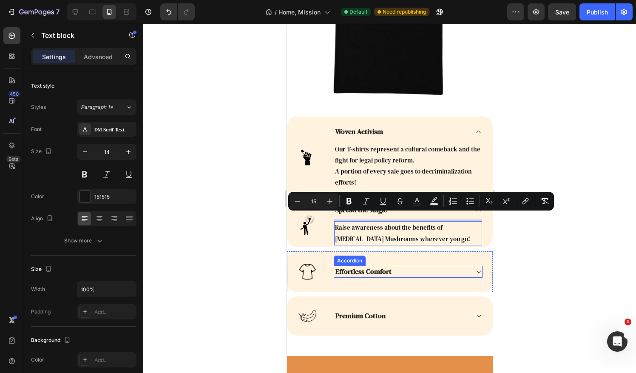
click at [403, 266] on div "Effortless Comfort" at bounding box center [401, 272] width 134 height 12
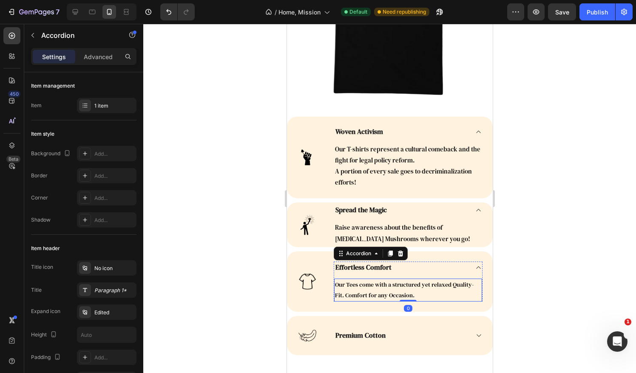
click at [415, 284] on p "Our Tees come with a structured yet relaxed Quality-Fit. Comfort for any Occasi…" at bounding box center [407, 289] width 146 height 21
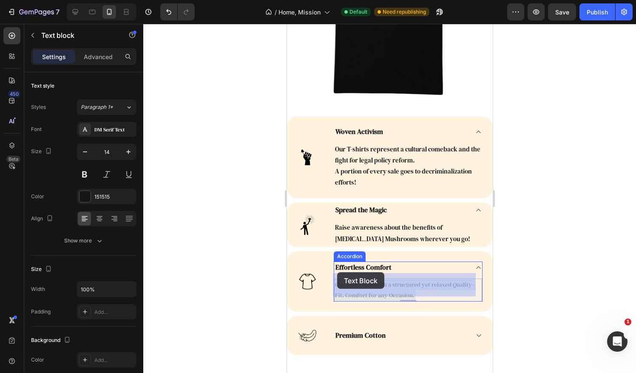
drag, startPoint x: 421, startPoint y: 285, endPoint x: 350, endPoint y: 275, distance: 71.6
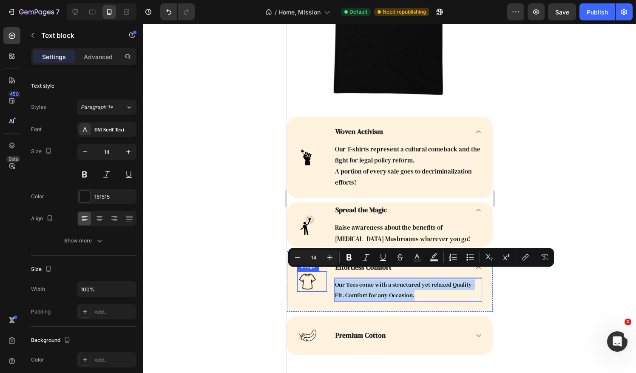
drag, startPoint x: 382, startPoint y: 285, endPoint x: 323, endPoint y: 272, distance: 60.0
click at [323, 272] on div "Image Effortless Comfort Our Tees come with a structured yet relaxed Quality-Fi…" at bounding box center [389, 281] width 206 height 60
click at [329, 256] on icon "Editor contextual toolbar" at bounding box center [330, 257] width 8 height 8
type input "15"
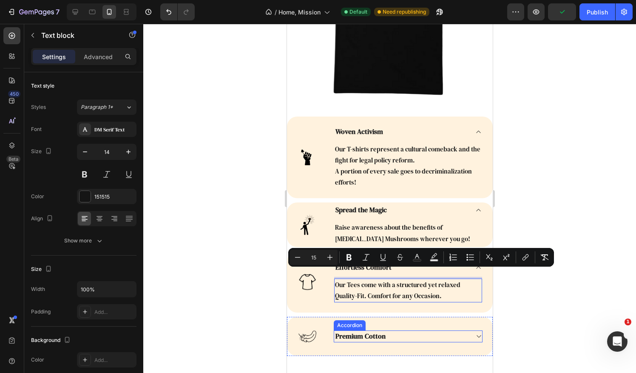
click at [402, 330] on div "Premium Cotton" at bounding box center [401, 336] width 134 height 12
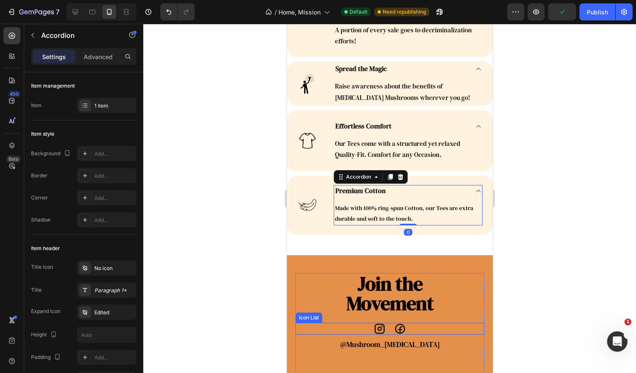
scroll to position [2883, 0]
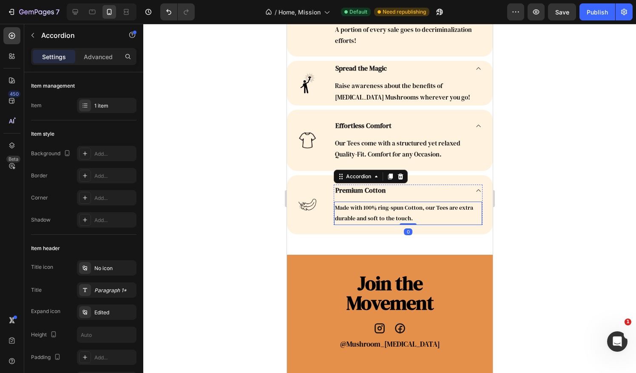
click at [419, 207] on p "Made with 100% ring-spun Cotton, our Tees are extra durable and soft to the tou…" at bounding box center [407, 212] width 146 height 21
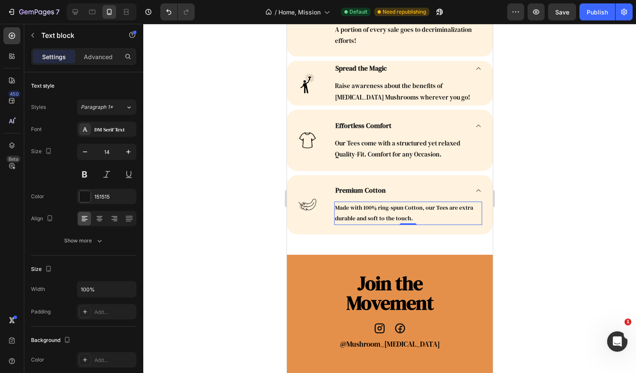
click at [421, 207] on p "Made with 100% ring-spun Cotton, our Tees are extra durable and soft to the tou…" at bounding box center [407, 212] width 146 height 21
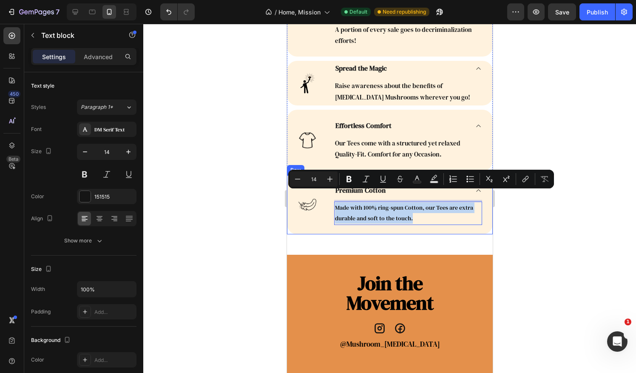
drag, startPoint x: 422, startPoint y: 207, endPoint x: 331, endPoint y: 197, distance: 91.4
click at [331, 197] on div "Image Premium Cotton Made with 100% ring-spun Cotton, our Tees are extra durabl…" at bounding box center [389, 204] width 206 height 59
click at [332, 181] on icon "Editor contextual toolbar" at bounding box center [330, 179] width 8 height 8
type input "15"
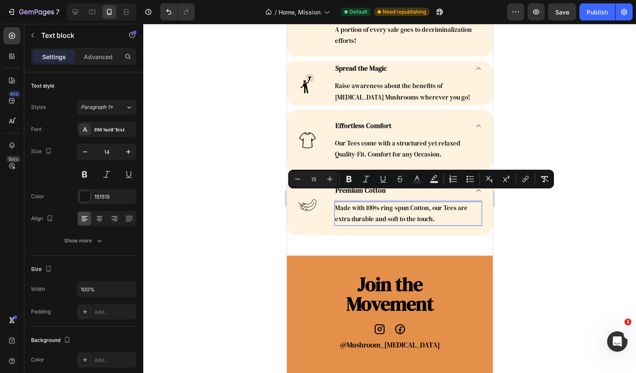
click at [559, 211] on div at bounding box center [389, 198] width 493 height 349
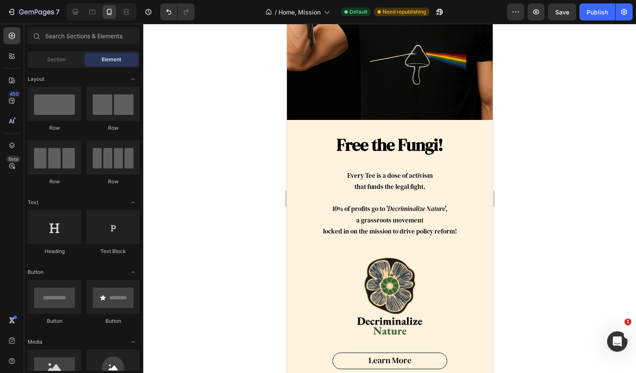
scroll to position [2245, 0]
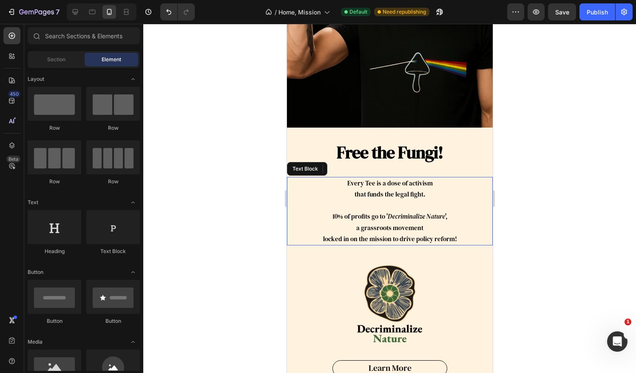
click at [420, 212] on icon "Decriminalize Nature" at bounding box center [415, 216] width 57 height 9
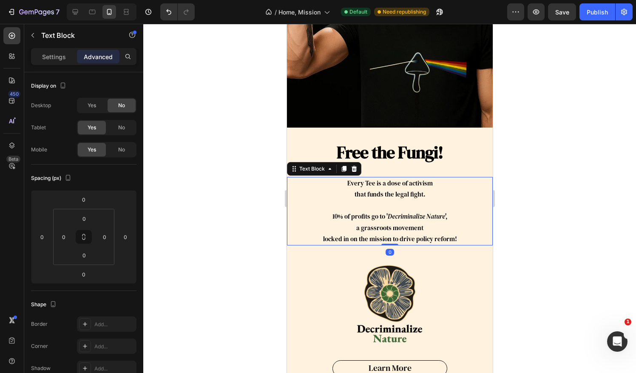
click at [467, 233] on p "locked in on the mission to drive policy reform!" at bounding box center [389, 238] width 204 height 11
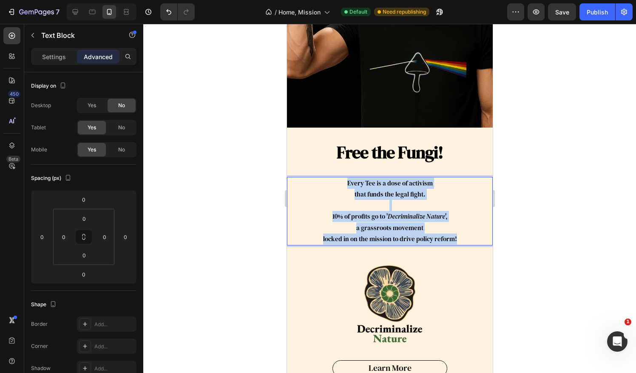
drag, startPoint x: 458, startPoint y: 229, endPoint x: 337, endPoint y: 175, distance: 133.0
click at [337, 177] on div "Every Tee is a dose of activism that funds the legal fight. 10% of profits go t…" at bounding box center [389, 211] width 206 height 68
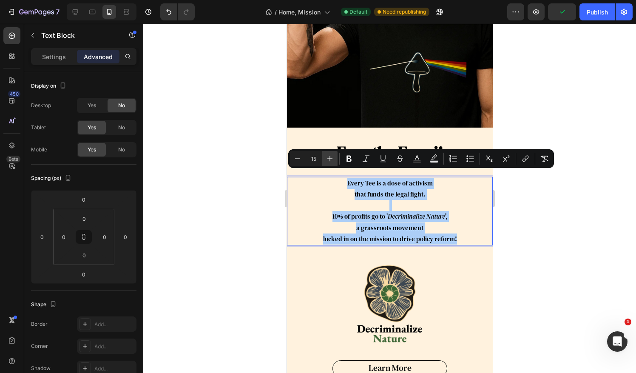
click at [331, 160] on icon "Editor contextual toolbar" at bounding box center [330, 158] width 8 height 8
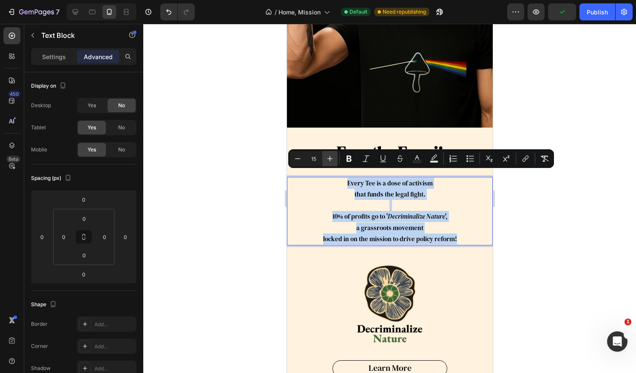
type input "16"
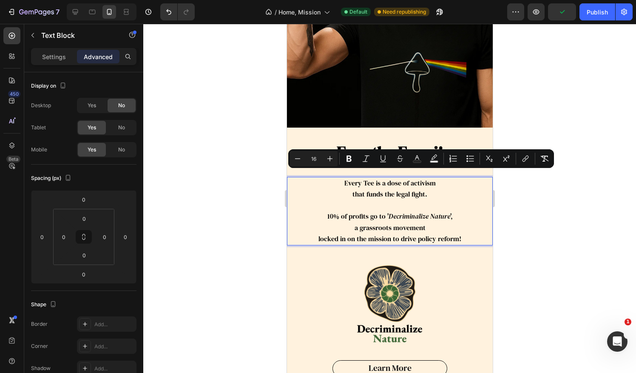
click at [548, 240] on div at bounding box center [389, 198] width 493 height 349
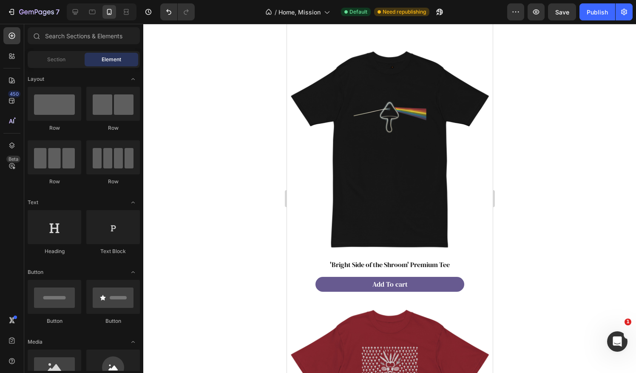
scroll to position [0, 0]
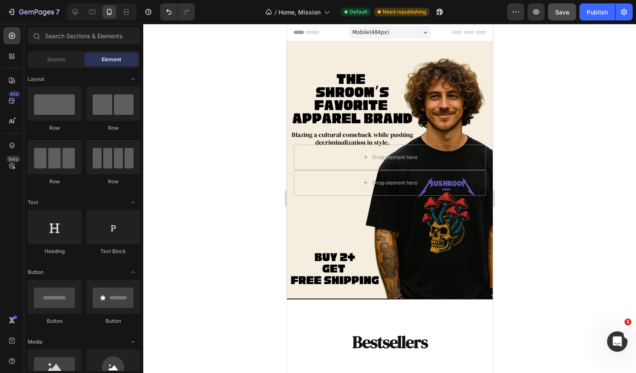
click at [567, 17] on button "Save" at bounding box center [562, 11] width 28 height 17
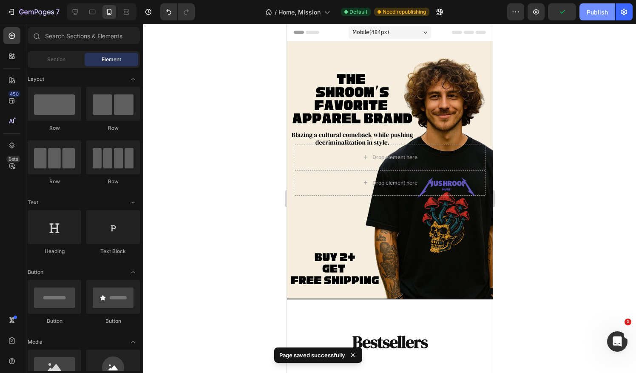
click at [601, 12] on div "Publish" at bounding box center [596, 12] width 21 height 9
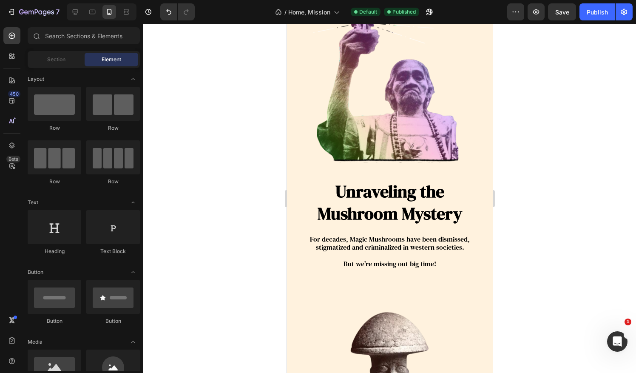
scroll to position [3400, 0]
click at [396, 184] on h2 "Unraveling the Mushroom Mystery" at bounding box center [389, 202] width 205 height 46
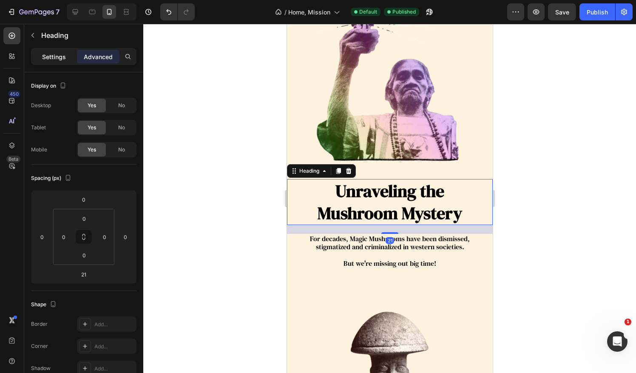
click at [60, 53] on p "Settings" at bounding box center [54, 56] width 24 height 9
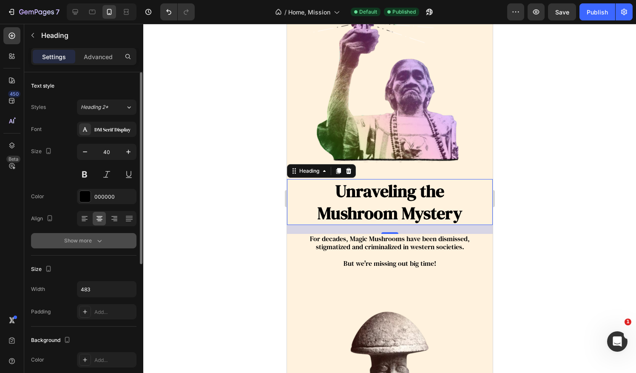
click at [92, 236] on div "Show more" at bounding box center [84, 240] width 40 height 8
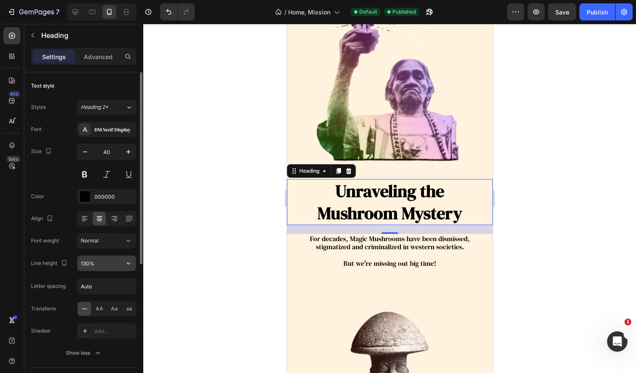
click at [105, 255] on input "130%" at bounding box center [106, 262] width 59 height 15
click at [129, 262] on icon "button" at bounding box center [128, 263] width 3 height 2
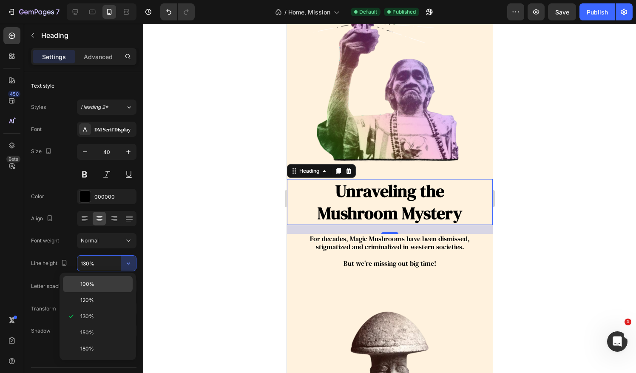
click at [92, 286] on span "100%" at bounding box center [87, 284] width 14 height 8
type input "100%"
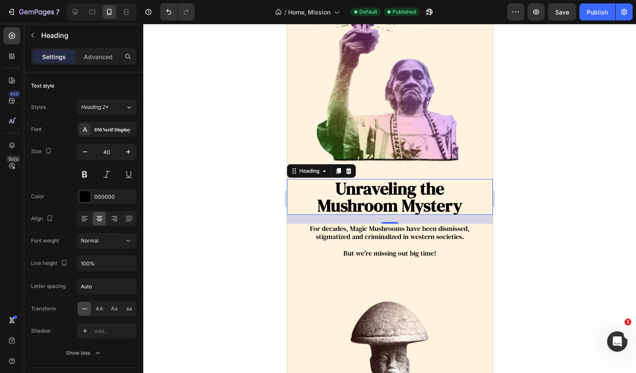
click at [550, 266] on div at bounding box center [389, 198] width 493 height 349
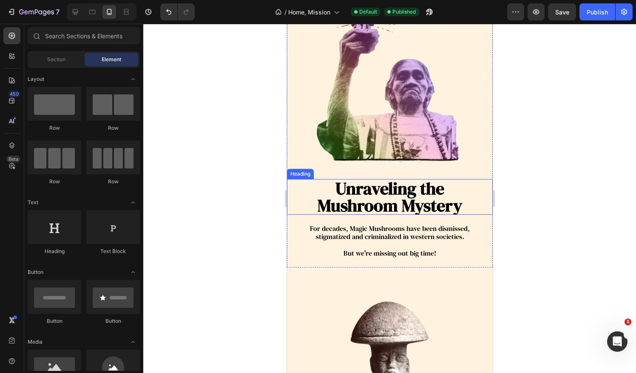
click at [450, 187] on h2 "Unraveling the Mushroom Mystery" at bounding box center [389, 197] width 205 height 36
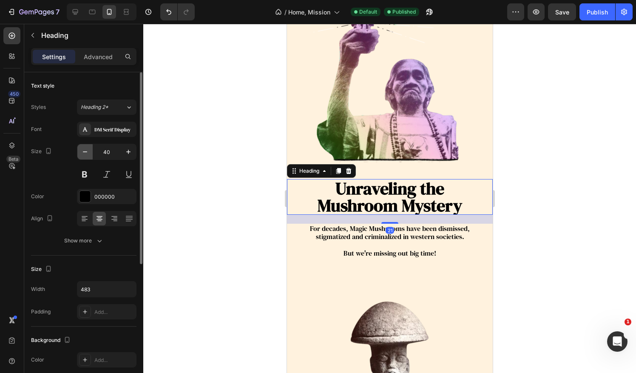
click at [86, 154] on icon "button" at bounding box center [85, 151] width 8 height 8
click at [85, 154] on icon "button" at bounding box center [85, 151] width 8 height 8
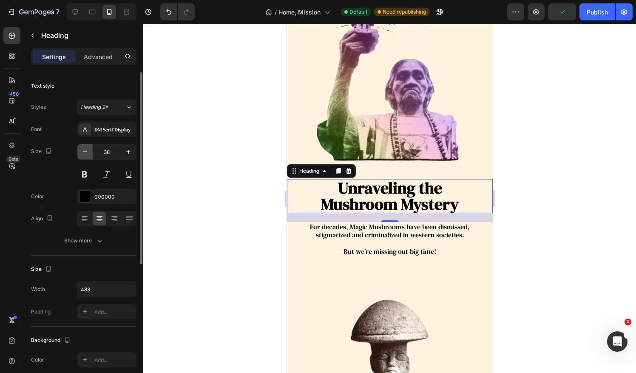
click at [86, 153] on icon "button" at bounding box center [85, 151] width 8 height 8
type input "36"
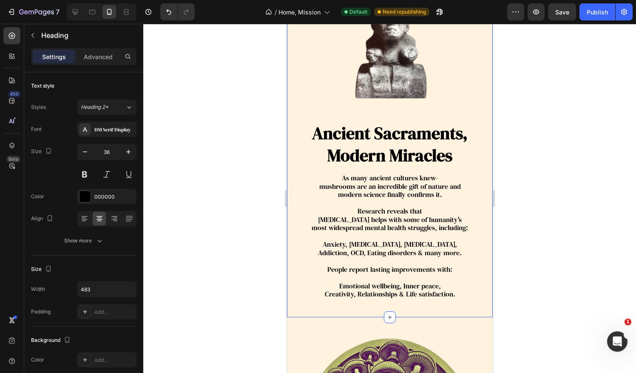
scroll to position [3754, 0]
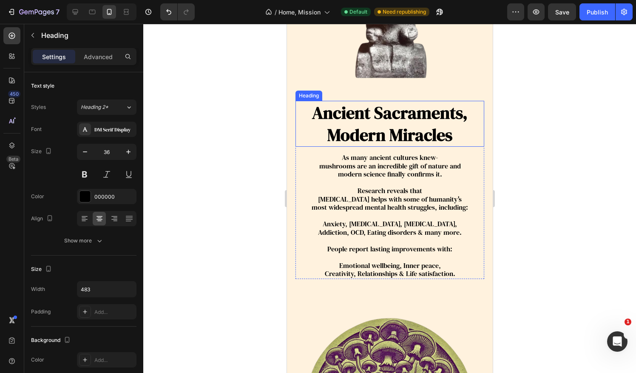
click at [390, 130] on h2 "Ancient Sacraments, Modern Miracles" at bounding box center [389, 124] width 189 height 46
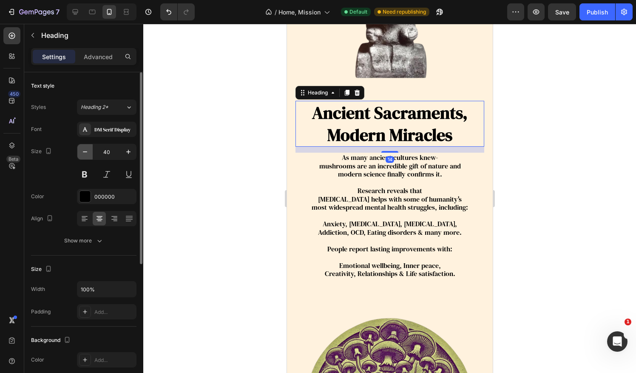
click at [90, 153] on button "button" at bounding box center [84, 151] width 15 height 15
click at [89, 153] on icon "button" at bounding box center [85, 151] width 8 height 8
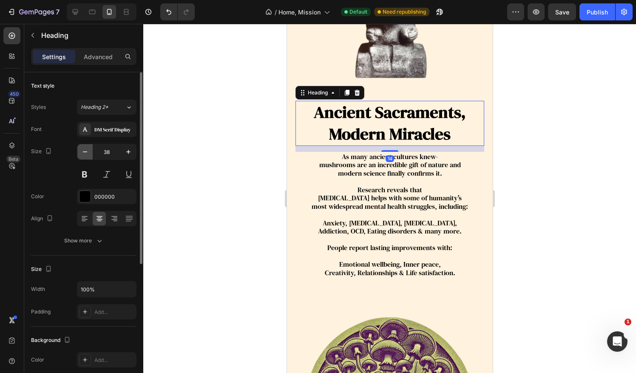
click at [88, 153] on icon "button" at bounding box center [85, 151] width 8 height 8
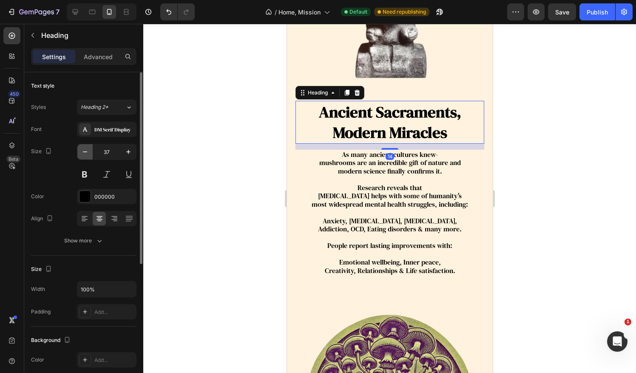
click at [88, 153] on icon "button" at bounding box center [85, 151] width 8 height 8
type input "36"
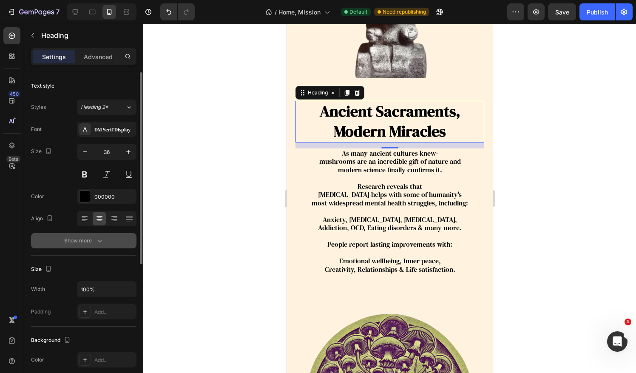
click at [82, 237] on div "Show more" at bounding box center [84, 240] width 40 height 8
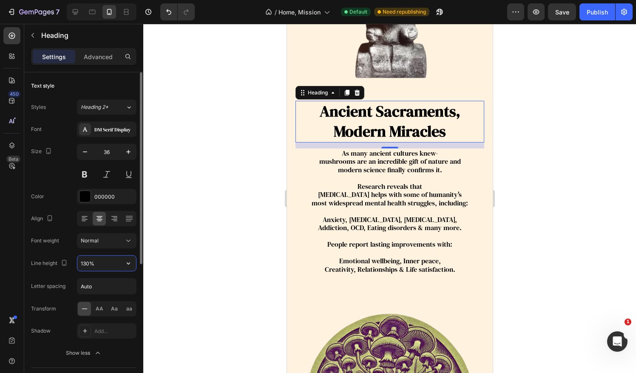
click at [114, 261] on input "130%" at bounding box center [106, 262] width 59 height 15
click at [133, 261] on button "button" at bounding box center [128, 262] width 15 height 15
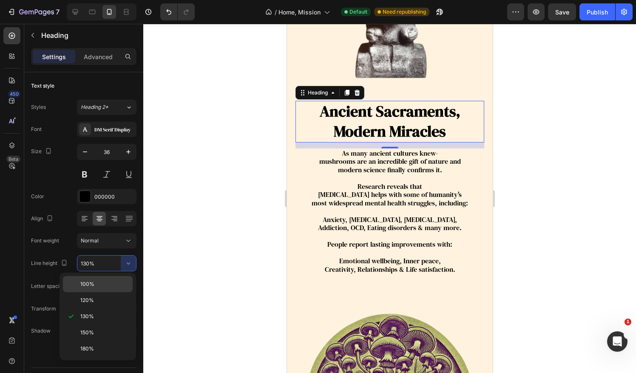
click at [102, 281] on p "100%" at bounding box center [104, 284] width 48 height 8
type input "100%"
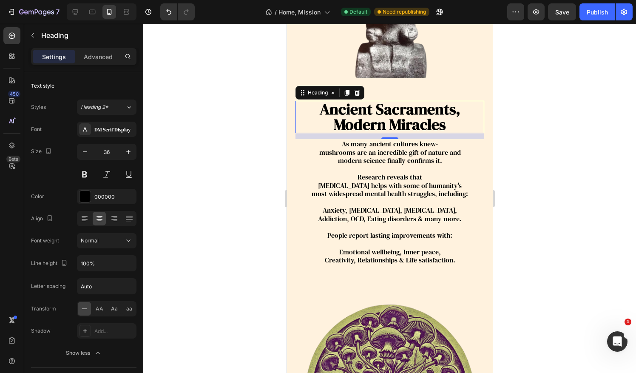
click at [605, 198] on div at bounding box center [389, 198] width 493 height 349
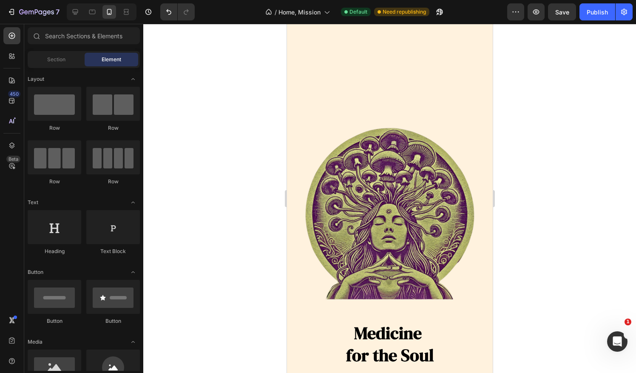
scroll to position [4108, 0]
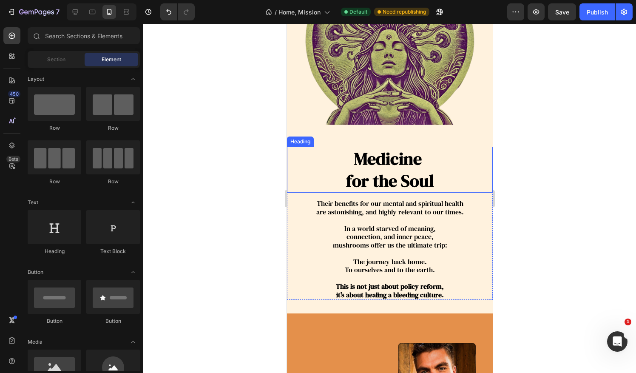
click at [414, 181] on span "for the Soul" at bounding box center [390, 180] width 88 height 23
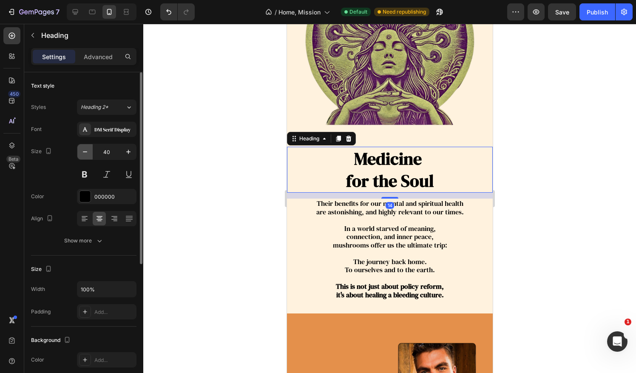
click at [82, 148] on icon "button" at bounding box center [85, 151] width 8 height 8
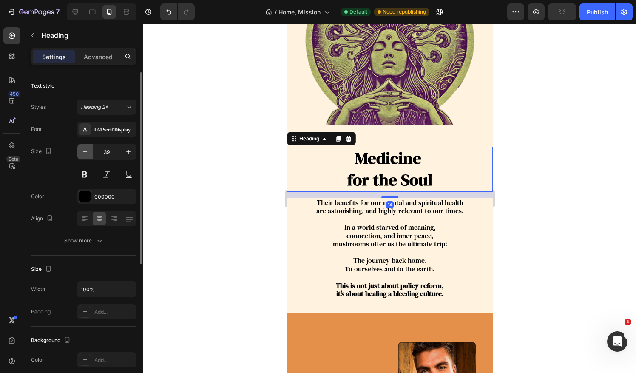
click at [82, 148] on icon "button" at bounding box center [85, 151] width 8 height 8
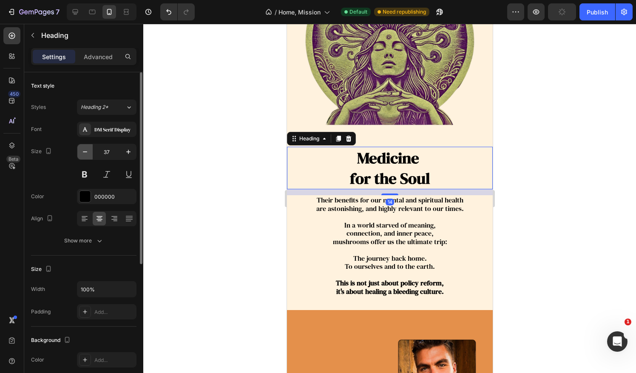
type input "36"
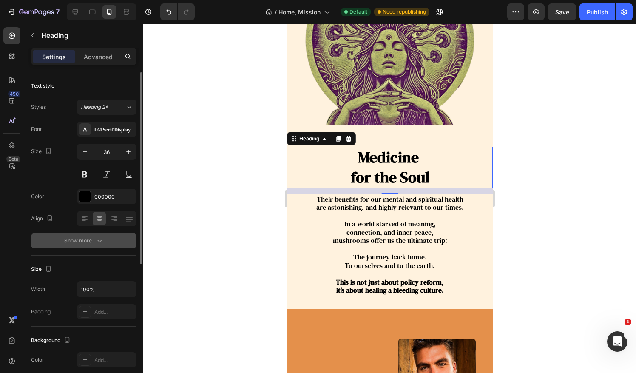
click at [100, 239] on icon "button" at bounding box center [99, 240] width 8 height 8
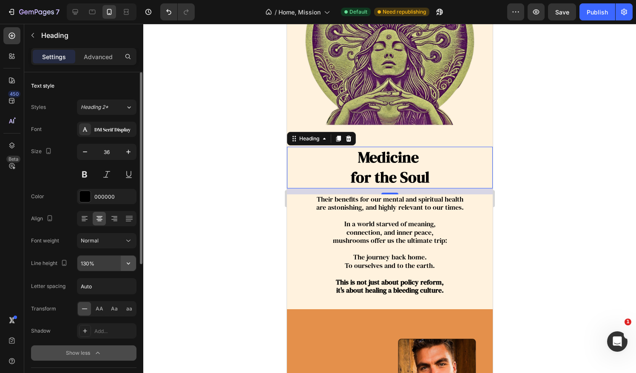
click at [127, 264] on icon "button" at bounding box center [128, 263] width 8 height 8
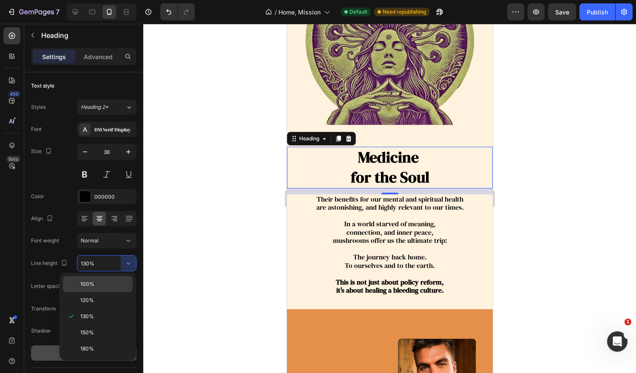
click at [111, 283] on p "100%" at bounding box center [104, 284] width 48 height 8
type input "100%"
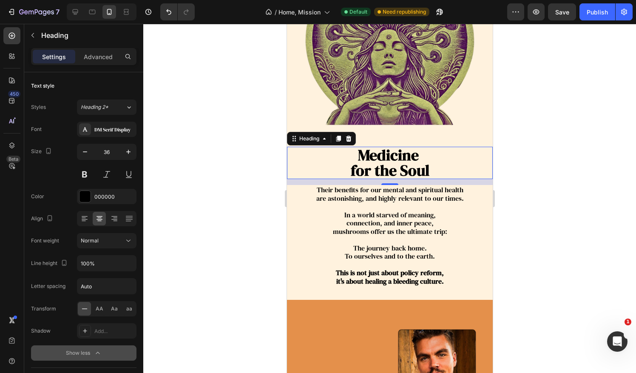
click at [551, 143] on div at bounding box center [389, 198] width 493 height 349
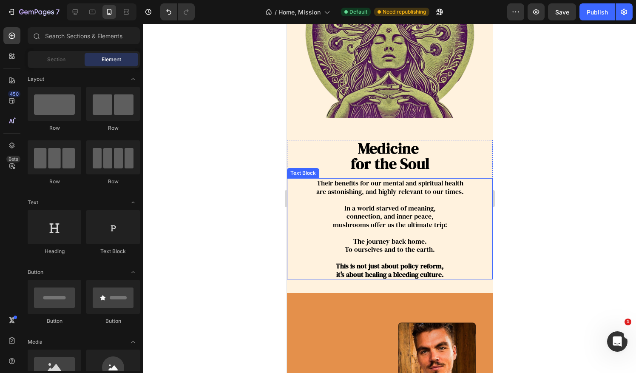
scroll to position [4250, 0]
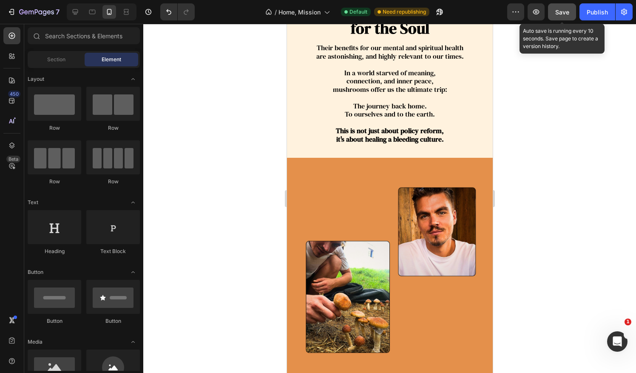
click at [563, 13] on span "Save" at bounding box center [562, 11] width 14 height 7
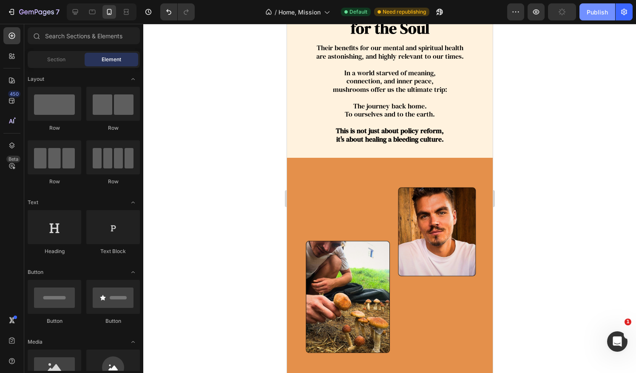
click at [610, 6] on button "Publish" at bounding box center [597, 11] width 36 height 17
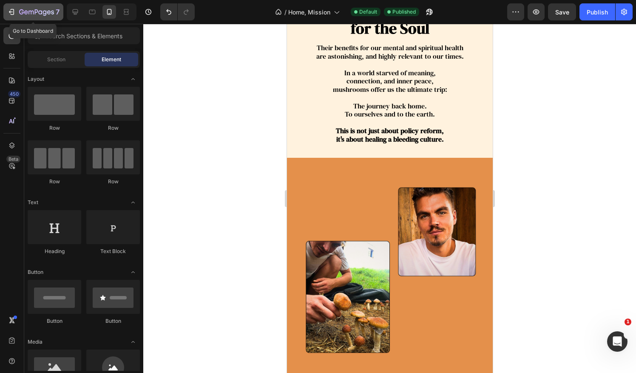
click at [27, 12] on icon "button" at bounding box center [26, 12] width 4 height 4
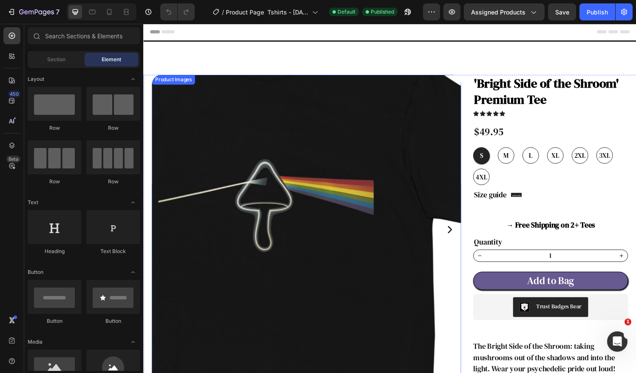
click at [350, 156] on img at bounding box center [312, 236] width 320 height 320
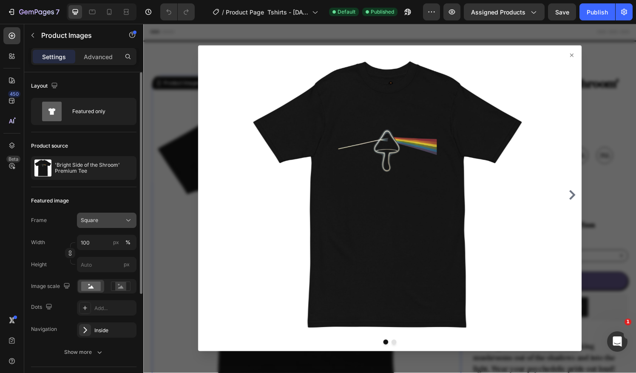
click at [110, 216] on div "Square" at bounding box center [107, 220] width 52 height 8
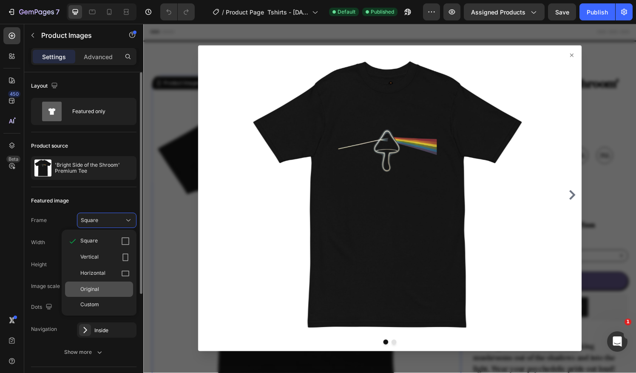
click at [105, 288] on div "Original" at bounding box center [104, 289] width 49 height 8
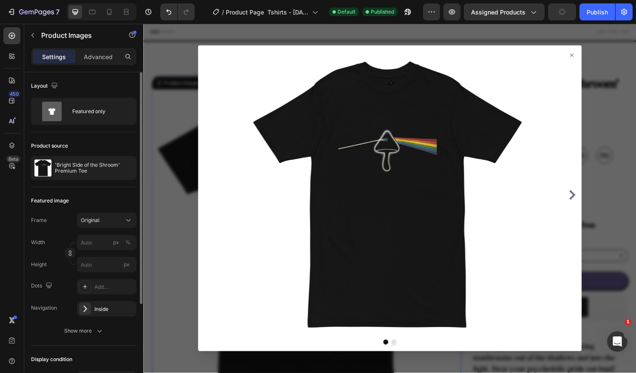
click at [103, 228] on div "Frame Original Width px % Height px" at bounding box center [83, 241] width 105 height 59
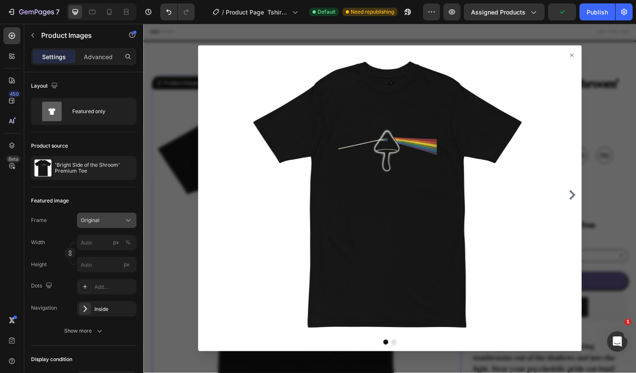
click at [104, 223] on div "Original" at bounding box center [102, 220] width 42 height 8
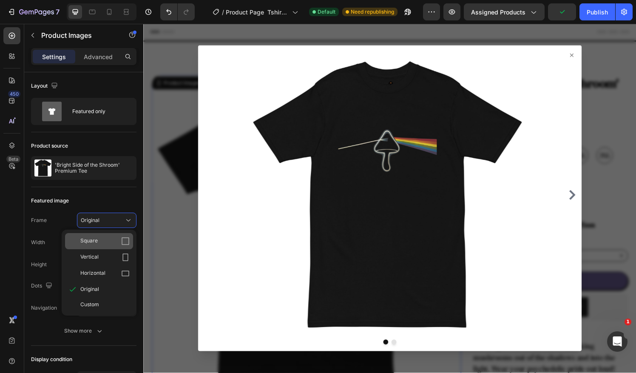
click at [105, 237] on div "Square" at bounding box center [104, 241] width 49 height 8
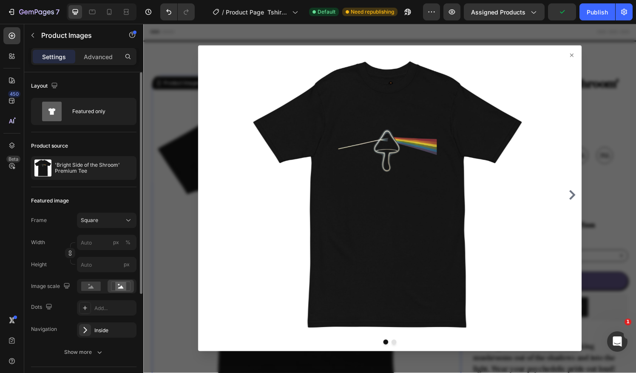
click at [111, 191] on div "Featured image Frame Square Width px % Height px Image scale Dots Add... Naviga…" at bounding box center [83, 277] width 105 height 180
click at [92, 286] on icon at bounding box center [91, 286] width 6 height 3
click at [126, 287] on rect at bounding box center [120, 286] width 11 height 8
click at [583, 57] on icon at bounding box center [586, 56] width 7 height 7
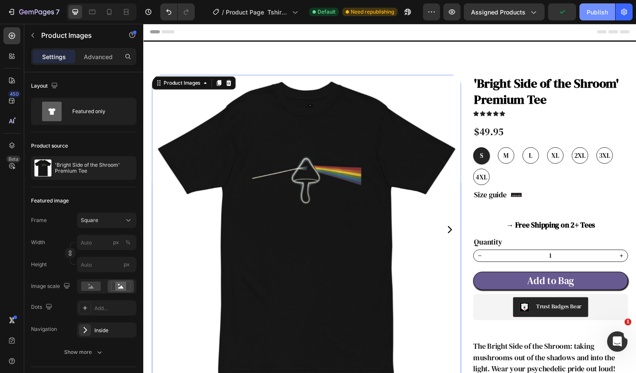
click at [594, 11] on div "Publish" at bounding box center [596, 12] width 21 height 9
click at [110, 11] on icon at bounding box center [109, 12] width 8 height 8
type input "100"
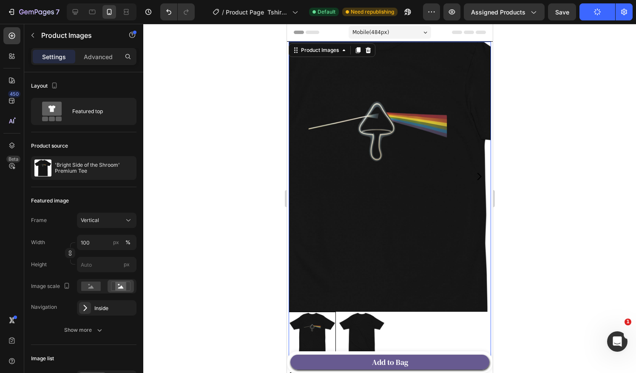
click at [395, 150] on img at bounding box center [389, 177] width 202 height 270
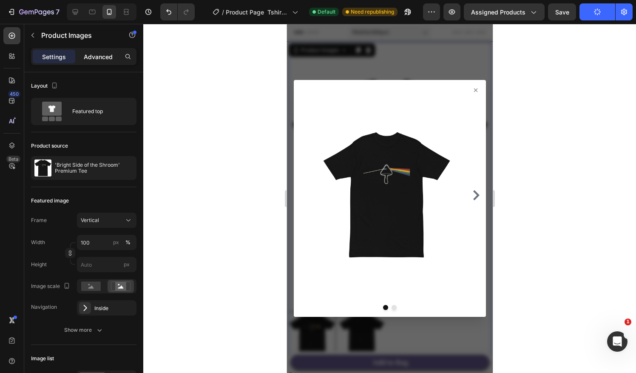
click at [102, 59] on p "Advanced" at bounding box center [98, 56] width 29 height 9
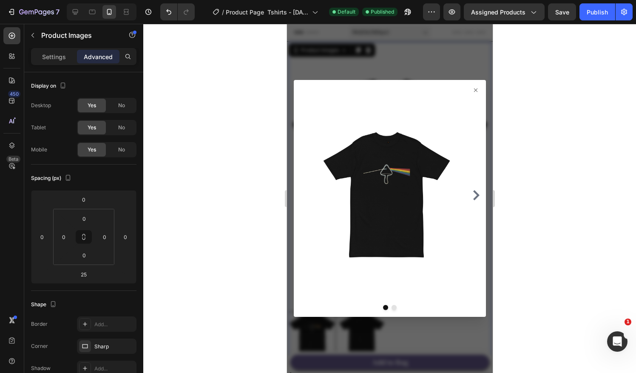
click at [472, 91] on icon at bounding box center [475, 90] width 7 height 7
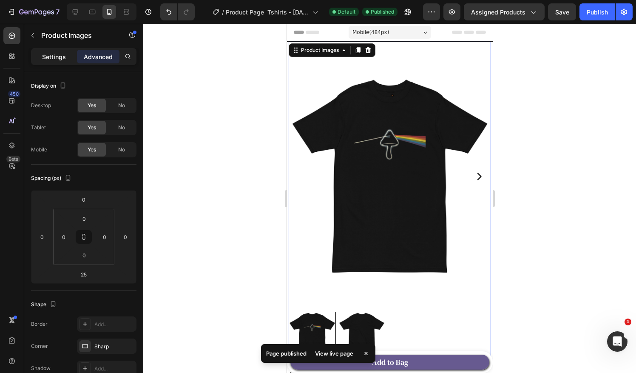
click at [52, 55] on p "Settings" at bounding box center [54, 56] width 24 height 9
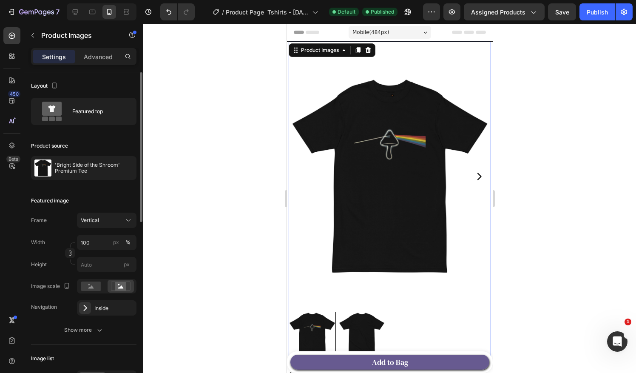
scroll to position [71, 0]
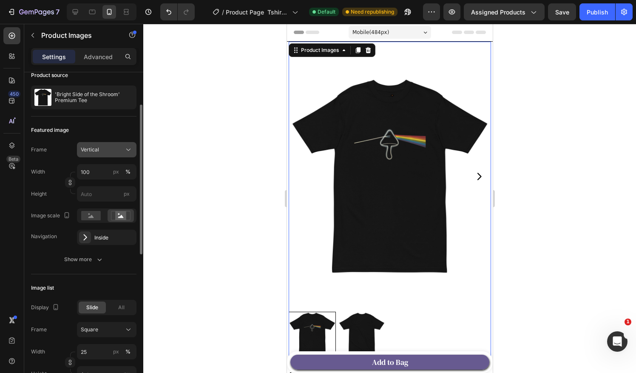
click at [127, 147] on icon at bounding box center [128, 149] width 8 height 8
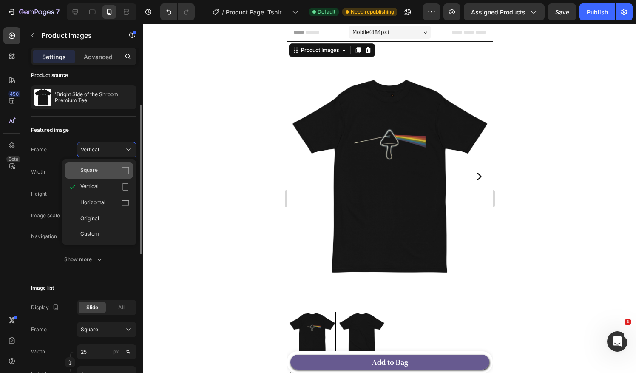
click at [105, 167] on div "Square" at bounding box center [104, 170] width 49 height 8
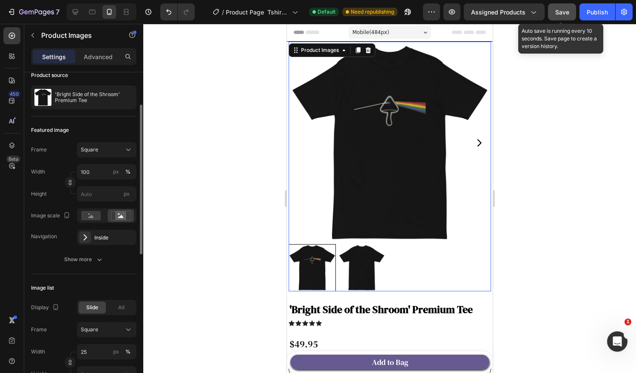
click at [560, 14] on span "Save" at bounding box center [562, 11] width 14 height 7
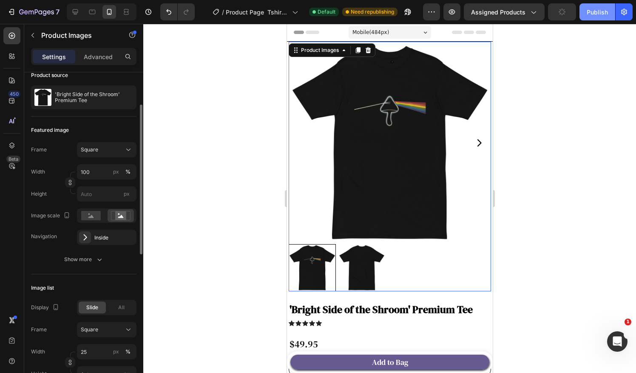
click at [597, 14] on div "Publish" at bounding box center [596, 12] width 21 height 9
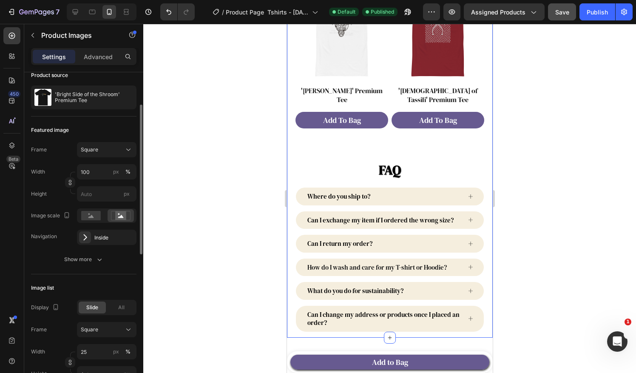
scroll to position [911, 0]
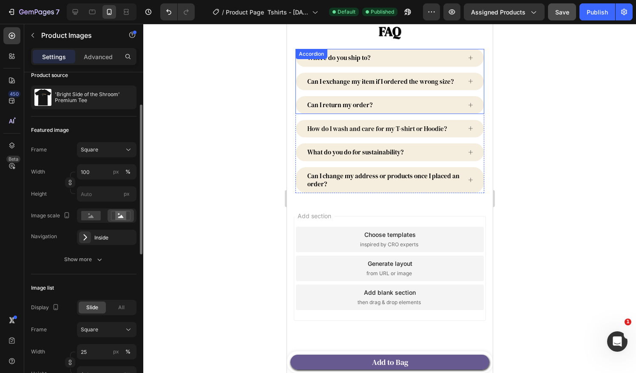
click at [467, 55] on icon at bounding box center [470, 58] width 6 height 6
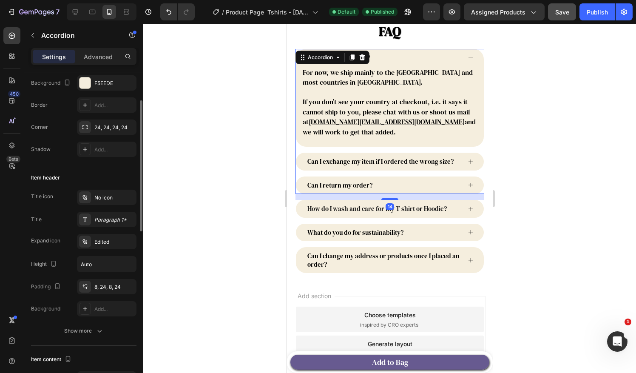
scroll to position [0, 0]
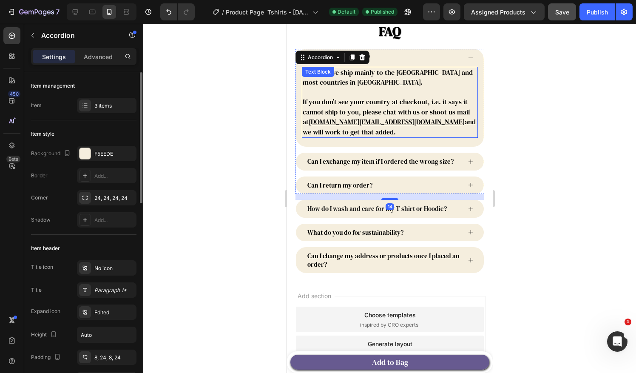
click at [370, 128] on p "If you don’t see your country at checkout, i.e. it says it cannot ship to you, …" at bounding box center [389, 117] width 174 height 40
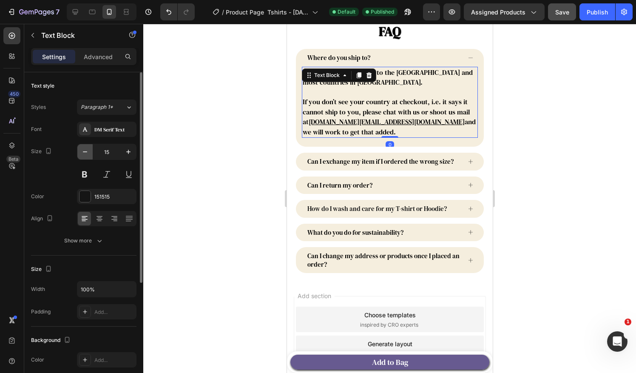
click at [82, 150] on icon "button" at bounding box center [85, 151] width 8 height 8
type input "14"
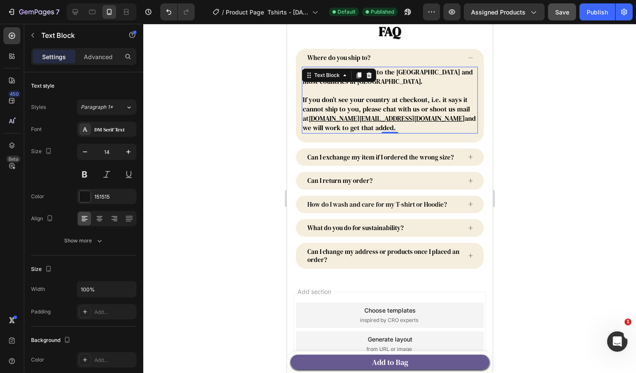
click at [366, 119] on p "If you don’t see your country at checkout, i.e. it says it cannot ship to you, …" at bounding box center [389, 113] width 174 height 37
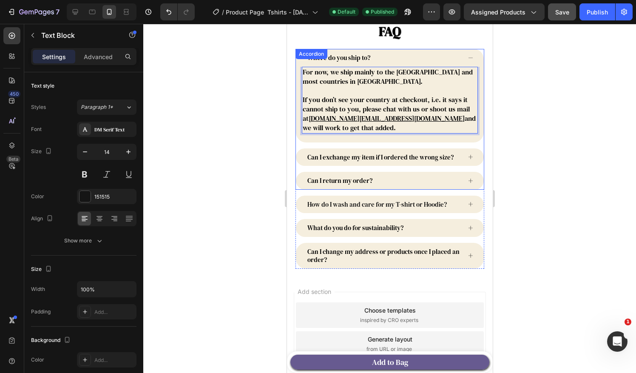
drag, startPoint x: 361, startPoint y: 123, endPoint x: 301, endPoint y: 69, distance: 80.6
click at [301, 69] on div "For now, we ship mainly to the US and most countries in Europe. If you don’t se…" at bounding box center [389, 105] width 188 height 76
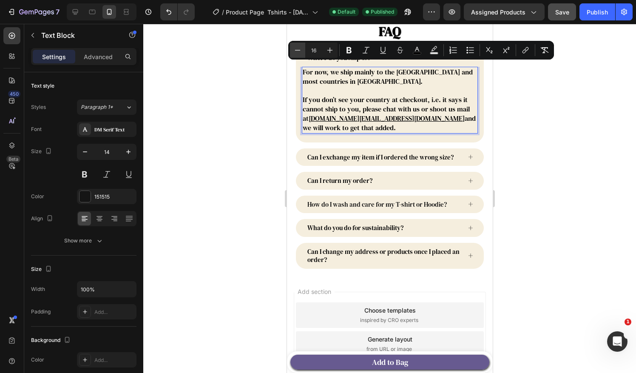
click at [296, 51] on icon "Editor contextual toolbar" at bounding box center [297, 50] width 8 height 8
type input "15"
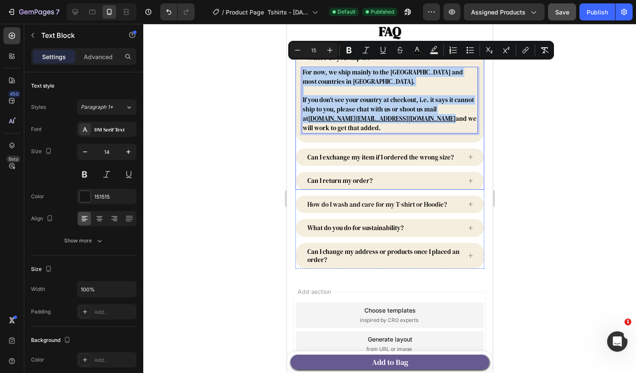
click at [467, 154] on icon at bounding box center [470, 157] width 6 height 6
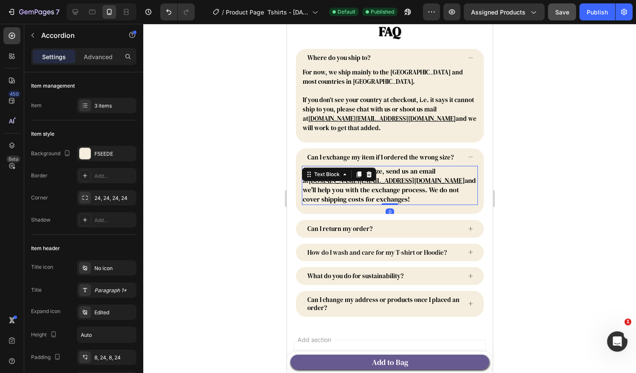
click at [384, 190] on p "If you need a different size, send us an email at mushroommuse.store@gmail.com …" at bounding box center [389, 185] width 174 height 37
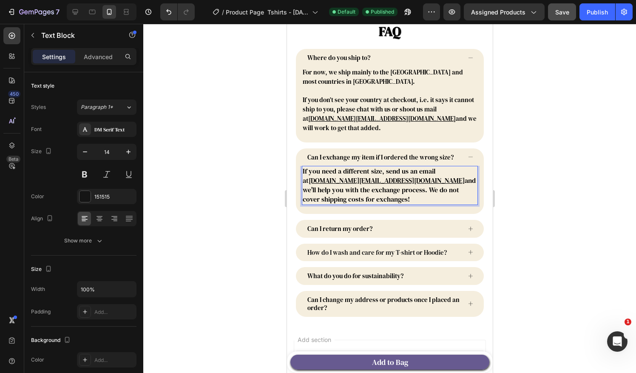
click at [365, 193] on p "If you need a different size, send us an email at mushroommuse.store@gmail.com …" at bounding box center [389, 185] width 174 height 37
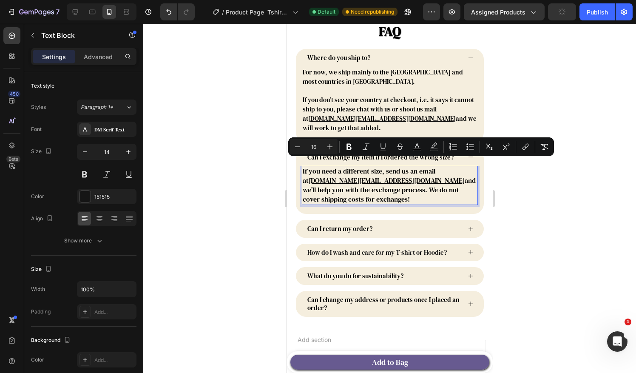
drag, startPoint x: 371, startPoint y: 193, endPoint x: 302, endPoint y: 167, distance: 73.9
click at [302, 167] on p "If you need a different size, send us an email at mushroommuse.store@gmail.com …" at bounding box center [389, 185] width 174 height 37
click at [295, 148] on icon "Editor contextual toolbar" at bounding box center [297, 146] width 8 height 8
type input "15"
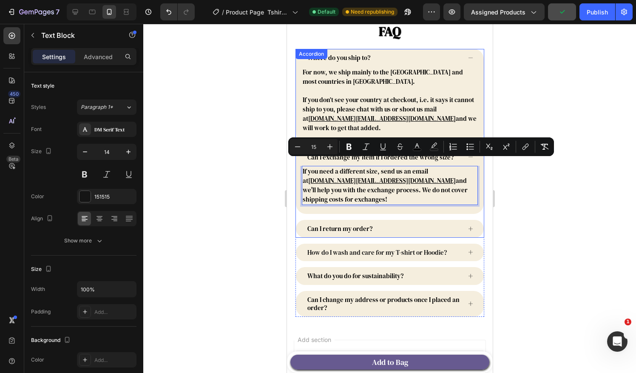
click at [395, 223] on div "Can I return my order?" at bounding box center [383, 228] width 155 height 11
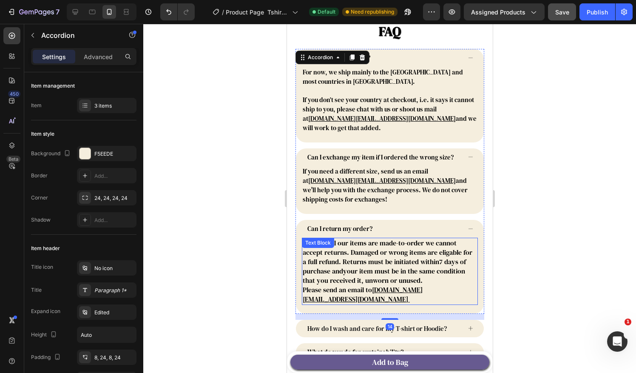
click at [408, 286] on p "P lease send an email to mushroommuse.store@gmail.com" at bounding box center [389, 294] width 174 height 19
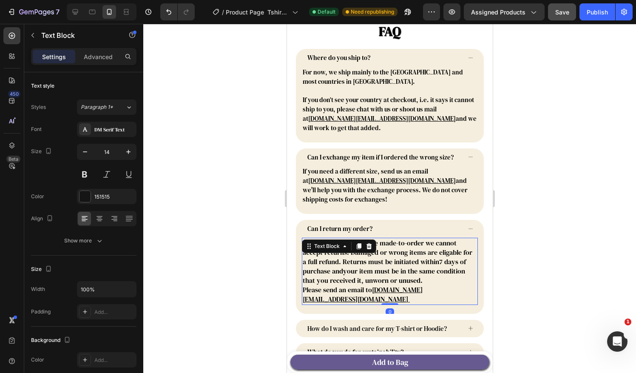
click at [413, 290] on p "P lease send an email to mushroommuse.store@gmail.com" at bounding box center [389, 294] width 174 height 19
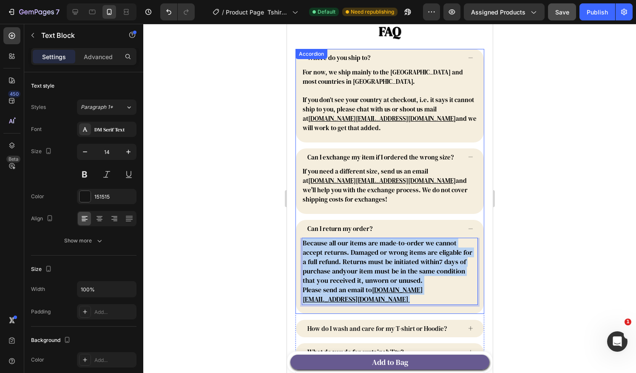
drag, startPoint x: 417, startPoint y: 291, endPoint x: 297, endPoint y: 234, distance: 132.7
click at [297, 238] on div "Because all our items are made-to-order we cannot accept returns. Damaged or wr…" at bounding box center [389, 276] width 188 height 76
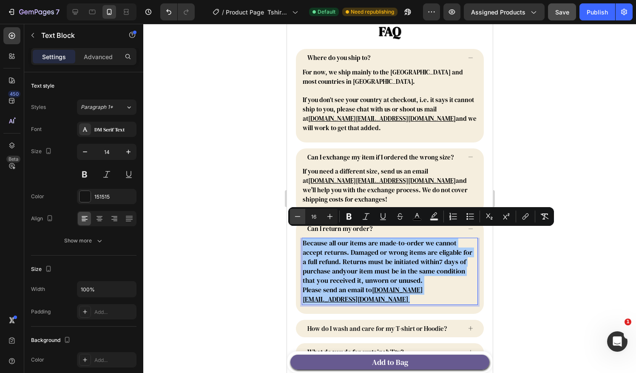
click at [298, 217] on icon "Editor contextual toolbar" at bounding box center [297, 216] width 8 height 8
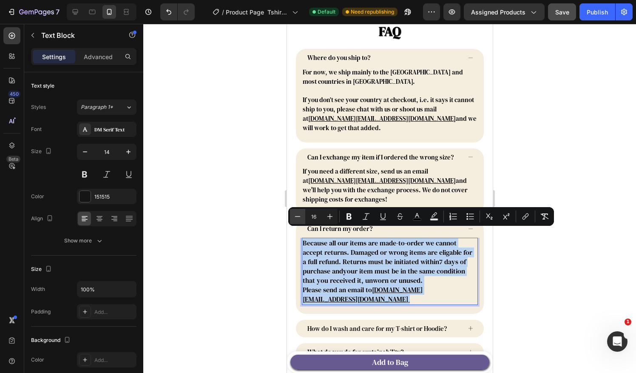
type input "15"
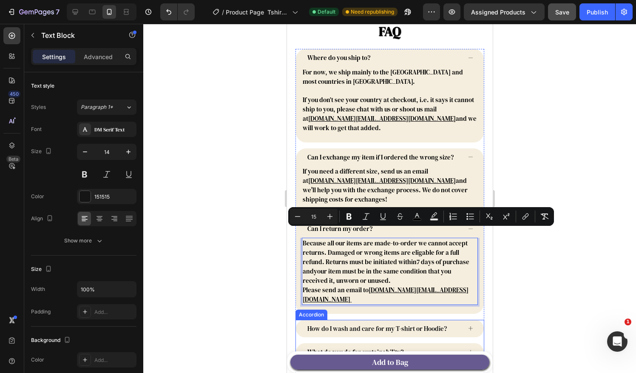
click at [468, 326] on icon at bounding box center [470, 328] width 4 height 4
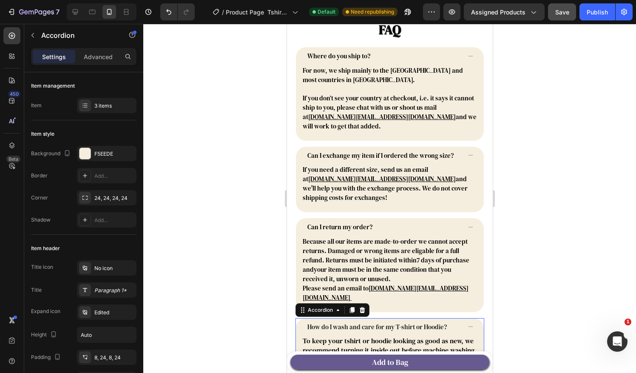
scroll to position [982, 0]
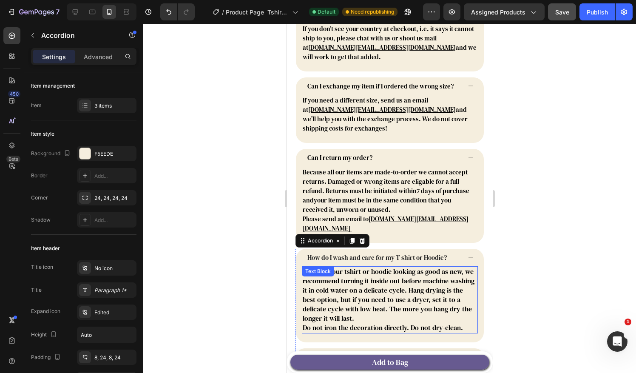
click at [462, 323] on p "Do not iron the decoration directly. Do not dry-clean." at bounding box center [389, 327] width 174 height 9
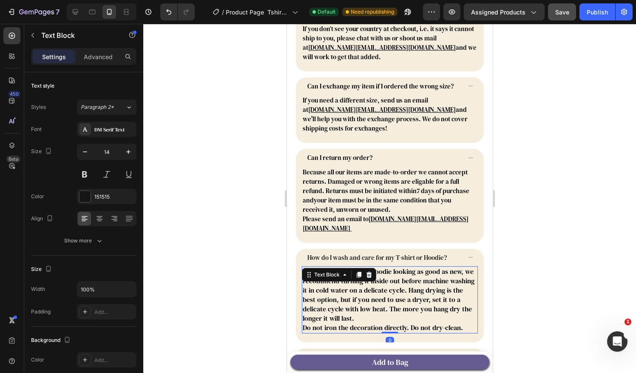
click at [464, 323] on p "Do not iron the decoration directly. Do not dry-clean." at bounding box center [389, 327] width 174 height 9
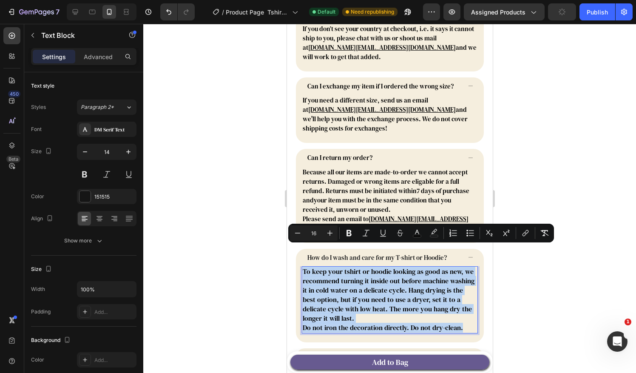
drag, startPoint x: 465, startPoint y: 306, endPoint x: 302, endPoint y: 250, distance: 171.8
click at [302, 266] on div "To keep your tshirt or hoodie looking as good as new, we recommend turning it i…" at bounding box center [389, 299] width 176 height 67
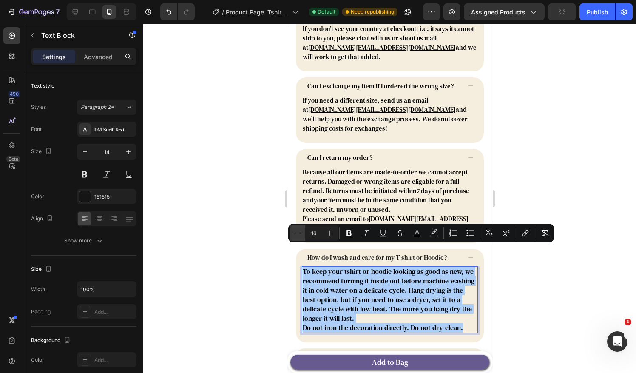
click at [296, 235] on icon "Editor contextual toolbar" at bounding box center [297, 233] width 8 height 8
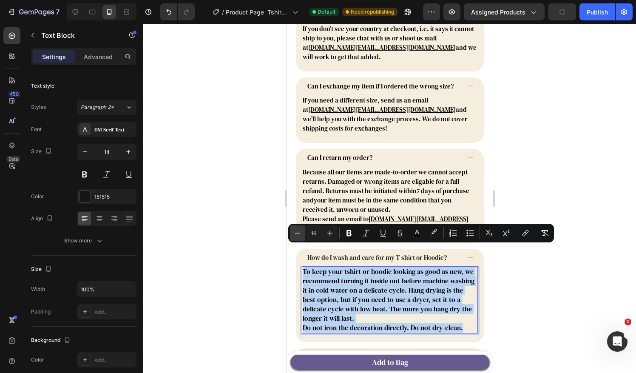
type input "15"
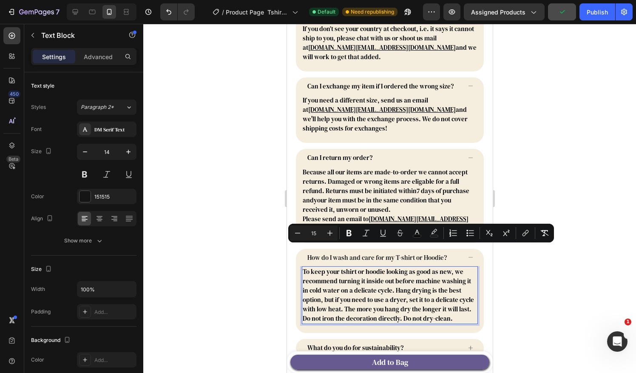
click at [450, 298] on p "To keep your tshirt or hoodie looking as good as new, we recommend turning it i…" at bounding box center [389, 290] width 174 height 47
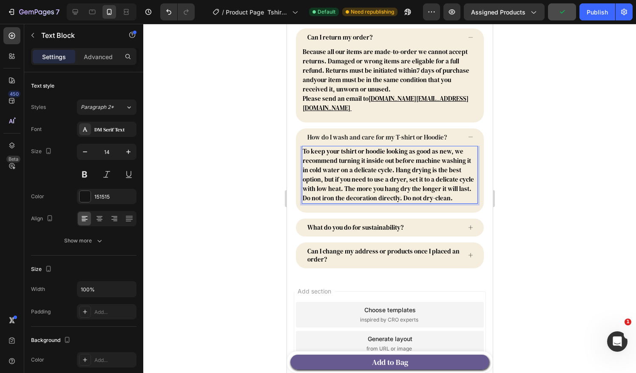
scroll to position [1124, 0]
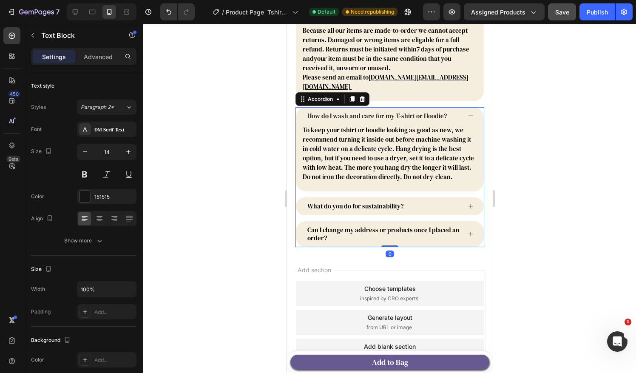
click at [467, 197] on div "What do you do for sustainability?" at bounding box center [389, 206] width 188 height 18
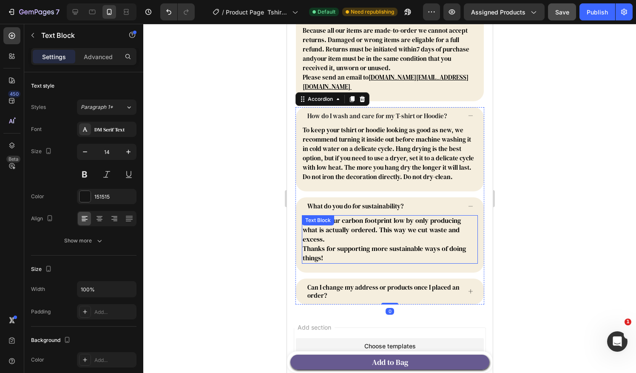
click at [360, 244] on p "Thanks for supporting more sustainable ways of doing things!" at bounding box center [389, 253] width 174 height 19
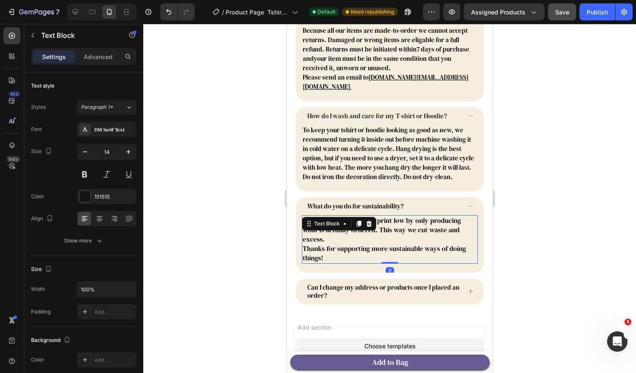
click at [339, 244] on p "Thanks for supporting more sustainable ways of doing things!" at bounding box center [389, 253] width 174 height 19
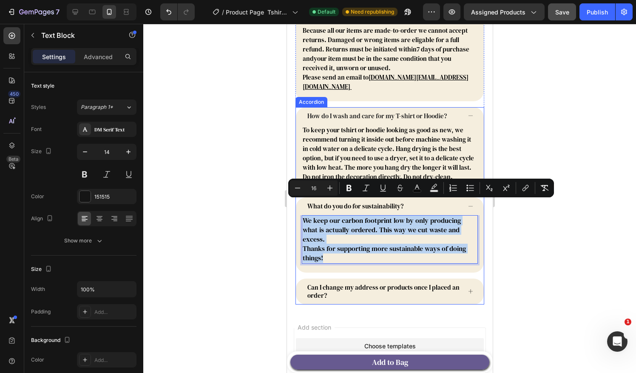
drag, startPoint x: 334, startPoint y: 242, endPoint x: 300, endPoint y: 209, distance: 47.2
click at [300, 215] on div "We keep our carbon footprint low by only producing what is actually ordered. Th…" at bounding box center [389, 243] width 188 height 57
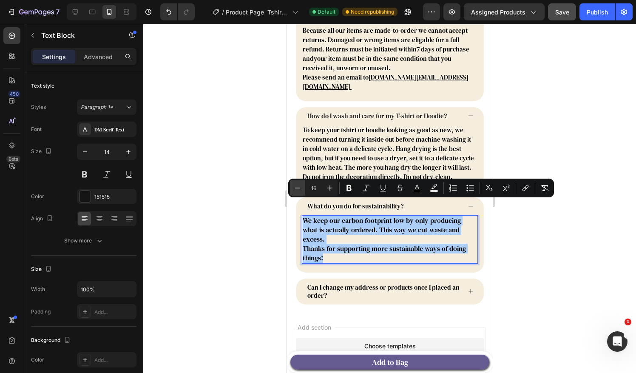
click at [300, 189] on icon "Editor contextual toolbar" at bounding box center [297, 188] width 8 height 8
type input "15"
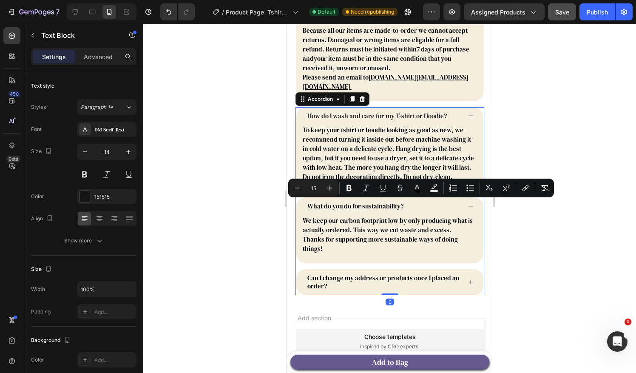
click at [368, 273] on span "Can I change my address or products once I placed an order?" at bounding box center [383, 281] width 152 height 17
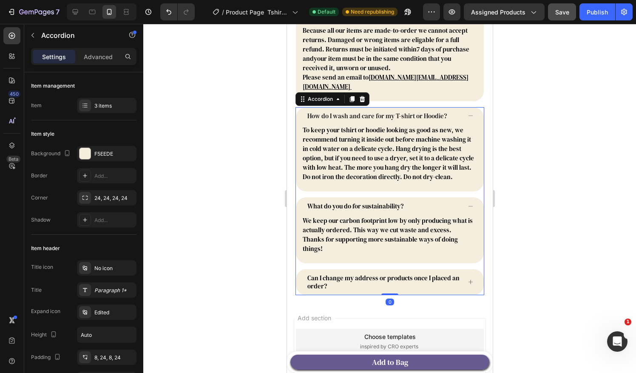
click at [454, 269] on div "Can I change my address or products once I placed an order?" at bounding box center [389, 282] width 188 height 26
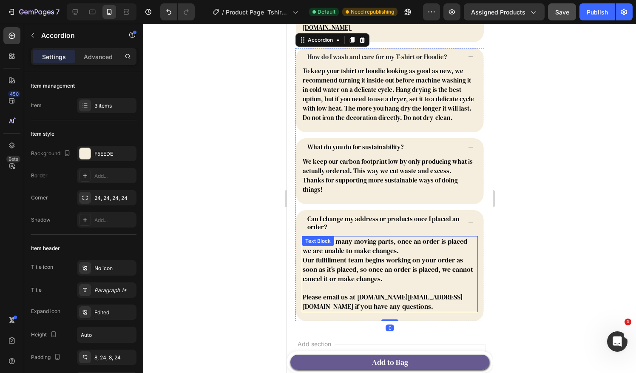
scroll to position [1195, 0]
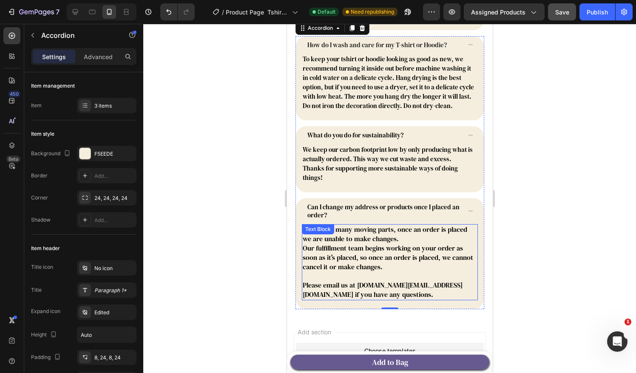
click at [390, 274] on p "Due to the many moving parts, once an order is placed we are unable to make cha…" at bounding box center [389, 262] width 174 height 74
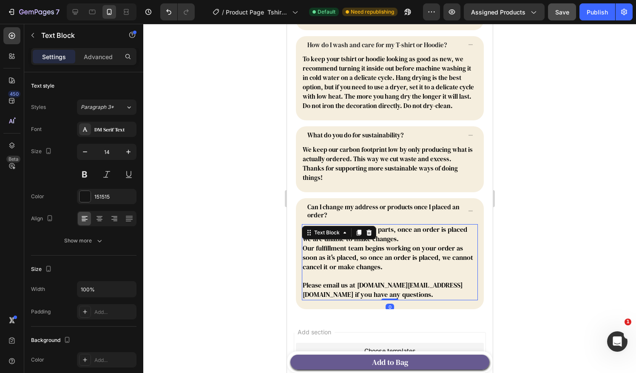
click at [379, 276] on p "Due to the many moving parts, once an order is placed we are unable to make cha…" at bounding box center [389, 262] width 174 height 74
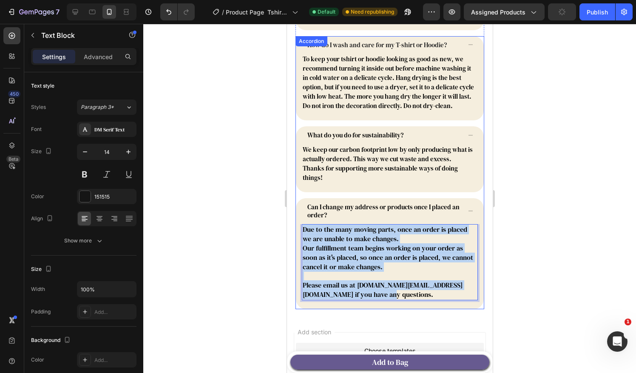
drag, startPoint x: 382, startPoint y: 276, endPoint x: 298, endPoint y: 214, distance: 103.6
click at [298, 224] on div "Due to the many moving parts, once an order is placed we are unable to make cha…" at bounding box center [389, 266] width 188 height 85
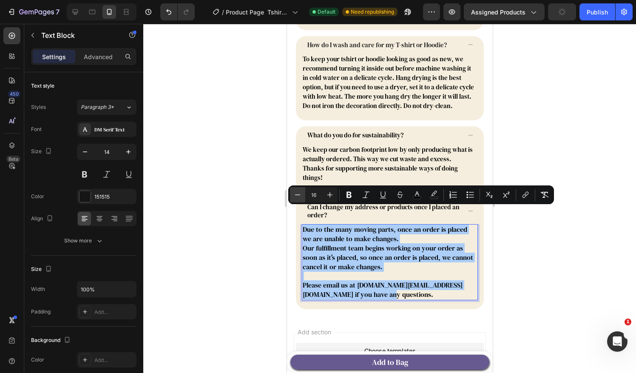
click at [298, 194] on icon "Editor contextual toolbar" at bounding box center [297, 194] width 8 height 8
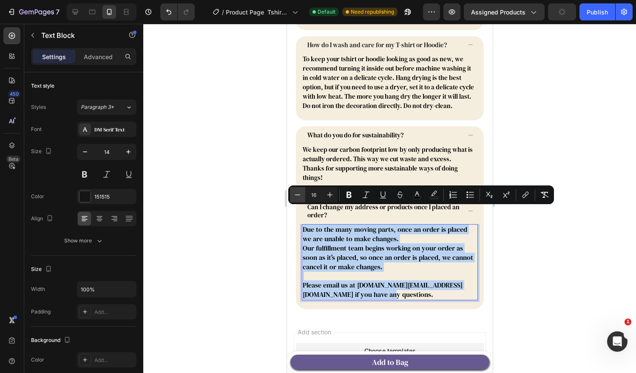
type input "15"
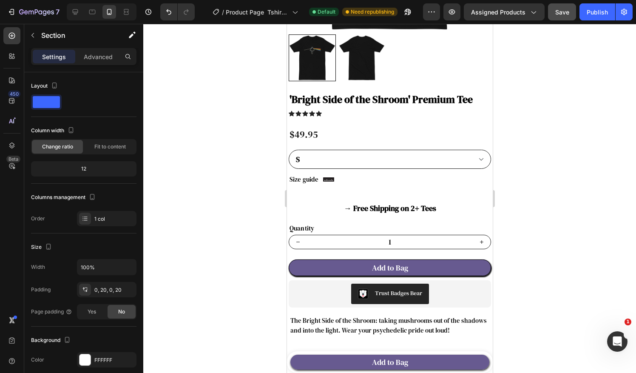
scroll to position [204, 0]
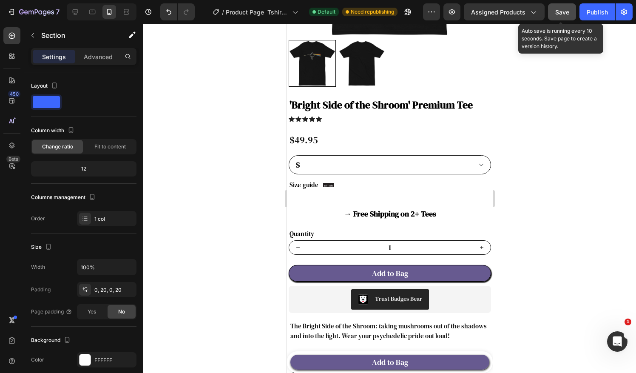
click at [567, 9] on span "Save" at bounding box center [562, 11] width 14 height 7
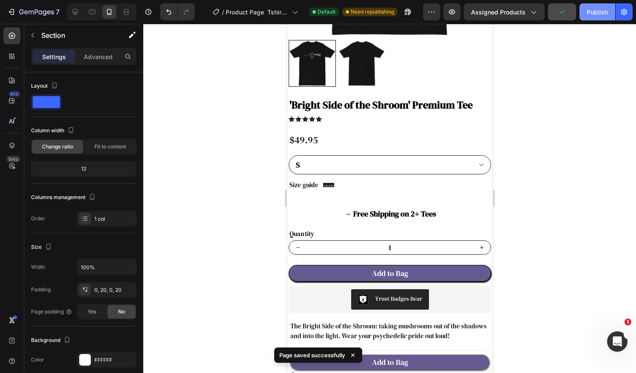
click at [604, 12] on div "Publish" at bounding box center [596, 12] width 21 height 9
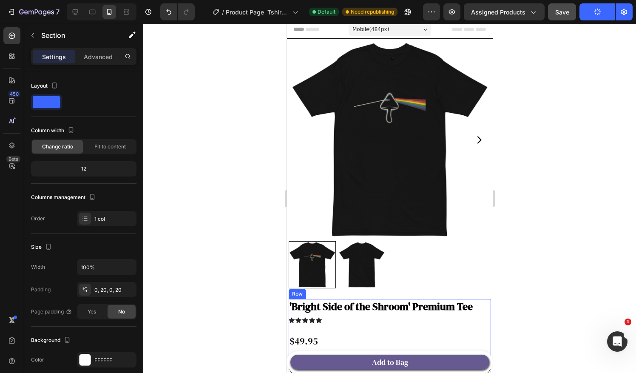
scroll to position [0, 0]
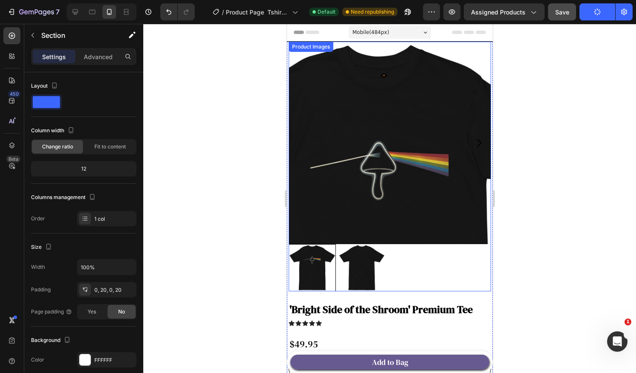
click at [394, 46] on img at bounding box center [389, 143] width 202 height 202
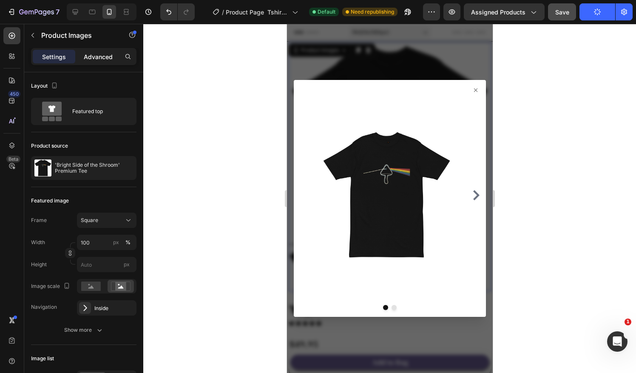
click at [95, 62] on div "Advanced" at bounding box center [98, 57] width 42 height 14
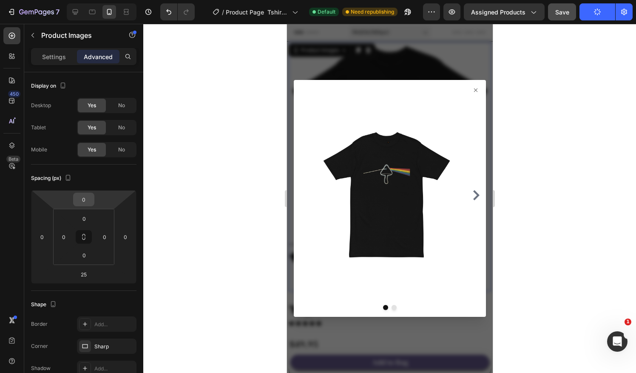
click at [87, 200] on input "0" at bounding box center [83, 199] width 17 height 13
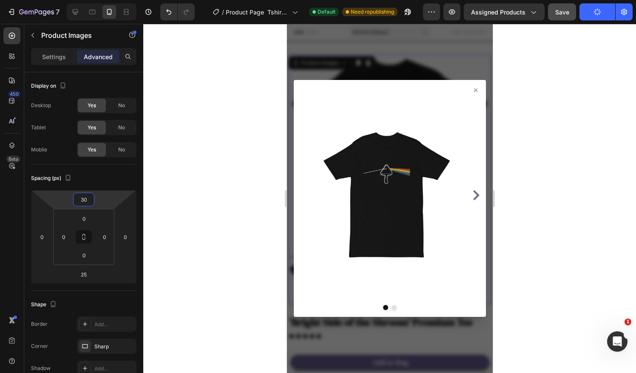
type input "30"
click at [473, 91] on icon at bounding box center [474, 89] width 3 height 3
click at [472, 88] on icon at bounding box center [475, 90] width 7 height 7
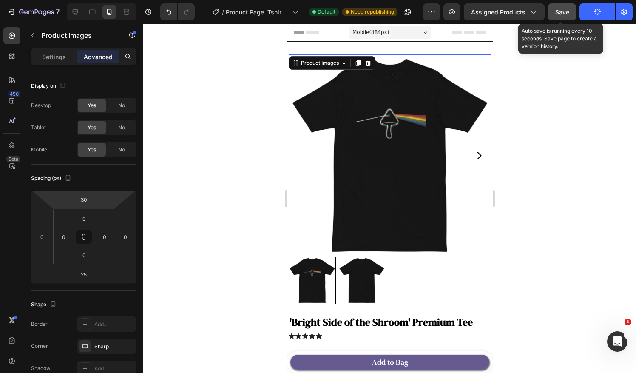
click at [565, 13] on span "Save" at bounding box center [562, 11] width 14 height 7
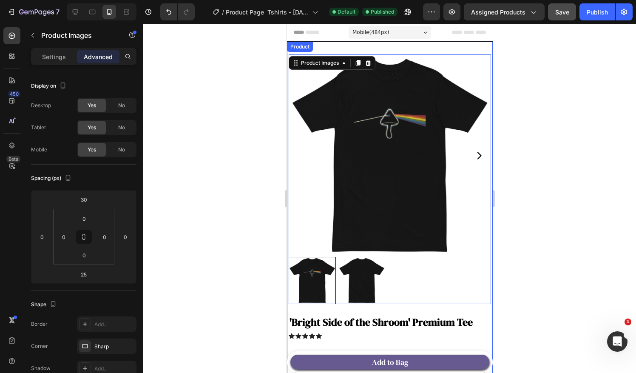
click at [458, 48] on div "Product Images 25 Product Images" at bounding box center [389, 178] width 202 height 273
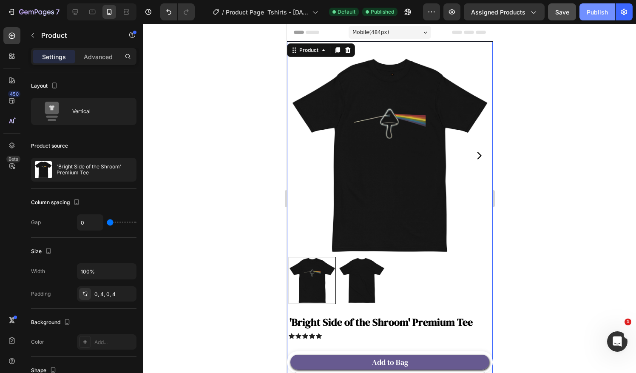
click at [599, 11] on div "Publish" at bounding box center [596, 12] width 21 height 9
click at [31, 14] on icon "button" at bounding box center [36, 12] width 35 height 7
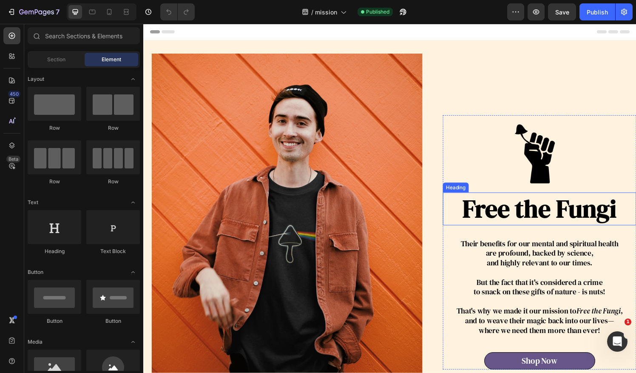
click at [592, 213] on h1 "Free the Fungi" at bounding box center [553, 215] width 200 height 34
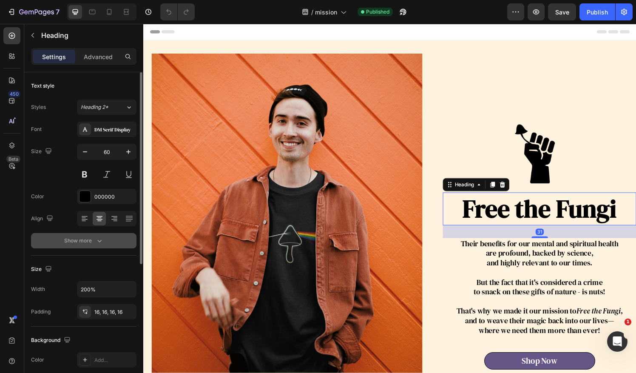
click at [93, 239] on div "Show more" at bounding box center [84, 240] width 40 height 8
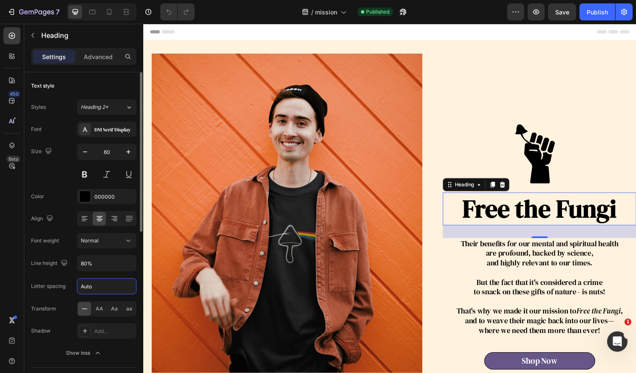
click at [99, 284] on input "Auto" at bounding box center [106, 285] width 59 height 15
click at [109, 14] on icon at bounding box center [109, 12] width 5 height 6
type input "29"
type input "120%"
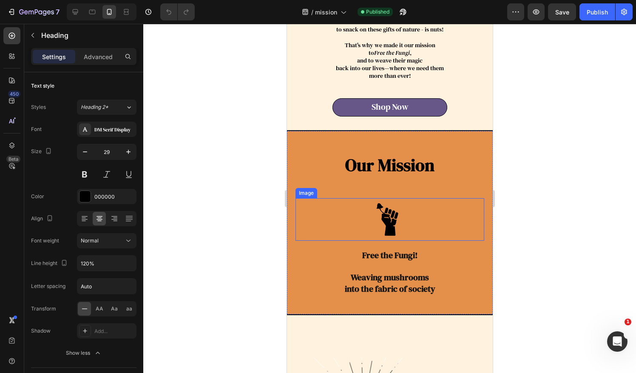
scroll to position [425, 0]
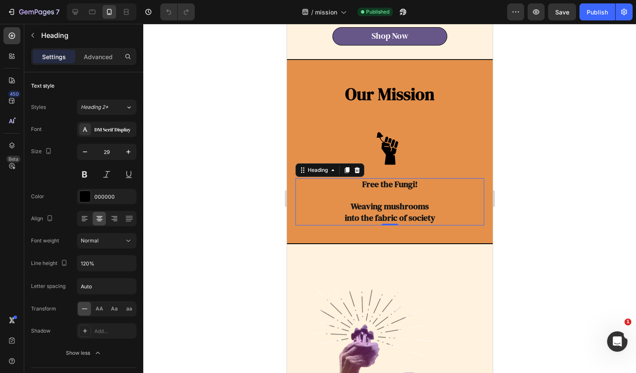
click at [385, 186] on h3 "Free the Fungi! Weaving mushrooms into the fabric of society" at bounding box center [389, 201] width 189 height 47
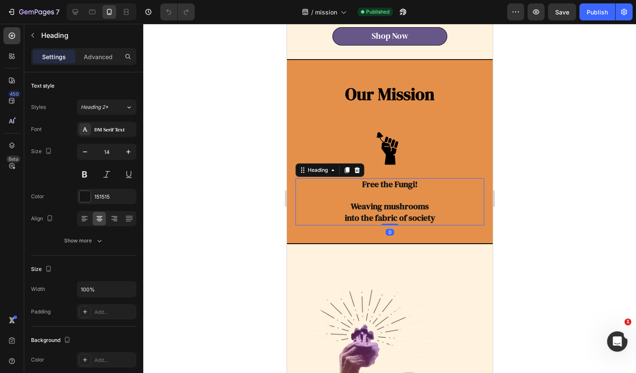
click at [446, 208] on h3 "Free the Fungi! Weaving mushrooms into the fabric of society" at bounding box center [389, 201] width 189 height 47
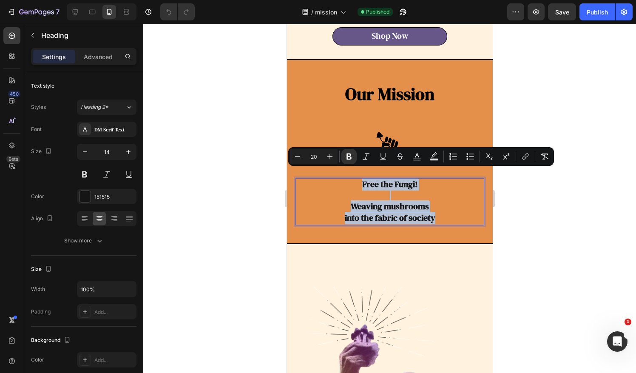
drag, startPoint x: 446, startPoint y: 210, endPoint x: 328, endPoint y: 170, distance: 124.7
click at [328, 179] on p "Free the Fungi! Weaving mushrooms into the fabric of society" at bounding box center [389, 201] width 187 height 45
click at [369, 157] on icon "Editor contextual toolbar" at bounding box center [366, 156] width 8 height 8
click at [578, 220] on div at bounding box center [389, 198] width 493 height 349
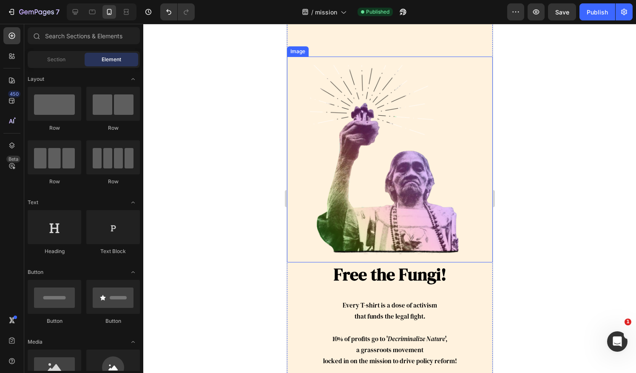
scroll to position [708, 0]
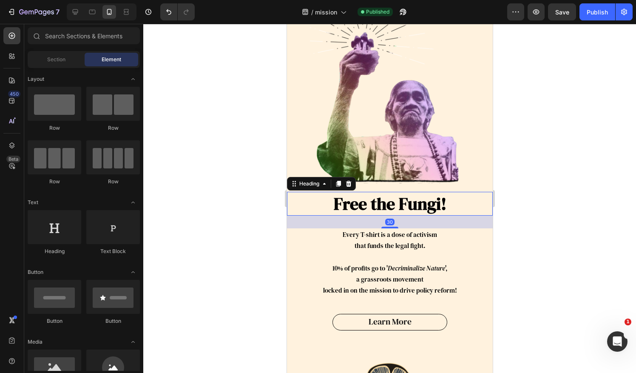
click at [438, 192] on h2 "Free the Fungi!" at bounding box center [389, 204] width 206 height 24
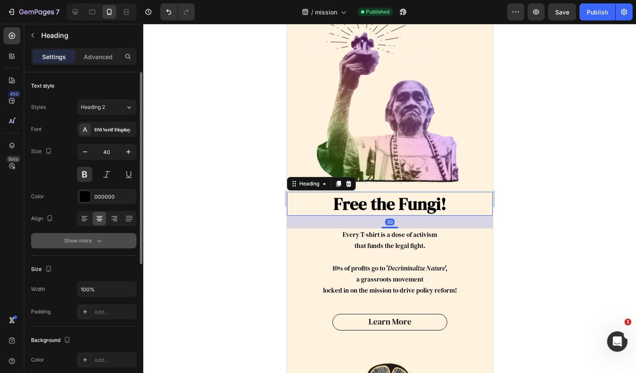
click at [99, 241] on icon "button" at bounding box center [99, 240] width 8 height 8
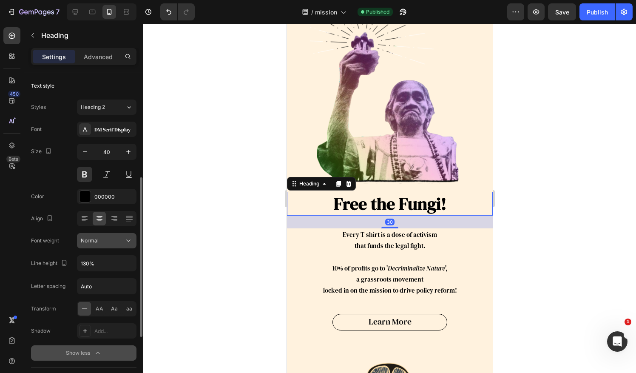
scroll to position [71, 0]
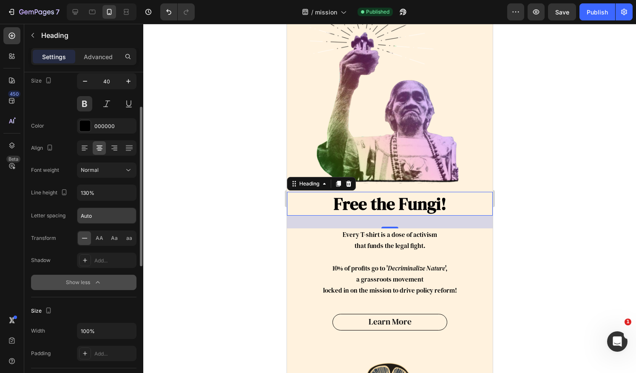
click at [110, 215] on input "Auto" at bounding box center [106, 215] width 59 height 15
type input "-1"
click at [65, 222] on div "Letter spacing -1" at bounding box center [83, 215] width 105 height 16
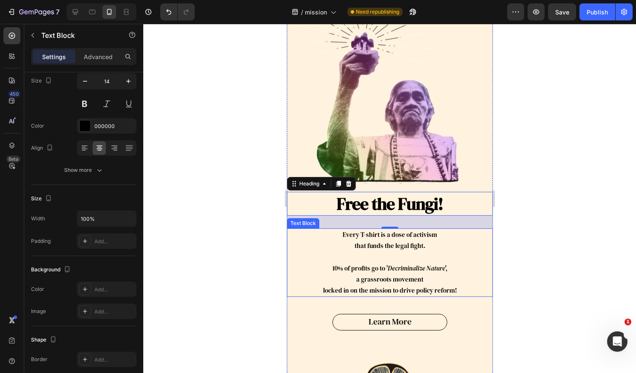
click at [423, 263] on icon "Decriminalize Nature" at bounding box center [415, 267] width 57 height 9
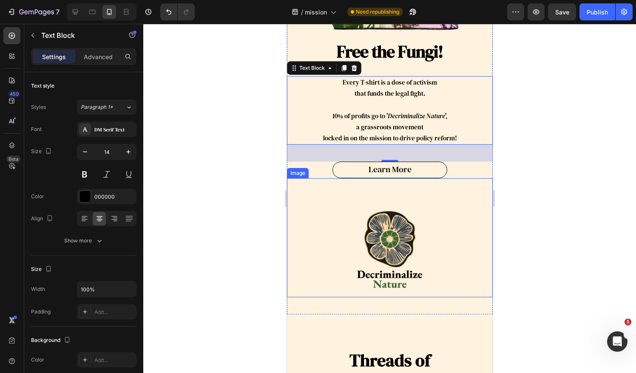
scroll to position [850, 0]
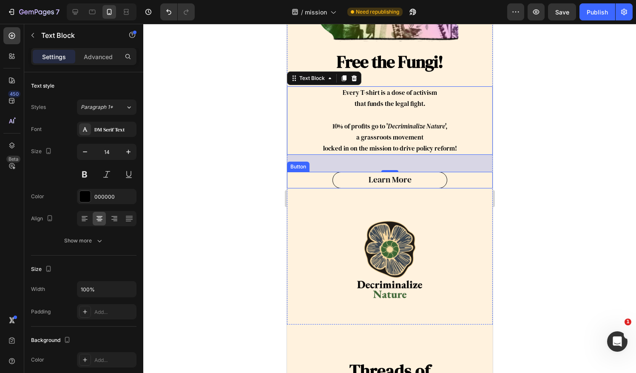
click at [467, 173] on div "learn more Button" at bounding box center [389, 180] width 206 height 17
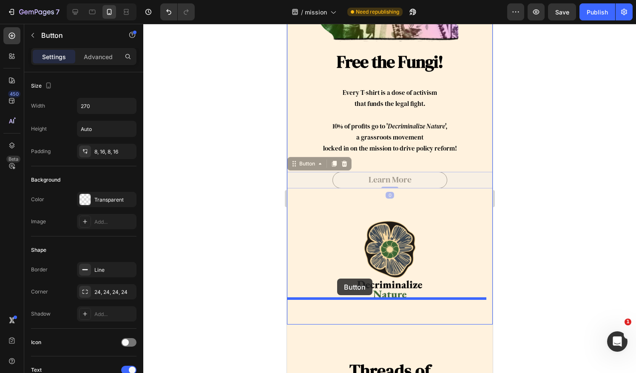
drag, startPoint x: 310, startPoint y: 157, endPoint x: 337, endPoint y: 278, distance: 124.0
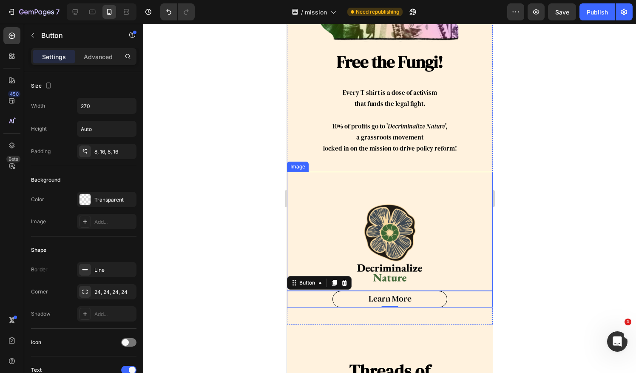
click at [442, 197] on link at bounding box center [389, 243] width 206 height 93
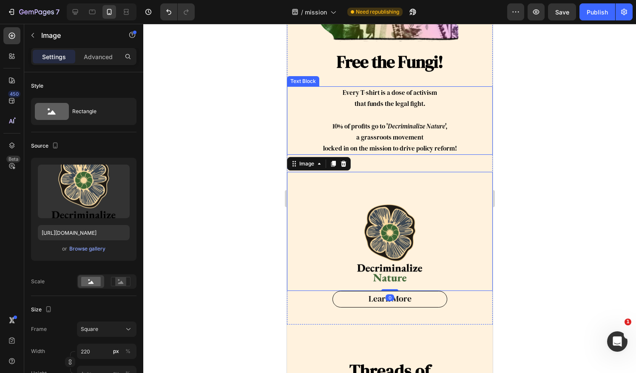
click at [402, 133] on span "a grassroots movement" at bounding box center [389, 137] width 67 height 9
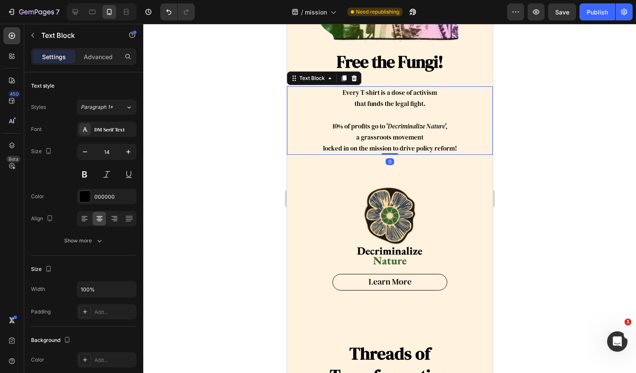
drag, startPoint x: 391, startPoint y: 161, endPoint x: 397, endPoint y: 133, distance: 28.1
click at [397, 133] on div "Every T-shirt is a dose of activism that funds the legal fight. 10% of profits …" at bounding box center [389, 120] width 206 height 68
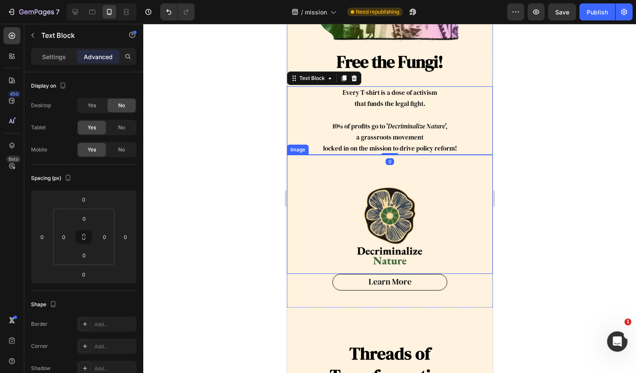
click at [542, 186] on div at bounding box center [389, 198] width 493 height 349
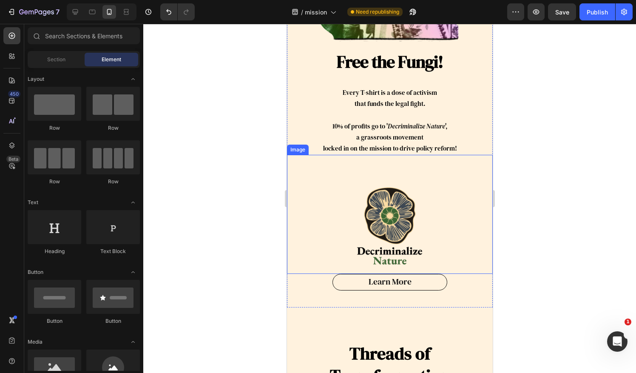
click at [569, 280] on div at bounding box center [389, 198] width 493 height 349
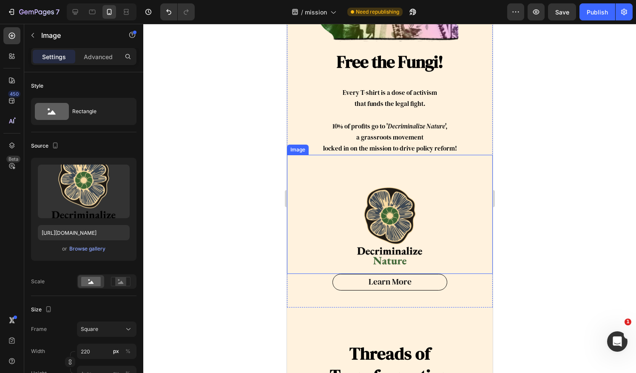
click at [436, 248] on link at bounding box center [389, 226] width 206 height 93
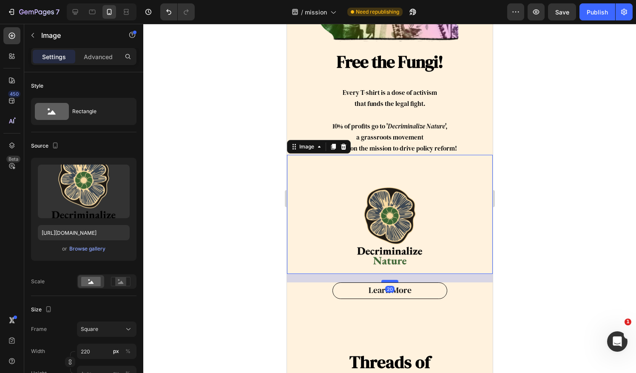
drag, startPoint x: 385, startPoint y: 263, endPoint x: 382, endPoint y: 272, distance: 8.9
click at [382, 280] on div at bounding box center [389, 281] width 17 height 3
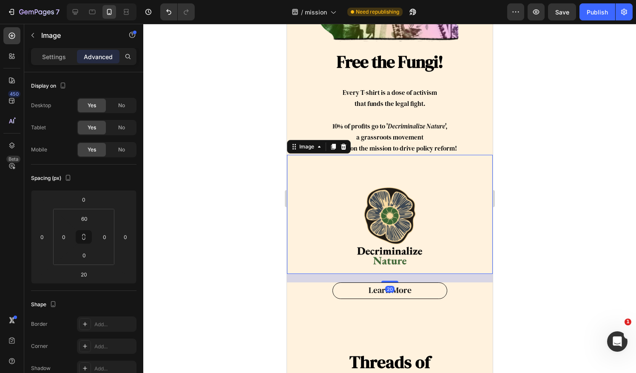
click at [539, 248] on div at bounding box center [389, 198] width 493 height 349
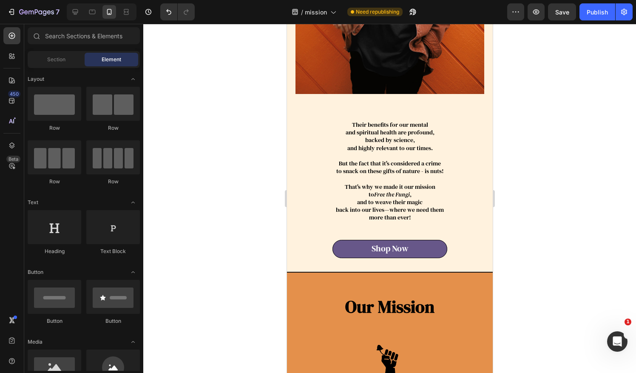
scroll to position [0, 0]
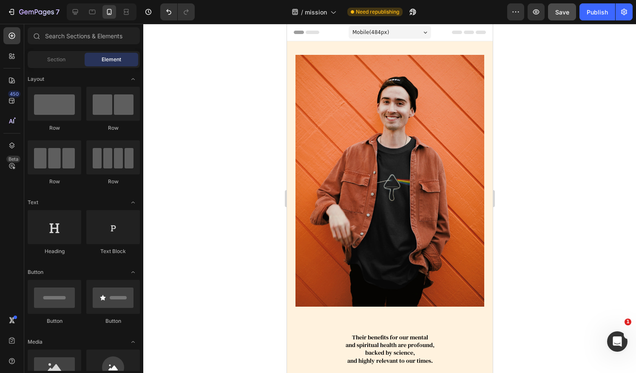
click at [565, 15] on span "Save" at bounding box center [562, 11] width 14 height 7
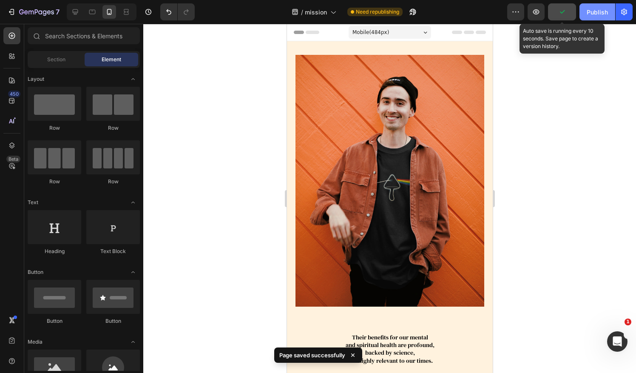
click at [604, 13] on div "Publish" at bounding box center [596, 12] width 21 height 9
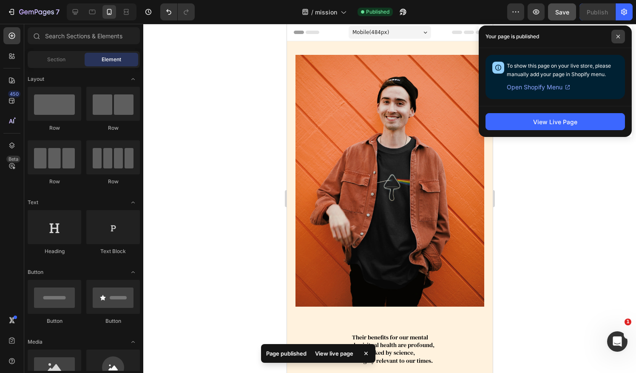
click at [618, 40] on span at bounding box center [618, 37] width 14 height 14
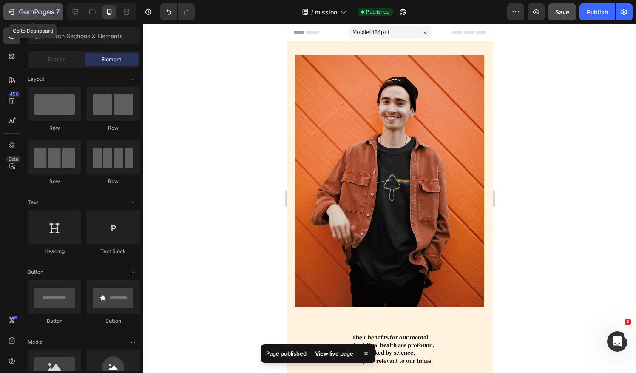
click at [31, 7] on div "7" at bounding box center [39, 12] width 40 height 10
